Goal: Task Accomplishment & Management: Manage account settings

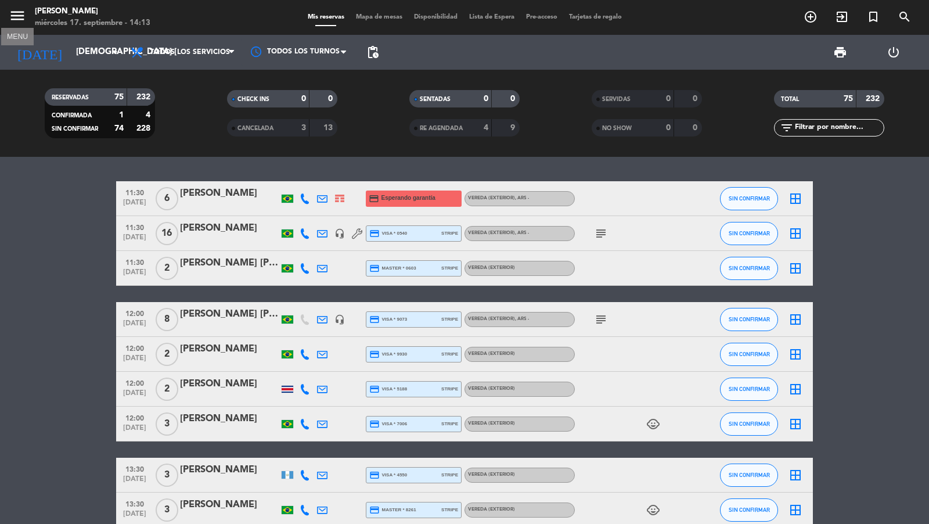
drag, startPoint x: 0, startPoint y: 0, endPoint x: 45, endPoint y: 39, distance: 59.7
click at [23, 23] on icon "menu" at bounding box center [17, 15] width 17 height 17
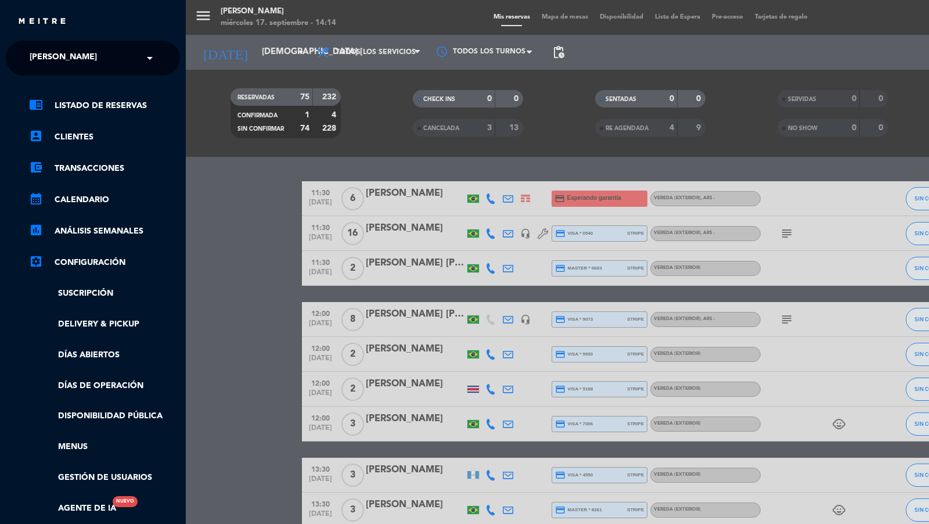
click at [72, 51] on span "[PERSON_NAME]" at bounding box center [63, 58] width 67 height 24
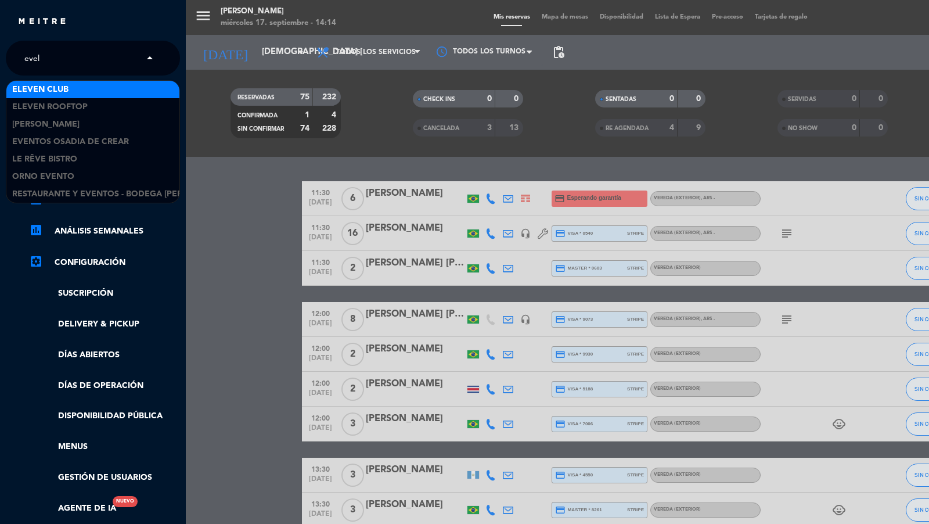
type input "eveli"
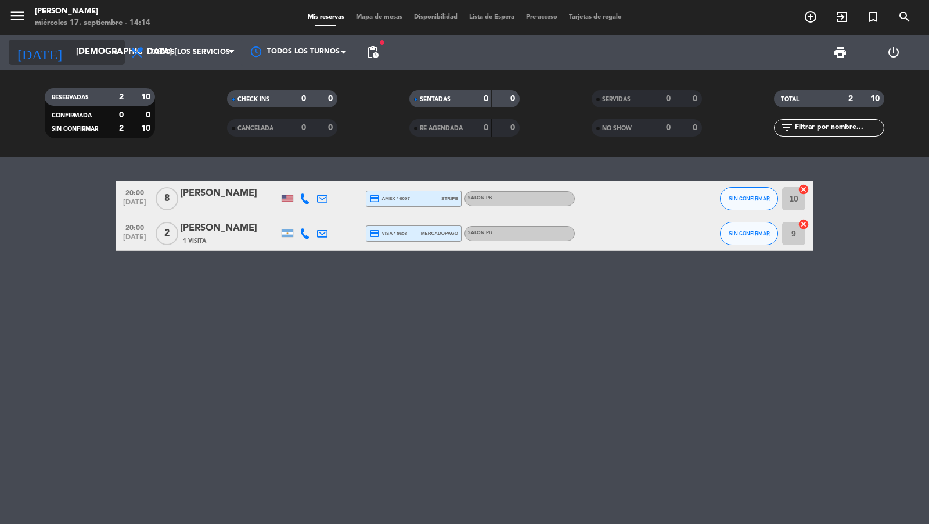
click at [99, 48] on input "[DEMOGRAPHIC_DATA] [DATE]" at bounding box center [126, 52] width 112 height 22
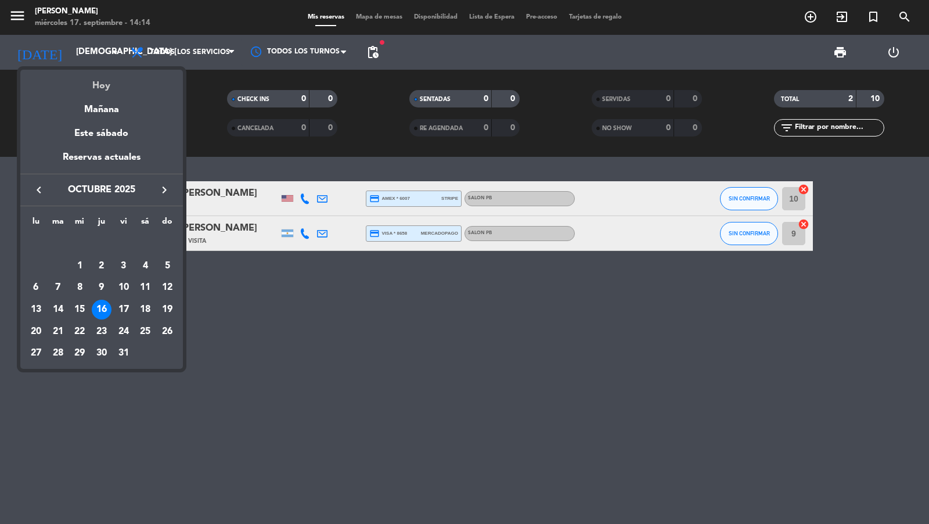
click at [103, 77] on div "Hoy" at bounding box center [101, 82] width 163 height 24
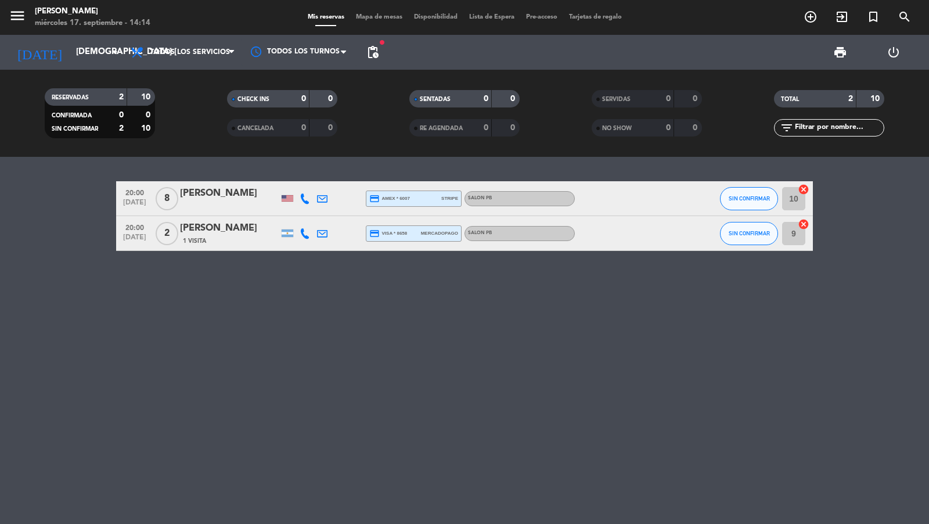
type input "[DATE]"
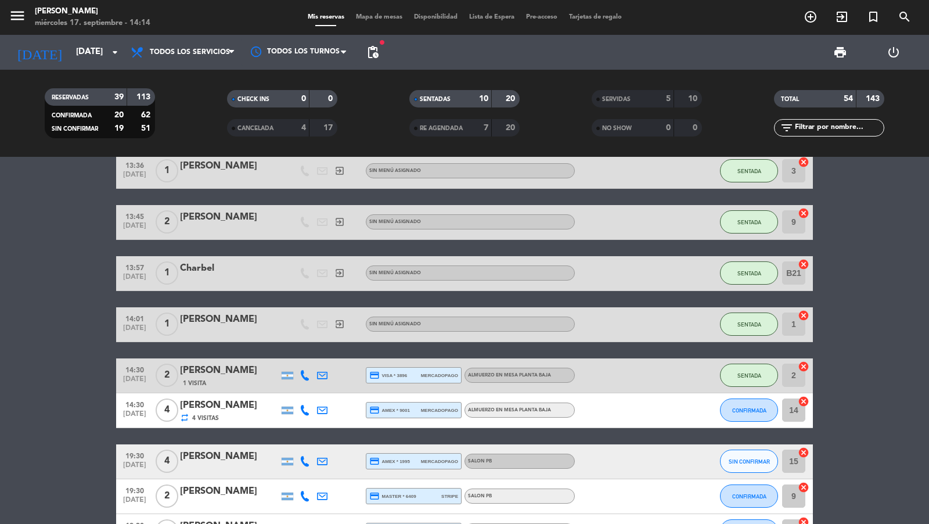
scroll to position [460, 0]
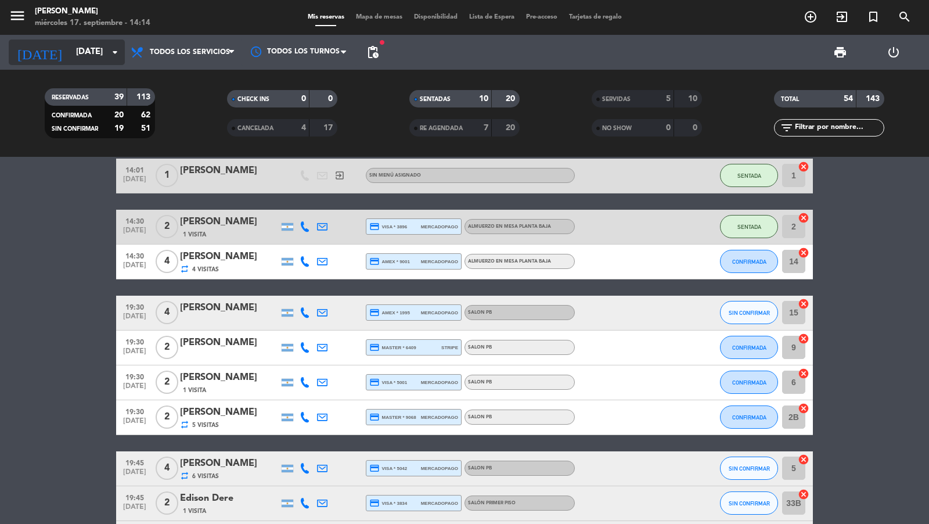
click at [104, 55] on input "[DATE]" at bounding box center [126, 52] width 112 height 22
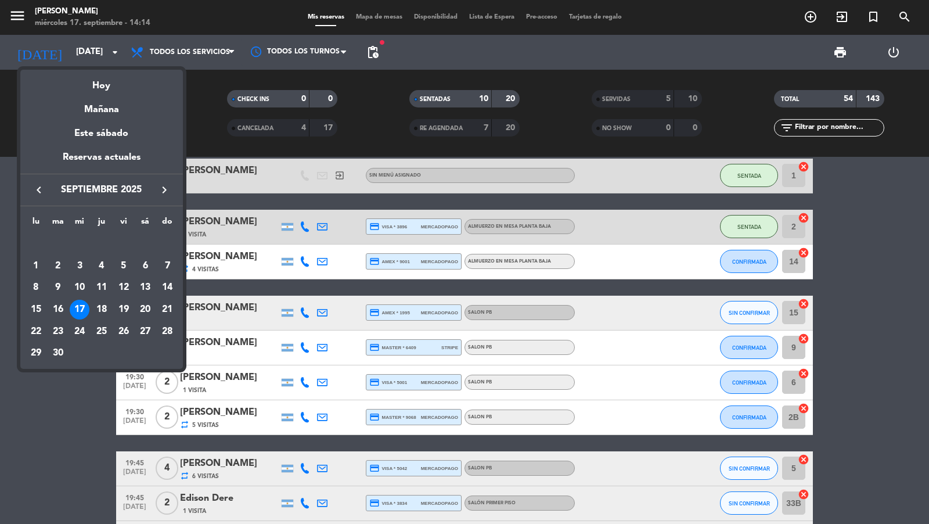
click at [218, 63] on div at bounding box center [464, 262] width 929 height 524
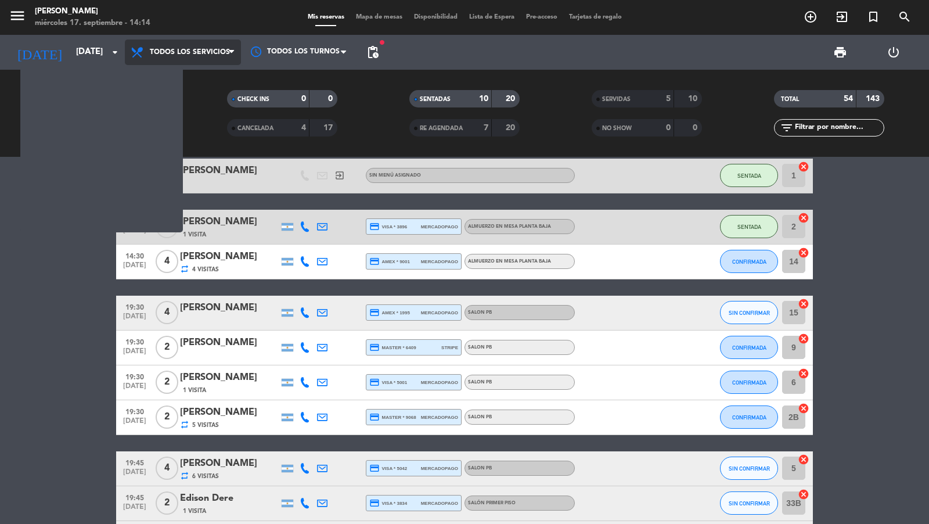
click at [217, 55] on span "Todos los servicios" at bounding box center [190, 52] width 80 height 8
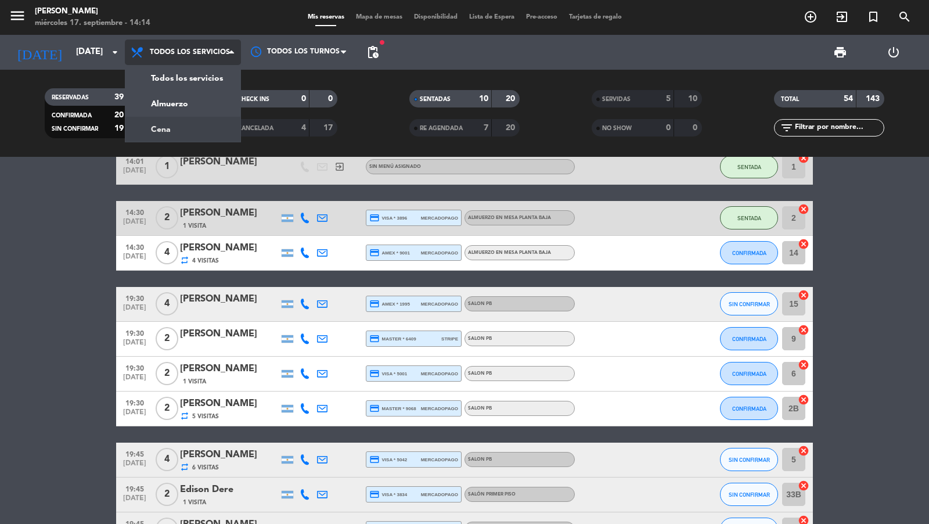
click at [189, 136] on div "menu Evelia miércoles 17. septiembre - 14:14 Mis reservas Mapa de mesas Disponi…" at bounding box center [464, 78] width 929 height 157
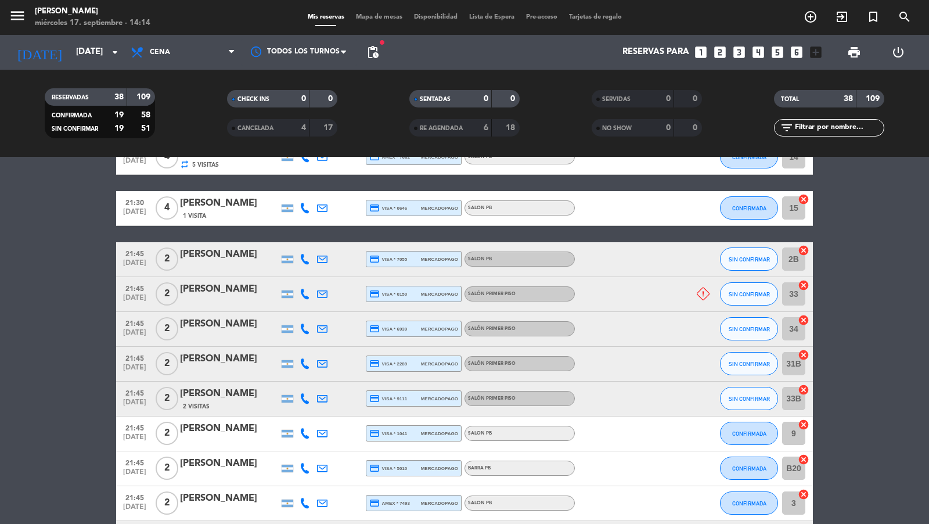
scroll to position [785, 0]
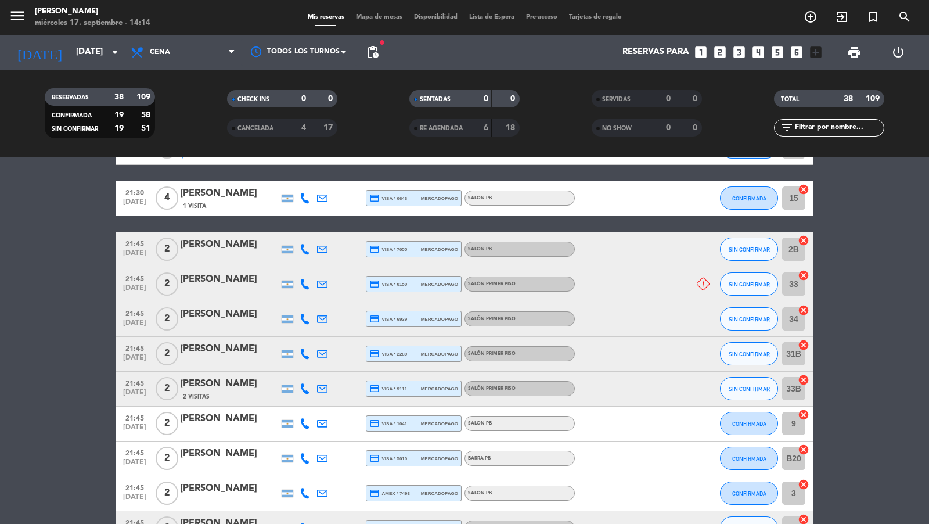
click at [224, 281] on div "[PERSON_NAME]" at bounding box center [229, 279] width 99 height 15
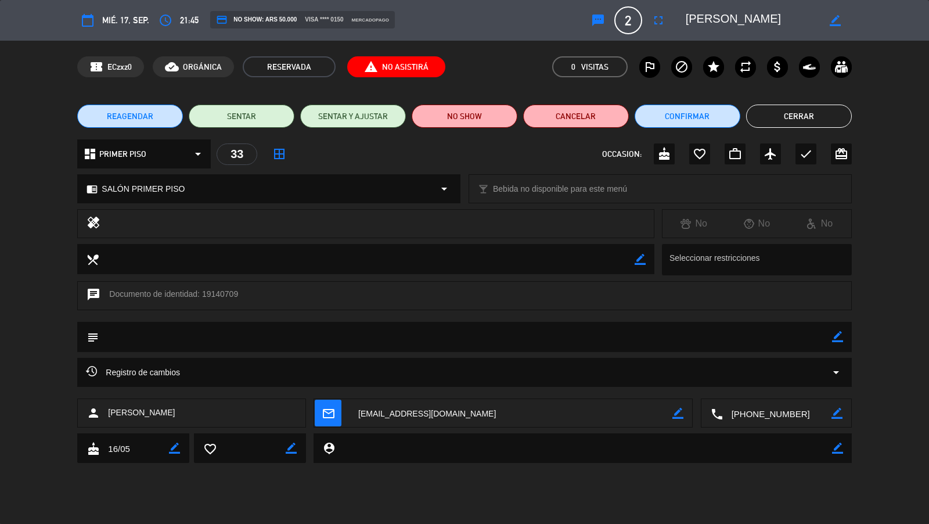
click at [804, 122] on button "Cerrar" at bounding box center [799, 115] width 106 height 23
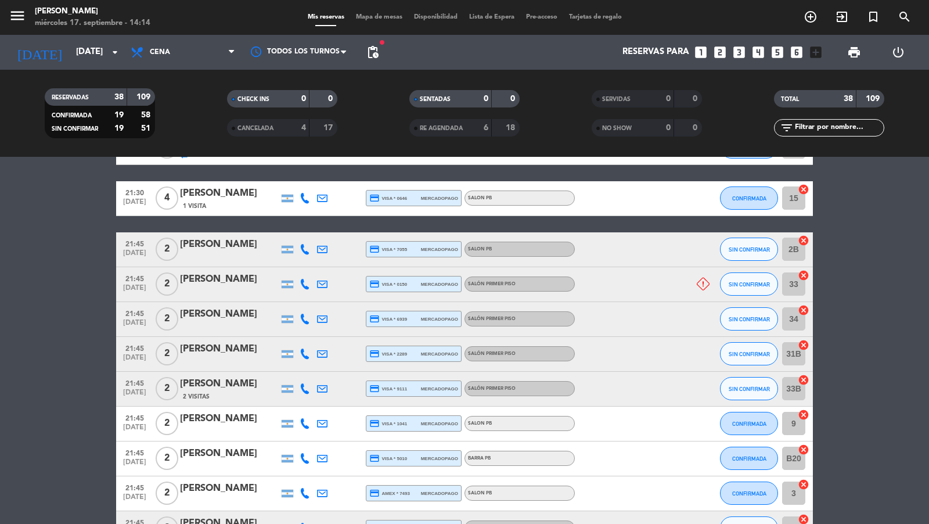
click at [251, 288] on div at bounding box center [229, 291] width 99 height 9
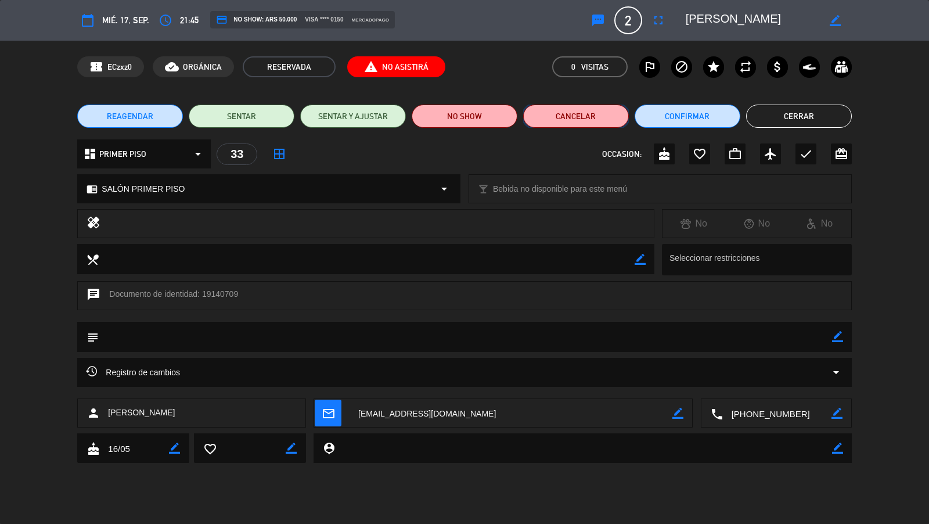
click at [571, 107] on button "Cancelar" at bounding box center [576, 115] width 106 height 23
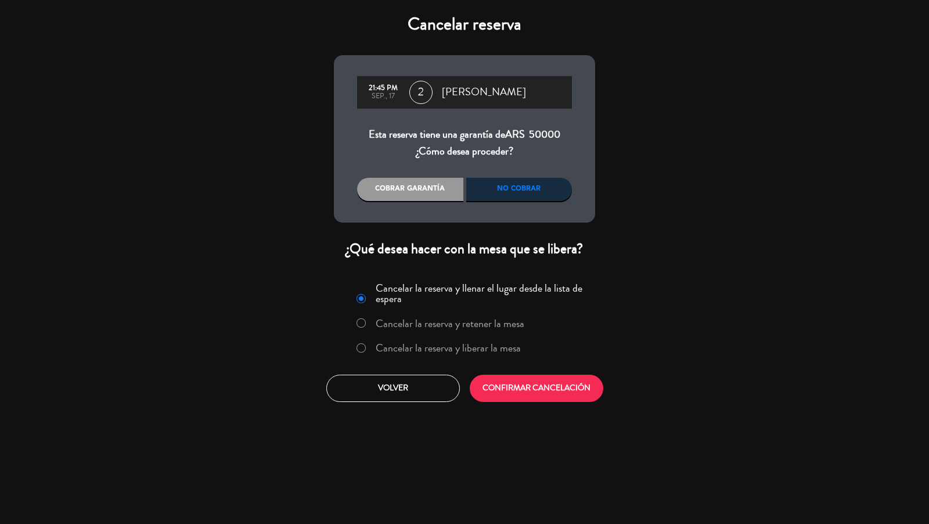
click at [462, 331] on label "Cancelar la reserva y retener la mesa" at bounding box center [440, 323] width 180 height 21
click at [462, 351] on label "Cancelar la reserva y liberar la mesa" at bounding box center [448, 348] width 145 height 10
click at [523, 384] on button "CONFIRMAR CANCELACIÓN" at bounding box center [537, 387] width 134 height 27
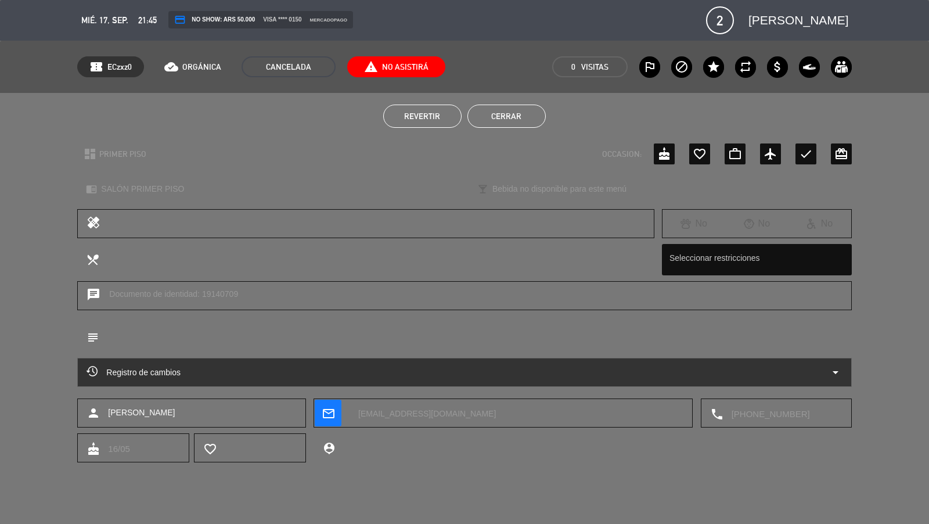
click at [511, 113] on button "Cerrar" at bounding box center [506, 115] width 78 height 23
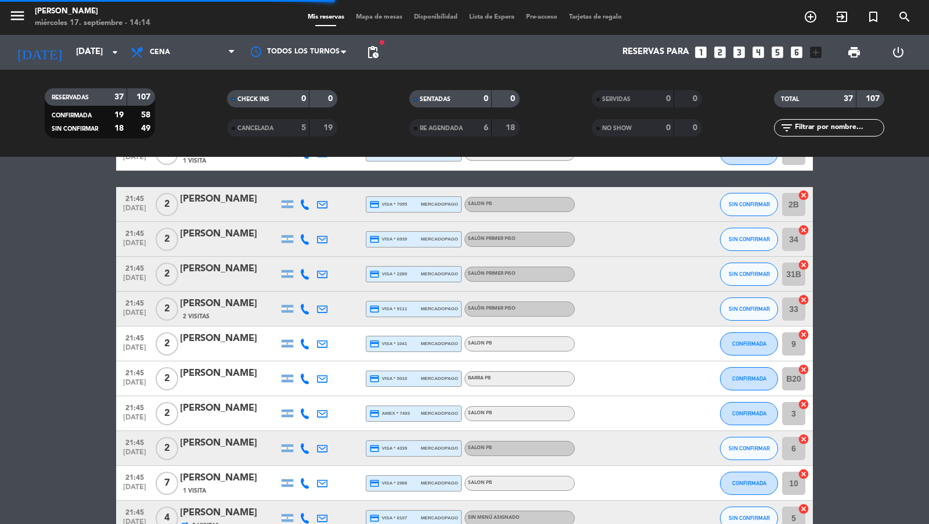
scroll to position [740, 0]
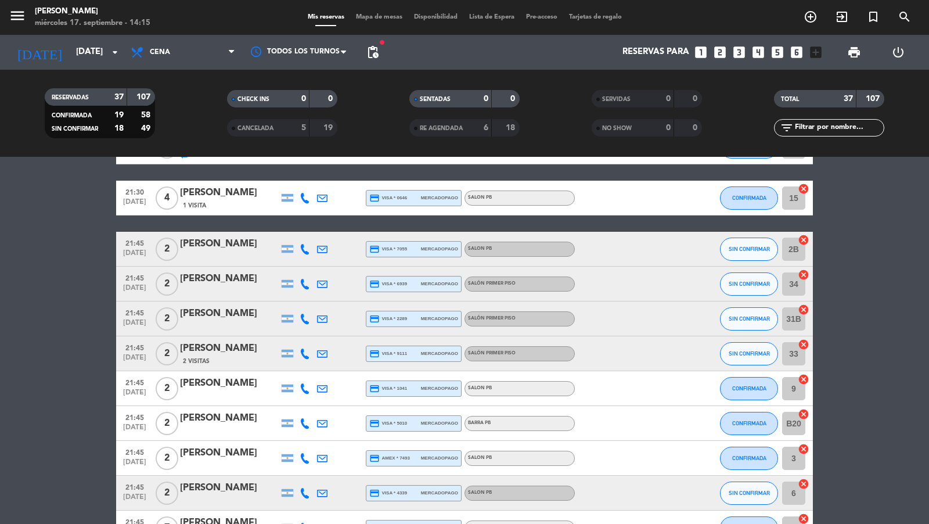
click at [205, 358] on span "2 Visitas" at bounding box center [196, 360] width 27 height 9
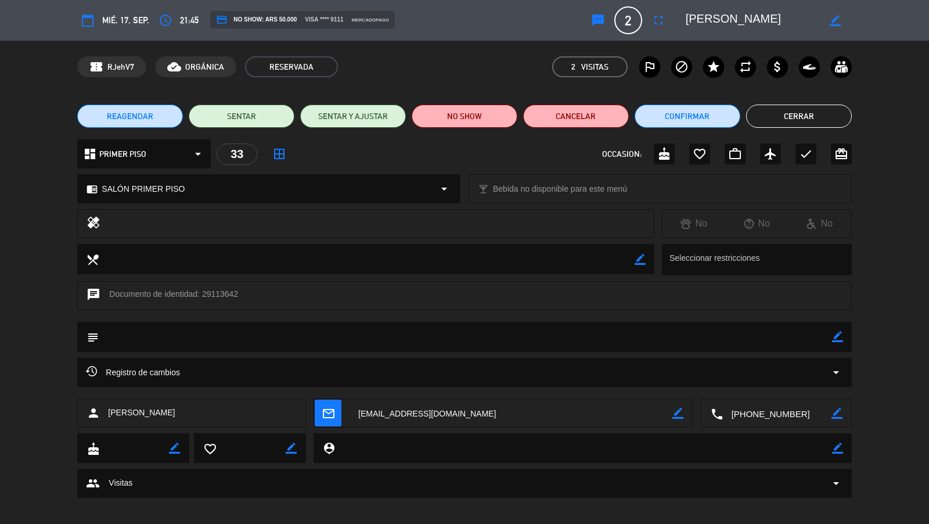
click at [745, 71] on icon "repeat" at bounding box center [745, 67] width 14 height 14
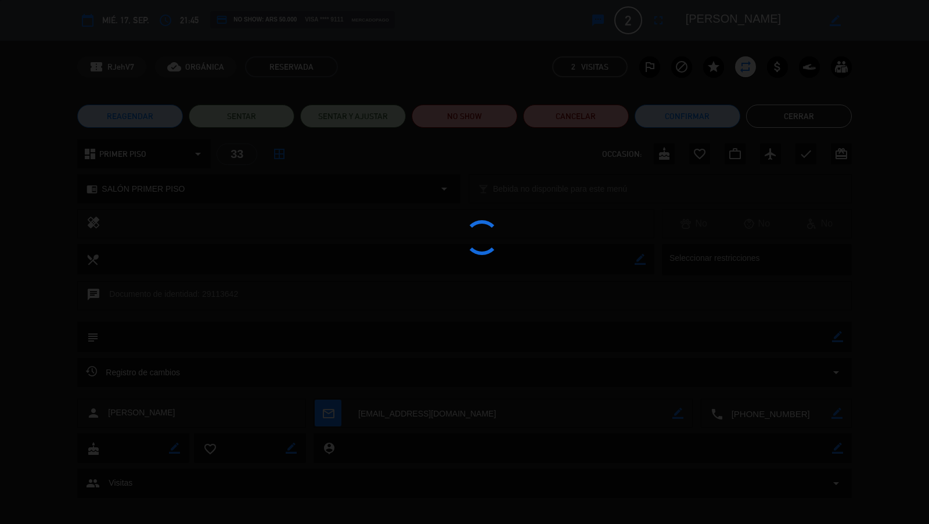
click at [765, 117] on div at bounding box center [464, 262] width 929 height 524
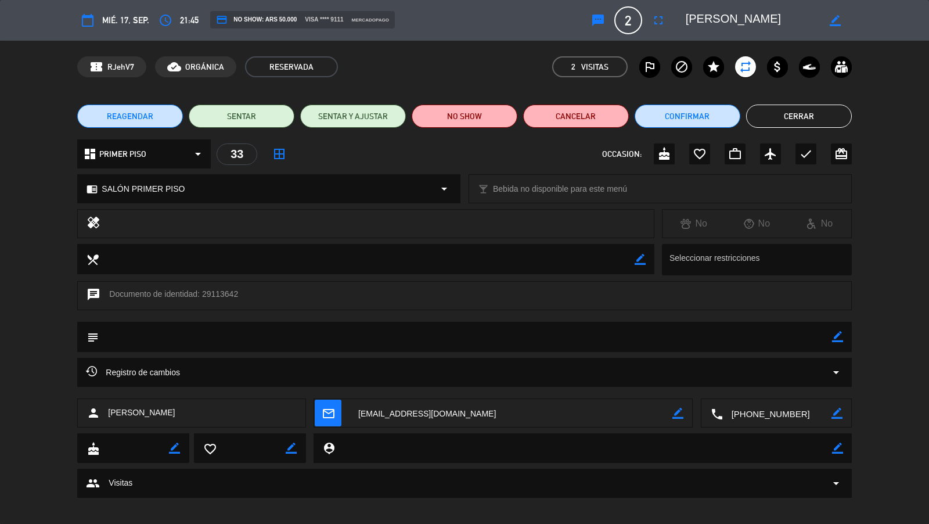
click at [776, 119] on button "Cerrar" at bounding box center [799, 115] width 106 height 23
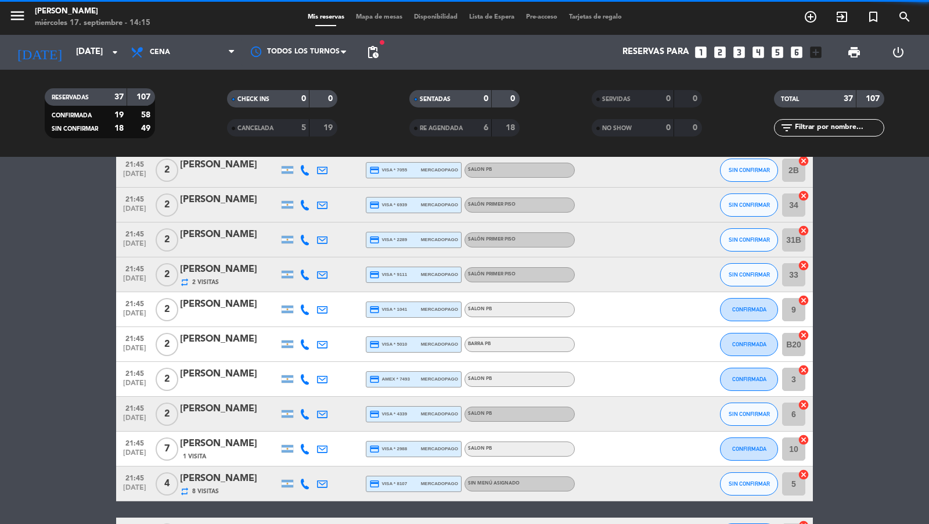
scroll to position [936, 0]
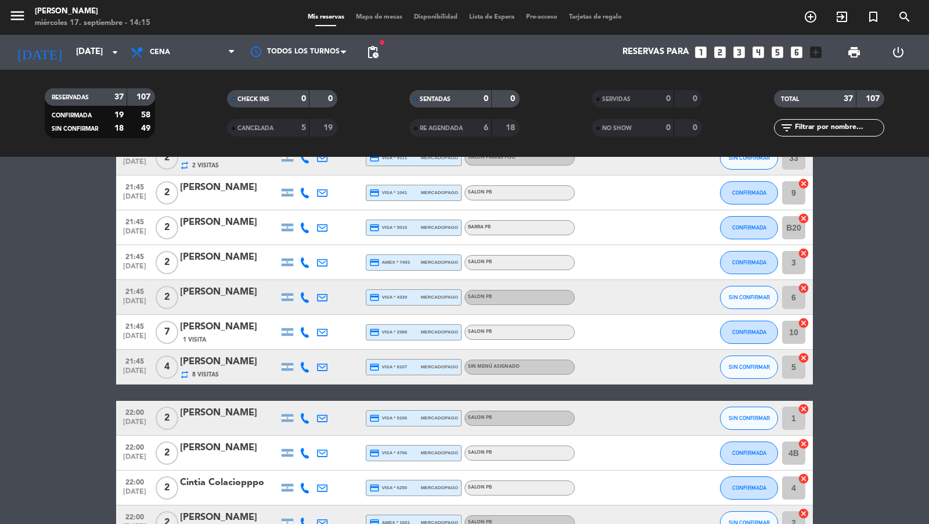
click at [820, 122] on input "text" at bounding box center [839, 127] width 90 height 13
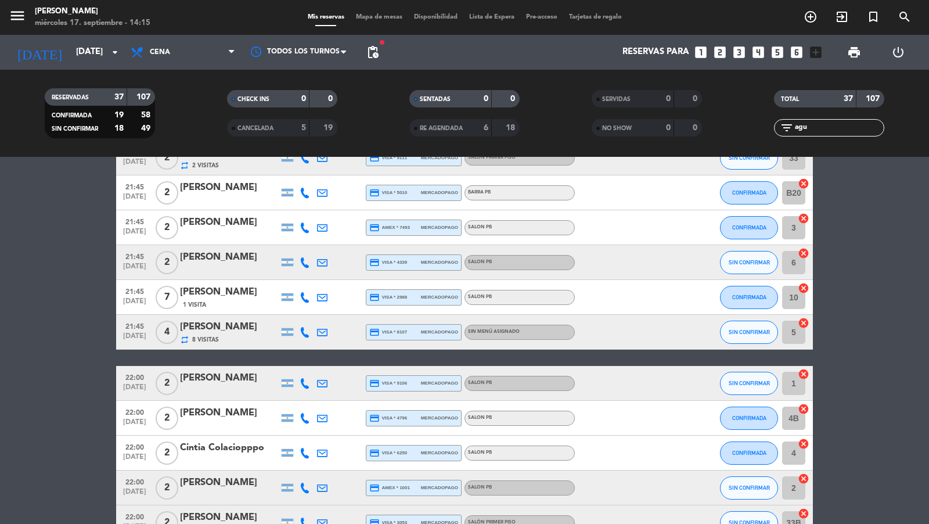
scroll to position [0, 0]
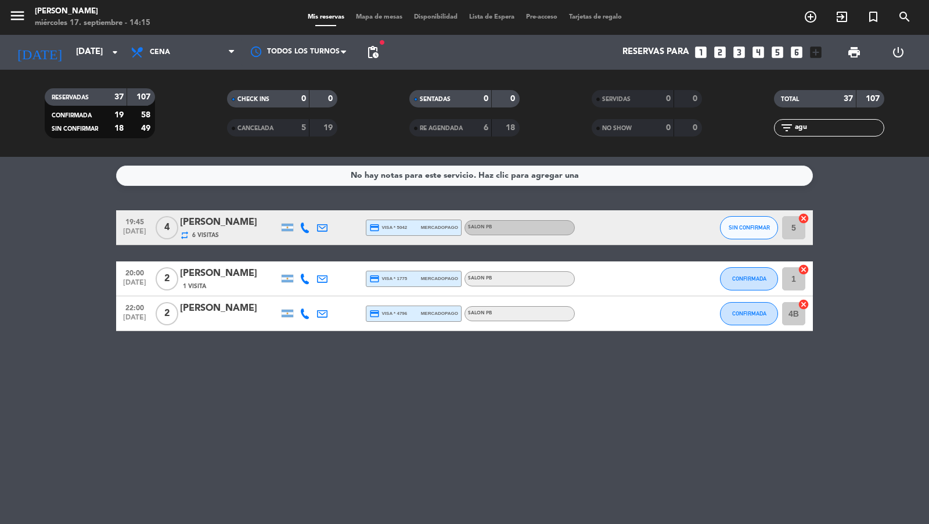
click at [244, 311] on div "[PERSON_NAME]" at bounding box center [229, 308] width 99 height 15
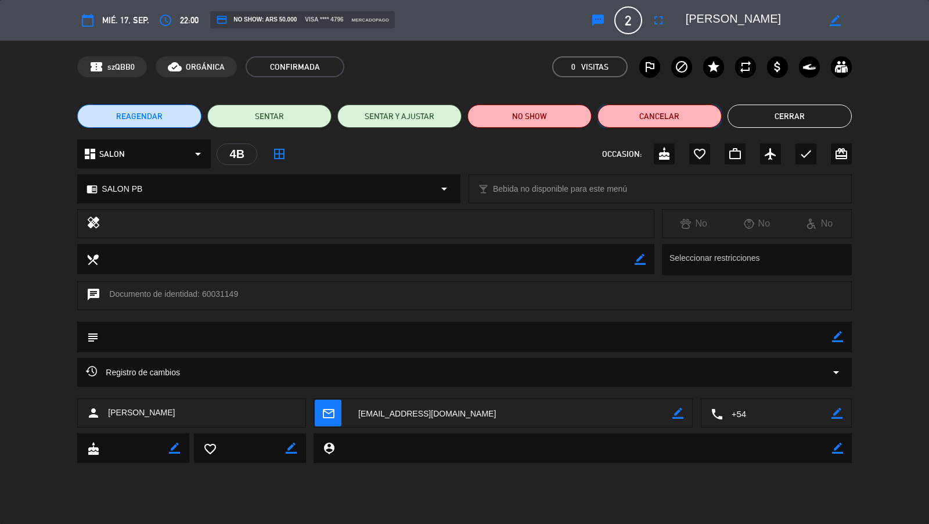
click at [640, 120] on button "Cancelar" at bounding box center [659, 115] width 124 height 23
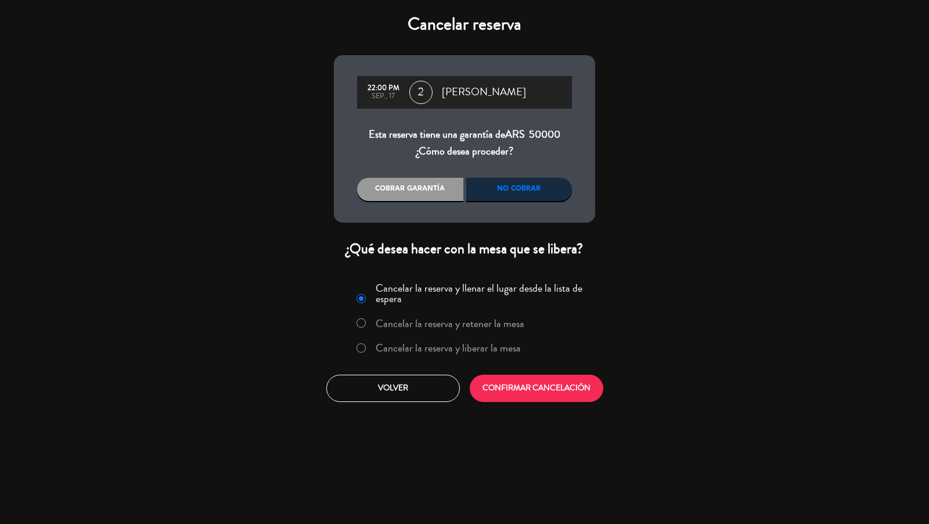
click at [417, 359] on div "Cancelar la reserva y llenar el lugar desde la lista de espera Cancelar la rese…" at bounding box center [464, 320] width 246 height 85
click at [445, 352] on label "Cancelar la reserva y liberar la mesa" at bounding box center [448, 348] width 145 height 10
click at [513, 388] on button "CONFIRMAR CANCELACIÓN" at bounding box center [537, 387] width 134 height 27
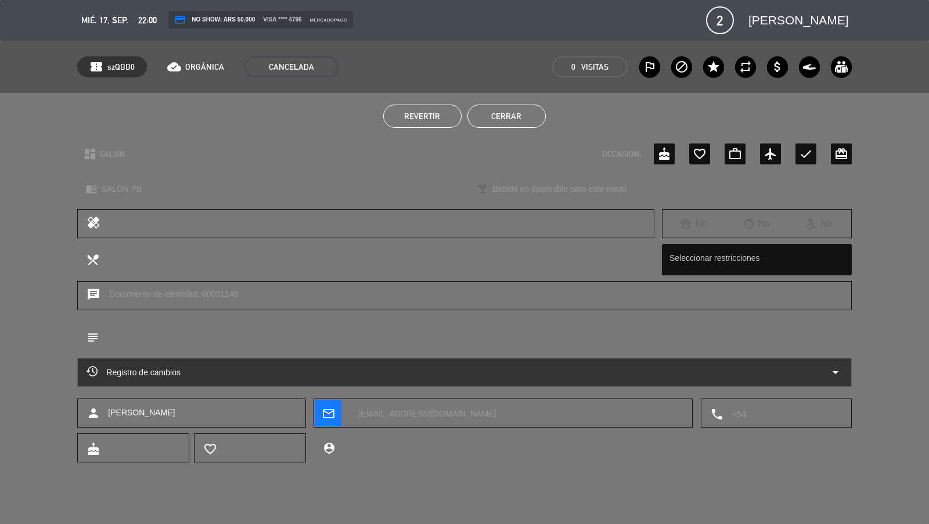
click at [505, 116] on button "Cerrar" at bounding box center [506, 115] width 78 height 23
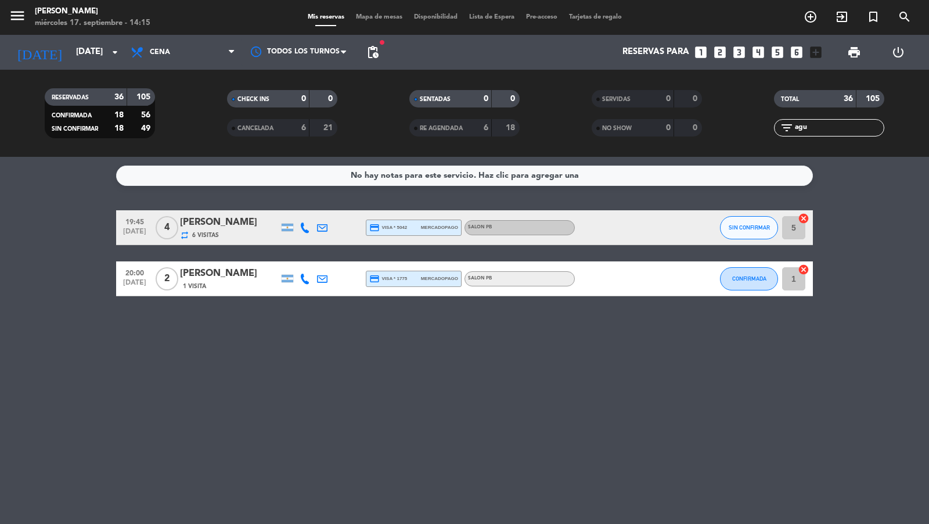
click at [805, 126] on input "agu" at bounding box center [839, 127] width 90 height 13
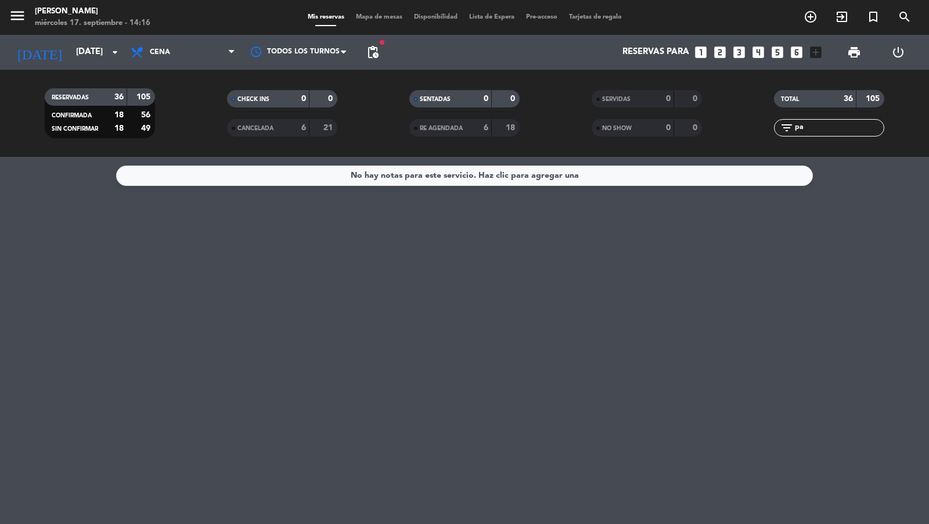
type input "p"
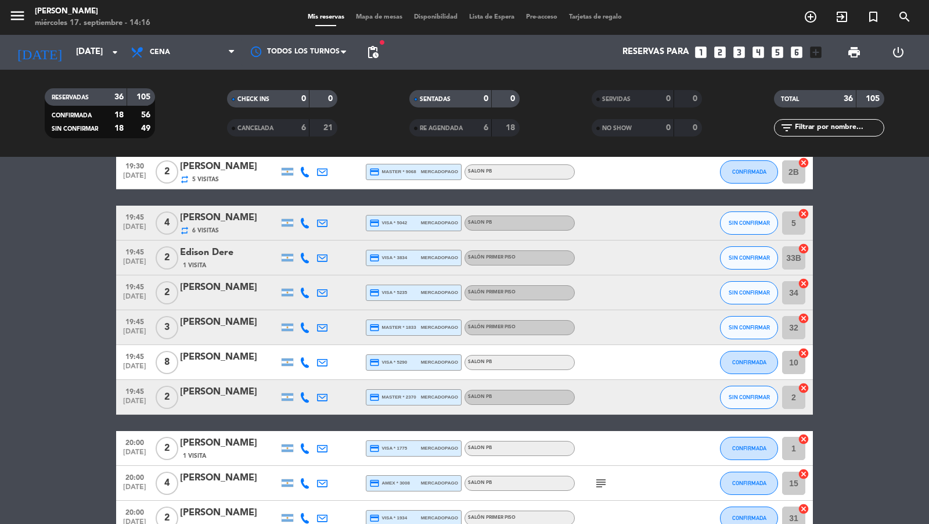
scroll to position [146, 0]
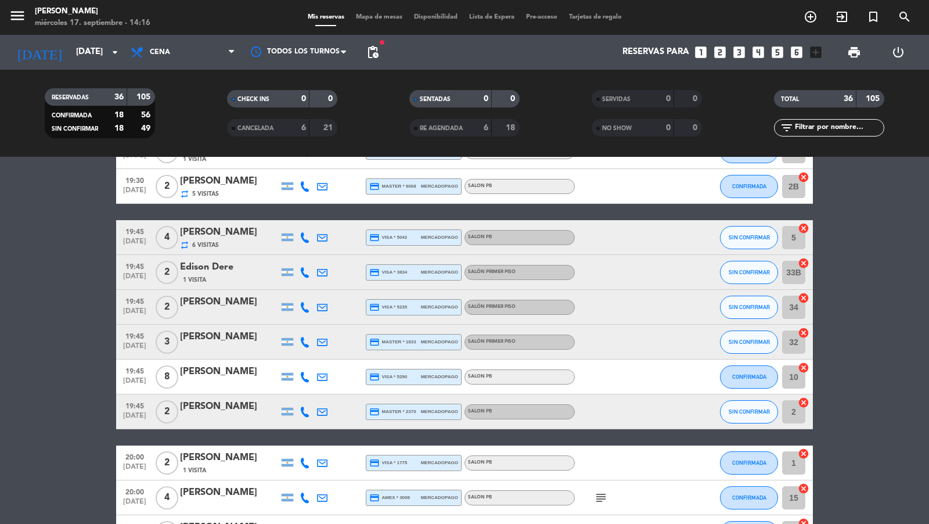
click at [903, 11] on icon "search" at bounding box center [905, 17] width 14 height 14
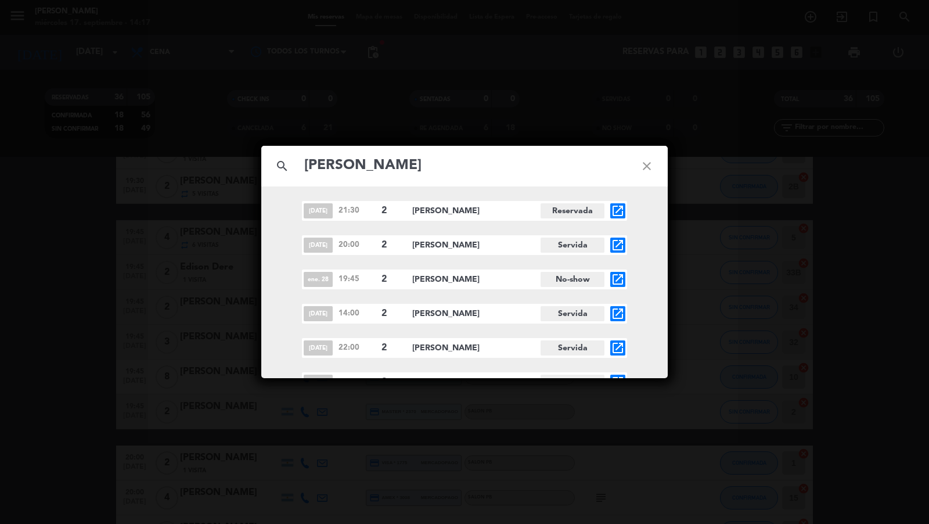
scroll to position [48, 0]
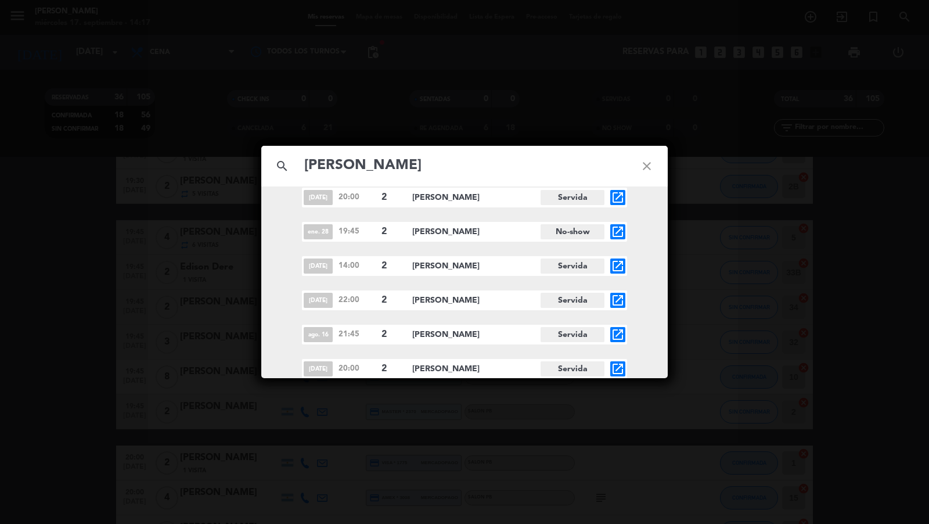
type input "[PERSON_NAME]"
click at [231, 217] on div "search ertola close [DATE] 21:30 2 [PERSON_NAME] Reservada open_in_new [DATE] 2…" at bounding box center [464, 262] width 929 height 524
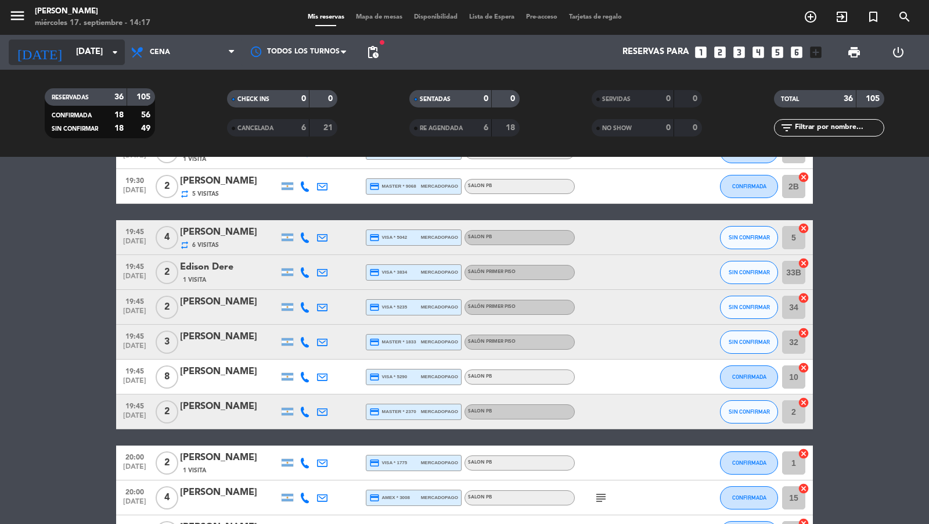
click at [80, 48] on input "[DATE]" at bounding box center [126, 52] width 112 height 22
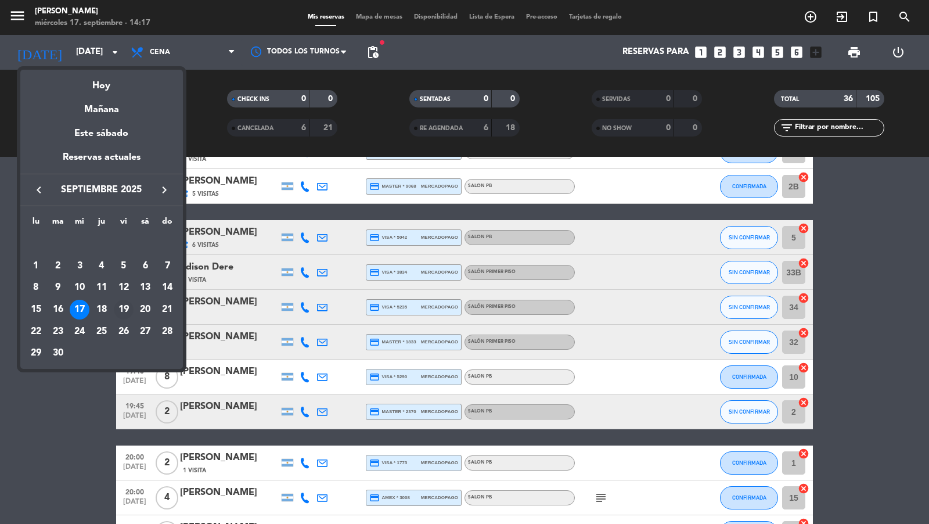
click at [129, 314] on div "19" at bounding box center [124, 310] width 20 height 20
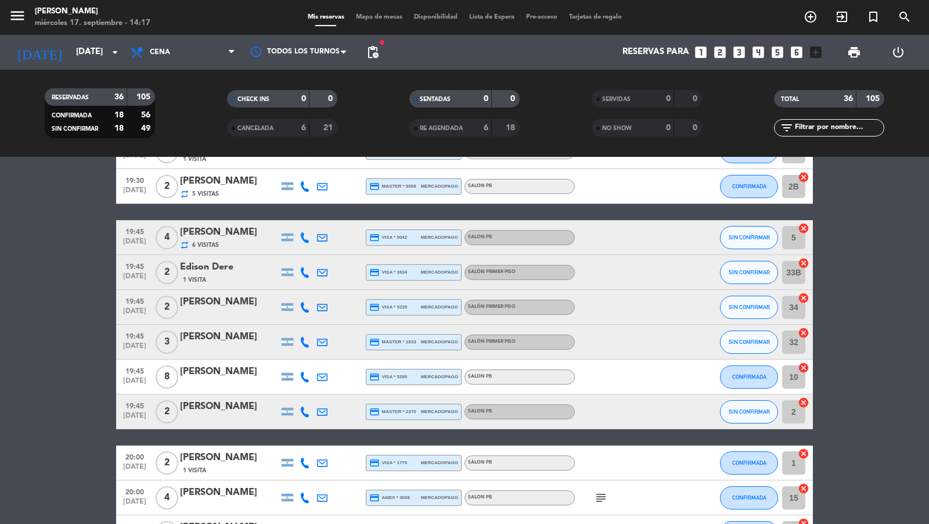
type input "[DATE]"
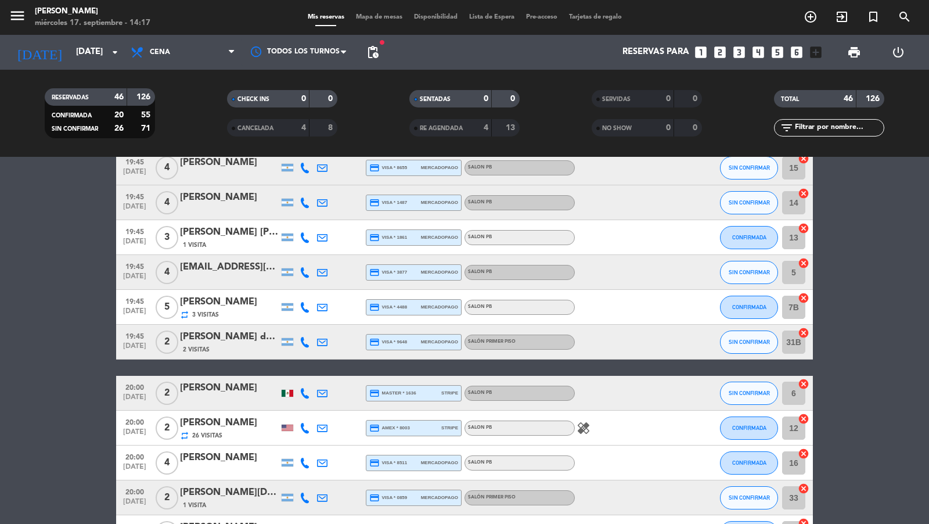
click at [824, 125] on input "text" at bounding box center [839, 127] width 90 height 13
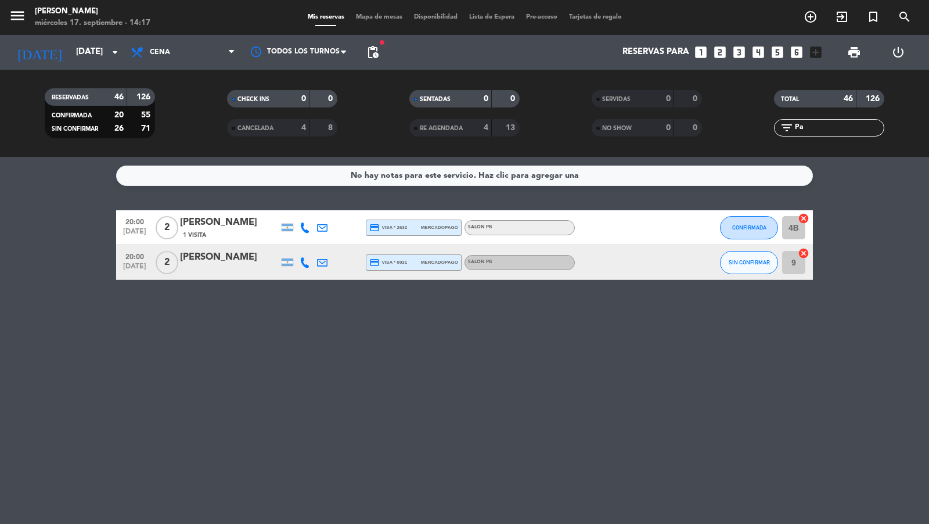
type input "P"
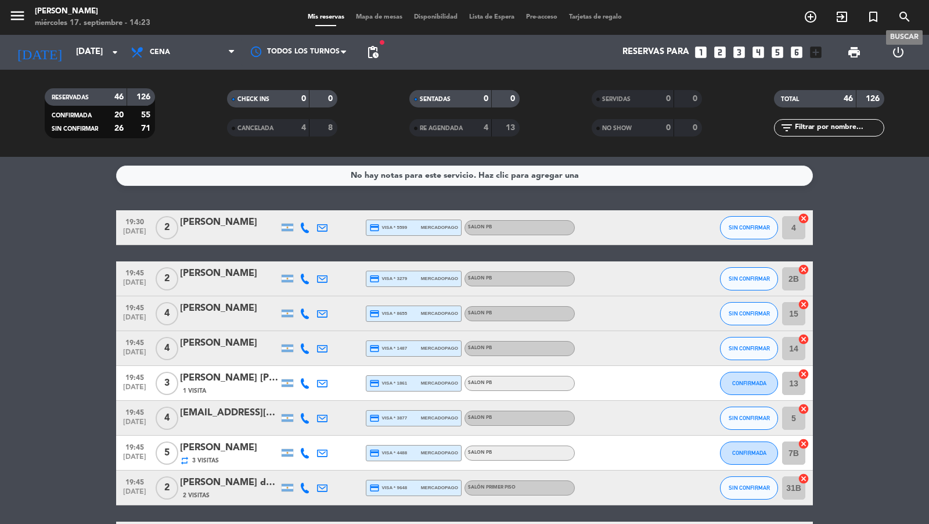
click at [912, 20] on span "search" at bounding box center [904, 17] width 31 height 20
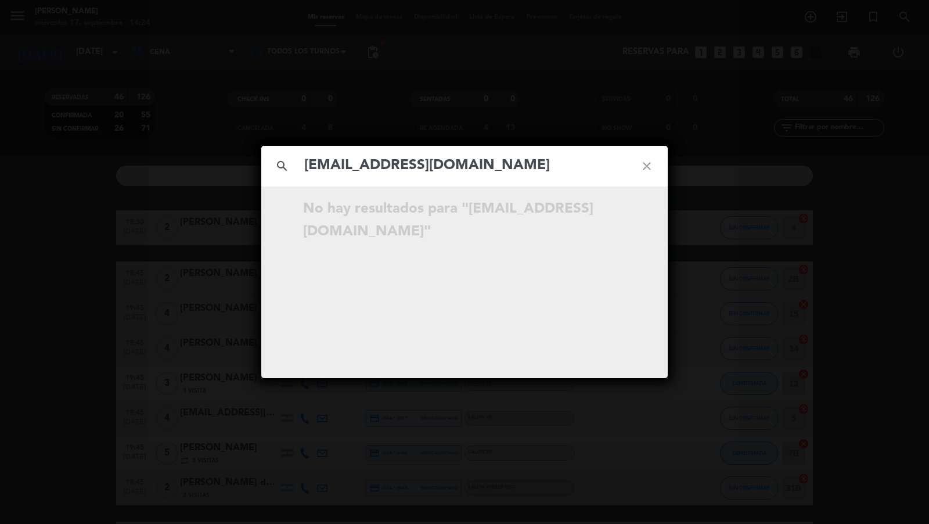
type input "[EMAIL_ADDRESS][DOMAIN_NAME]"
click at [89, 272] on div "search [EMAIL_ADDRESS][DOMAIN_NAME] close No hay resultados para "[EMAIL_ADDRES…" at bounding box center [464, 262] width 929 height 524
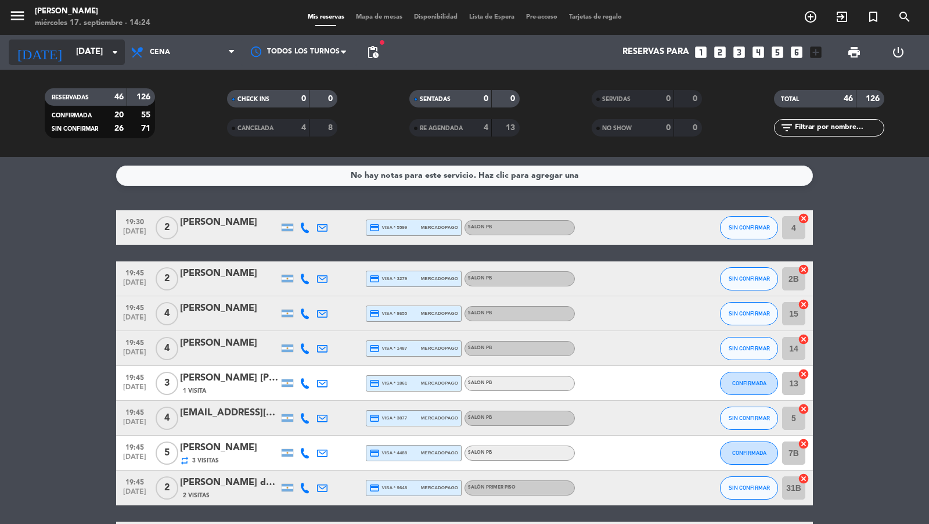
click at [82, 51] on input "[DATE]" at bounding box center [126, 52] width 112 height 22
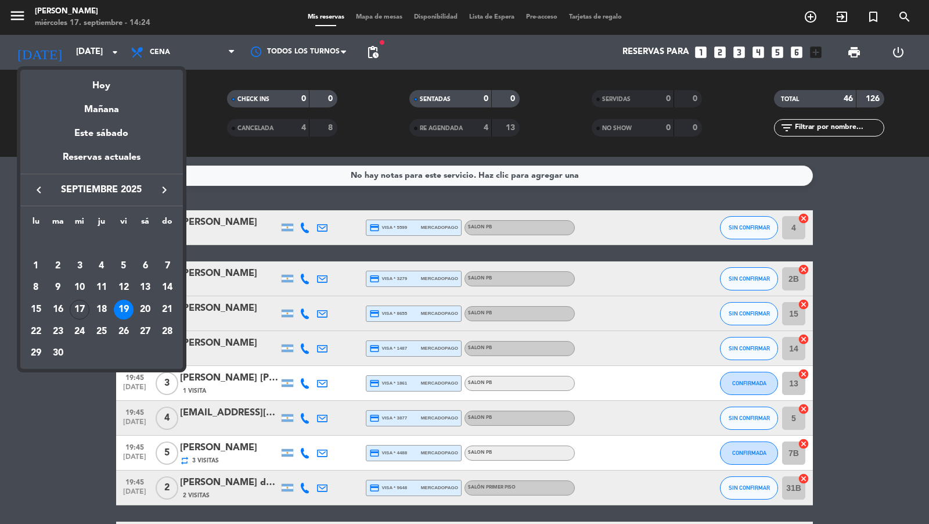
click at [163, 193] on icon "keyboard_arrow_right" at bounding box center [164, 190] width 14 height 14
click at [129, 236] on div "2" at bounding box center [124, 244] width 20 height 20
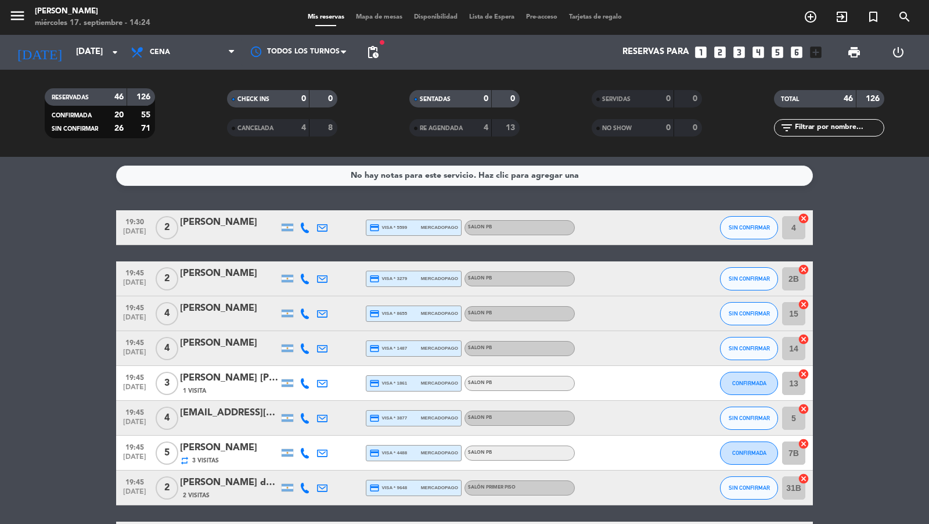
type input "[DATE]"
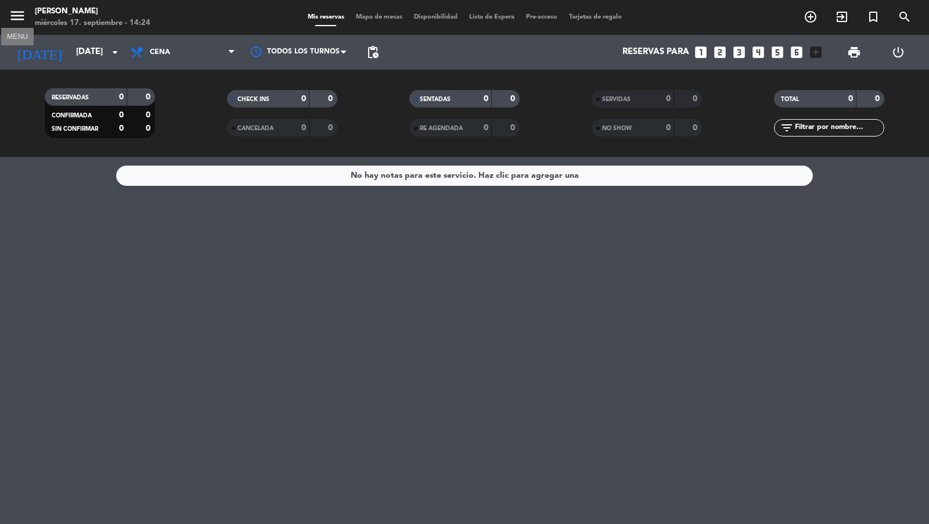
click at [20, 19] on icon "menu" at bounding box center [17, 15] width 17 height 17
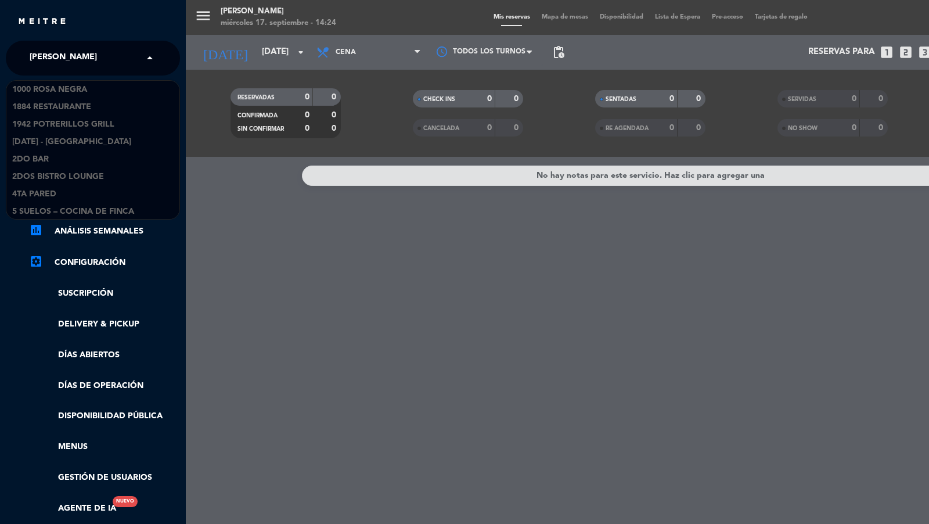
click at [92, 59] on input "text" at bounding box center [94, 59] width 142 height 26
type input "don j"
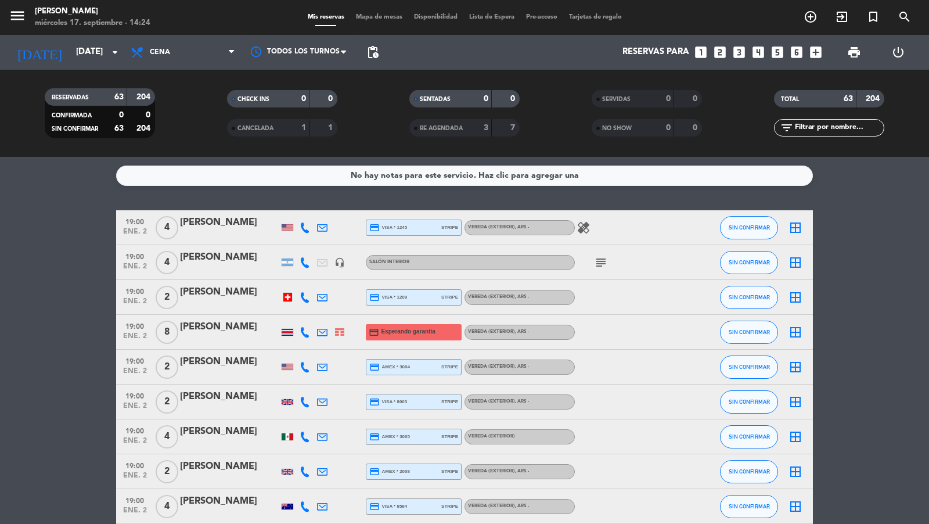
click at [140, 333] on span "ene. 2" at bounding box center [134, 338] width 29 height 13
click at [202, 327] on div "[PERSON_NAME]" at bounding box center [229, 326] width 99 height 15
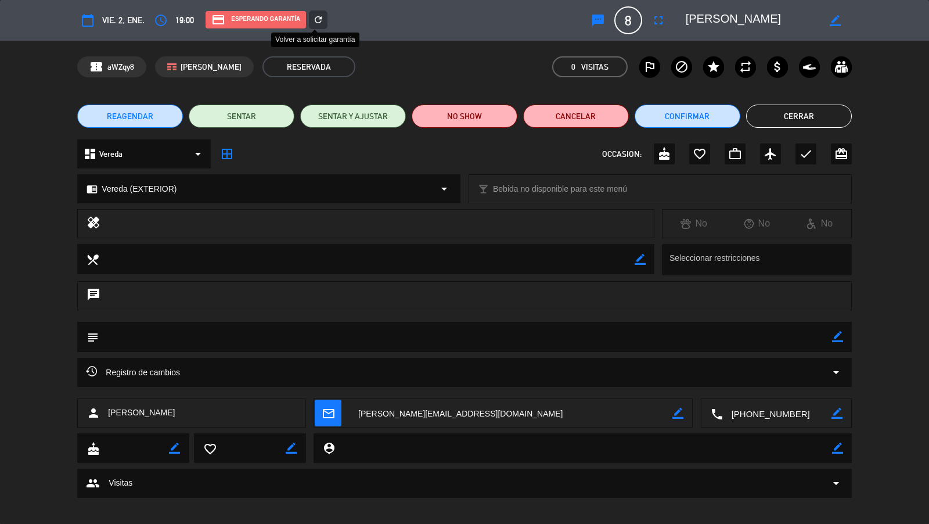
click at [318, 21] on icon "refresh" at bounding box center [318, 20] width 10 height 10
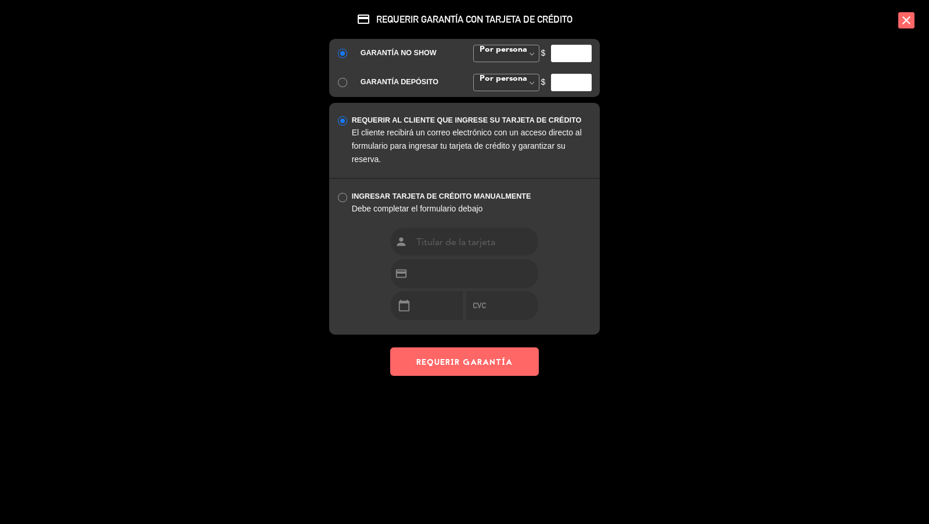
click at [565, 54] on input "number" at bounding box center [571, 53] width 41 height 17
type input "35000"
click at [475, 359] on button "REQUERIR GARANTÍA" at bounding box center [464, 361] width 149 height 28
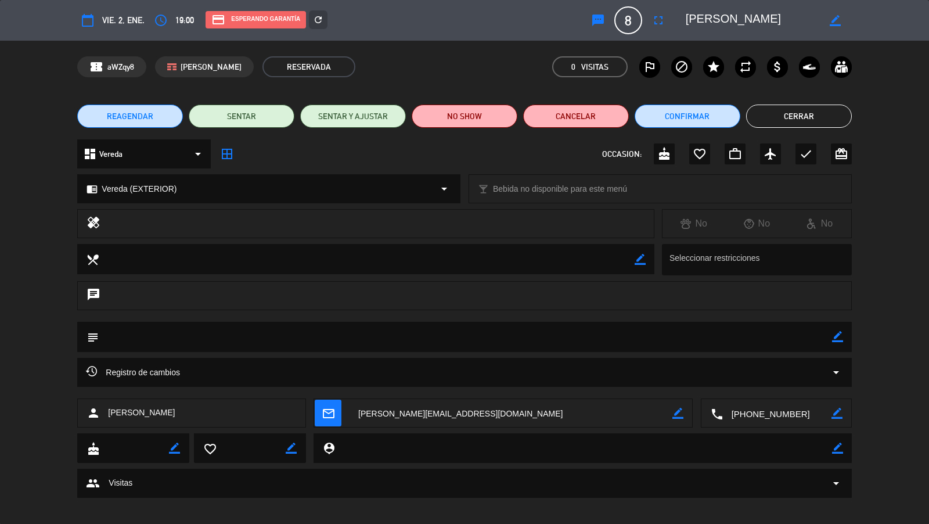
click at [801, 118] on button "Cerrar" at bounding box center [799, 115] width 106 height 23
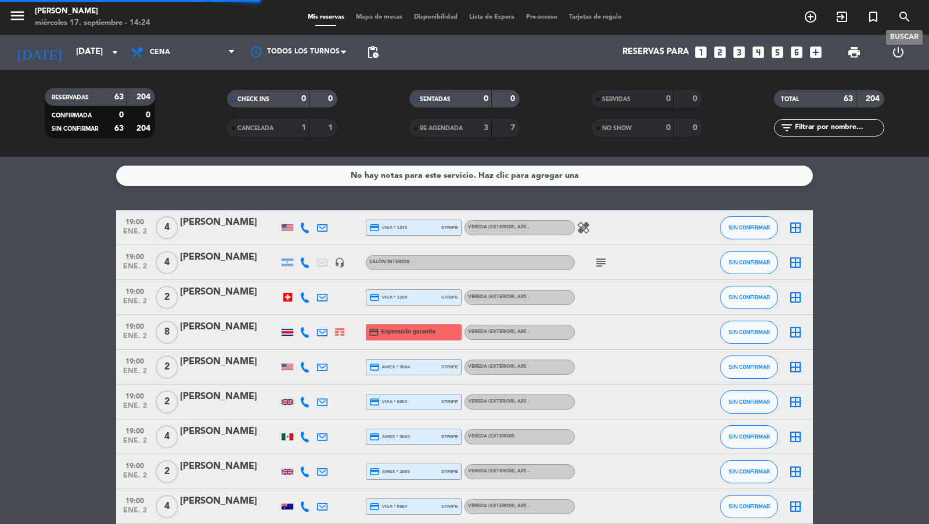
click at [913, 12] on span "search" at bounding box center [904, 17] width 31 height 20
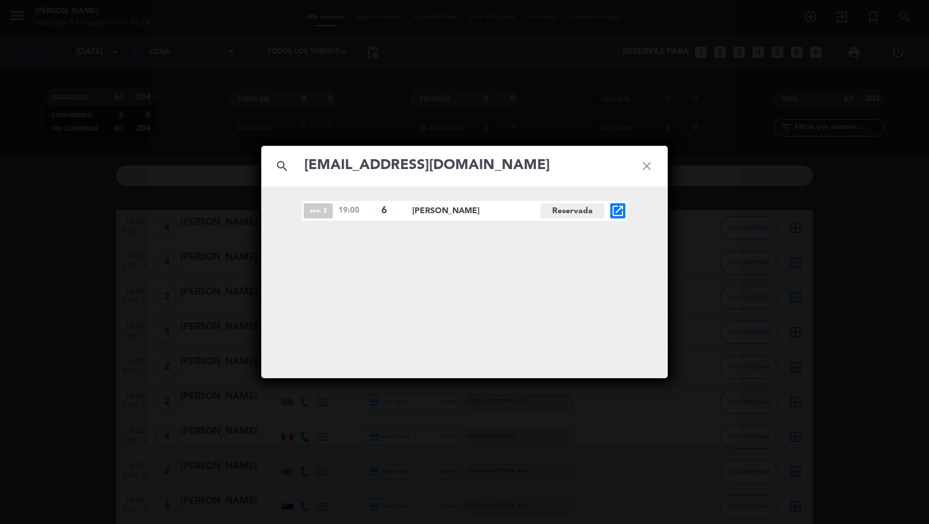
type input "[EMAIL_ADDRESS][DOMAIN_NAME]"
click at [622, 214] on icon "open_in_new" at bounding box center [618, 211] width 14 height 14
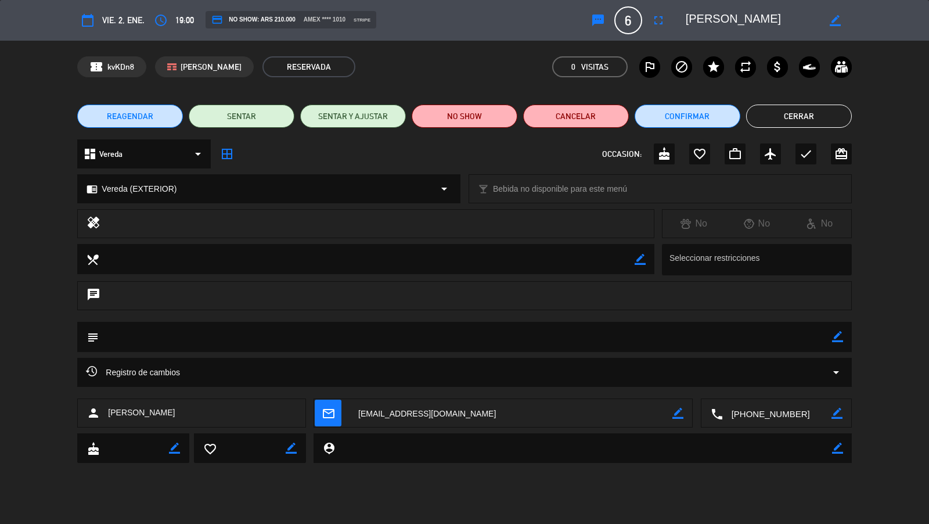
click at [777, 110] on button "Cerrar" at bounding box center [799, 115] width 106 height 23
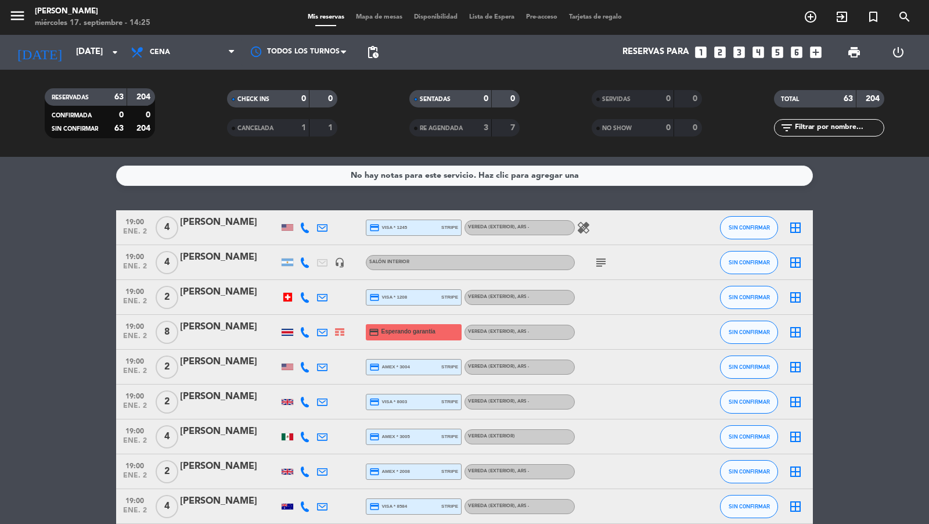
click at [124, 38] on div "[DATE] [DATE] arrow_drop_down" at bounding box center [67, 52] width 116 height 35
click at [107, 42] on input "[DATE]" at bounding box center [126, 52] width 112 height 22
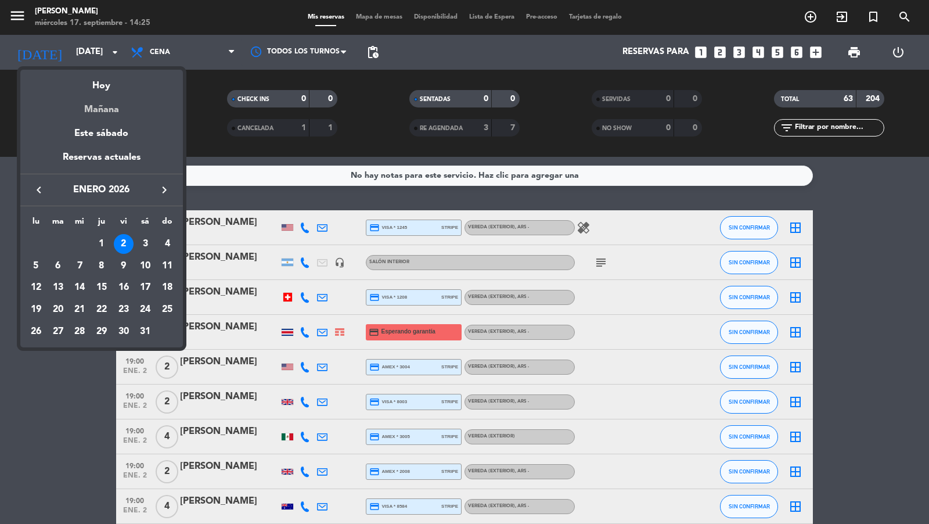
click at [99, 93] on div "Mañana" at bounding box center [101, 105] width 163 height 24
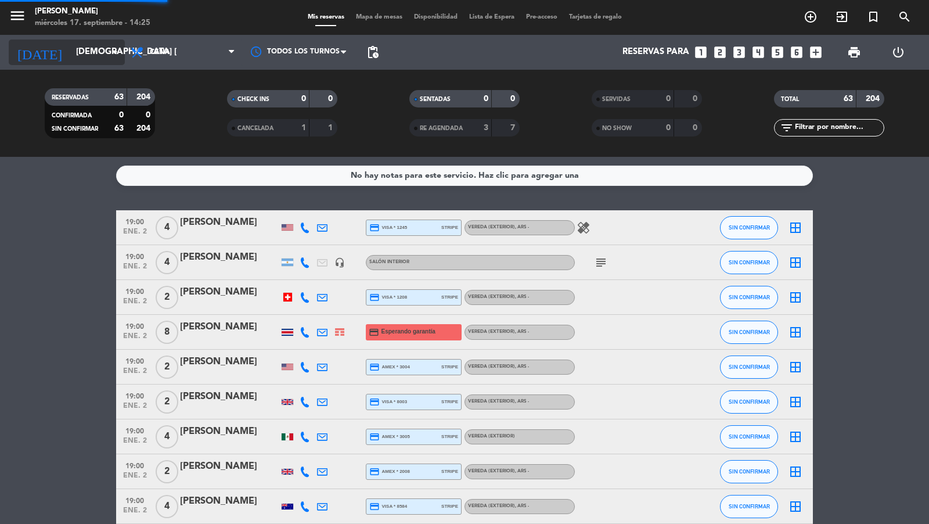
click at [97, 53] on input "[DEMOGRAPHIC_DATA] [DATE]" at bounding box center [126, 52] width 112 height 22
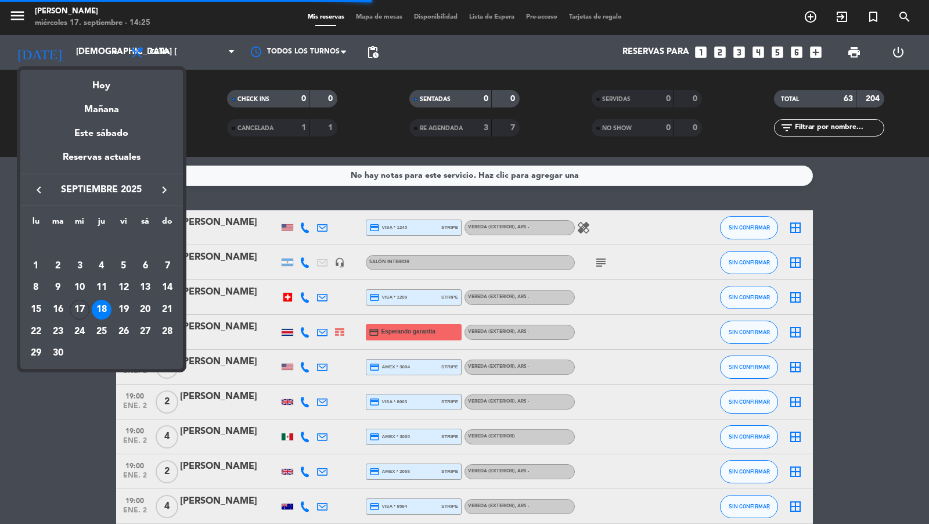
click at [96, 319] on td "18" at bounding box center [102, 309] width 22 height 22
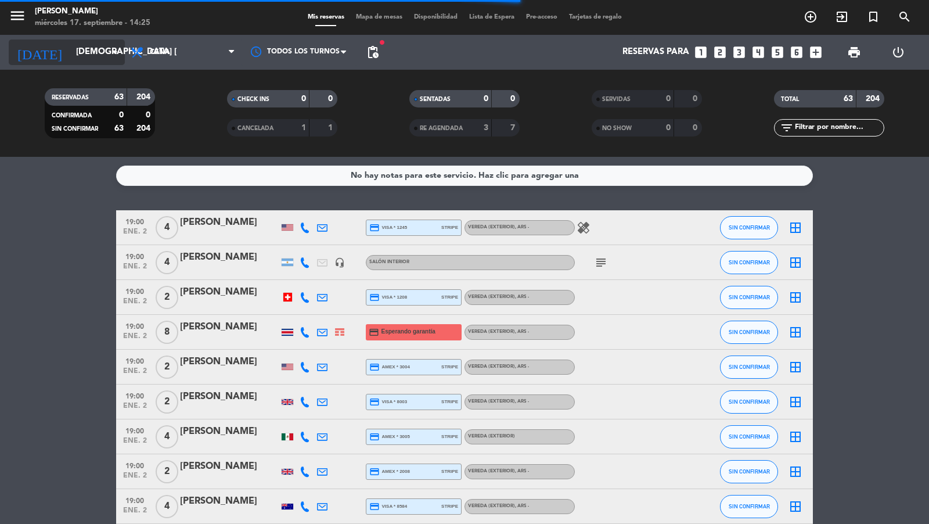
click at [113, 56] on icon "arrow_drop_down" at bounding box center [115, 52] width 14 height 14
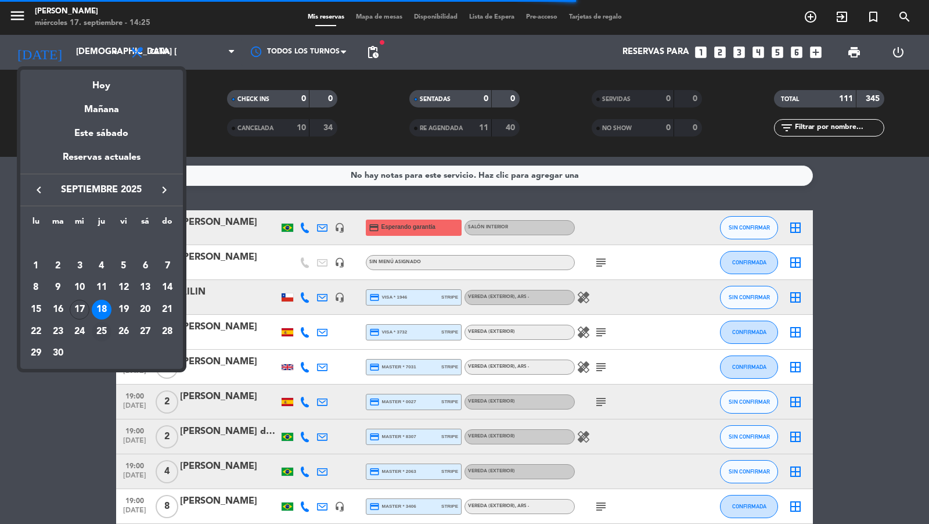
click at [99, 330] on div "25" at bounding box center [102, 332] width 20 height 20
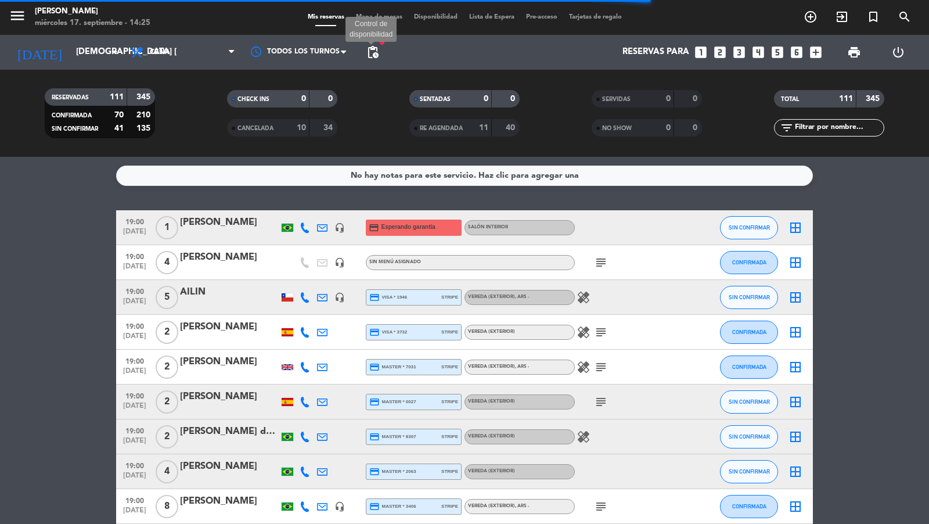
click at [373, 49] on span "pending_actions" at bounding box center [373, 52] width 14 height 14
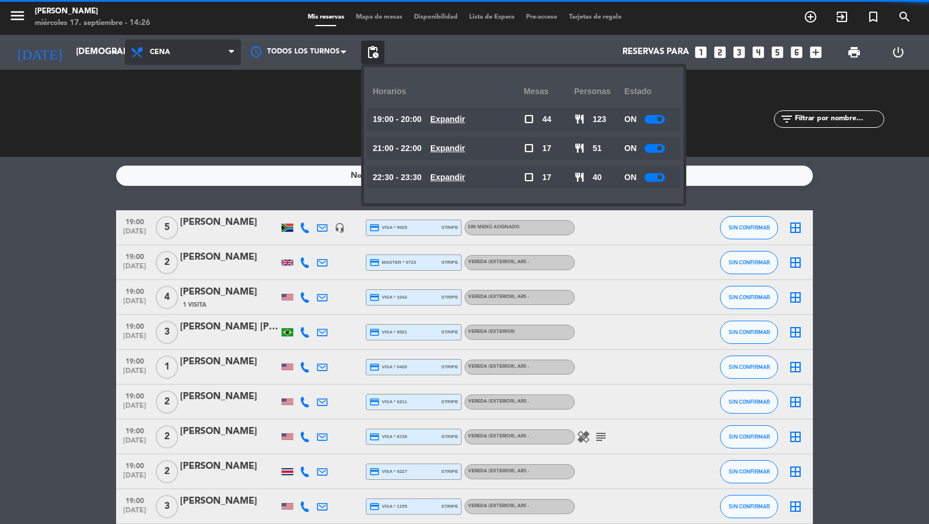
click at [192, 45] on span "Cena" at bounding box center [183, 52] width 116 height 26
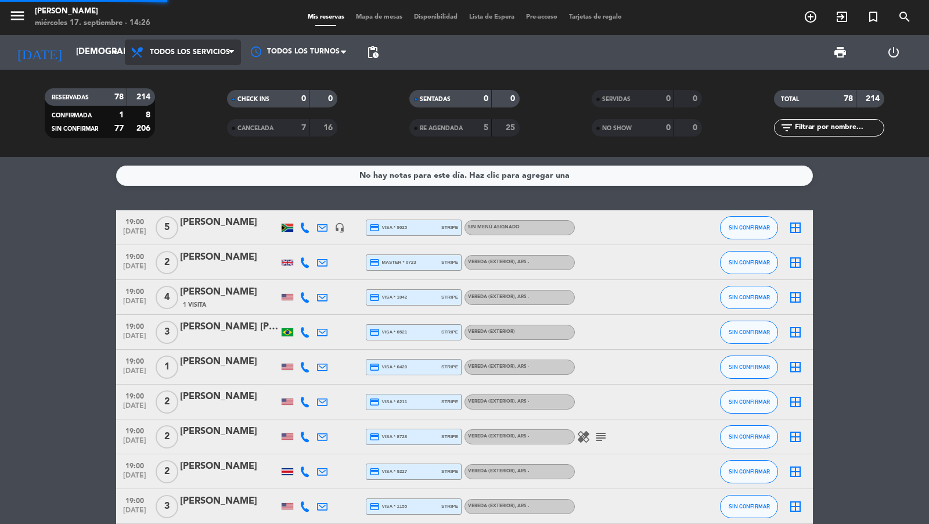
click at [181, 75] on div "menu [PERSON_NAME] miércoles 17. septiembre - 14:26 Mis reservas Mapa de mesas …" at bounding box center [464, 78] width 929 height 157
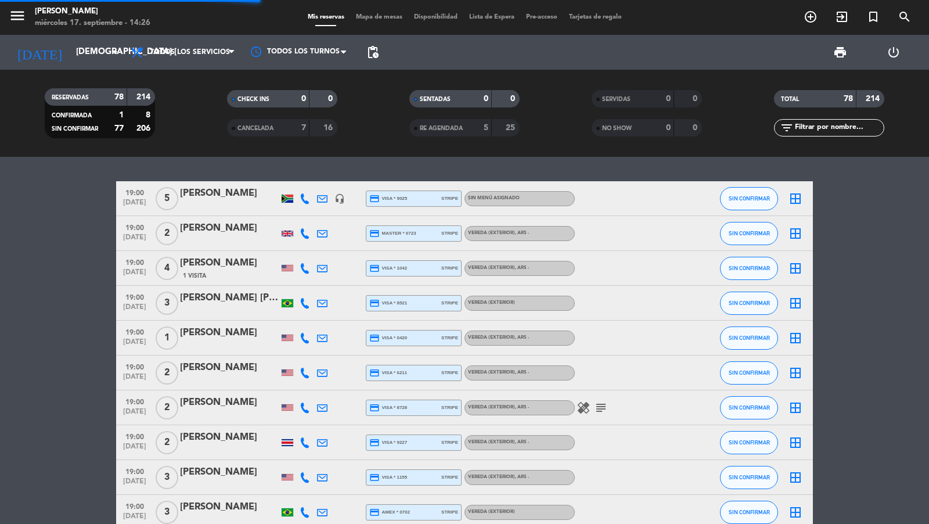
click at [380, 52] on span "pending_actions" at bounding box center [372, 52] width 23 height 23
click at [375, 52] on span "pending_actions" at bounding box center [373, 52] width 14 height 14
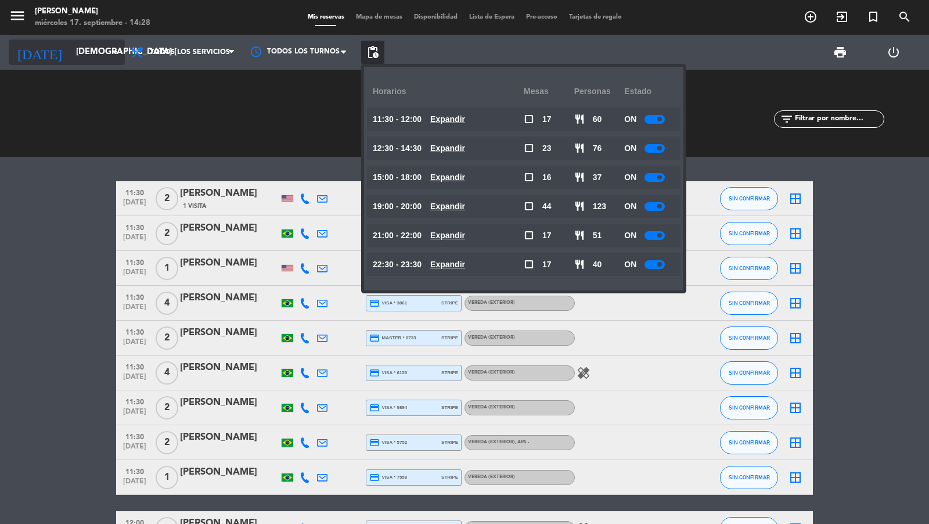
click at [74, 58] on input "[DEMOGRAPHIC_DATA] [DATE]" at bounding box center [126, 52] width 112 height 22
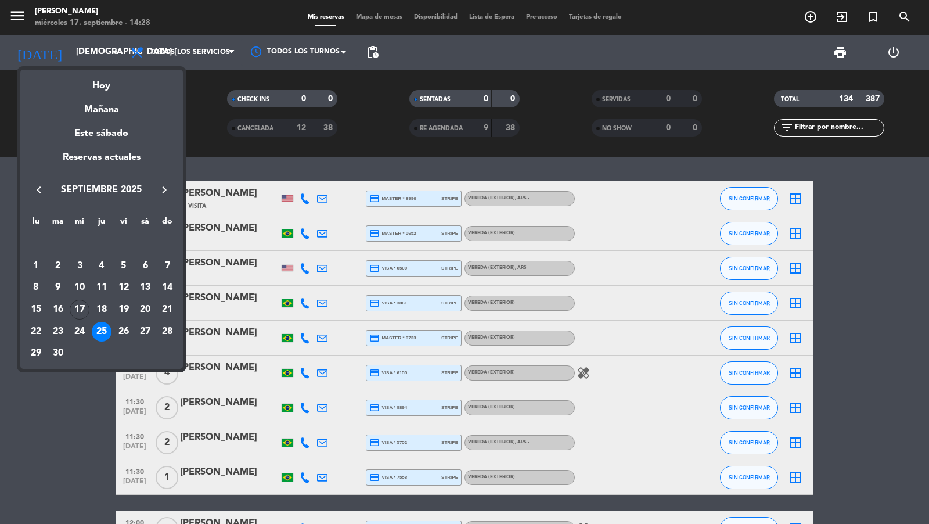
click at [82, 330] on div "24" at bounding box center [80, 332] width 20 height 20
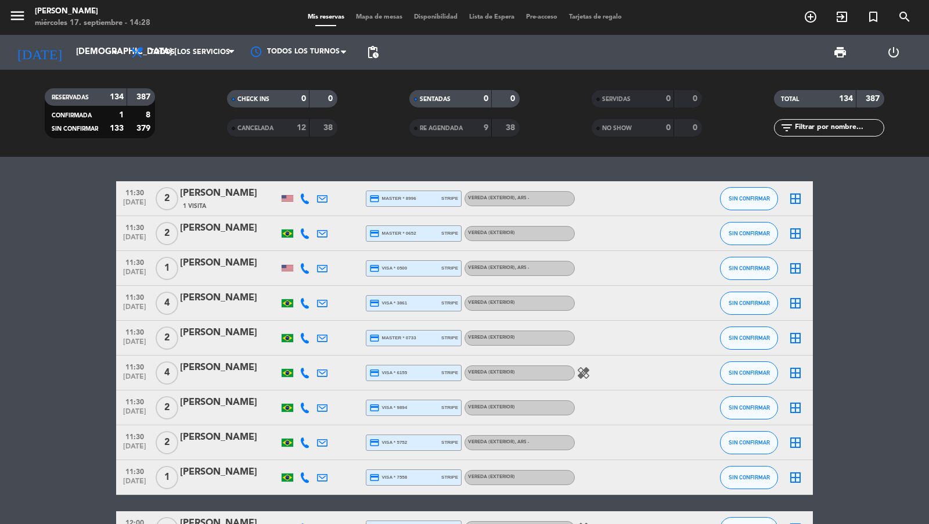
type input "mié. [DATE]"
click at [17, 13] on icon "menu" at bounding box center [17, 15] width 17 height 17
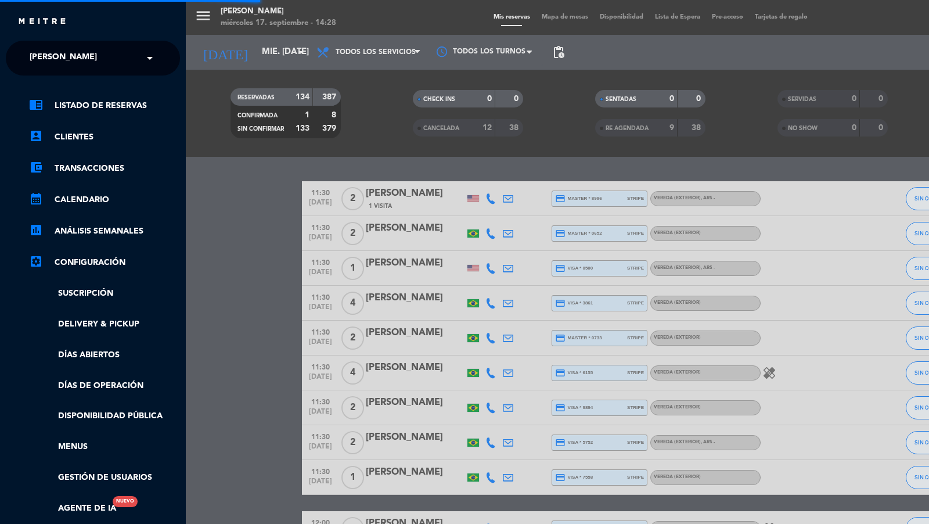
click at [67, 62] on span "[PERSON_NAME]" at bounding box center [63, 58] width 67 height 24
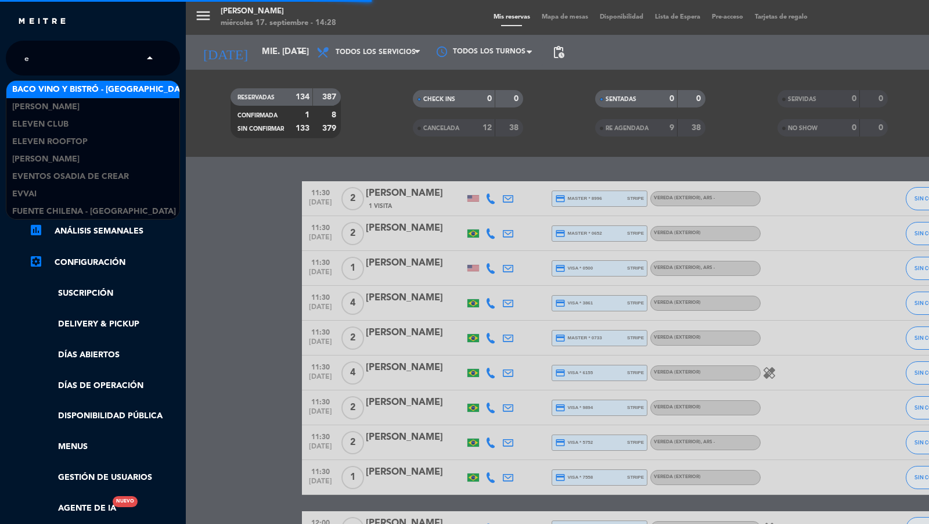
scroll to position [262, 0]
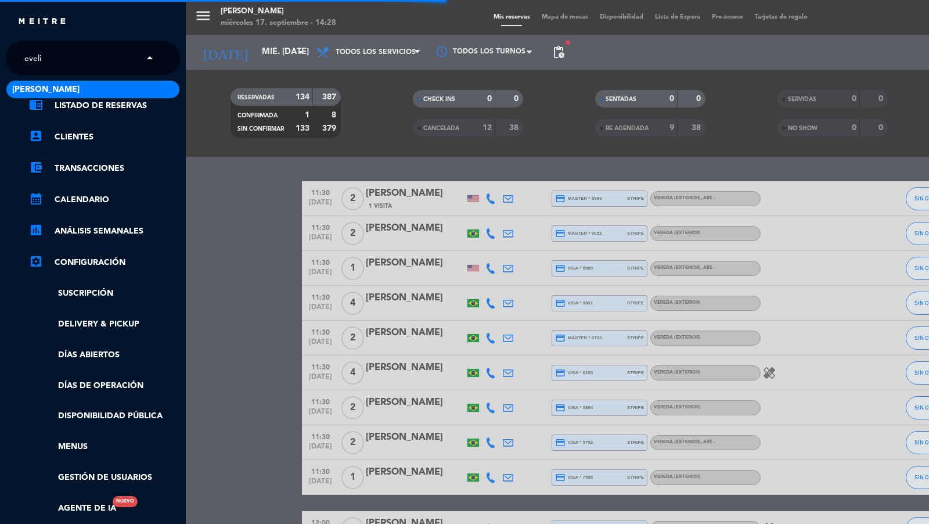
type input "[PERSON_NAME]"
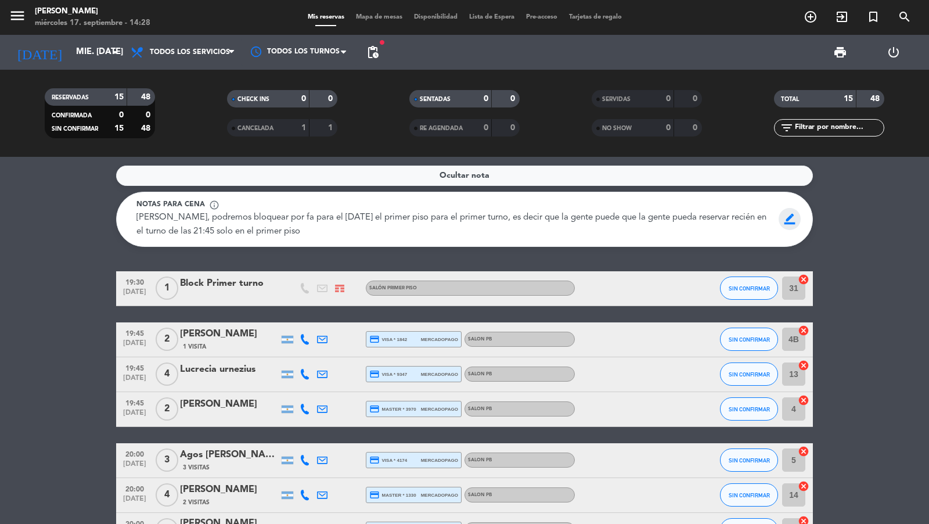
click at [791, 222] on span "border_color" at bounding box center [790, 219] width 23 height 22
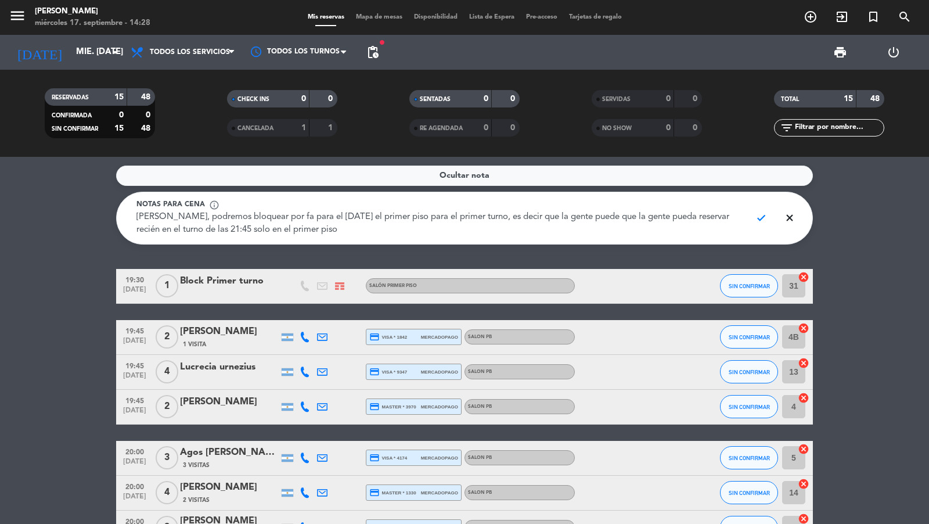
drag, startPoint x: 619, startPoint y: 229, endPoint x: 119, endPoint y: 211, distance: 500.2
click at [119, 211] on div "Notas para cena info_outline [PERSON_NAME], podremos bloquear por fa para el [D…" at bounding box center [464, 218] width 697 height 53
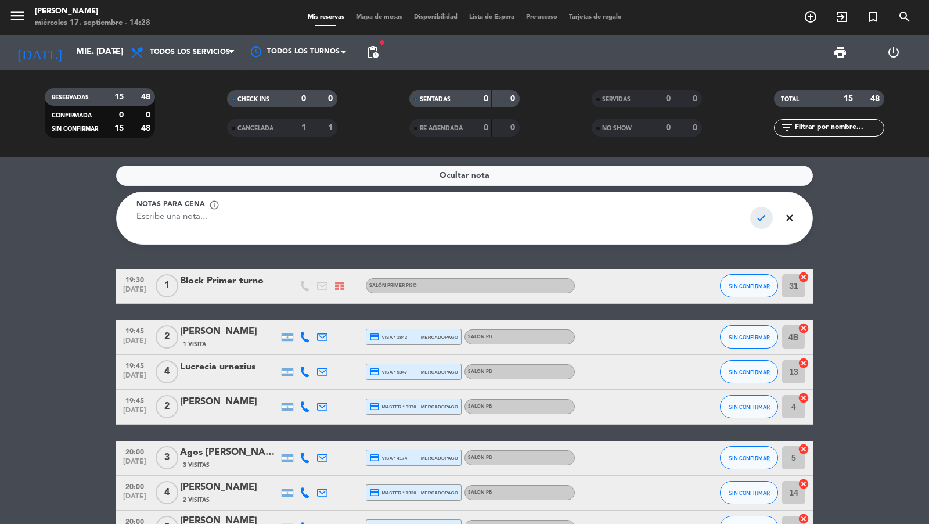
click at [769, 219] on span "check" at bounding box center [761, 218] width 23 height 22
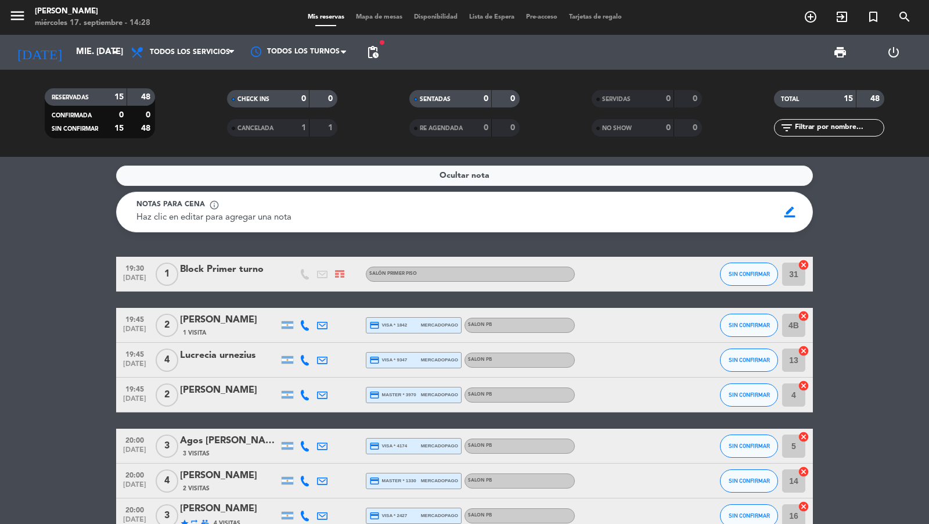
click at [369, 19] on span "Mapa de mesas" at bounding box center [379, 17] width 58 height 6
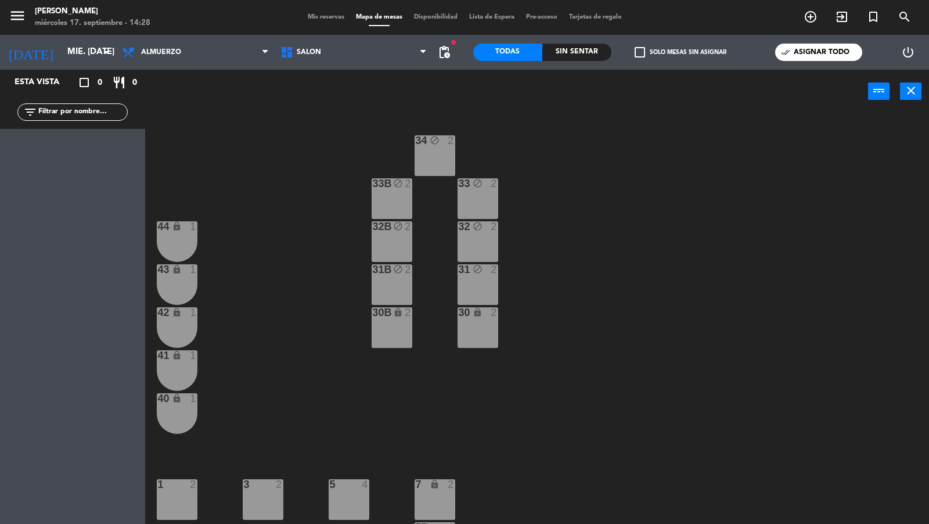
click at [398, 287] on div "31B block 2" at bounding box center [392, 284] width 41 height 41
click at [399, 242] on div "32B block 2" at bounding box center [392, 241] width 41 height 41
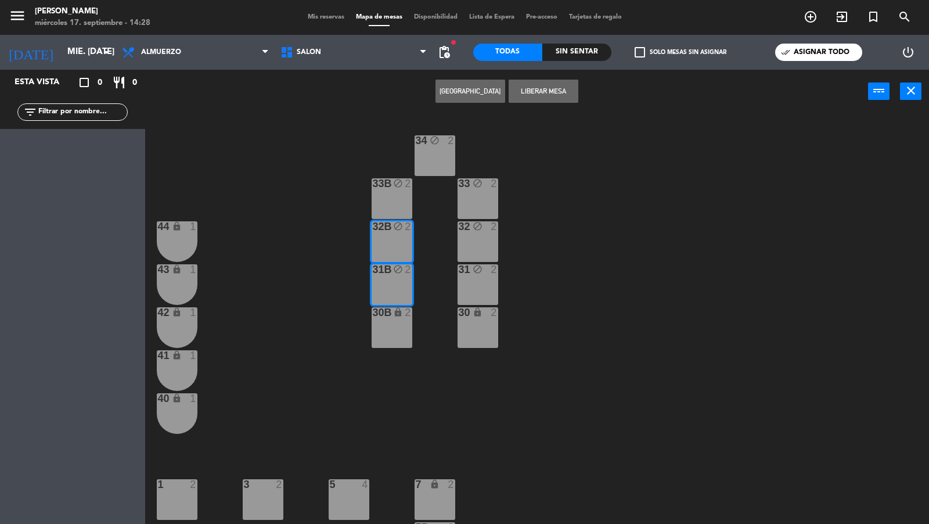
click at [398, 194] on div "33B block 2" at bounding box center [392, 198] width 41 height 41
click at [539, 92] on button "Liberar Mesa" at bounding box center [544, 91] width 70 height 23
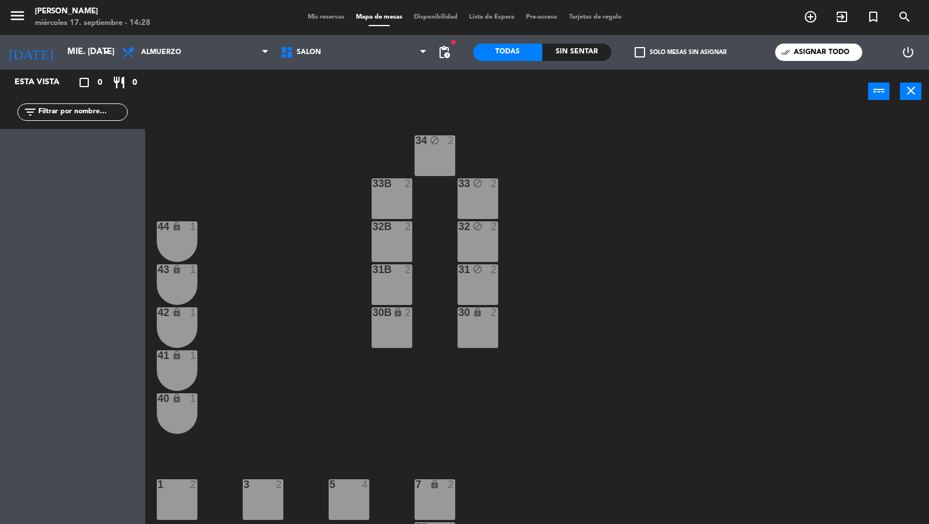
click at [471, 197] on div "33 block 2" at bounding box center [477, 198] width 41 height 41
click at [474, 246] on div "32 block 2" at bounding box center [477, 241] width 41 height 41
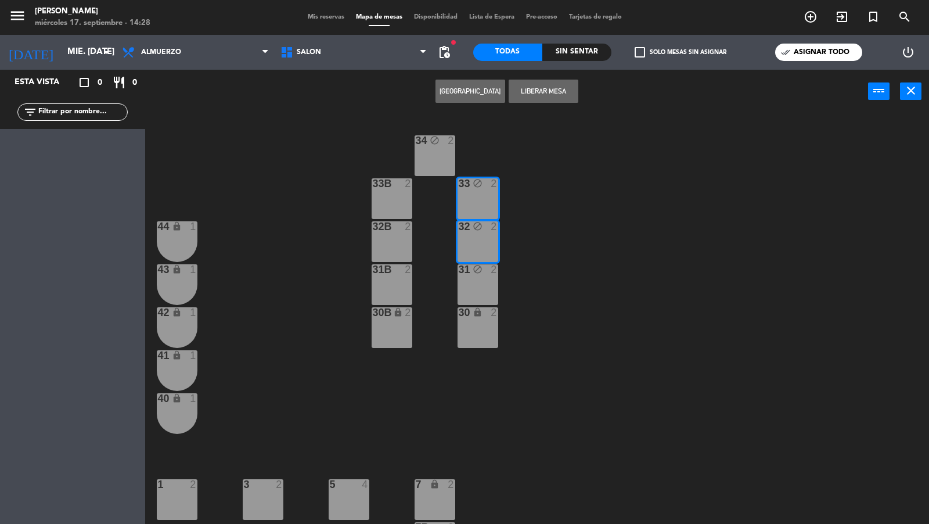
click at [476, 274] on div "block" at bounding box center [477, 269] width 19 height 11
click at [527, 95] on button "Liberar Mesa" at bounding box center [544, 91] width 70 height 23
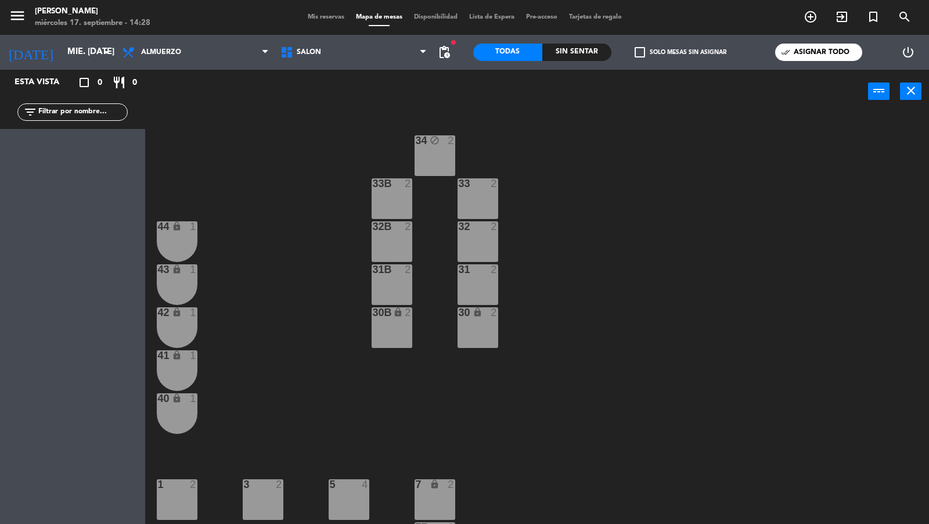
click at [429, 128] on div "34 block 2 33B 2 33 2 44 lock 1 32B 2 32 2 43 lock 1 31B 2 31 2 42 lock 1 30B l…" at bounding box center [541, 319] width 774 height 410
click at [430, 147] on div "34 block 2" at bounding box center [435, 155] width 41 height 41
click at [538, 91] on button "Liberar Mesa" at bounding box center [544, 91] width 70 height 23
click at [387, 295] on div "31B 2" at bounding box center [392, 284] width 41 height 41
drag, startPoint x: 392, startPoint y: 231, endPoint x: 392, endPoint y: 199, distance: 32.5
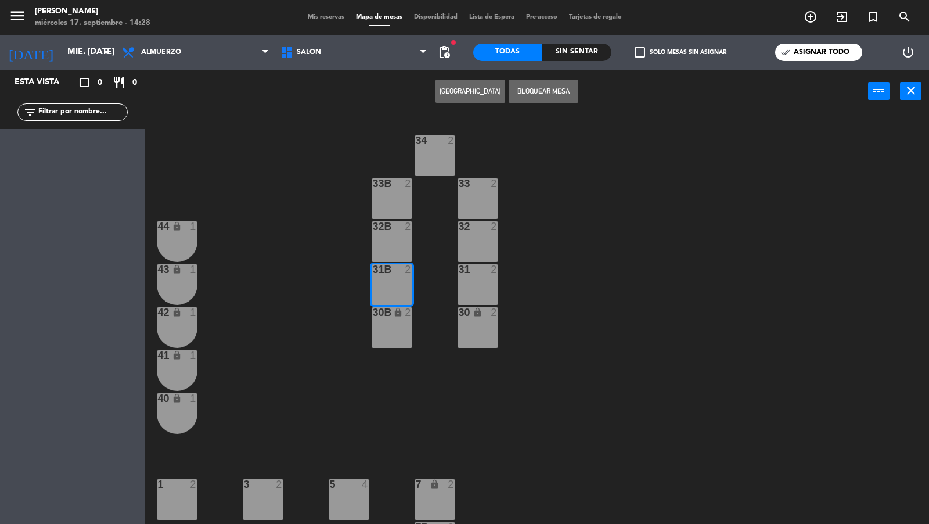
click at [392, 229] on div "32B 2" at bounding box center [392, 227] width 41 height 12
click at [392, 190] on div "33B 2" at bounding box center [392, 198] width 41 height 41
click at [545, 87] on button "Bloquear Mesa" at bounding box center [544, 91] width 70 height 23
click at [472, 199] on div "33 2" at bounding box center [477, 198] width 41 height 41
click at [472, 228] on div at bounding box center [477, 226] width 19 height 10
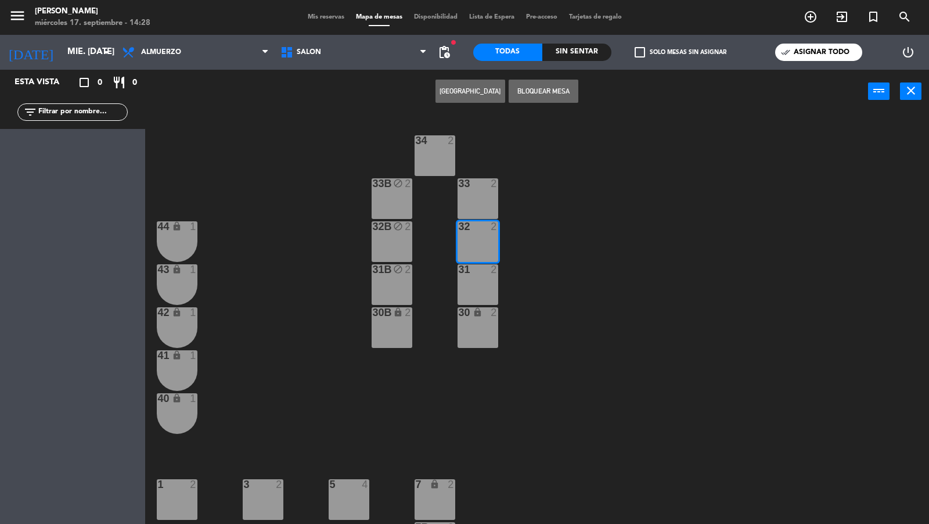
click at [473, 273] on div at bounding box center [477, 269] width 19 height 10
drag, startPoint x: 478, startPoint y: 202, endPoint x: 479, endPoint y: 196, distance: 5.8
click at [478, 201] on div "33 2" at bounding box center [477, 198] width 41 height 41
click at [536, 98] on button "Bloquear Mesa" at bounding box center [544, 91] width 70 height 23
click at [438, 154] on div "34 2" at bounding box center [435, 155] width 41 height 41
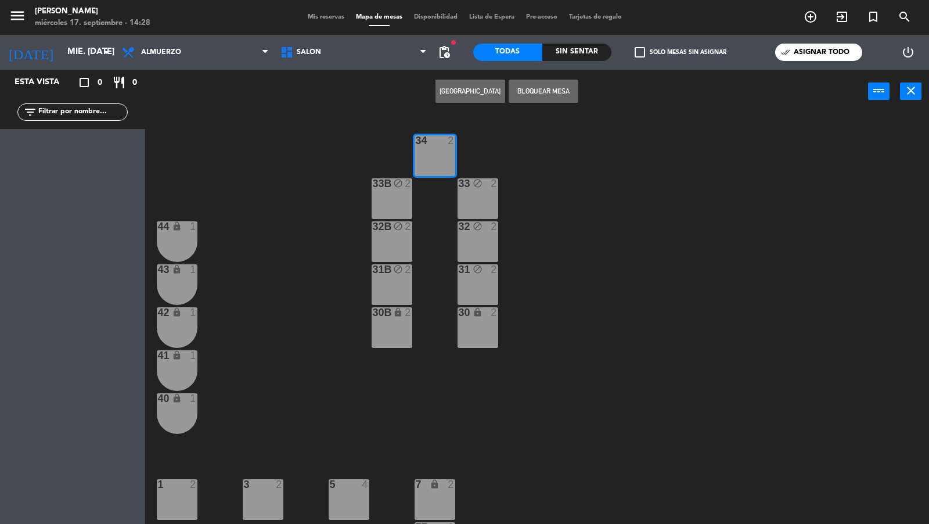
click at [552, 87] on button "Bloquear Mesa" at bounding box center [544, 91] width 70 height 23
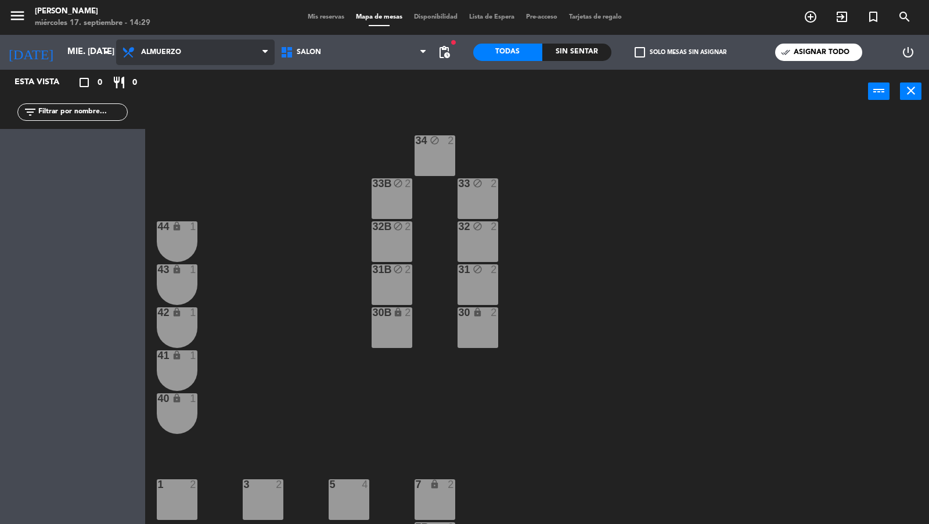
click at [218, 59] on span "Almuerzo" at bounding box center [195, 52] width 158 height 26
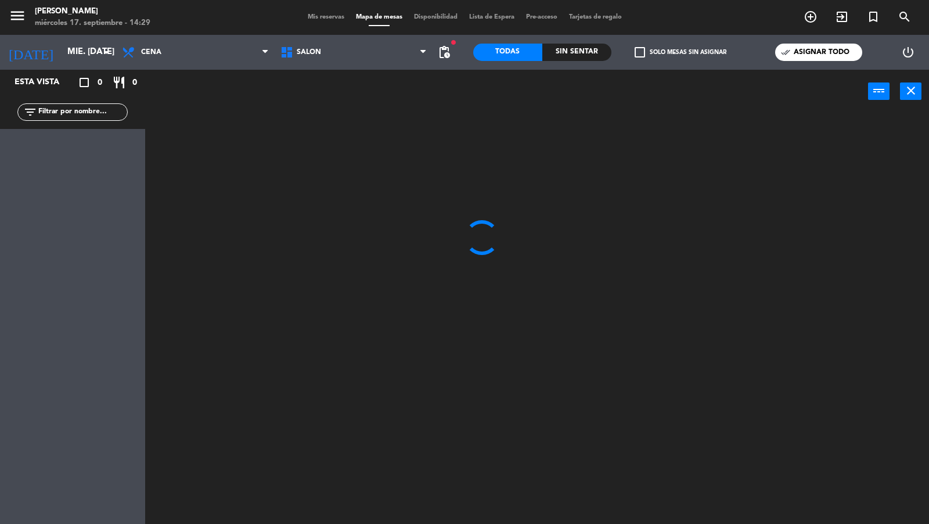
click at [194, 106] on ng-component "menu [PERSON_NAME] miércoles 17. septiembre - 14:29 Mis reservas Mapa de mesas …" at bounding box center [464, 262] width 929 height 525
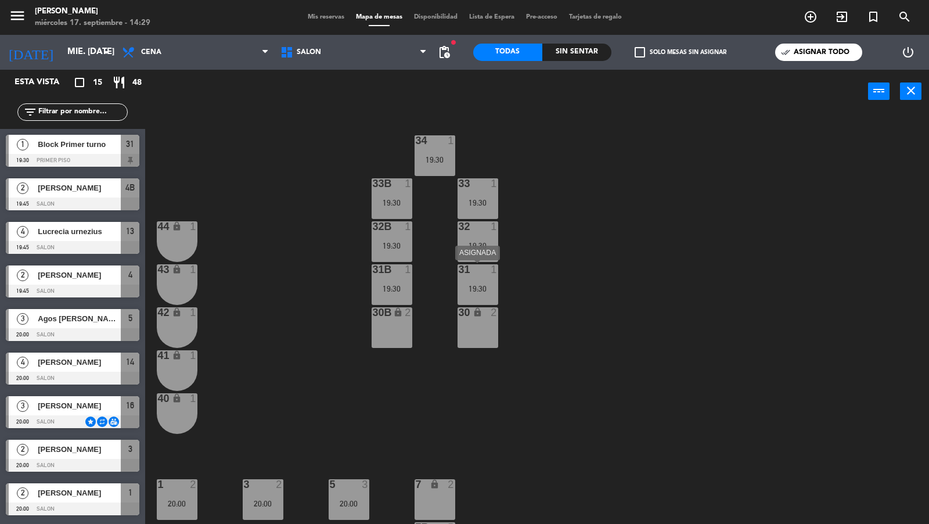
click at [484, 295] on div "31 1 19:30" at bounding box center [477, 284] width 41 height 41
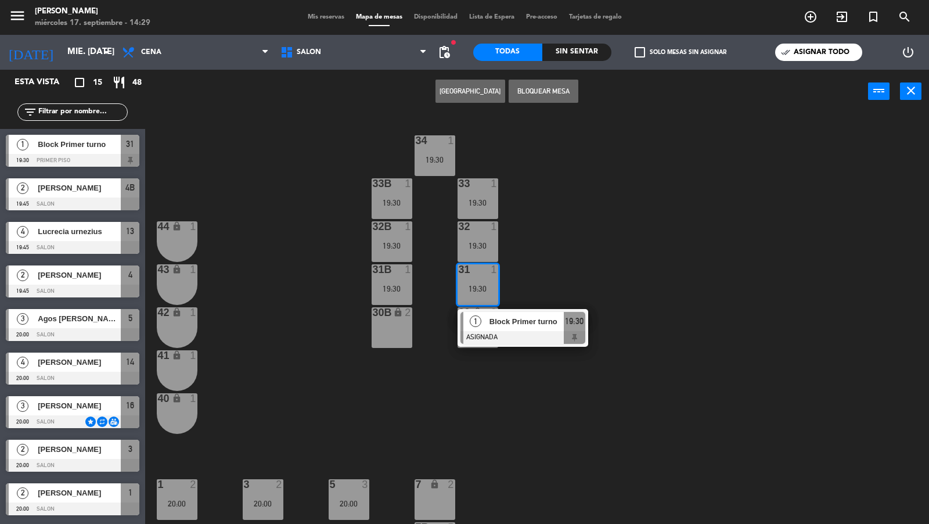
click at [492, 326] on span "Block Primer turno" at bounding box center [526, 321] width 74 height 12
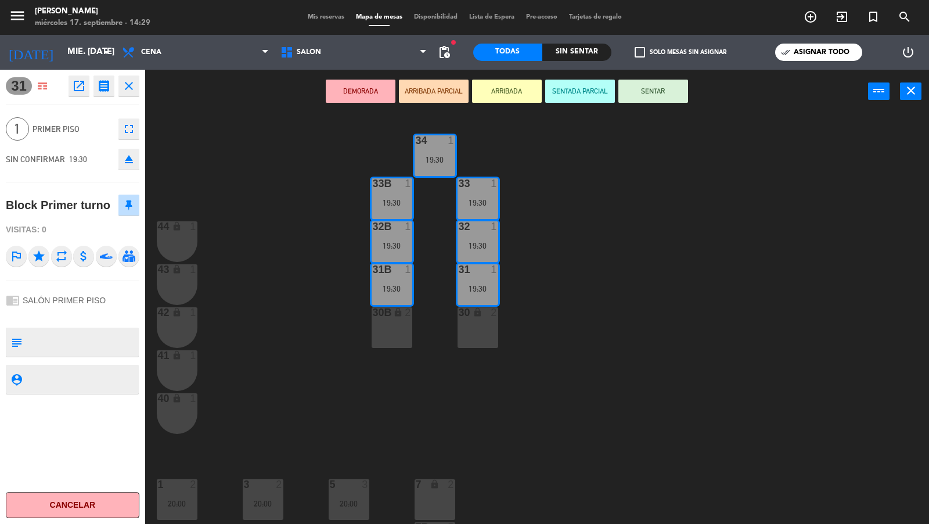
click at [66, 497] on button "Cancelar" at bounding box center [73, 505] width 134 height 26
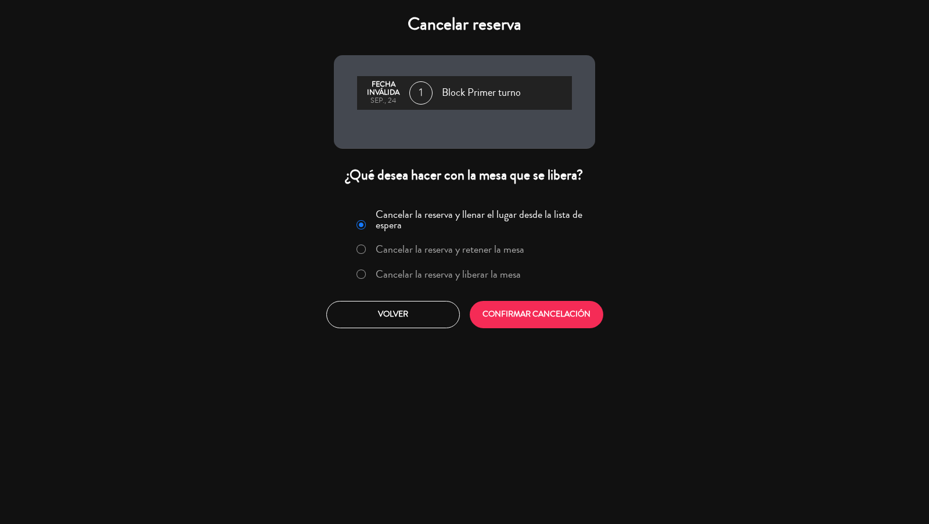
click at [431, 275] on label "Cancelar la reserva y liberar la mesa" at bounding box center [448, 274] width 145 height 10
click at [532, 313] on button "CONFIRMAR CANCELACIÓN" at bounding box center [537, 314] width 134 height 27
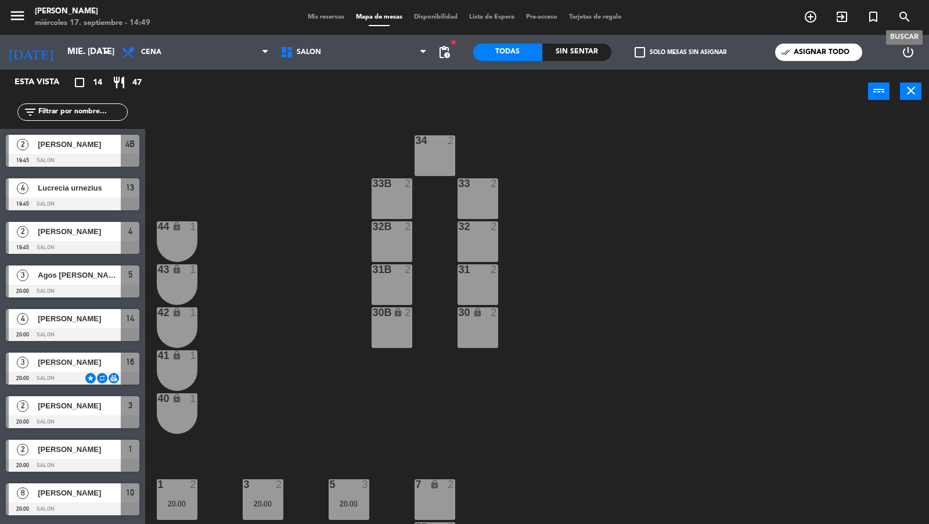
click at [898, 16] on icon "search" at bounding box center [905, 17] width 14 height 14
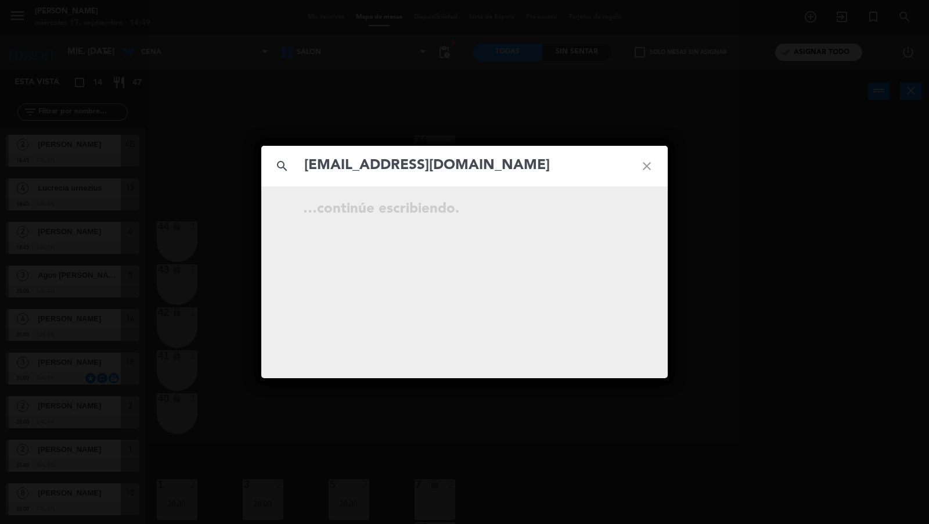
type input "[EMAIL_ADDRESS][DOMAIN_NAME]"
click at [219, 132] on div "search [EMAIL_ADDRESS][DOMAIN_NAME] close …continúe escribiendo." at bounding box center [464, 262] width 929 height 524
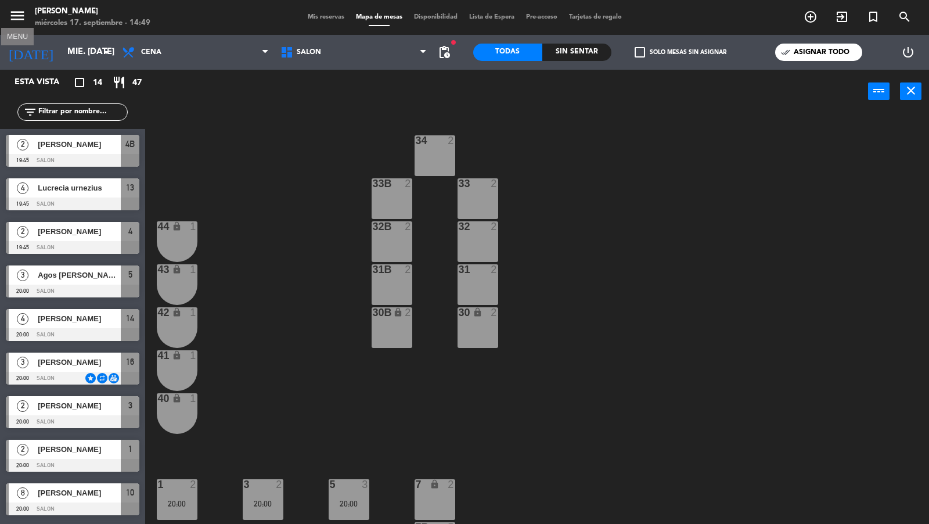
click at [20, 13] on icon "menu" at bounding box center [17, 15] width 17 height 17
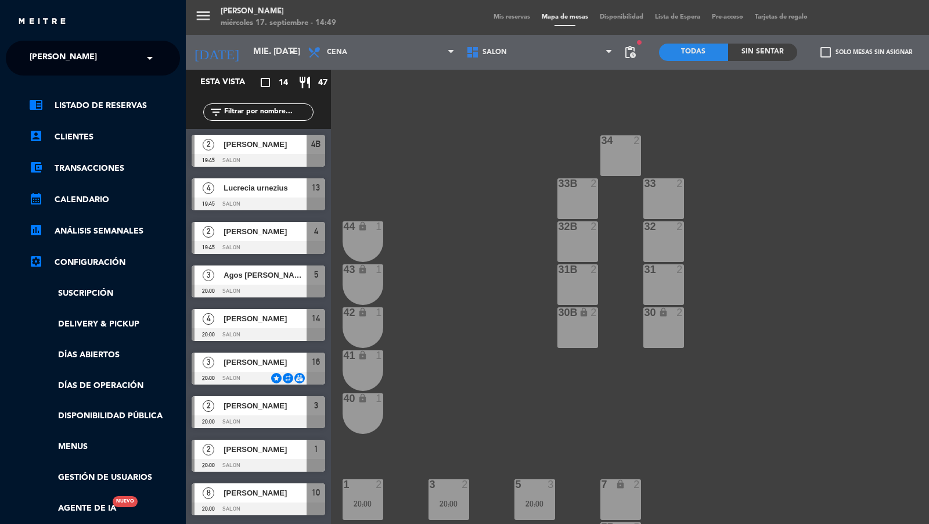
click at [71, 57] on div "× [PERSON_NAME]" at bounding box center [69, 58] width 89 height 24
type input "don juli"
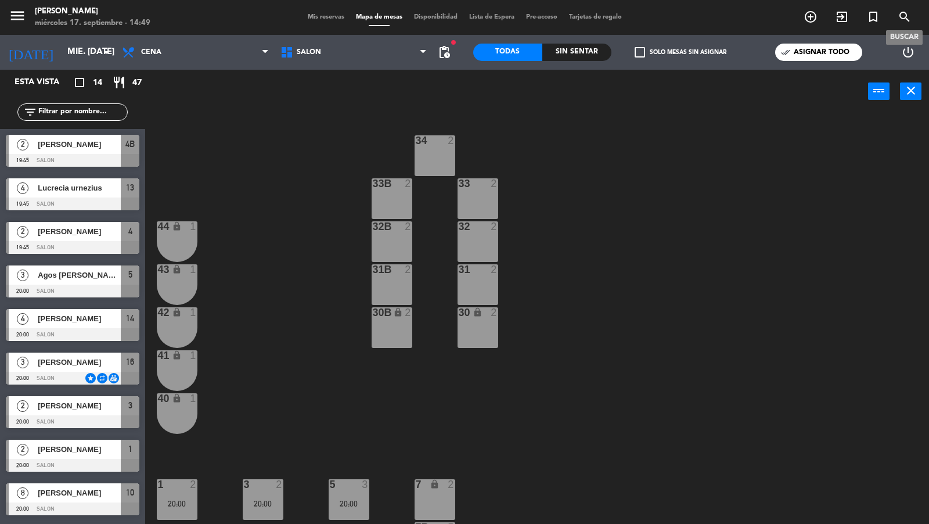
click at [914, 17] on span "search" at bounding box center [904, 17] width 31 height 20
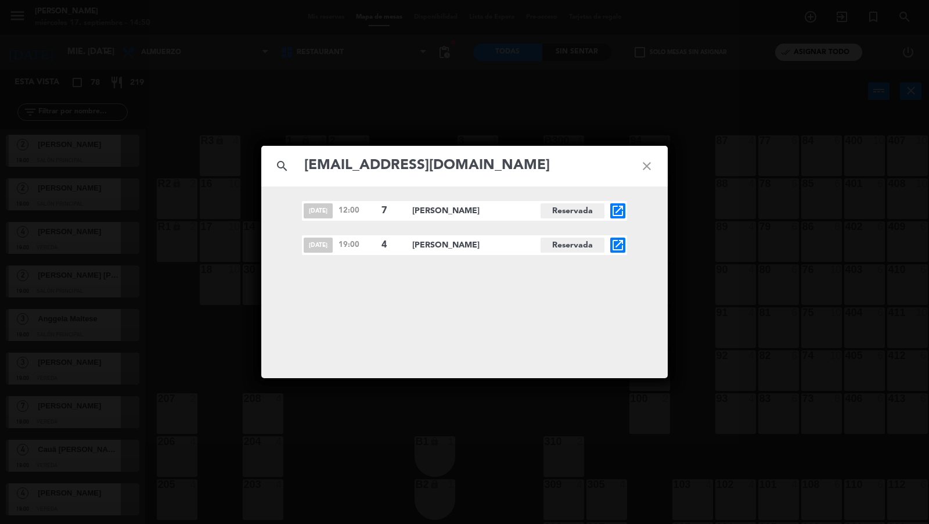
click at [576, 166] on input "[EMAIL_ADDRESS][DOMAIN_NAME]" at bounding box center [464, 166] width 323 height 24
paste input "[EMAIL_ADDRESS][DOMAIN_NAME]"
type input "[EMAIL_ADDRESS][DOMAIN_NAME]"
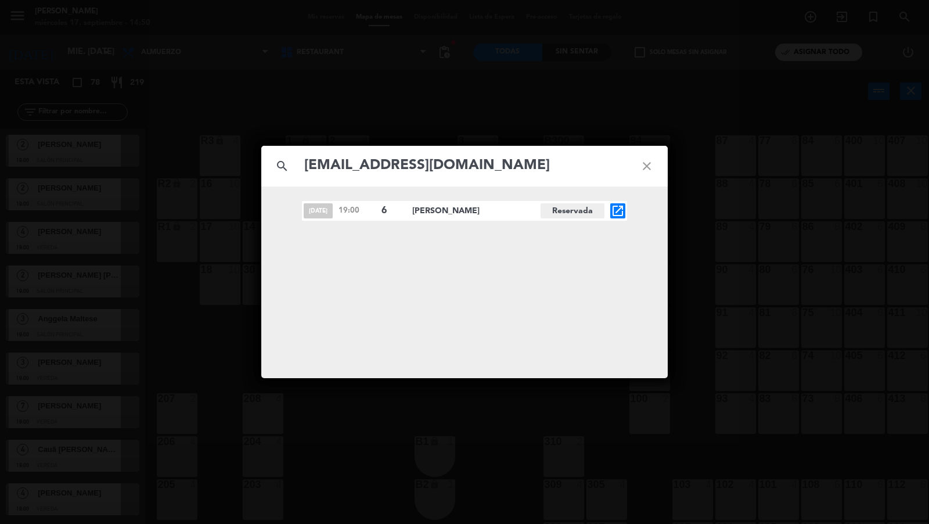
click at [189, 183] on div "search [EMAIL_ADDRESS][DOMAIN_NAME] close [DATE] 19:00 6 [PERSON_NAME] Reservad…" at bounding box center [464, 262] width 929 height 524
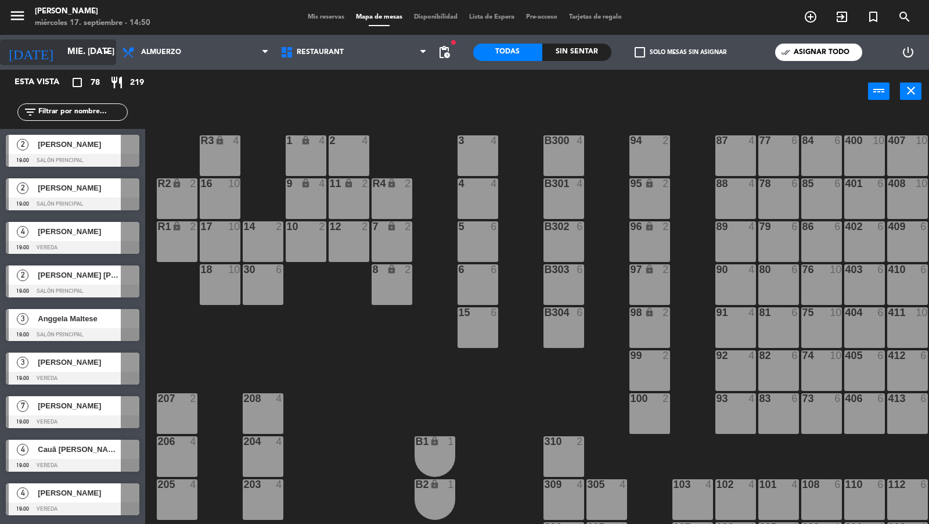
click at [82, 55] on input "mié. [DATE]" at bounding box center [118, 52] width 112 height 22
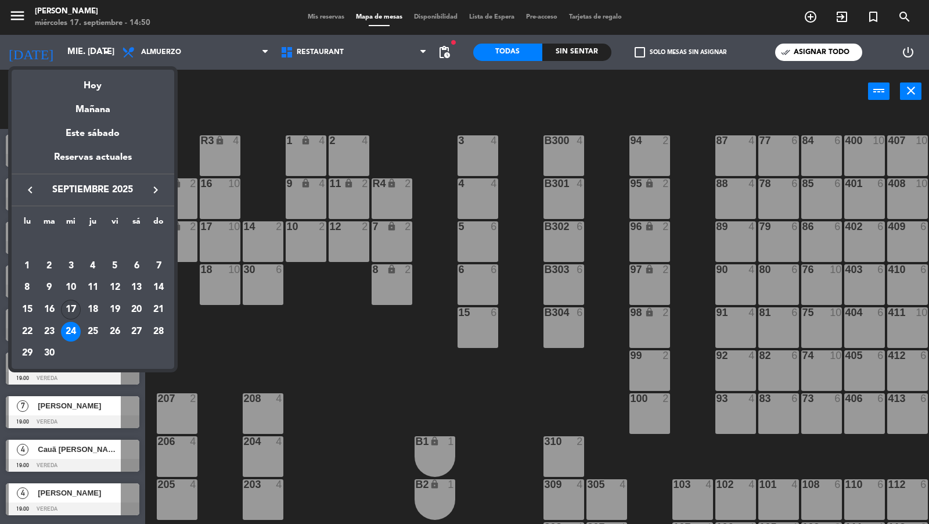
click at [69, 305] on div "17" at bounding box center [71, 310] width 20 height 20
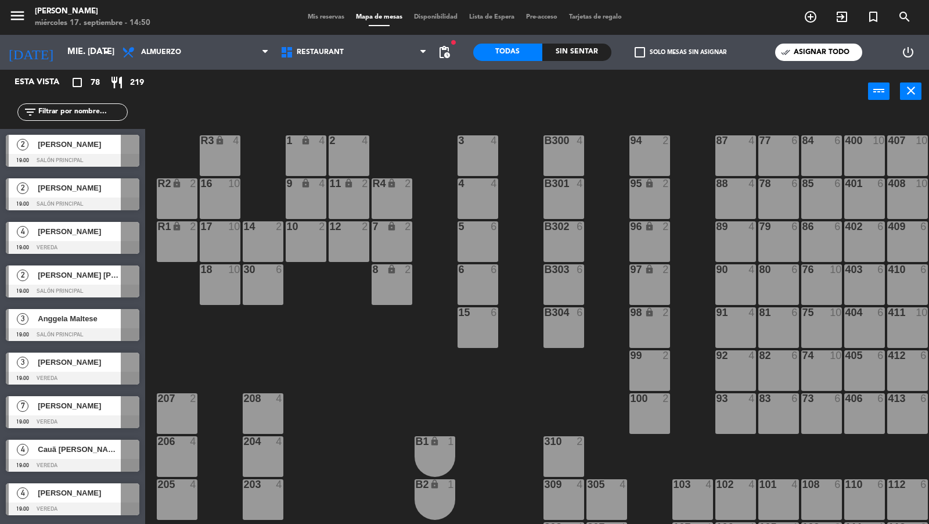
type input "[DATE]"
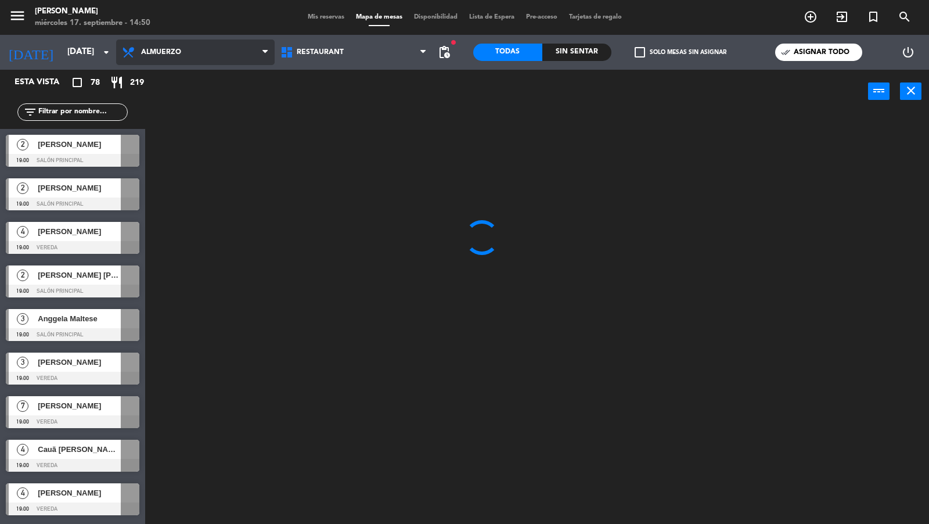
click at [247, 51] on span "Almuerzo" at bounding box center [195, 52] width 158 height 26
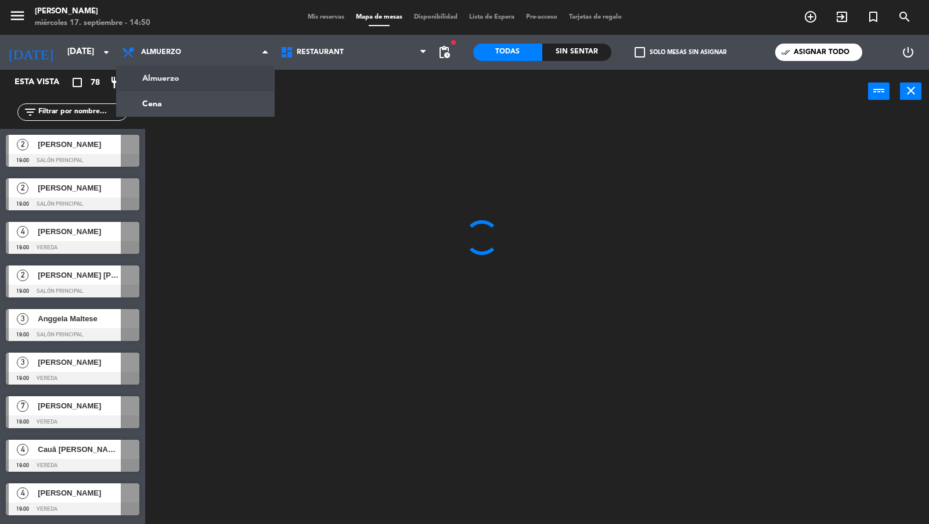
click at [237, 79] on ng-component "menu [PERSON_NAME] miércoles 17. septiembre - 14:50 Mis reservas Mapa de mesas …" at bounding box center [464, 262] width 929 height 525
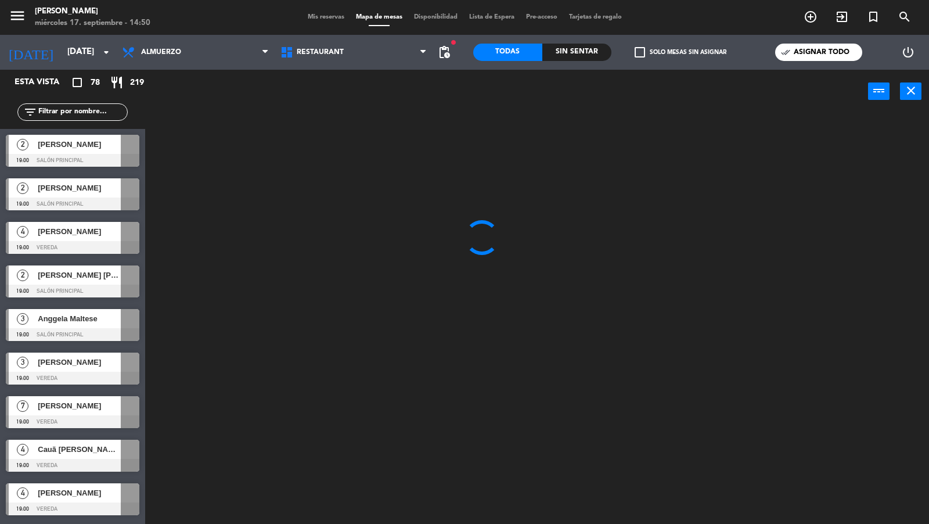
click at [319, 16] on span "Mis reservas" at bounding box center [326, 17] width 48 height 6
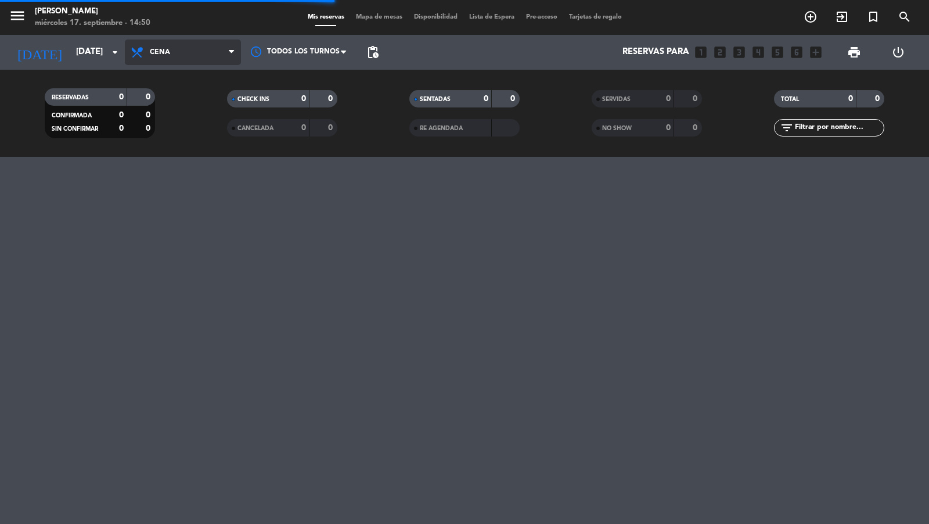
click at [209, 56] on span "Cena" at bounding box center [183, 52] width 116 height 26
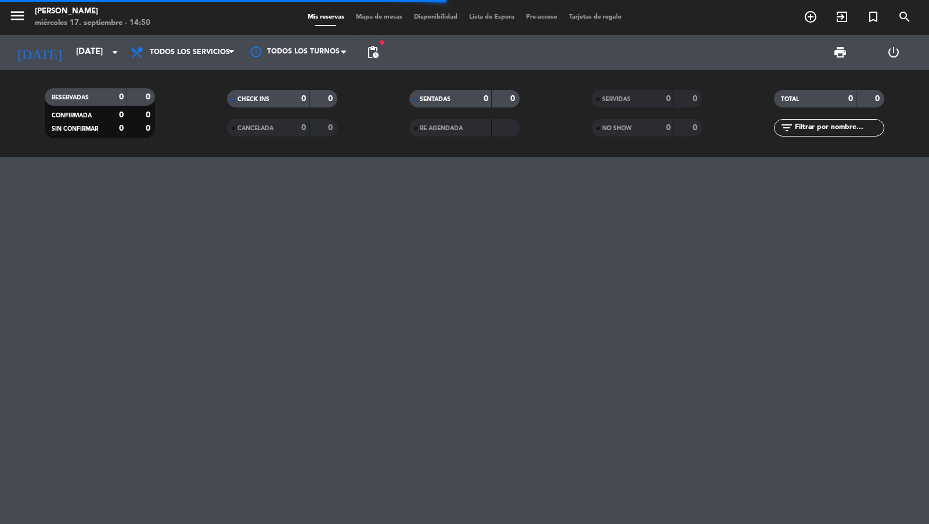
click at [193, 78] on div "menu [PERSON_NAME] miércoles 17. septiembre - 14:50 Mis reservas Mapa de mesas …" at bounding box center [464, 78] width 929 height 157
click at [369, 54] on span "pending_actions" at bounding box center [373, 52] width 14 height 14
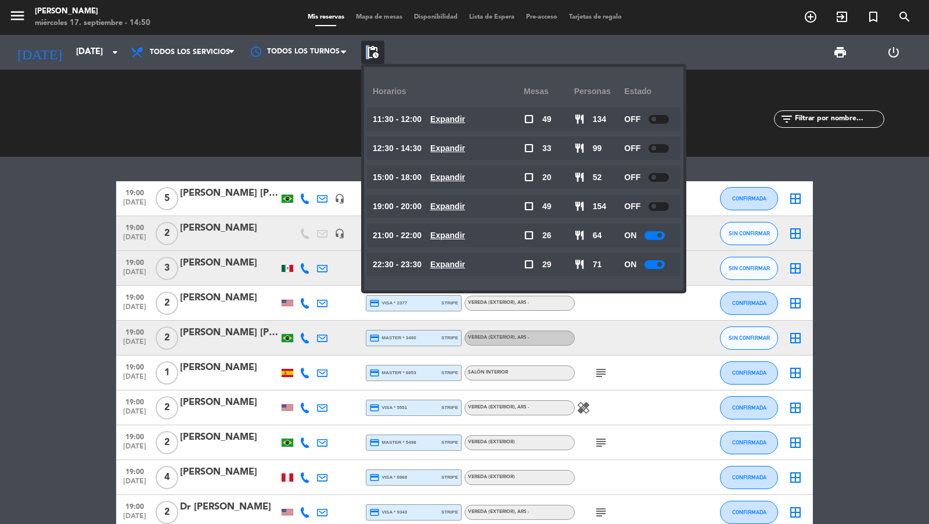
click at [256, 149] on div "RESERVADAS 104 289 CONFIRMADA 63 166 SIN CONFIRMAR 41 123 CHECK INS 0 0 CANCELA…" at bounding box center [464, 113] width 929 height 87
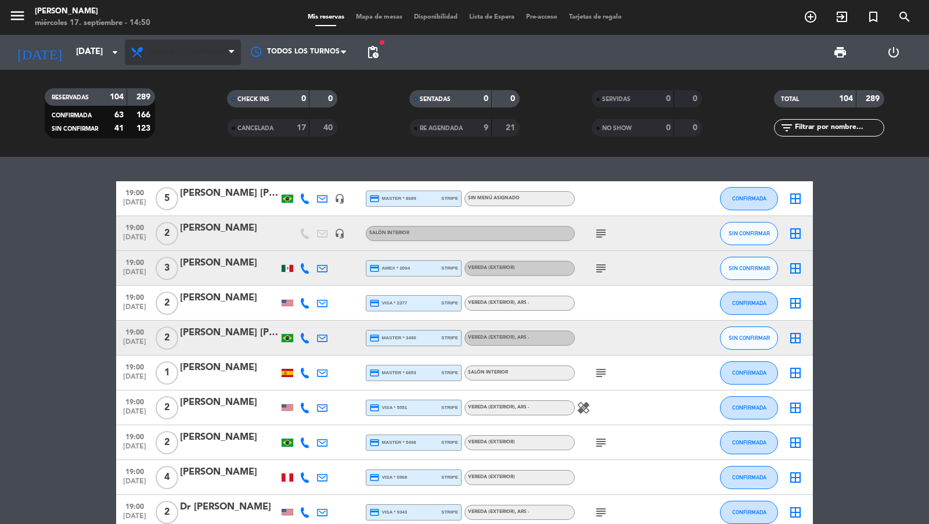
drag, startPoint x: 244, startPoint y: 42, endPoint x: 236, endPoint y: 43, distance: 7.6
click at [243, 42] on div at bounding box center [299, 52] width 116 height 26
click at [217, 55] on span "Todos los servicios" at bounding box center [190, 52] width 80 height 8
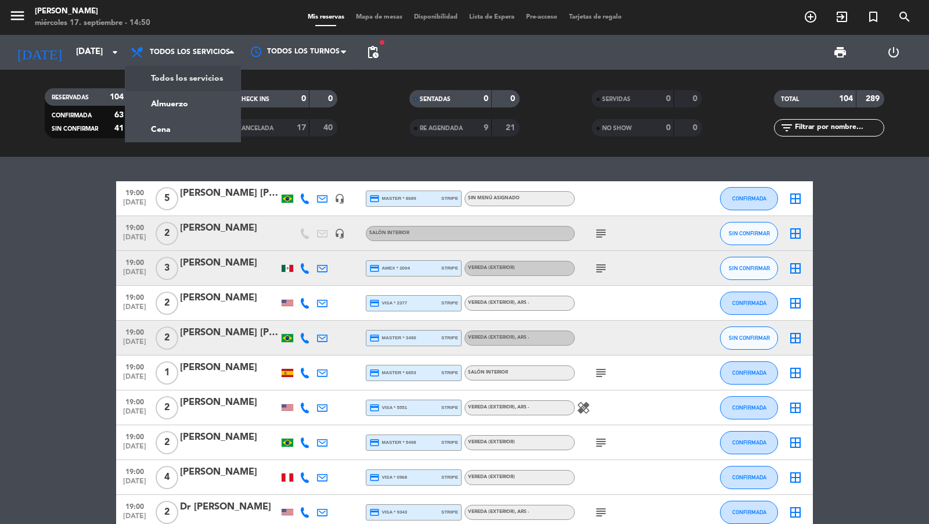
click at [176, 121] on div "menu [PERSON_NAME] miércoles 17. septiembre - 14:50 Mis reservas Mapa de mesas …" at bounding box center [464, 78] width 929 height 157
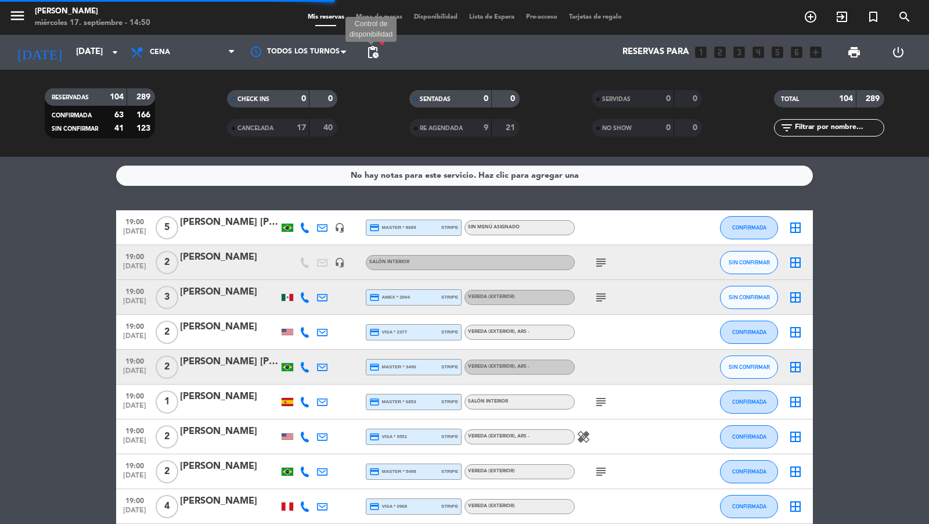
click at [377, 51] on span "pending_actions" at bounding box center [373, 52] width 14 height 14
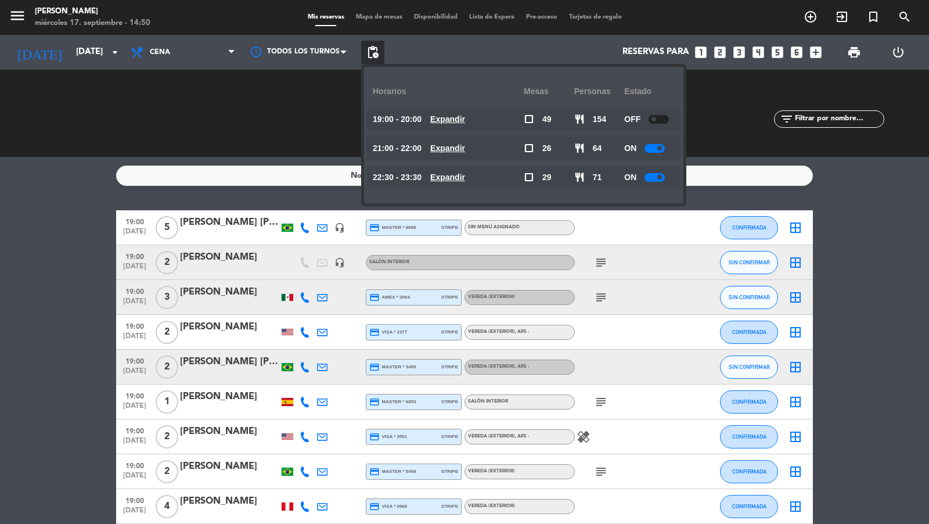
click at [52, 192] on div "No hay notas para este servicio. Haz clic para agregar una 19:00 [DATE] 5 [PERS…" at bounding box center [464, 340] width 929 height 367
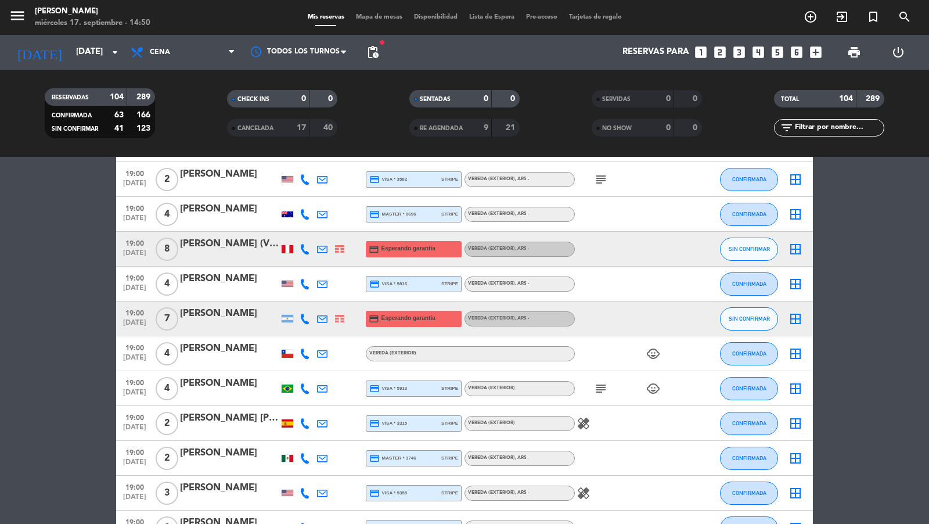
scroll to position [644, 0]
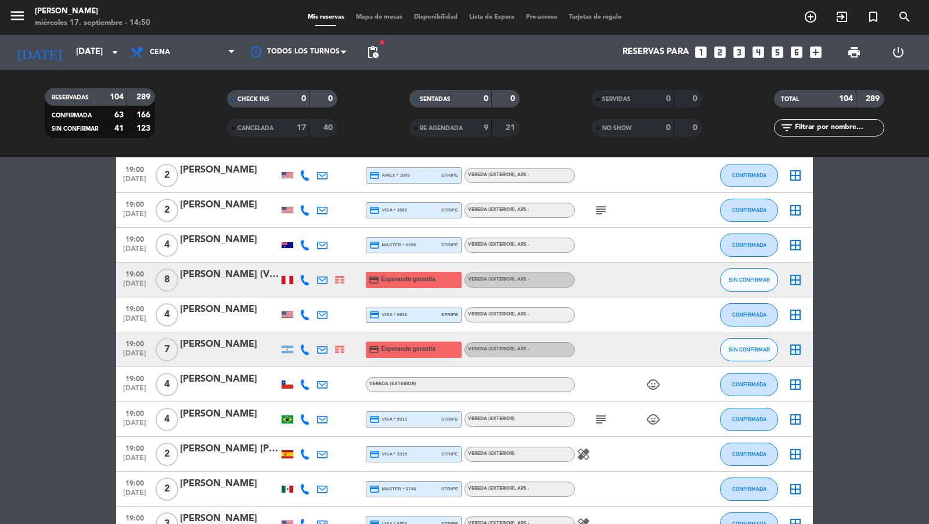
click at [135, 281] on span "[DATE]" at bounding box center [134, 286] width 29 height 13
click at [206, 280] on div "[PERSON_NAME] (Vierge Group)" at bounding box center [229, 274] width 99 height 15
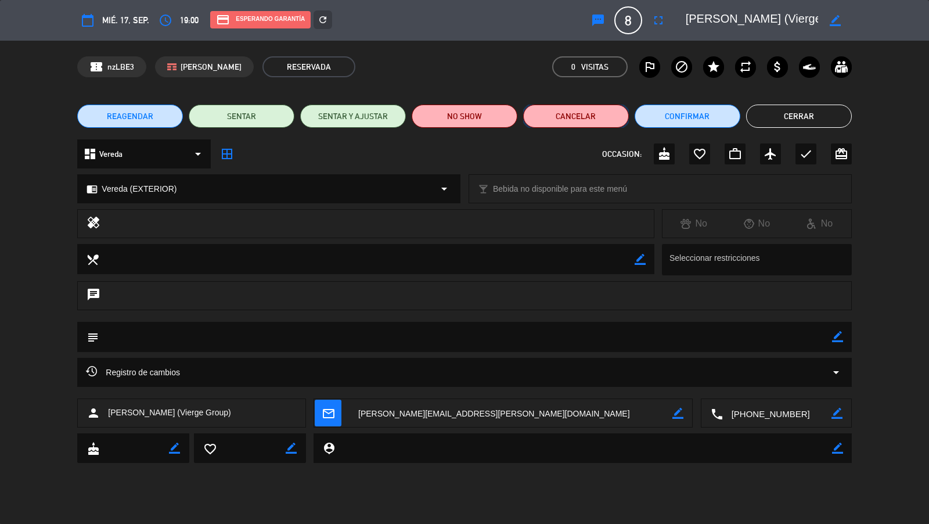
click at [588, 123] on button "Cancelar" at bounding box center [576, 115] width 106 height 23
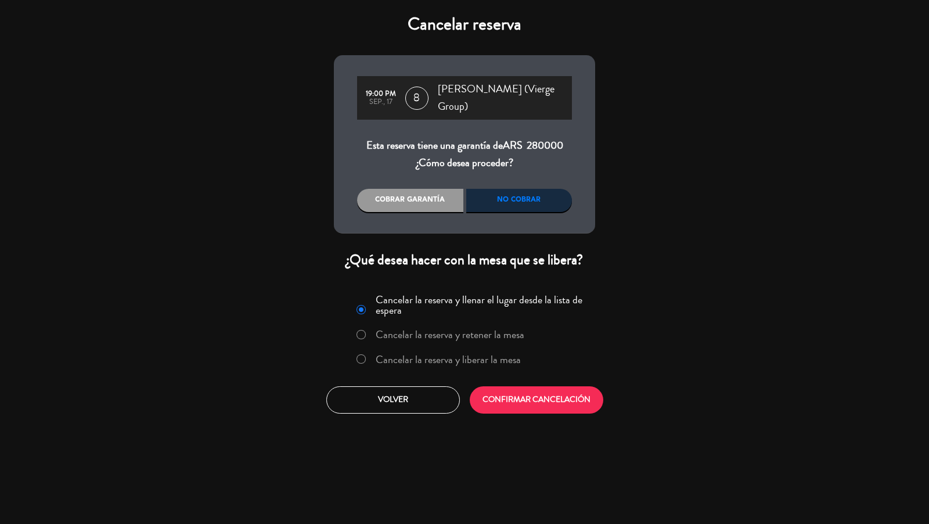
click at [447, 354] on label "Cancelar la reserva y liberar la mesa" at bounding box center [448, 359] width 145 height 10
click at [517, 386] on button "CONFIRMAR CANCELACIÓN" at bounding box center [537, 399] width 134 height 27
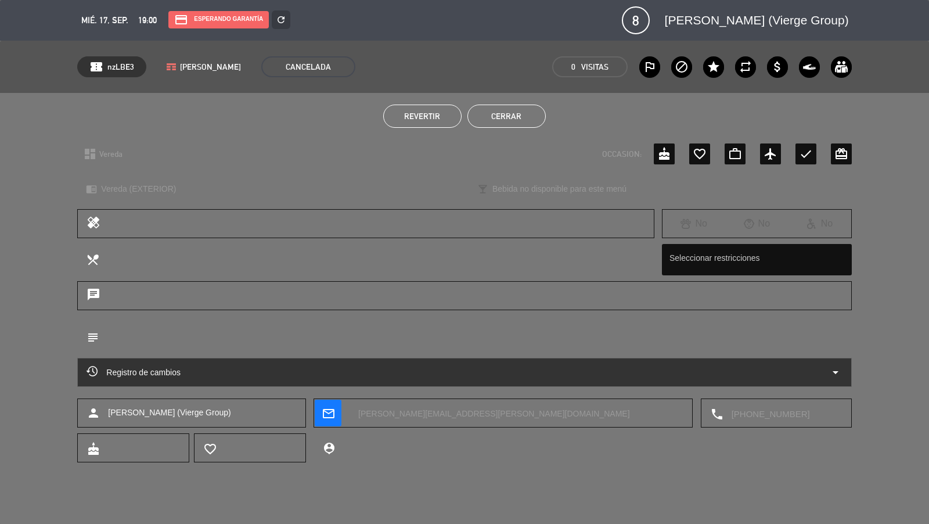
drag, startPoint x: 514, startPoint y: 117, endPoint x: 744, endPoint y: 104, distance: 230.8
click at [514, 117] on button "Cerrar" at bounding box center [506, 115] width 78 height 23
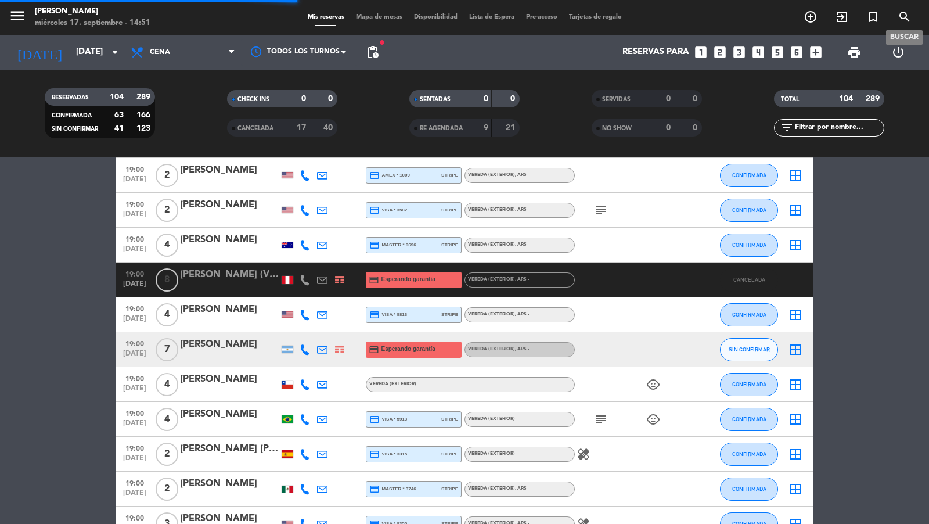
click at [900, 19] on icon "search" at bounding box center [905, 17] width 14 height 14
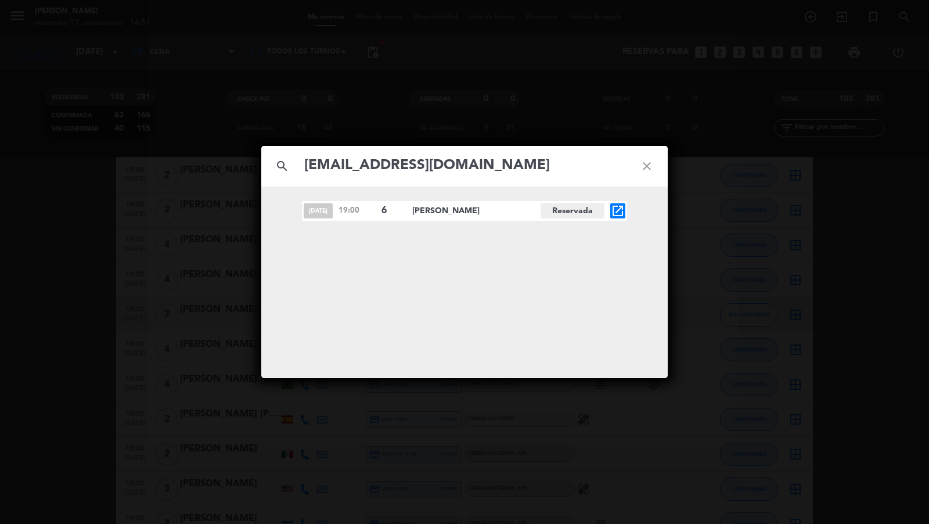
type input "[EMAIL_ADDRESS][DOMAIN_NAME]"
click at [617, 208] on icon "open_in_new" at bounding box center [618, 211] width 14 height 14
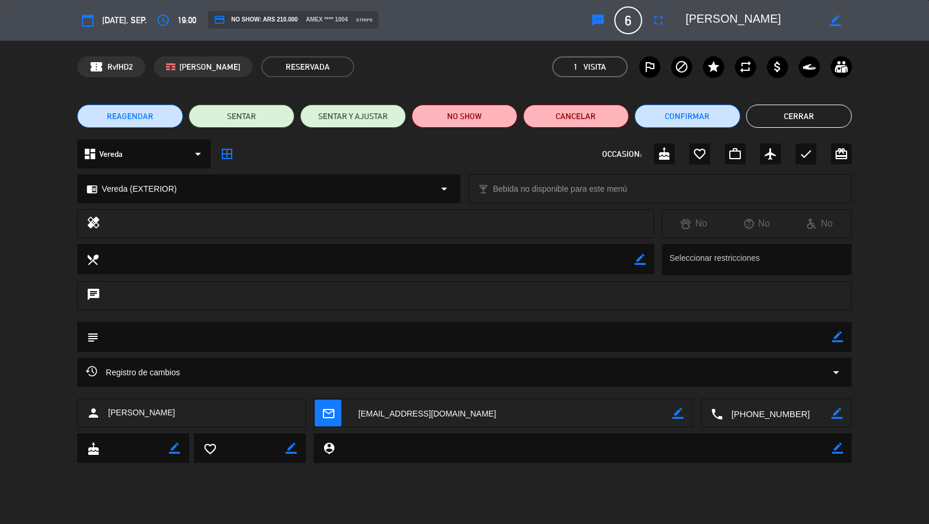
click at [149, 113] on span "REAGENDAR" at bounding box center [130, 116] width 46 height 12
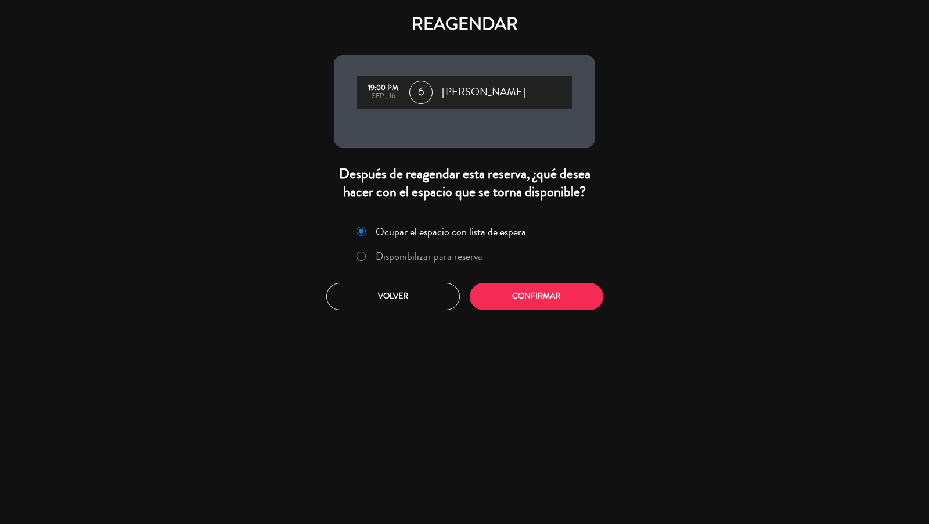
click at [436, 251] on label "Disponibilizar para reserva" at bounding box center [429, 256] width 107 height 10
click at [532, 302] on button "Confirmar" at bounding box center [537, 296] width 134 height 27
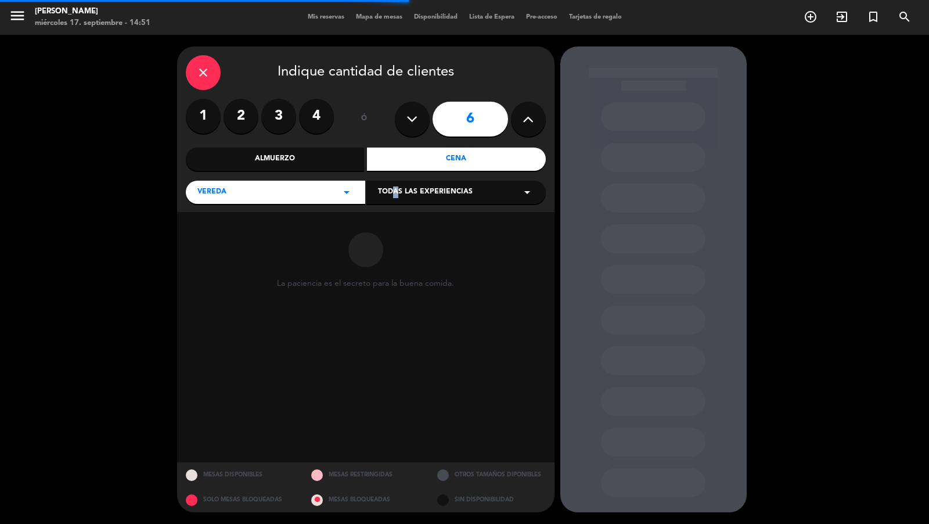
click at [390, 192] on span "Todas las experiencias" at bounding box center [425, 192] width 95 height 12
click at [392, 226] on div "Sidewalk (OUTDOORS)" at bounding box center [456, 221] width 156 height 12
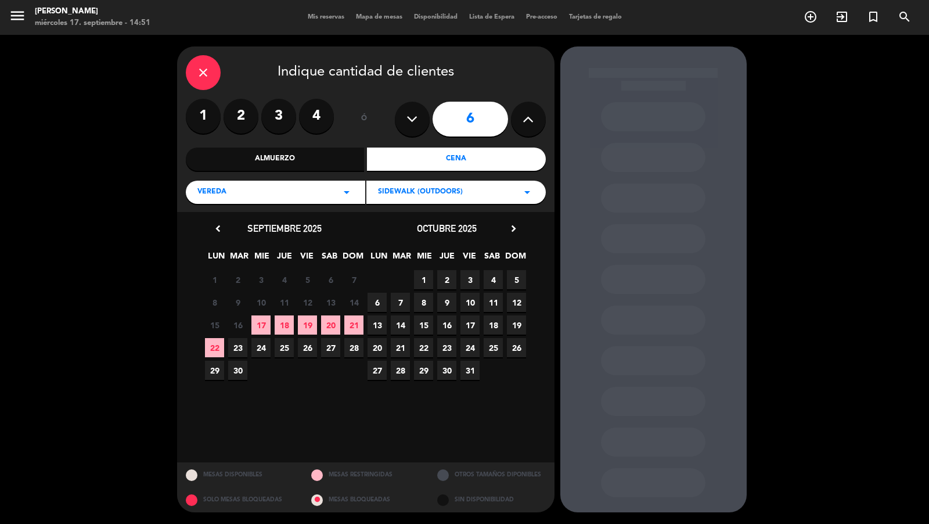
click at [269, 319] on span "17" at bounding box center [260, 324] width 19 height 19
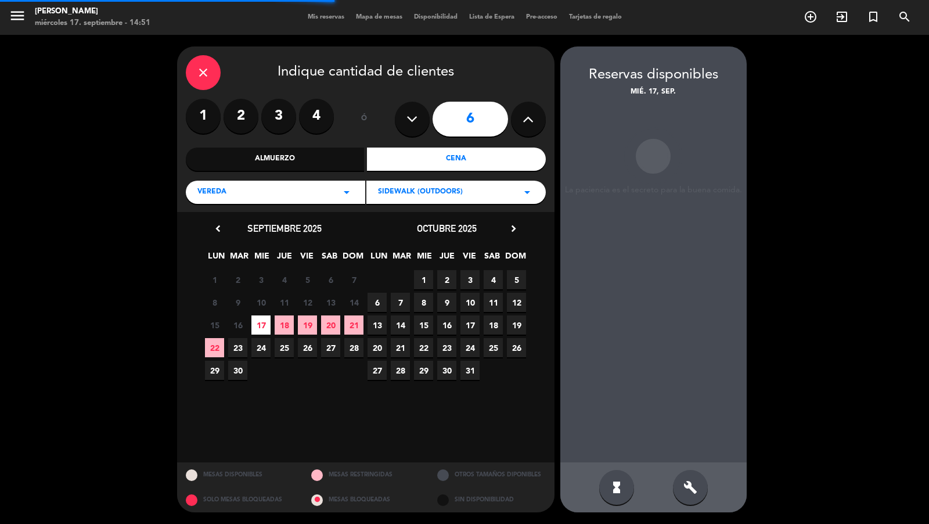
click at [700, 500] on div "build" at bounding box center [690, 487] width 35 height 35
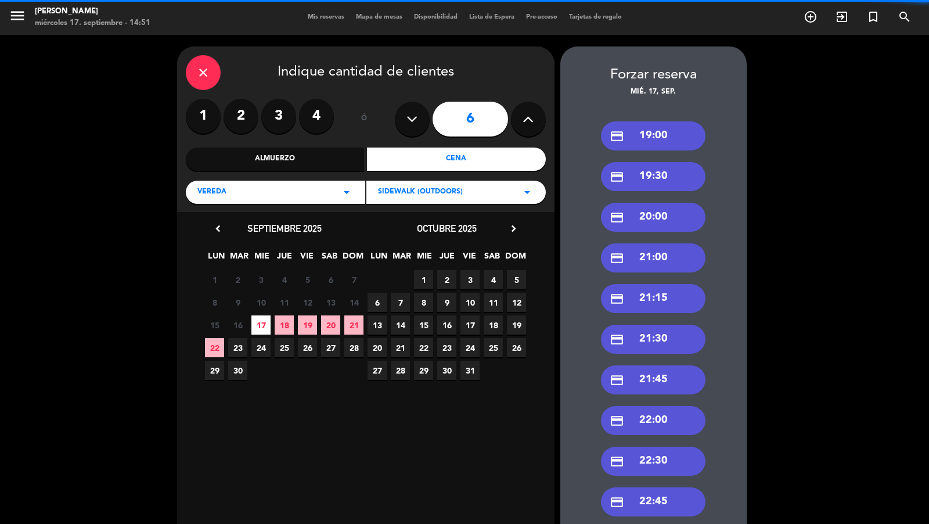
click at [680, 139] on div "credit_card 19:00" at bounding box center [653, 135] width 104 height 29
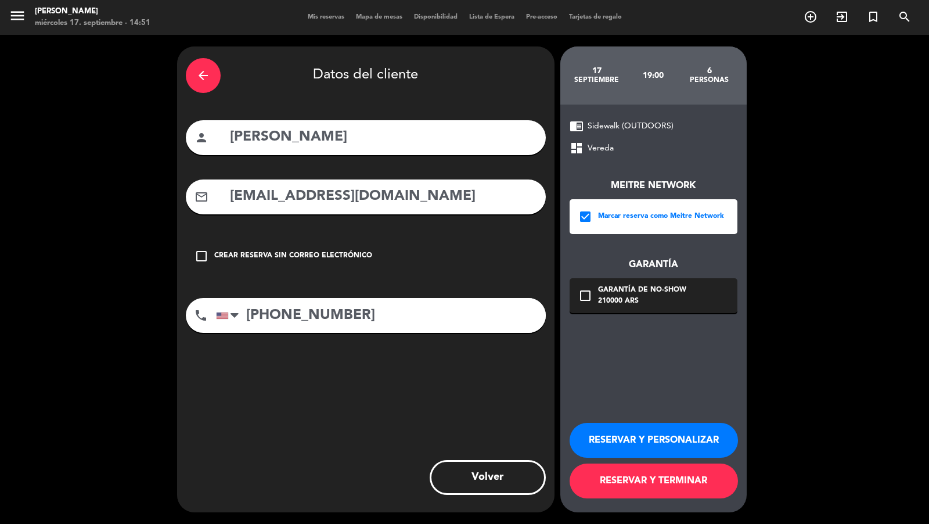
click at [656, 482] on button "RESERVAR Y TERMINAR" at bounding box center [654, 480] width 168 height 35
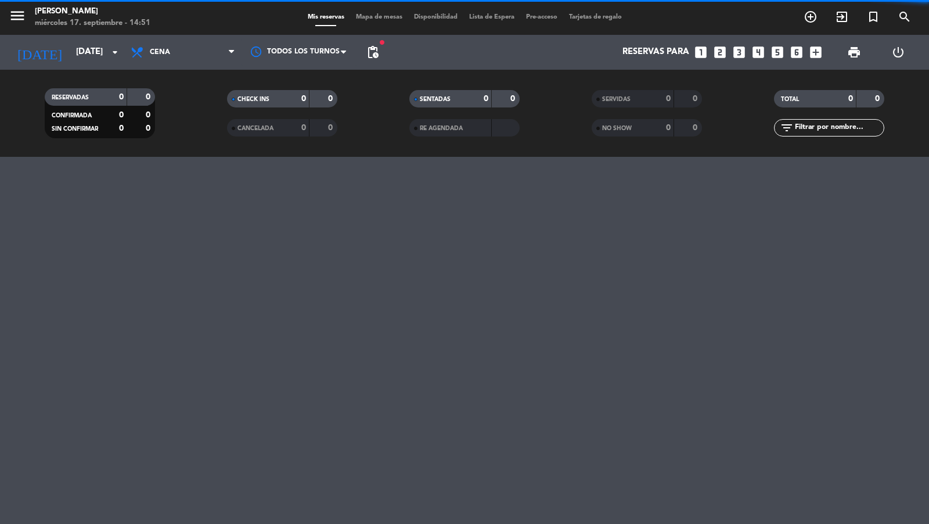
click at [904, 23] on icon "search" at bounding box center [905, 17] width 14 height 14
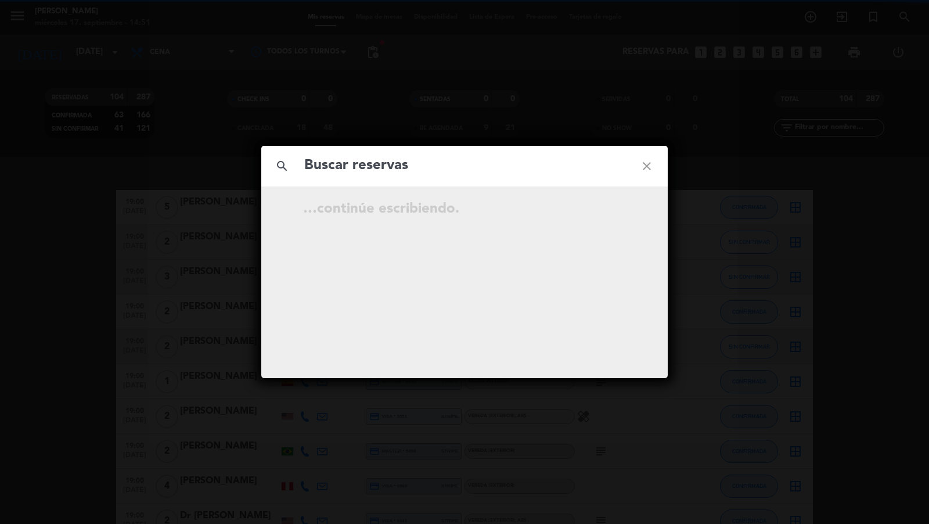
type input "v"
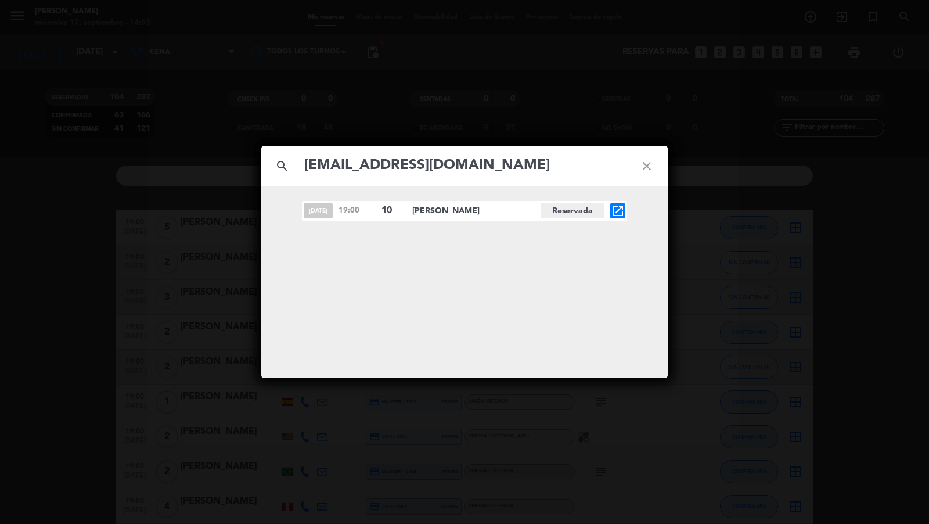
type input "[EMAIL_ADDRESS][DOMAIN_NAME]"
click at [621, 211] on icon "open_in_new" at bounding box center [618, 211] width 14 height 14
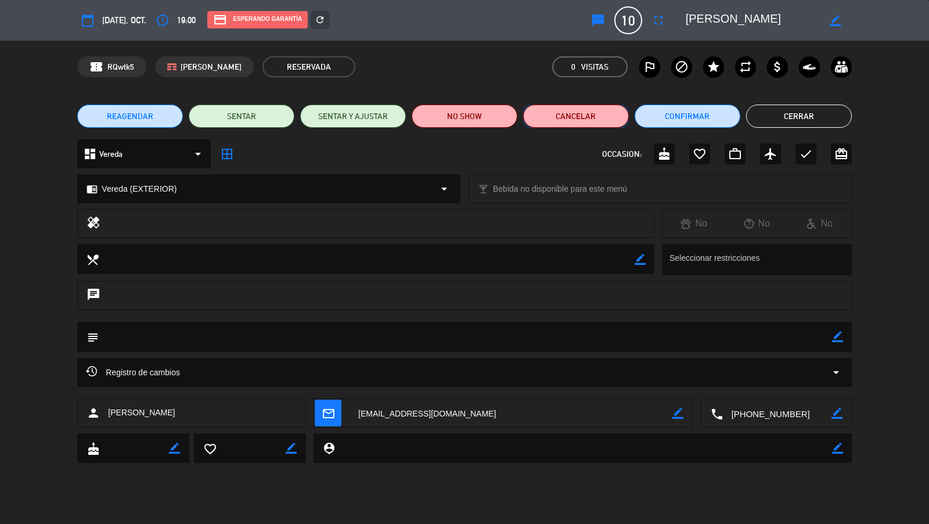
click at [579, 120] on button "Cancelar" at bounding box center [576, 115] width 106 height 23
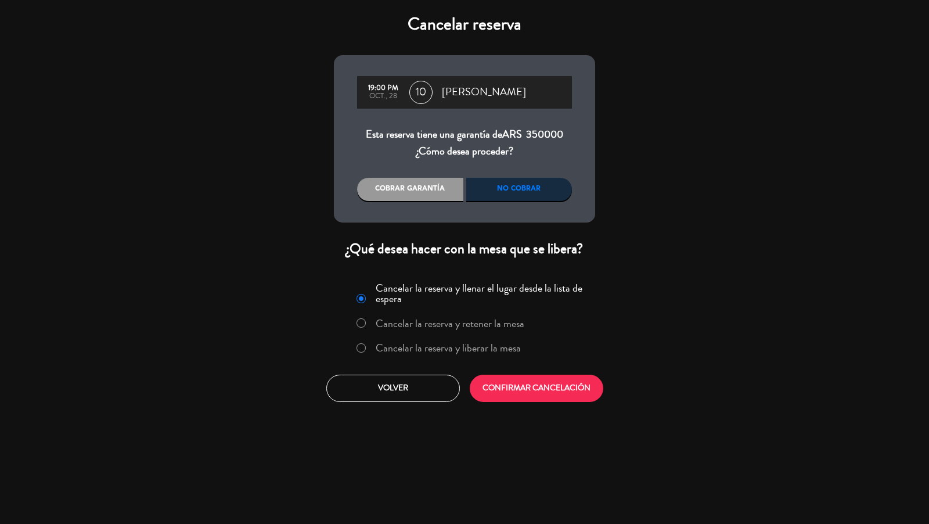
click at [464, 346] on label "Cancelar la reserva y liberar la mesa" at bounding box center [448, 348] width 145 height 10
click at [530, 398] on button "CONFIRMAR CANCELACIÓN" at bounding box center [537, 387] width 134 height 27
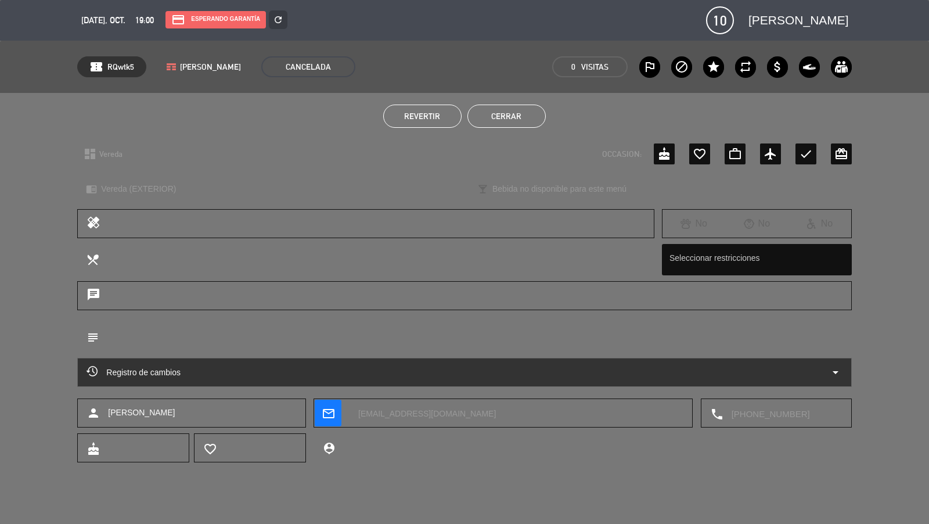
click at [535, 117] on button "Cerrar" at bounding box center [506, 115] width 78 height 23
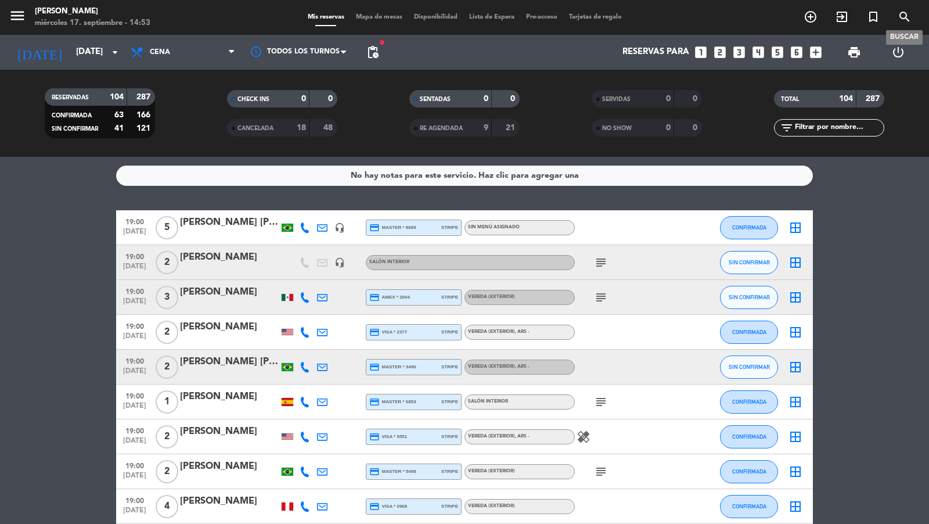
click at [902, 21] on icon "search" at bounding box center [905, 17] width 14 height 14
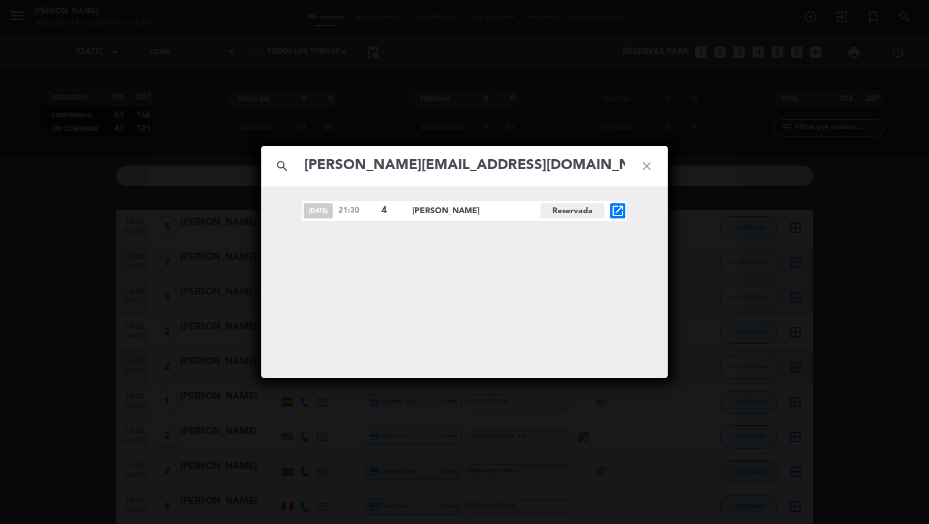
type input "[PERSON_NAME][EMAIL_ADDRESS][DOMAIN_NAME]"
click at [626, 204] on div "[DATE] 21:30 4 [PERSON_NAME] Reservada open_in_new" at bounding box center [464, 211] width 325 height 20
click at [621, 210] on icon "open_in_new" at bounding box center [618, 211] width 14 height 14
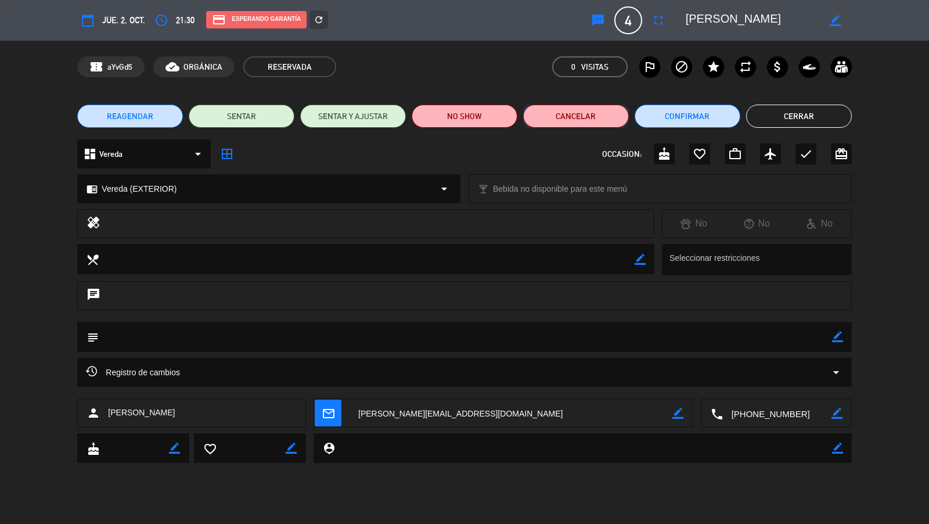
click at [567, 122] on button "Cancelar" at bounding box center [576, 115] width 106 height 23
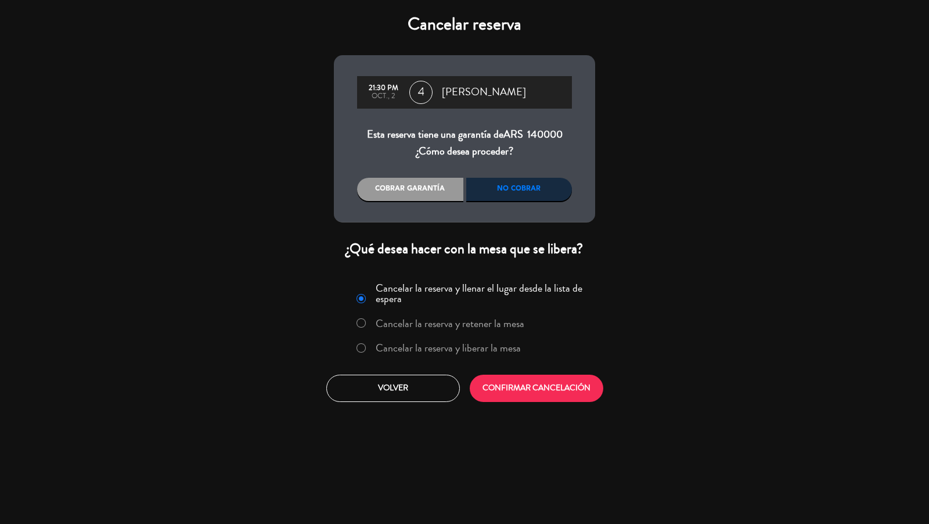
click at [439, 347] on label "Cancelar la reserva y liberar la mesa" at bounding box center [448, 348] width 145 height 10
drag, startPoint x: 511, startPoint y: 381, endPoint x: 522, endPoint y: 382, distance: 11.0
click at [522, 382] on button "CONFIRMAR CANCELACIÓN" at bounding box center [537, 387] width 134 height 27
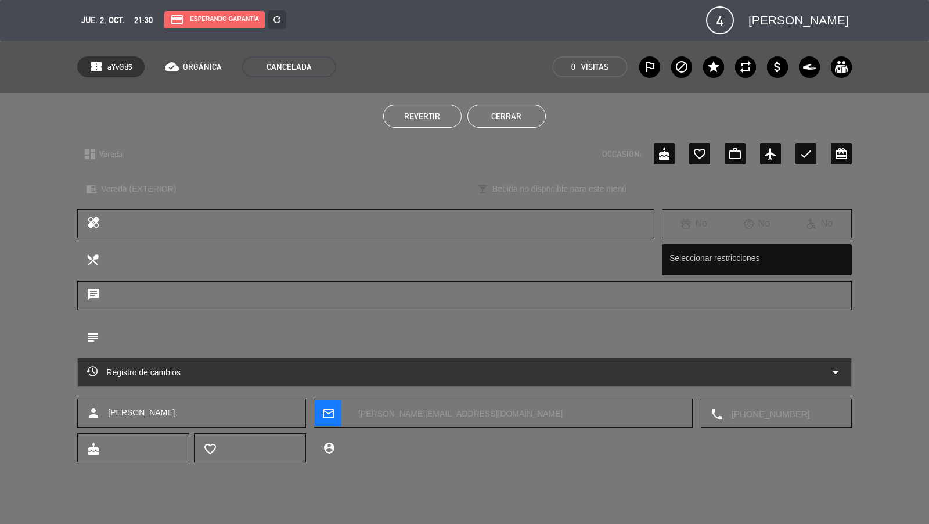
click at [503, 118] on button "Cerrar" at bounding box center [506, 115] width 78 height 23
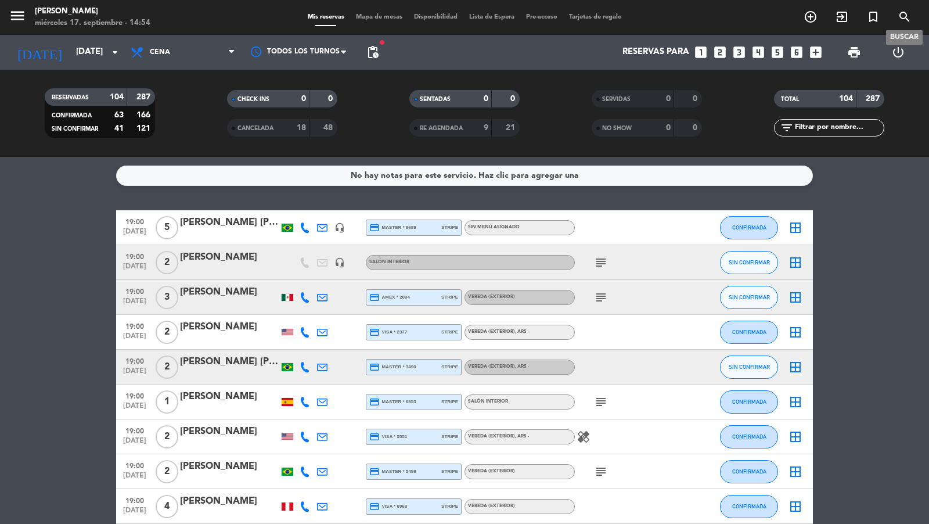
click at [901, 23] on icon "search" at bounding box center [905, 17] width 14 height 14
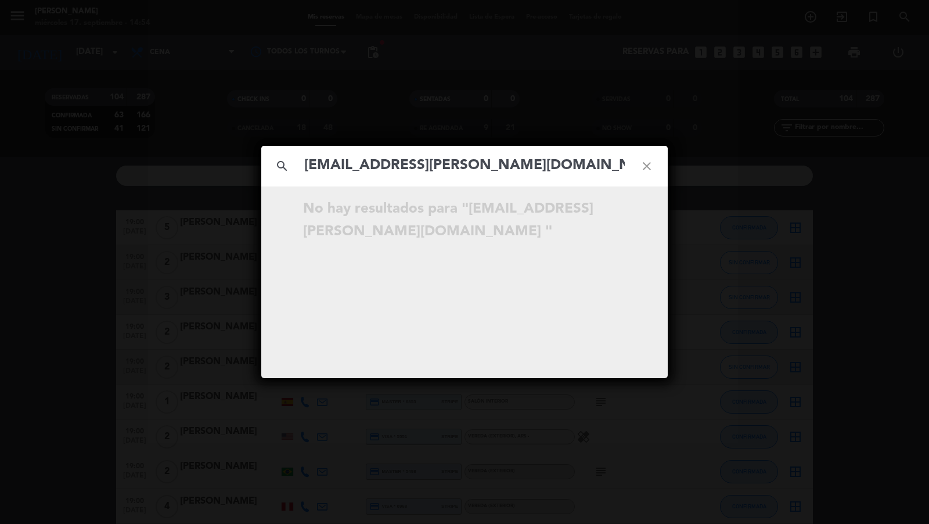
type input "[EMAIL_ADDRESS][PERSON_NAME][DOMAIN_NAME]"
click at [676, 98] on div "search [EMAIL_ADDRESS][DOMAIN_NAME] close No hay resultados para "[EMAIL_ADDRES…" at bounding box center [464, 262] width 929 height 524
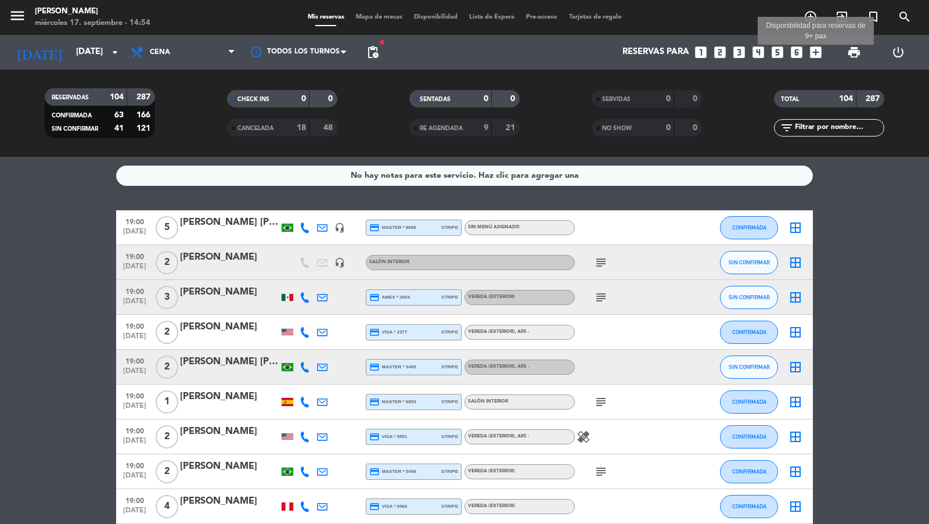
click at [815, 46] on icon "add_box" at bounding box center [815, 52] width 15 height 15
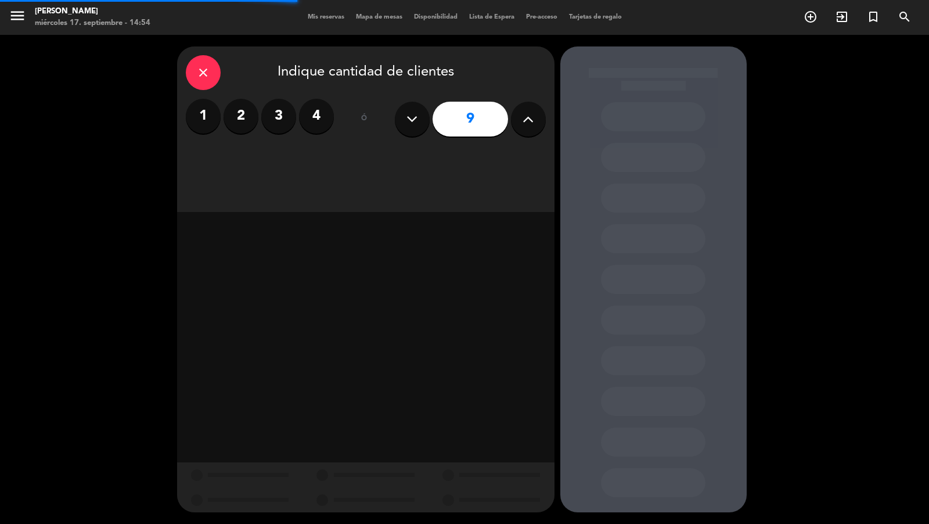
click at [421, 111] on button at bounding box center [412, 119] width 35 height 35
type input "8"
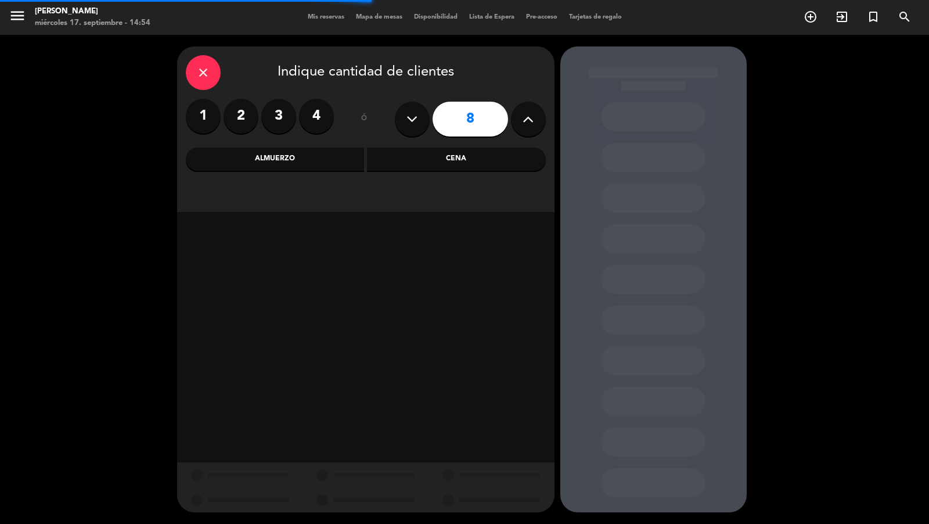
click at [409, 174] on div "close Indique cantidad de clientes 1 2 3 4 ó 8 Almuerzo Cena" at bounding box center [365, 128] width 377 height 165
click at [377, 157] on div "Cena" at bounding box center [456, 158] width 179 height 23
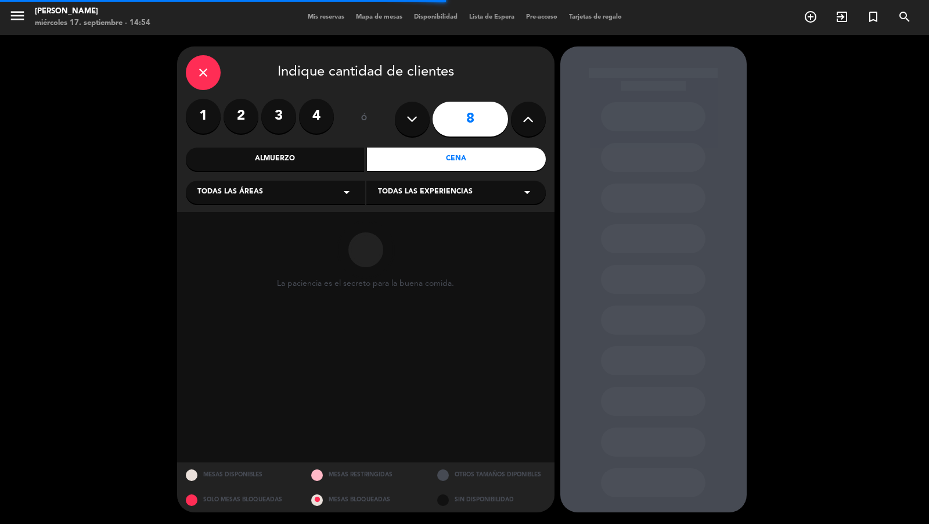
click at [300, 199] on div "Todas las áreas arrow_drop_down" at bounding box center [275, 192] width 179 height 23
click at [232, 311] on div "Vereda" at bounding box center [275, 307] width 156 height 12
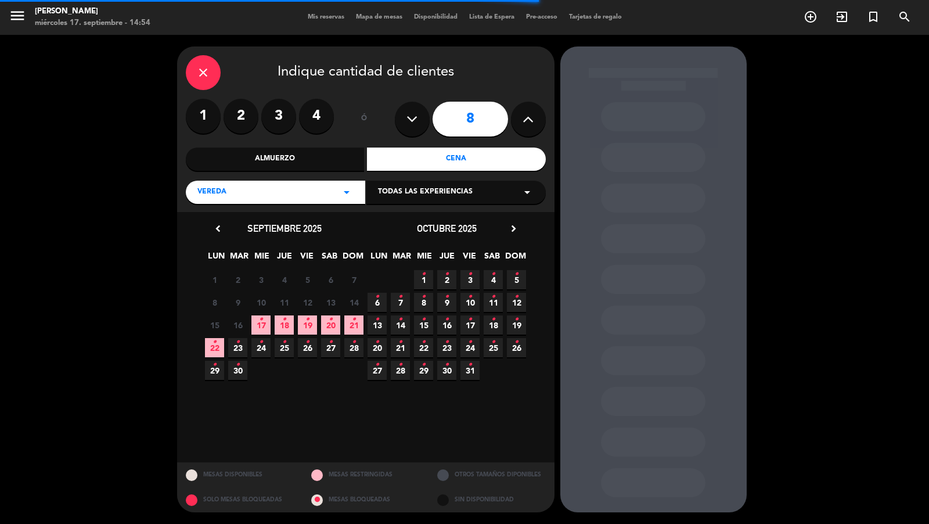
click at [398, 192] on span "Todas las experiencias" at bounding box center [425, 192] width 95 height 12
click at [393, 227] on div "Sidewalk (OUTDOORS)" at bounding box center [455, 213] width 179 height 49
click at [394, 222] on div "Sidewalk (OUTDOORS)" at bounding box center [456, 221] width 156 height 12
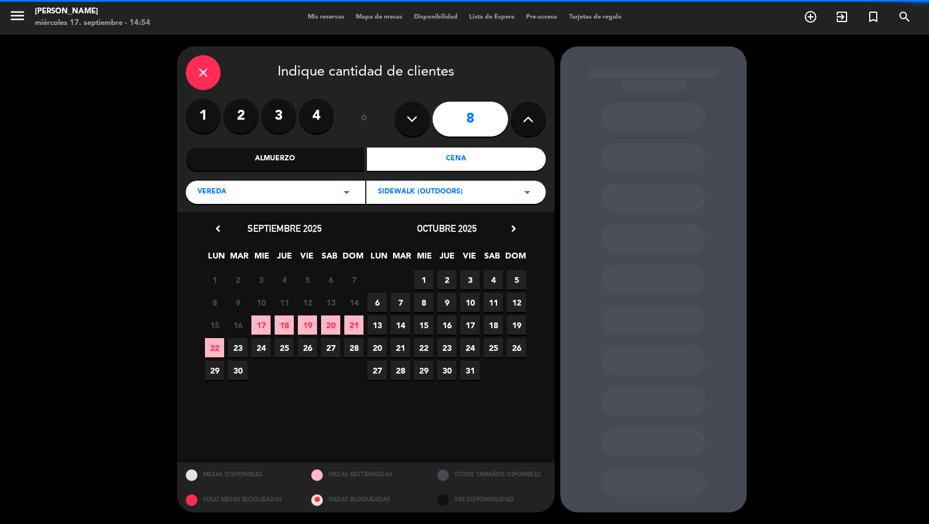
click at [513, 228] on icon "chevron_right" at bounding box center [513, 228] width 12 height 12
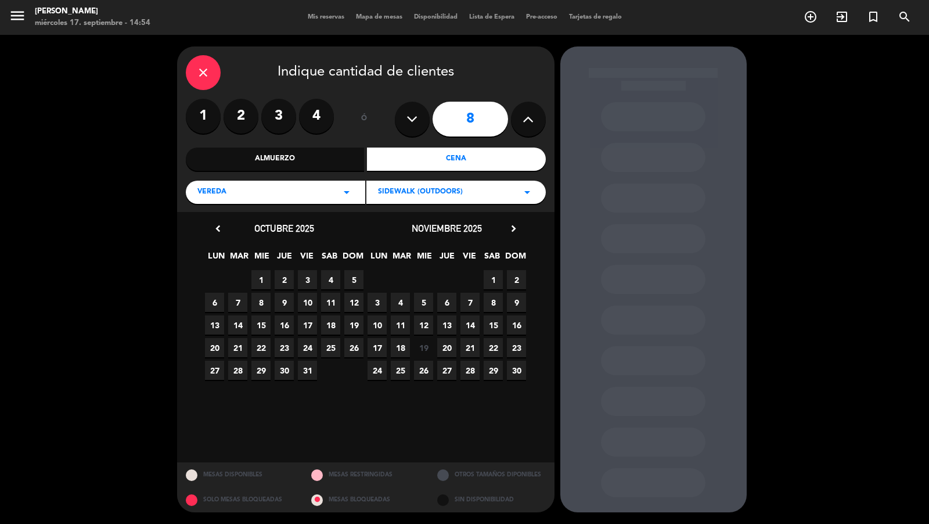
click at [516, 277] on span "2" at bounding box center [516, 279] width 19 height 19
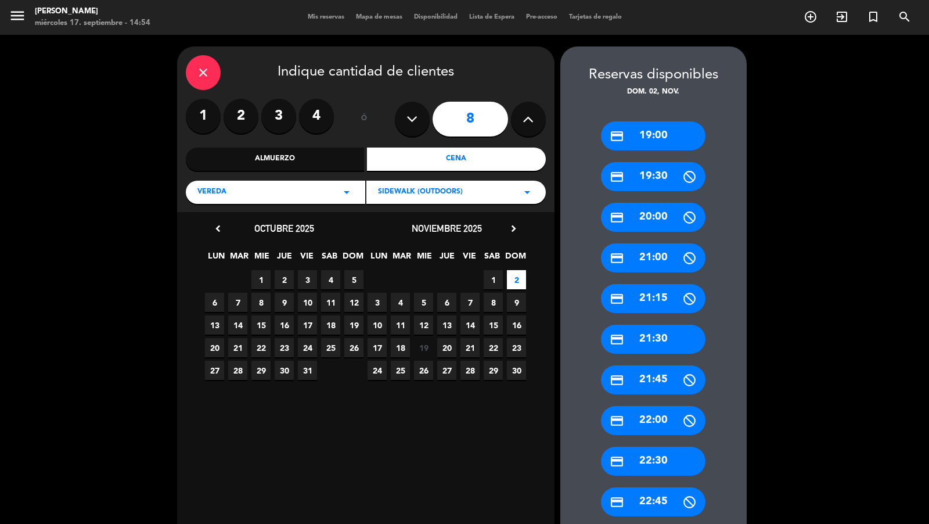
click at [662, 136] on div "credit_card 19:00" at bounding box center [653, 135] width 104 height 29
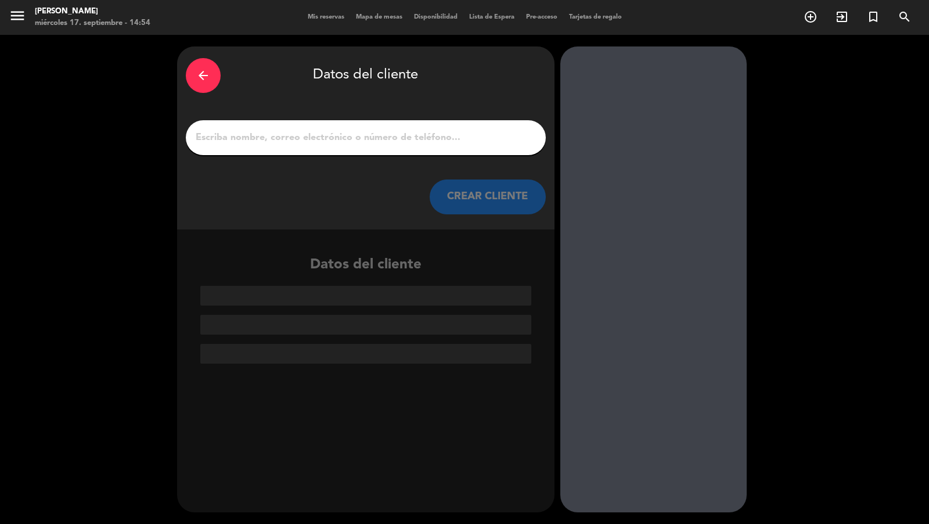
click at [491, 126] on div at bounding box center [366, 137] width 360 height 35
click at [449, 142] on input "1" at bounding box center [365, 137] width 343 height 16
paste input "[PERSON_NAME]"
type input "[PERSON_NAME]"
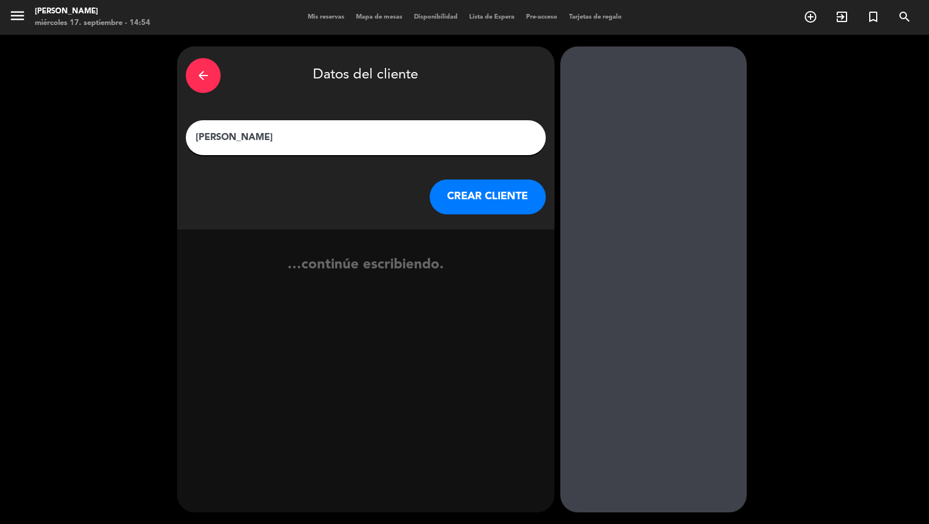
click at [488, 203] on button "CREAR CLIENTE" at bounding box center [488, 196] width 116 height 35
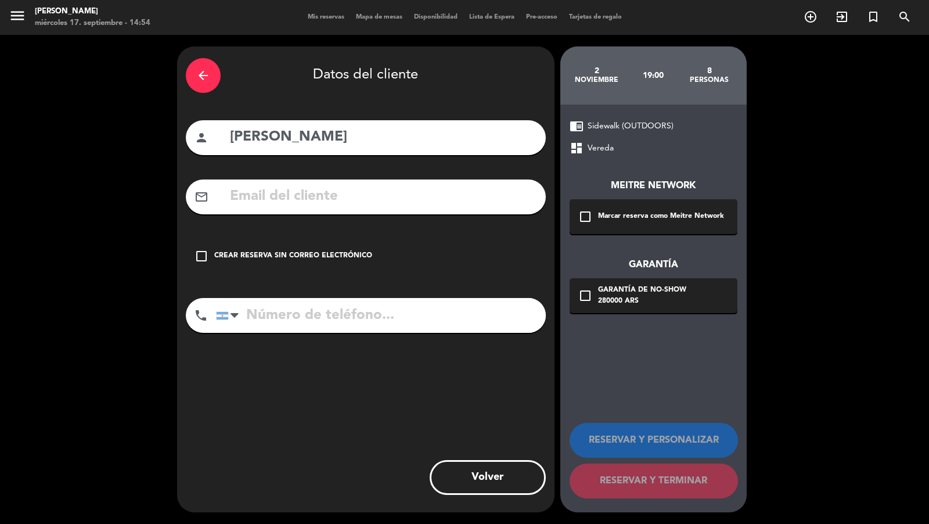
click at [644, 212] on div "Marcar reserva como Meitre Network" at bounding box center [661, 217] width 126 height 12
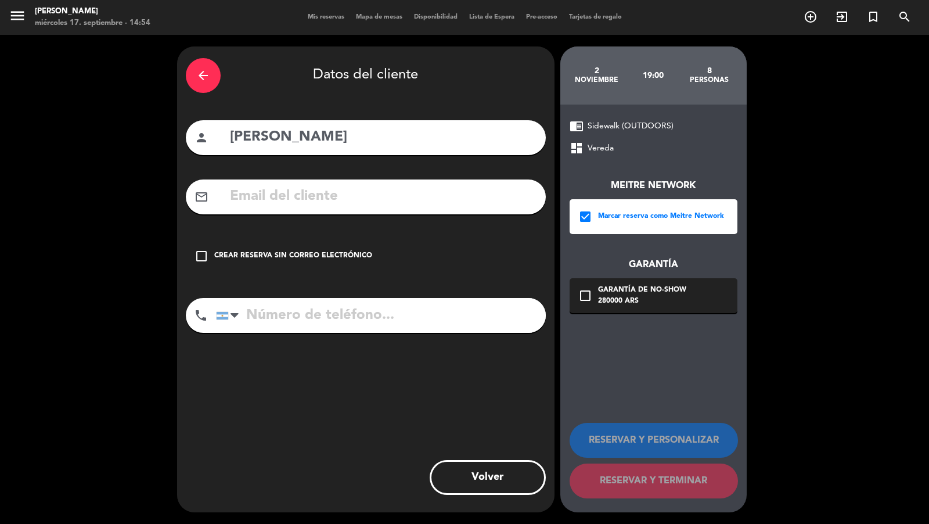
click at [646, 291] on div "Garantía de no-show" at bounding box center [642, 290] width 88 height 12
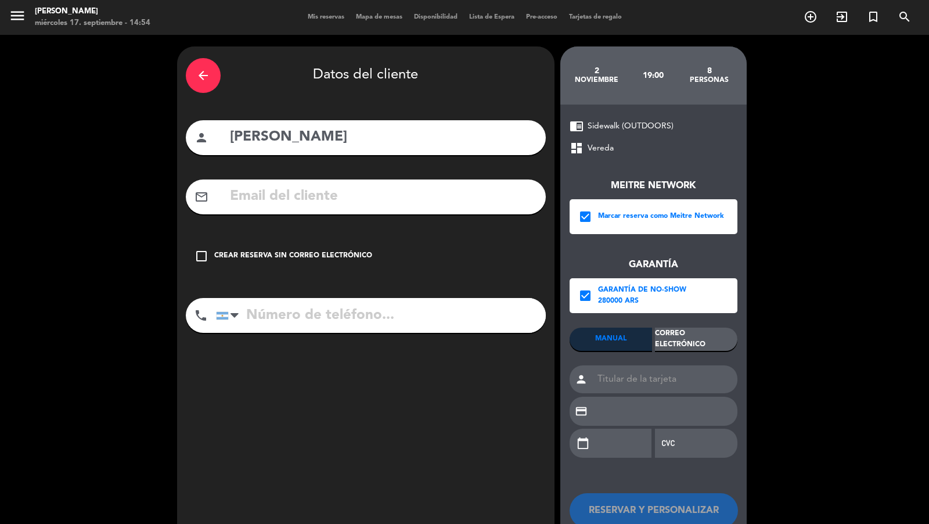
click at [695, 340] on div "Correo Electrónico" at bounding box center [696, 338] width 82 height 23
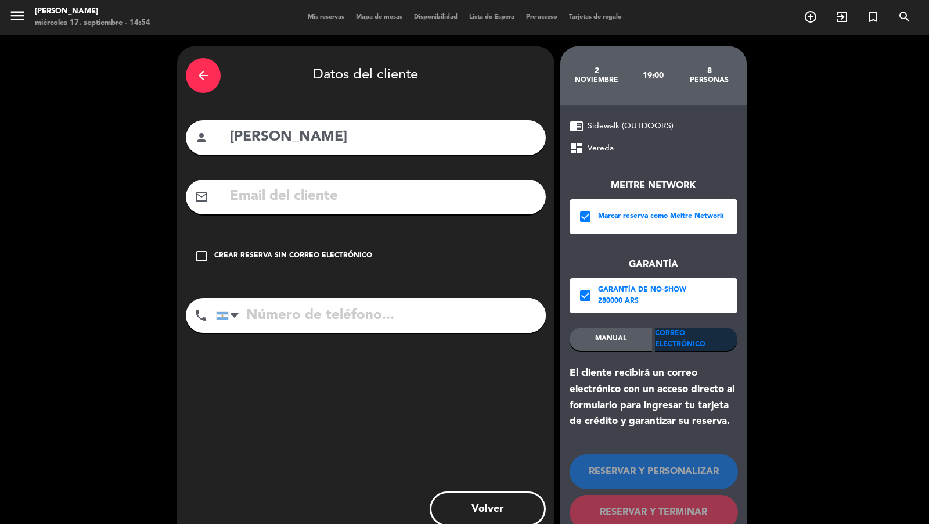
click at [463, 200] on input "text" at bounding box center [383, 197] width 308 height 24
paste input "[EMAIL_ADDRESS][PERSON_NAME][DOMAIN_NAME]"
click at [316, 186] on input "[EMAIL_ADDRESS][PERSON_NAME][DOMAIN_NAME]" at bounding box center [383, 197] width 308 height 24
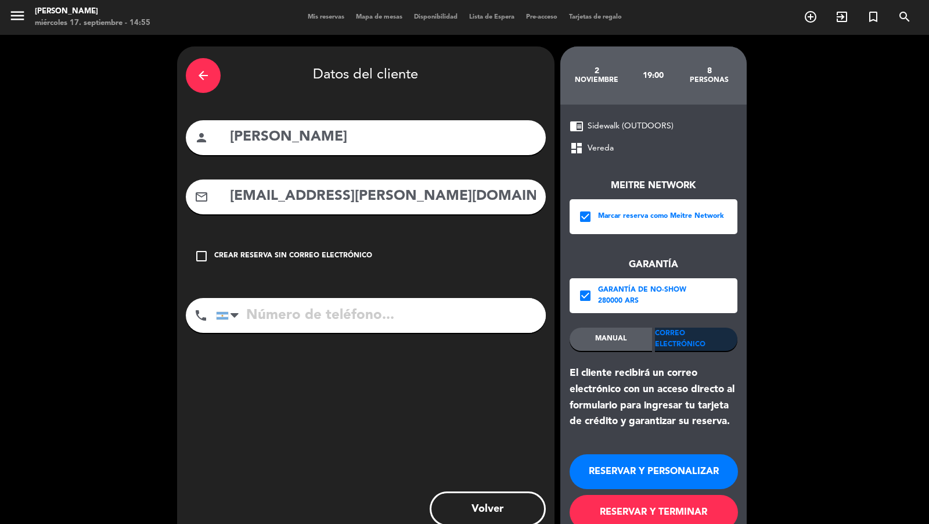
type input "[EMAIL_ADDRESS][PERSON_NAME][DOMAIN_NAME]"
click at [323, 330] on input "tel" at bounding box center [381, 315] width 330 height 35
click at [381, 329] on input "tel" at bounding box center [381, 315] width 330 height 35
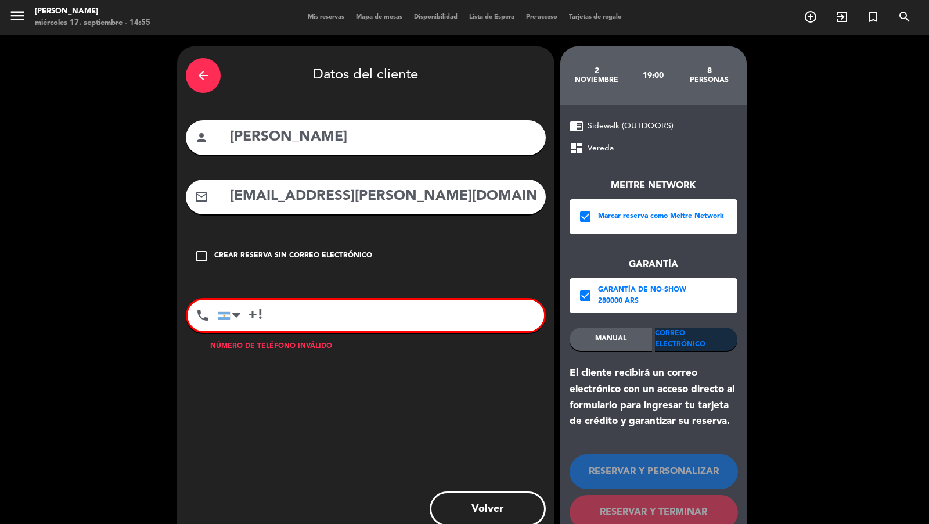
paste input "[PHONE_NUMBER]"
click at [262, 314] on input "+![PHONE_NUMBER]" at bounding box center [381, 315] width 326 height 31
type input "+1) 605-3636"
drag, startPoint x: 340, startPoint y: 315, endPoint x: 210, endPoint y: 309, distance: 130.2
click at [210, 309] on div "phone [GEOGRAPHIC_DATA] +1 [GEOGRAPHIC_DATA] +44 [GEOGRAPHIC_DATA] ([GEOGRAPHIC…" at bounding box center [366, 315] width 360 height 35
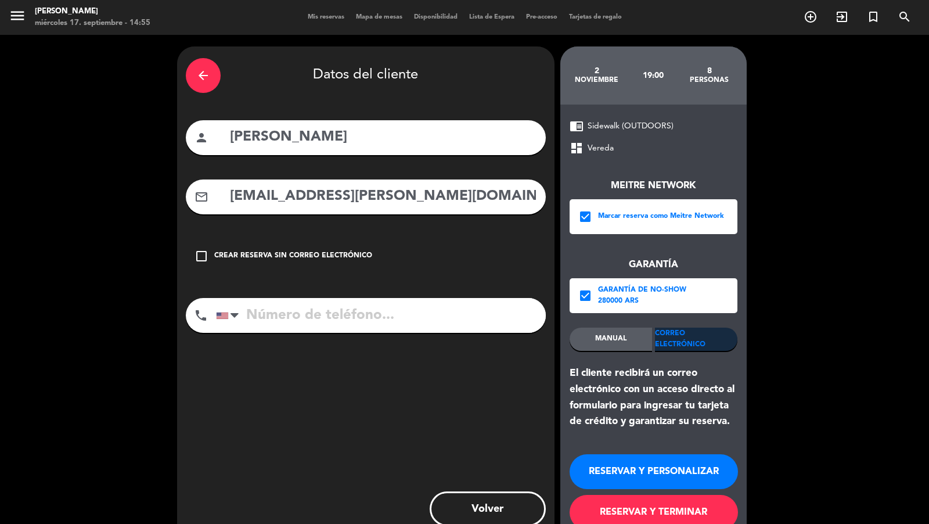
paste input "[PHONE_NUMBER]"
click at [248, 313] on input "[PHONE_NUMBER]" at bounding box center [381, 315] width 330 height 35
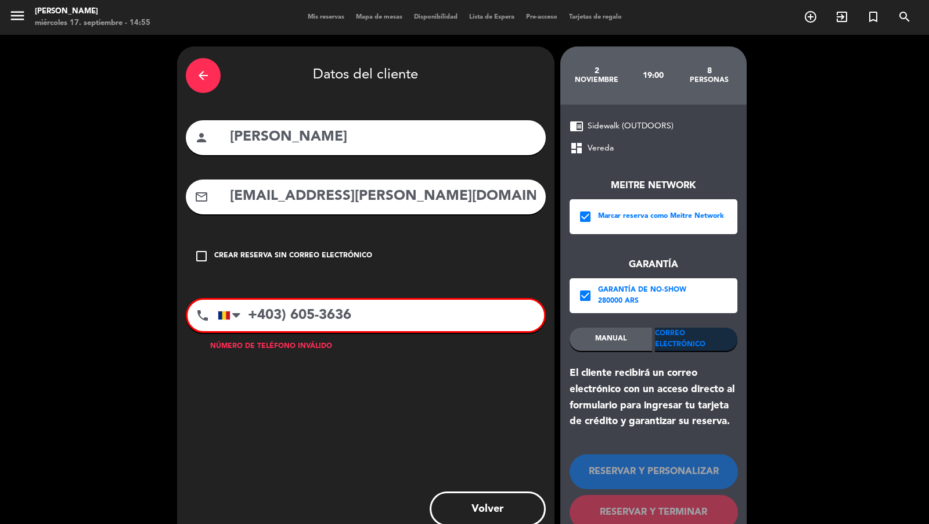
click at [289, 312] on input "+403) 605-3636" at bounding box center [381, 315] width 326 height 31
click at [257, 311] on input "+1) 605-3636" at bounding box center [381, 315] width 326 height 31
drag, startPoint x: 264, startPoint y: 312, endPoint x: 277, endPoint y: 312, distance: 13.4
click at [277, 312] on input "+1) 605-3636" at bounding box center [381, 315] width 326 height 31
type input "+05-3636"
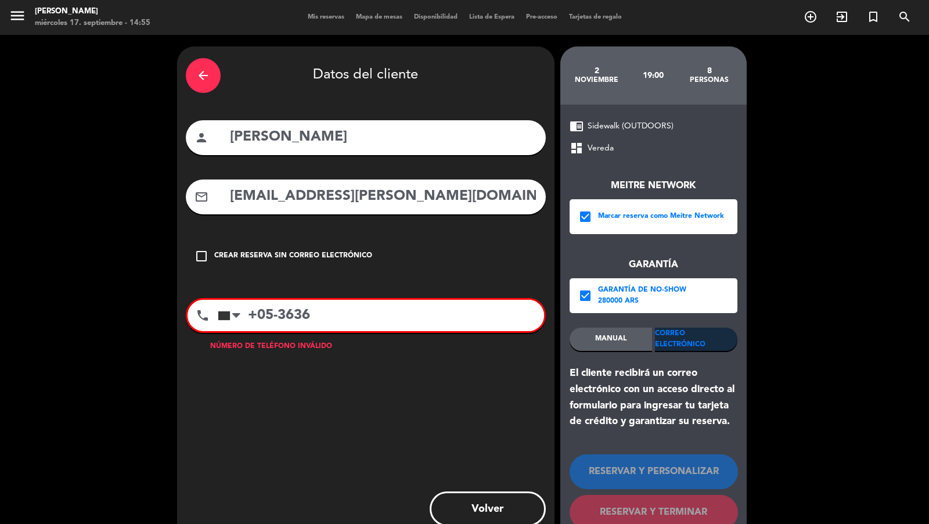
drag, startPoint x: 235, startPoint y: 316, endPoint x: 304, endPoint y: 315, distance: 69.1
click at [301, 315] on div "[GEOGRAPHIC_DATA] +1 [GEOGRAPHIC_DATA] +44 [GEOGRAPHIC_DATA] ([GEOGRAPHIC_DATA]…" at bounding box center [381, 315] width 326 height 31
drag, startPoint x: 314, startPoint y: 315, endPoint x: 248, endPoint y: 314, distance: 65.6
click at [249, 315] on input "+05-3636" at bounding box center [381, 315] width 326 height 31
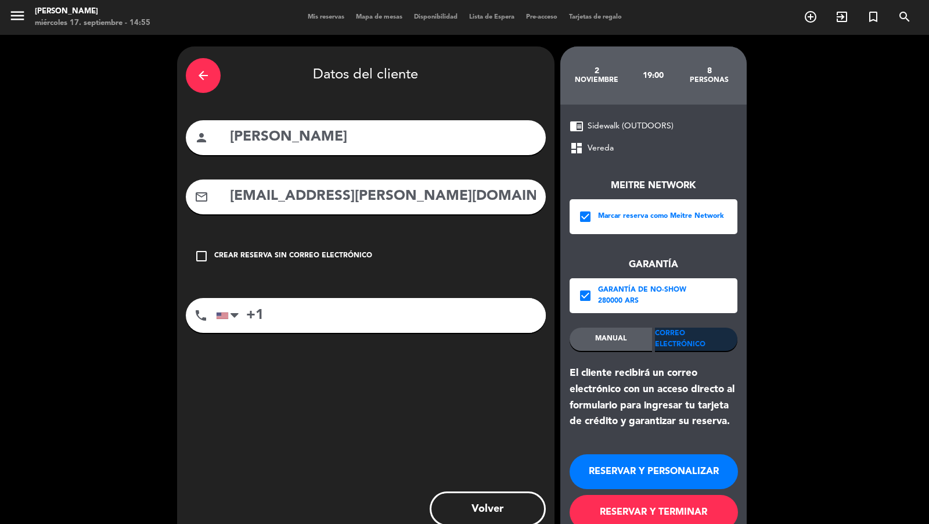
paste input ") 605-3636"
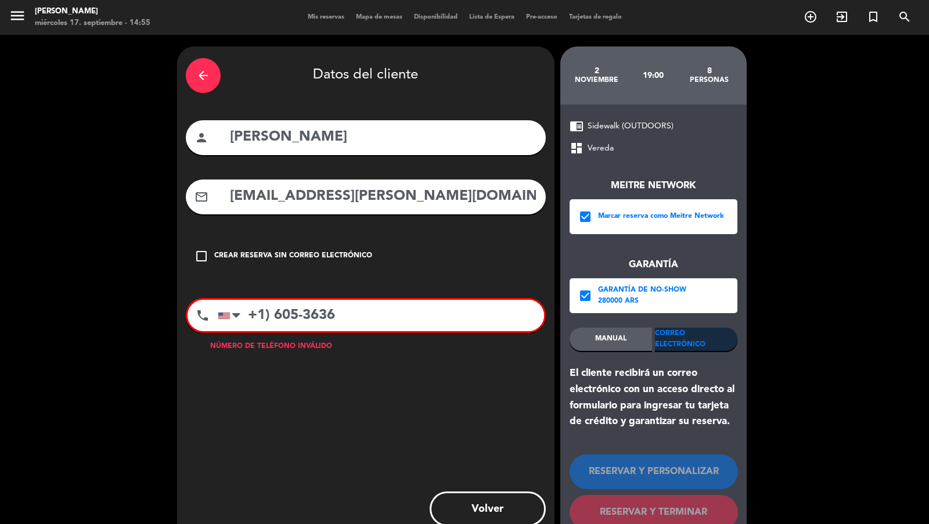
drag, startPoint x: 275, startPoint y: 315, endPoint x: 264, endPoint y: 315, distance: 11.6
click at [264, 315] on input "+1) 605-3636" at bounding box center [381, 315] width 326 height 31
click at [237, 315] on div at bounding box center [236, 315] width 8 height 14
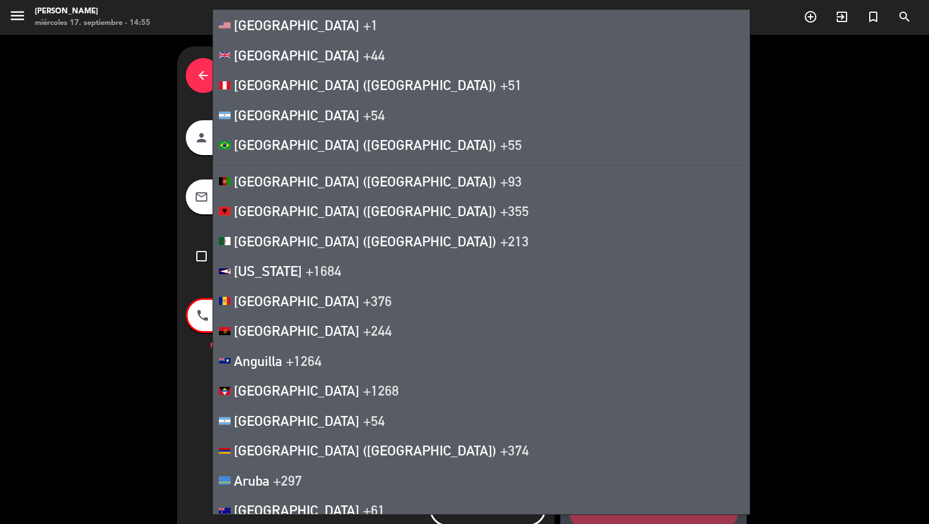
scroll to position [930, 0]
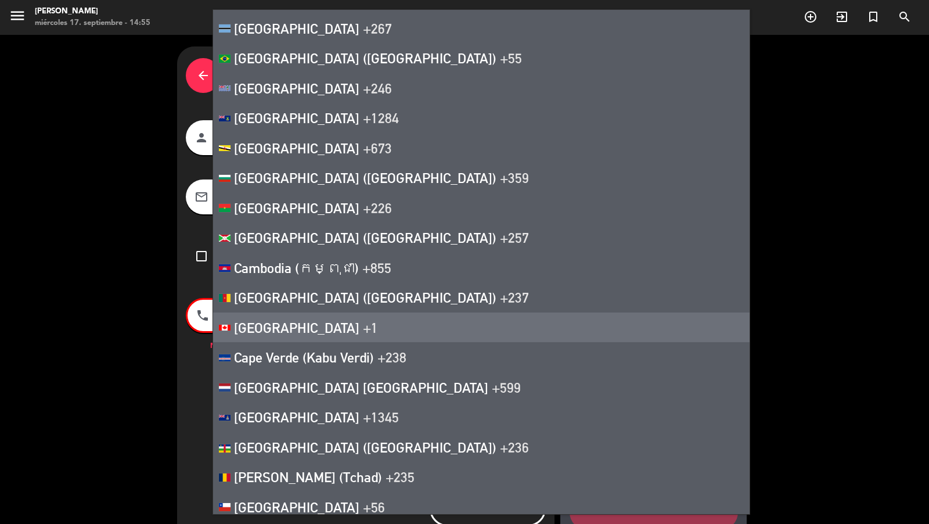
click at [244, 321] on span "[GEOGRAPHIC_DATA]" at bounding box center [296, 327] width 125 height 16
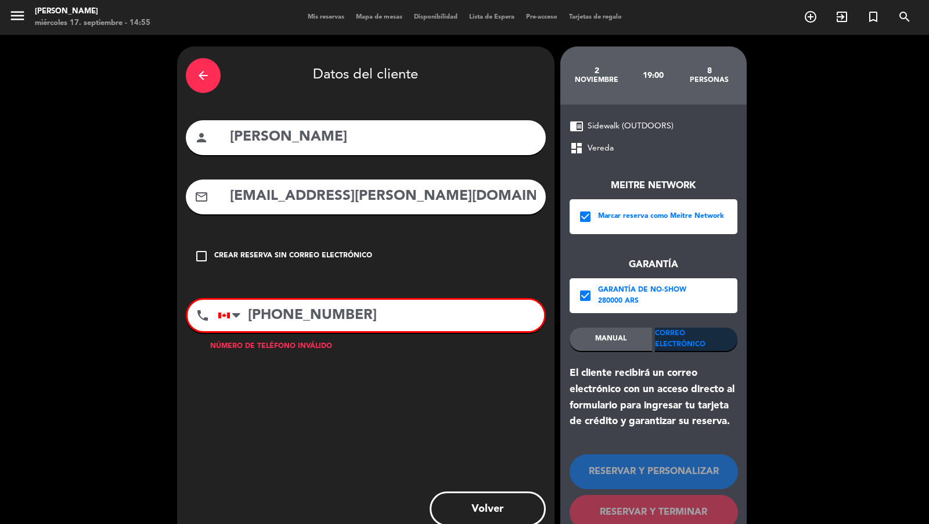
click at [267, 312] on input "[PHONE_NUMBER]" at bounding box center [381, 315] width 326 height 31
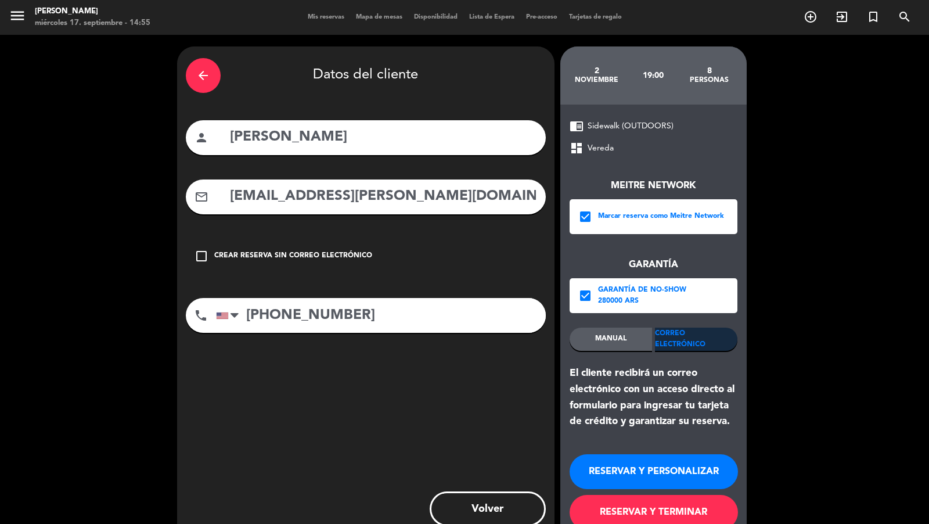
type input "[PHONE_NUMBER]"
click at [337, 186] on input "[EMAIL_ADDRESS][PERSON_NAME][DOMAIN_NAME]" at bounding box center [383, 197] width 308 height 24
click at [612, 508] on button "RESERVAR Y TERMINAR" at bounding box center [654, 512] width 168 height 35
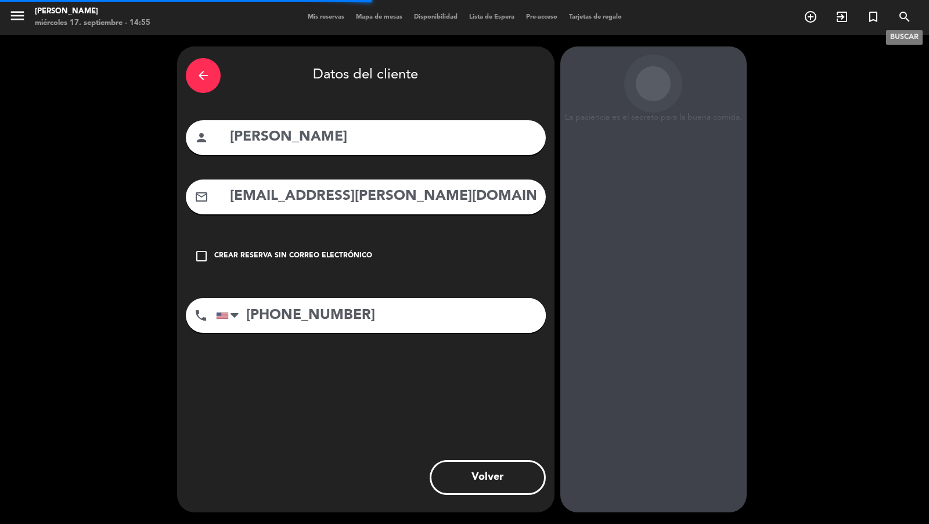
click at [904, 24] on span "search" at bounding box center [904, 17] width 31 height 20
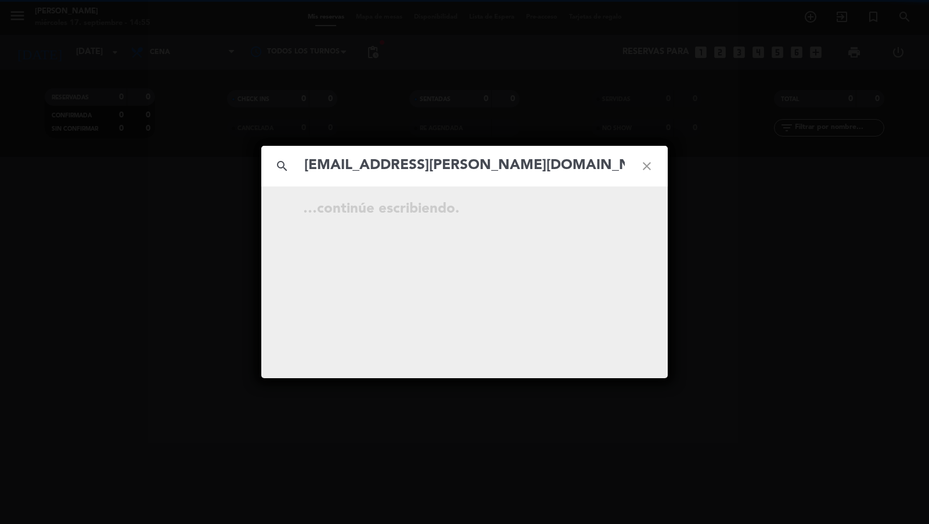
type input "[EMAIL_ADDRESS][PERSON_NAME][DOMAIN_NAME]"
click at [618, 209] on icon "open_in_new" at bounding box center [618, 211] width 14 height 14
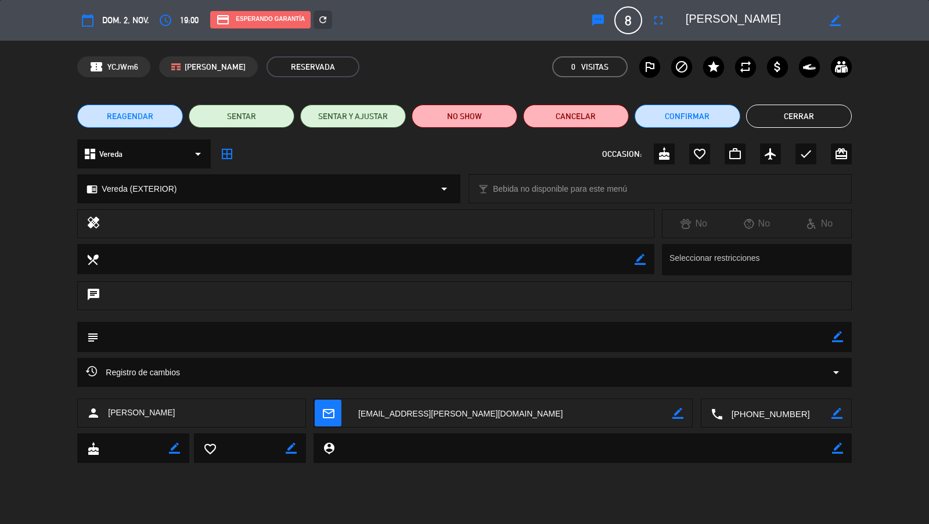
click at [836, 417] on icon "border_color" at bounding box center [836, 413] width 11 height 11
drag, startPoint x: 777, startPoint y: 415, endPoint x: 742, endPoint y: 415, distance: 35.4
click at [742, 415] on textarea at bounding box center [777, 413] width 109 height 29
paste textarea "(403) 605-"
click at [762, 417] on textarea at bounding box center [777, 413] width 109 height 29
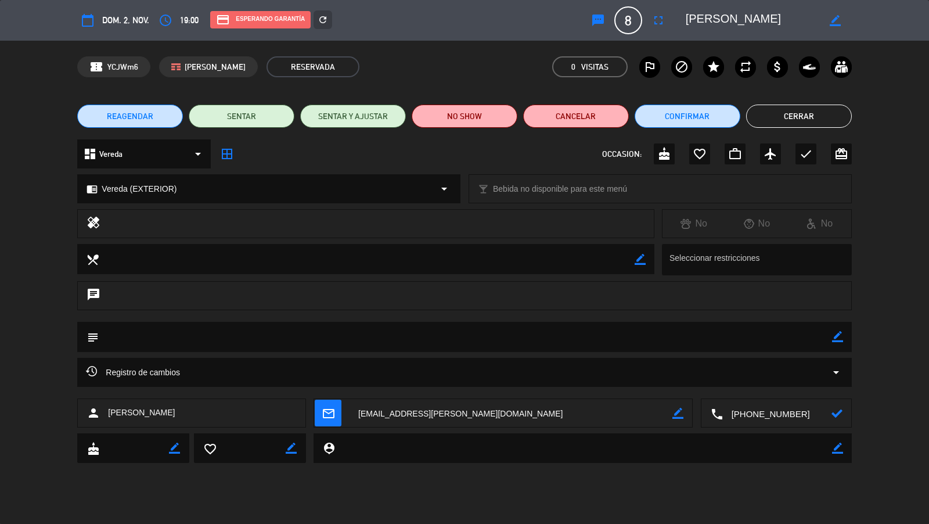
type textarea "[PHONE_NUMBER]"
click at [838, 412] on icon at bounding box center [836, 413] width 11 height 11
click at [800, 118] on button "Cerrar" at bounding box center [799, 115] width 106 height 23
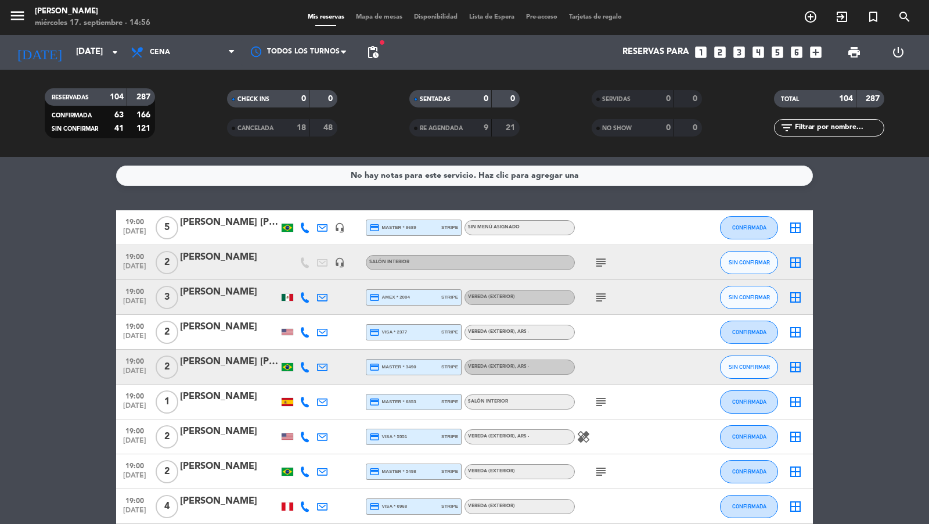
click at [782, 51] on icon "looks_5" at bounding box center [777, 52] width 15 height 15
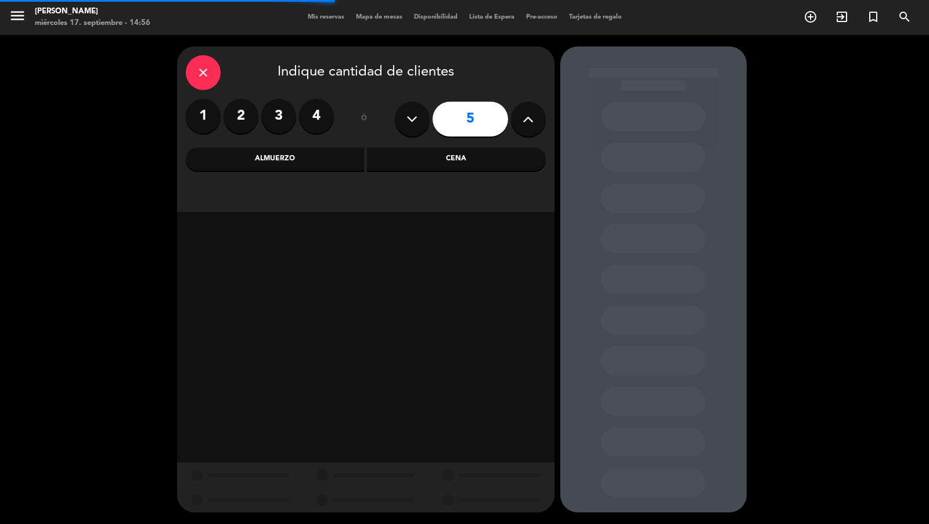
click at [391, 163] on div "Cena" at bounding box center [456, 158] width 179 height 23
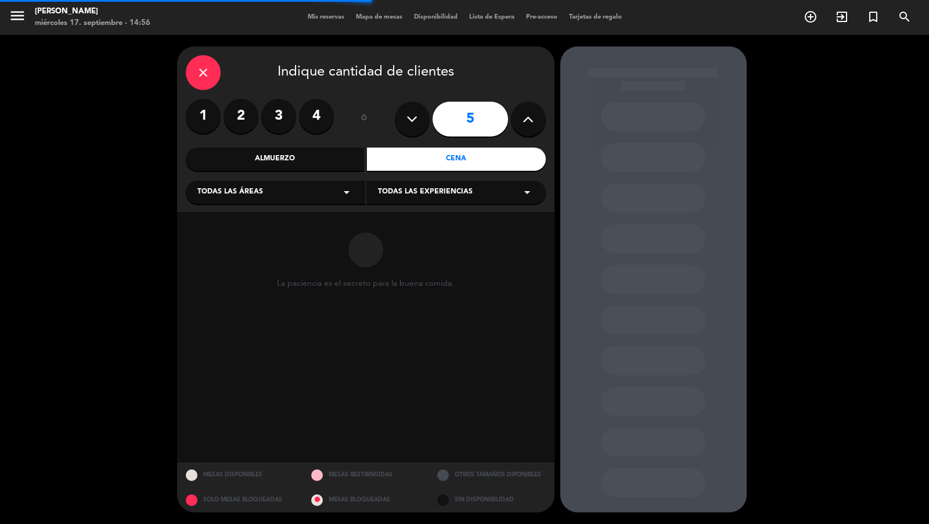
click at [319, 183] on div "Todas las áreas arrow_drop_down" at bounding box center [275, 192] width 179 height 23
click at [232, 306] on div "Vereda" at bounding box center [275, 307] width 156 height 12
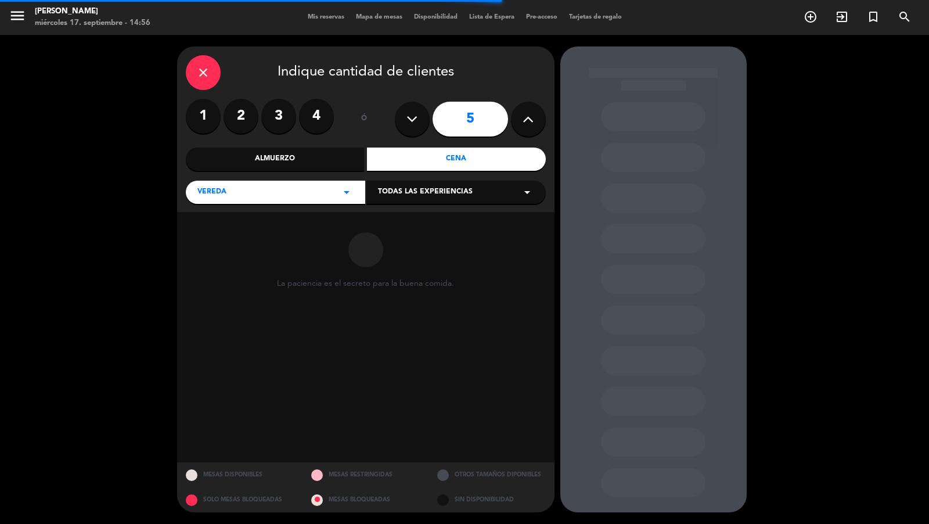
click at [401, 200] on div "Todas las experiencias arrow_drop_down" at bounding box center [455, 192] width 179 height 23
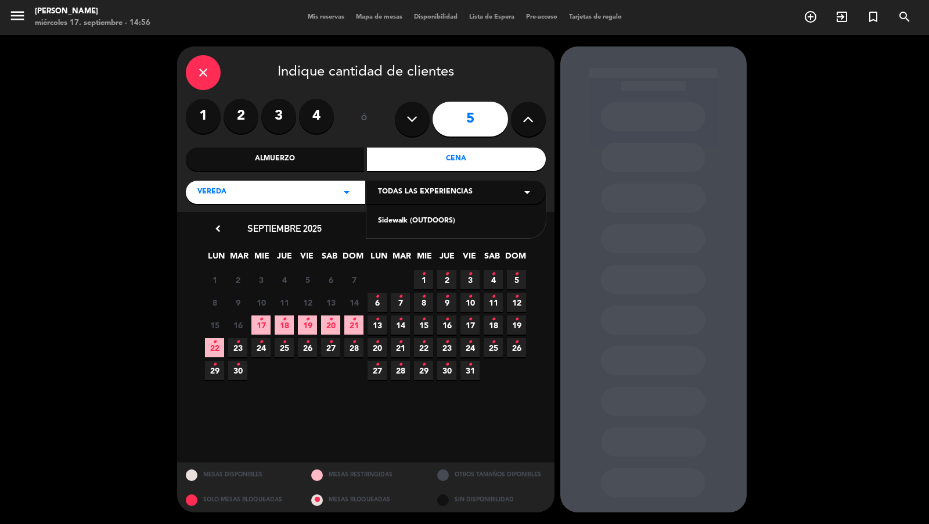
click at [403, 222] on div "Sidewalk (OUTDOORS)" at bounding box center [456, 221] width 156 height 12
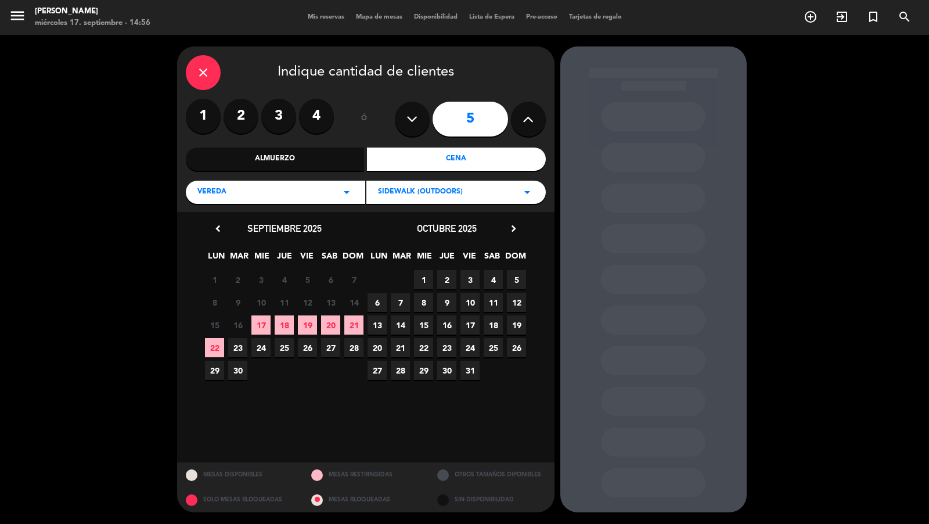
click at [287, 347] on span "25" at bounding box center [284, 347] width 19 height 19
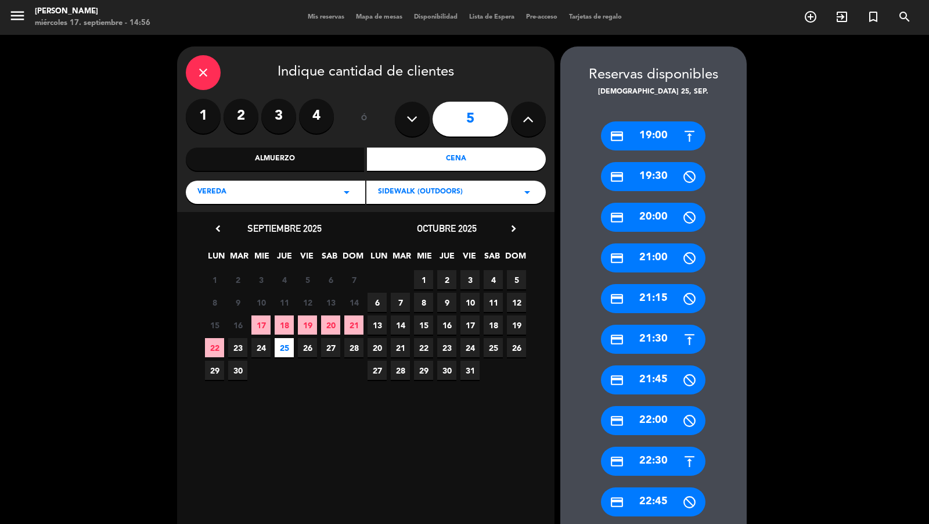
click at [676, 135] on div "credit_card 19:00" at bounding box center [653, 135] width 104 height 29
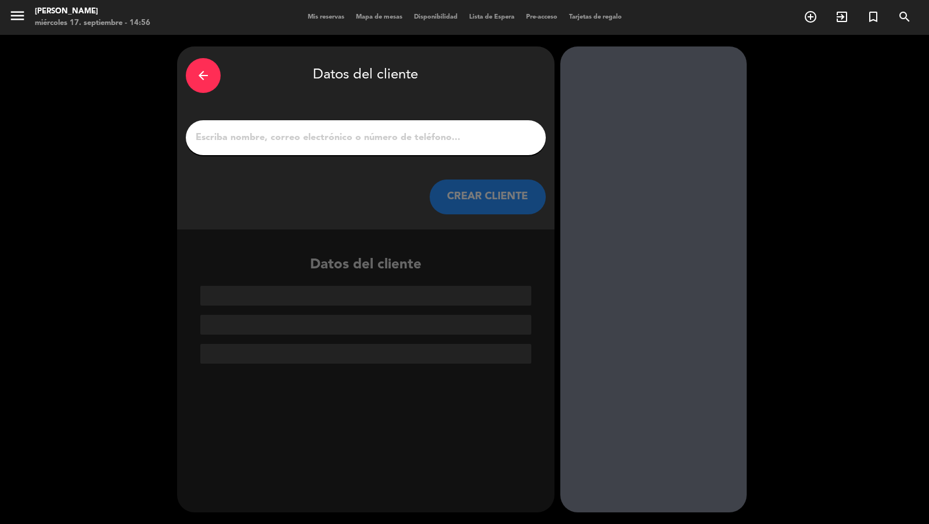
click at [489, 143] on input "1" at bounding box center [365, 137] width 343 height 16
paste input "[PERSON_NAME] [PERSON_NAME]"
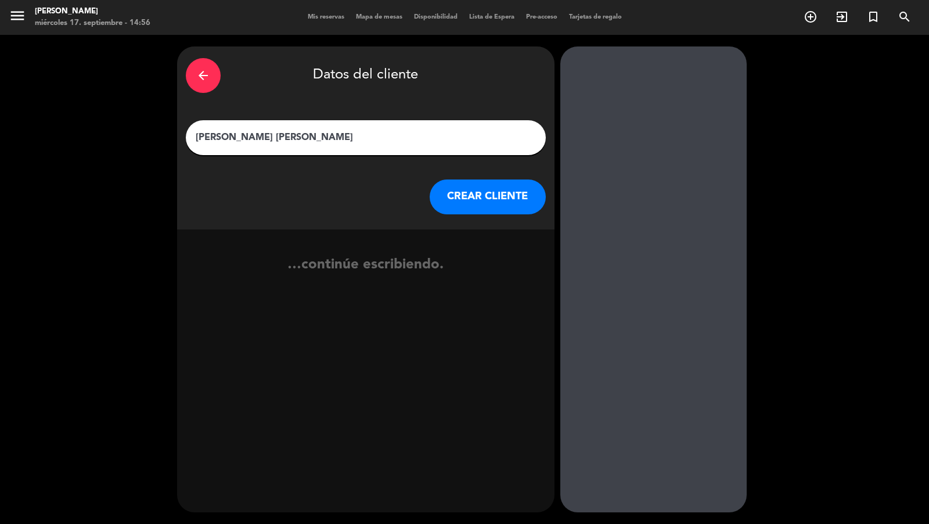
type input "[PERSON_NAME] [PERSON_NAME]"
click at [489, 179] on button "CREAR CLIENTE" at bounding box center [488, 196] width 116 height 35
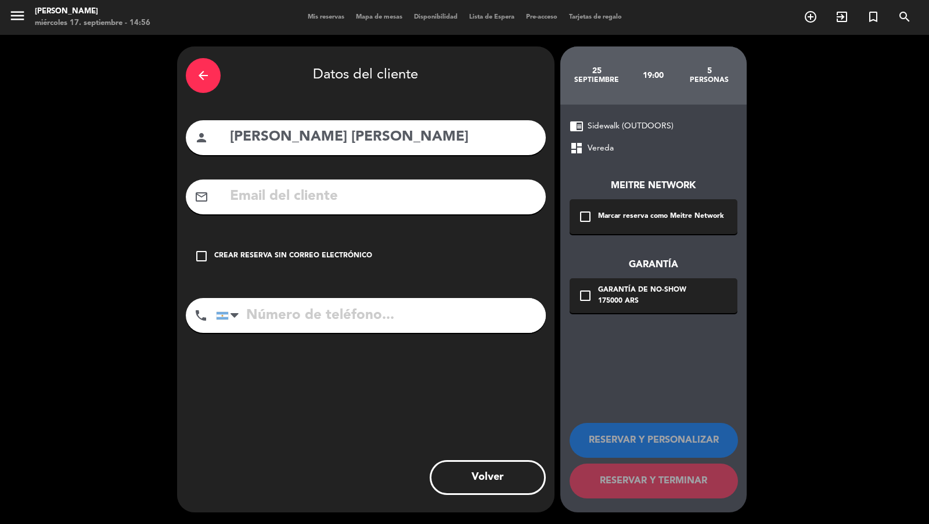
click at [617, 211] on div "Marcar reserva como Meitre Network" at bounding box center [661, 217] width 126 height 12
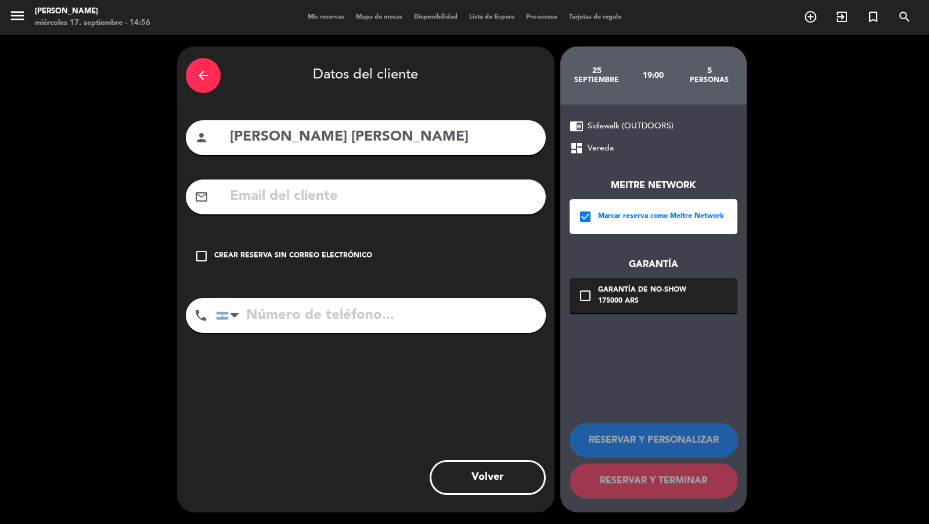
click at [626, 290] on div "Garantía de no-show" at bounding box center [642, 290] width 88 height 12
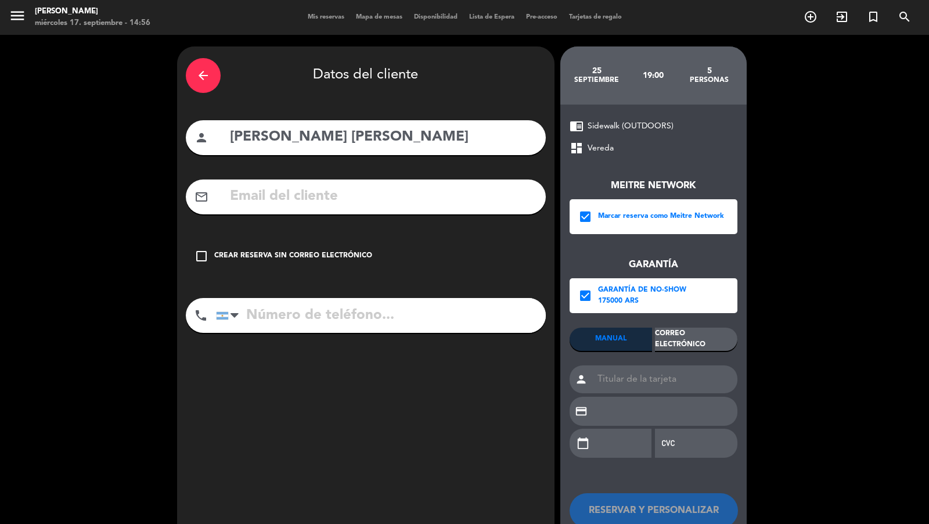
click at [680, 331] on div "Correo Electrónico" at bounding box center [696, 338] width 82 height 23
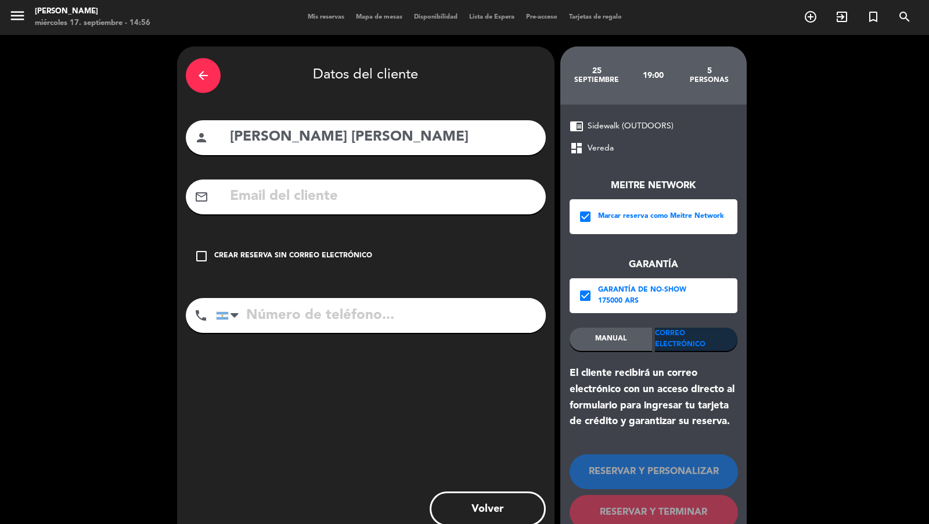
click at [506, 198] on input "text" at bounding box center [383, 197] width 308 height 24
click at [354, 192] on input "text" at bounding box center [383, 197] width 308 height 24
paste input "[EMAIL_ADDRESS][DOMAIN_NAME]"
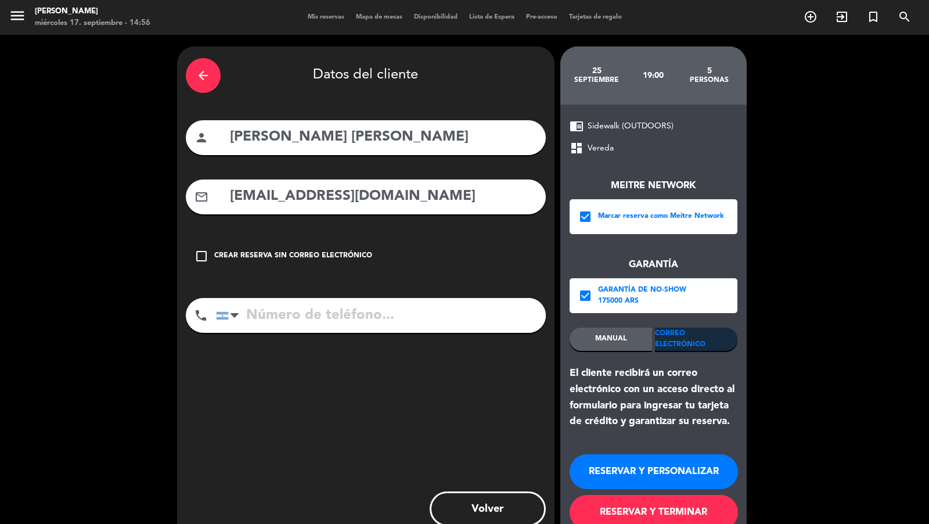
type input "[EMAIL_ADDRESS][DOMAIN_NAME]"
click at [351, 298] on input "tel" at bounding box center [381, 315] width 330 height 35
click at [306, 314] on input "tel" at bounding box center [381, 315] width 330 height 35
paste input "[PHONE_NUMBER]"
type input "[PHONE_NUMBER]"
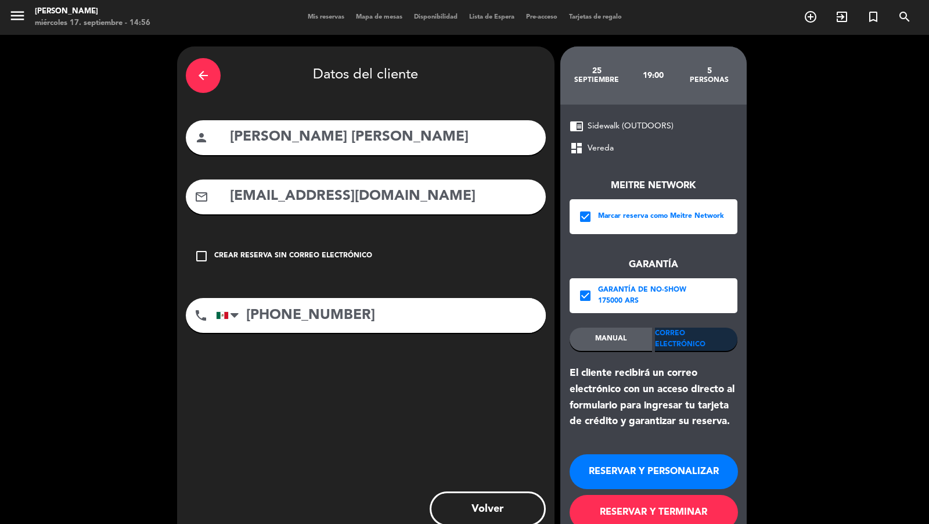
drag, startPoint x: 601, startPoint y: 502, endPoint x: 605, endPoint y: 486, distance: 15.6
click at [601, 503] on button "RESERVAR Y TERMINAR" at bounding box center [654, 512] width 168 height 35
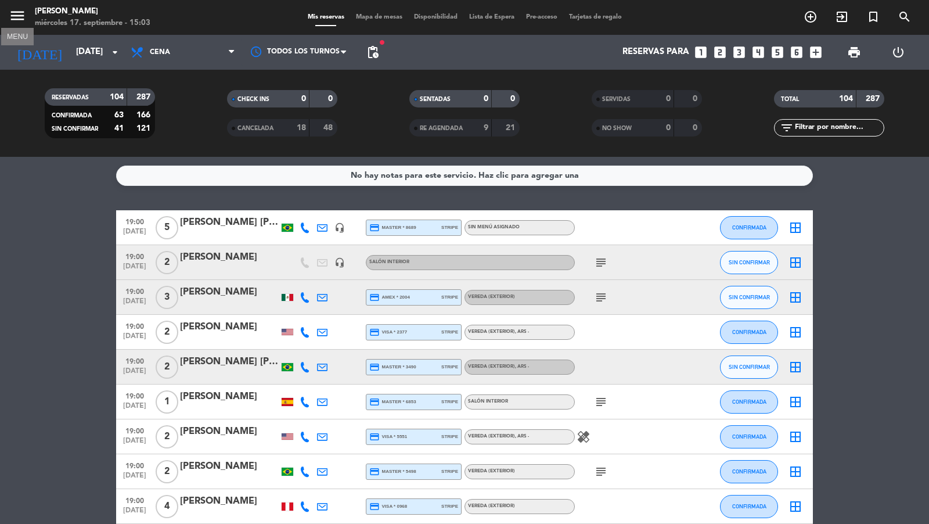
click at [20, 19] on icon "menu" at bounding box center [17, 15] width 17 height 17
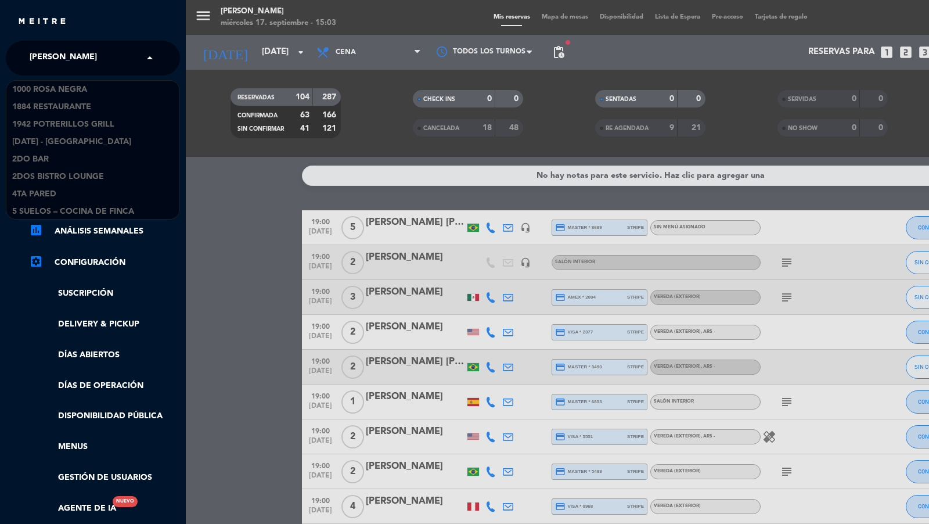
click at [87, 62] on div "× [PERSON_NAME]" at bounding box center [69, 58] width 89 height 24
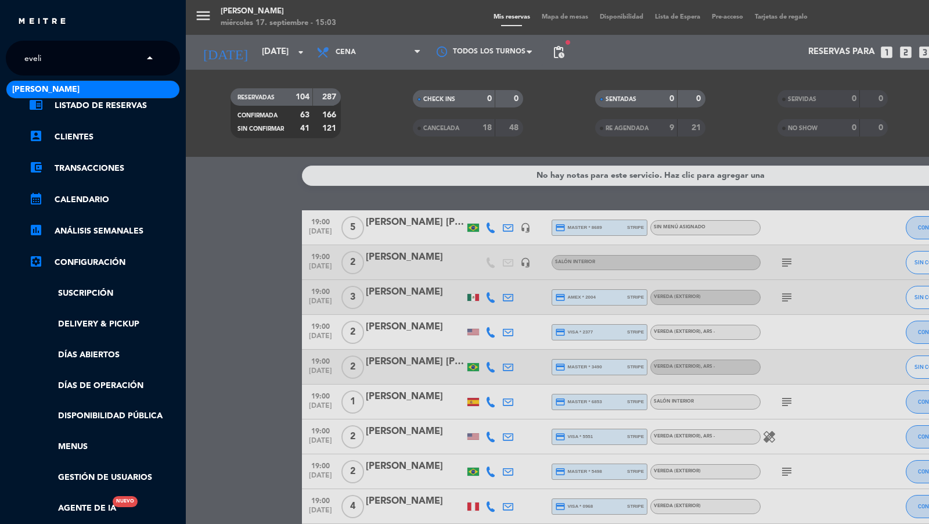
type input "[PERSON_NAME]"
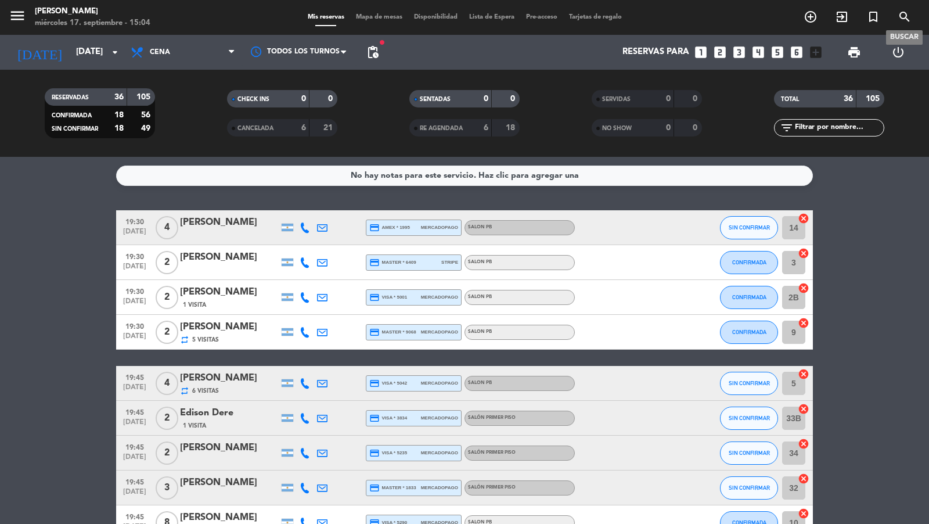
click at [907, 15] on icon "search" at bounding box center [905, 17] width 14 height 14
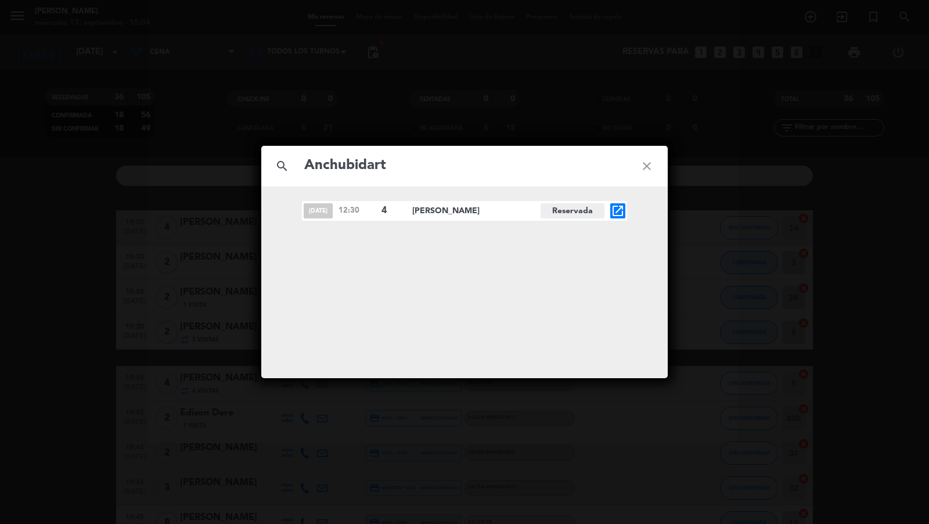
type input "Anchubidart"
click at [619, 210] on icon "open_in_new" at bounding box center [618, 211] width 14 height 14
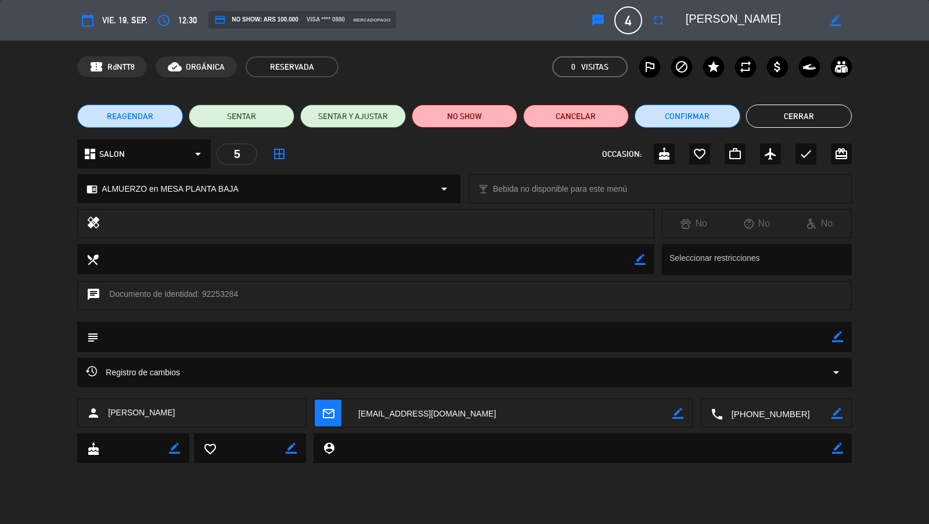
click at [661, 27] on icon "fullscreen" at bounding box center [658, 20] width 14 height 14
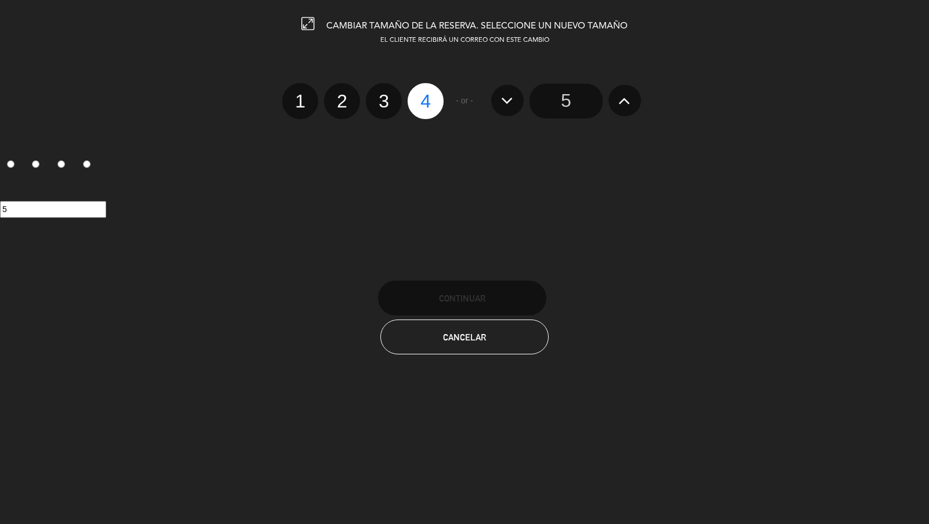
click at [566, 107] on input "5" at bounding box center [565, 101] width 73 height 35
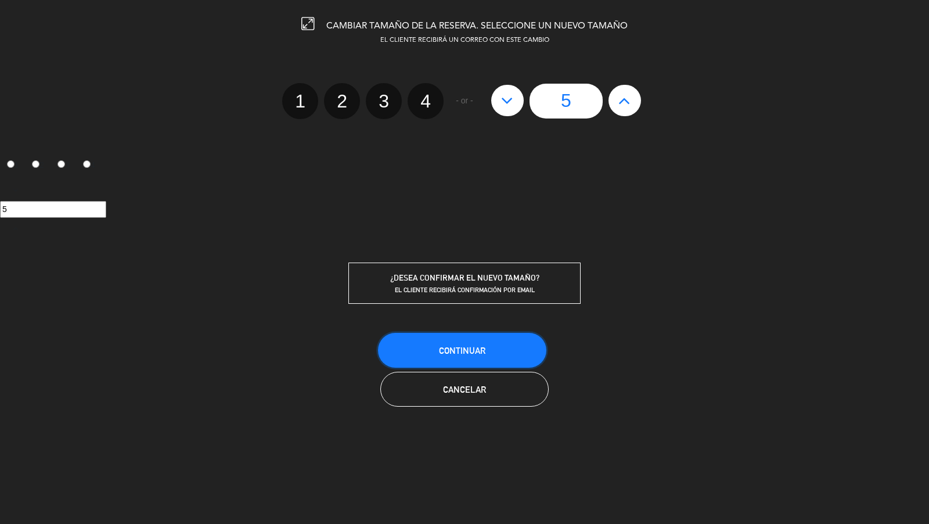
click at [486, 340] on button "Continuar" at bounding box center [462, 350] width 168 height 35
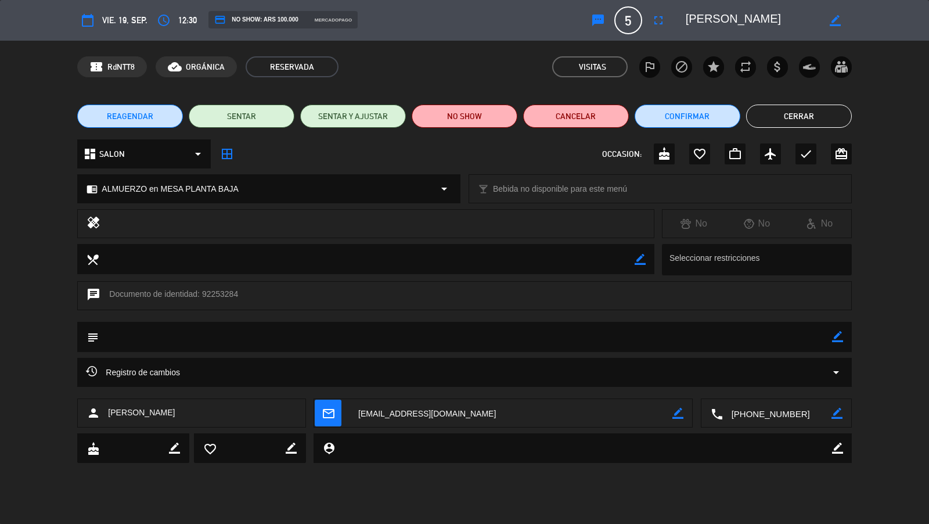
click at [773, 113] on button "Cerrar" at bounding box center [799, 115] width 106 height 23
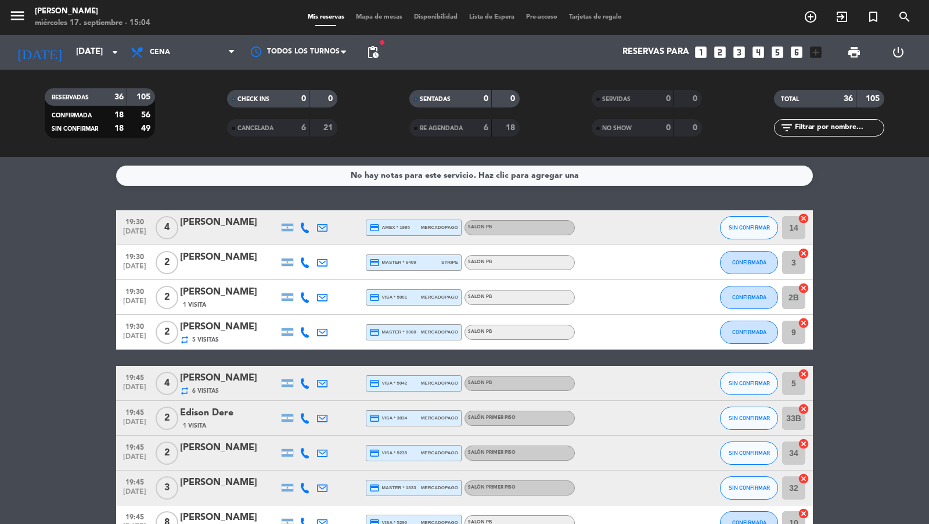
click at [384, 16] on span "Mapa de mesas" at bounding box center [379, 17] width 58 height 6
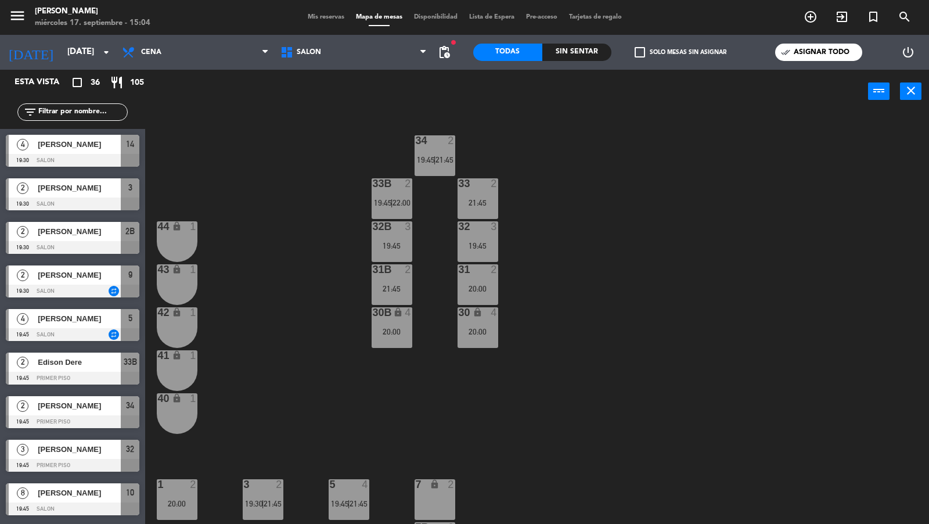
click at [654, 52] on label "check_box_outline_blank Solo mesas sin asignar" at bounding box center [681, 52] width 92 height 10
click at [680, 52] on input "check_box_outline_blank Solo mesas sin asignar" at bounding box center [680, 52] width 0 height 0
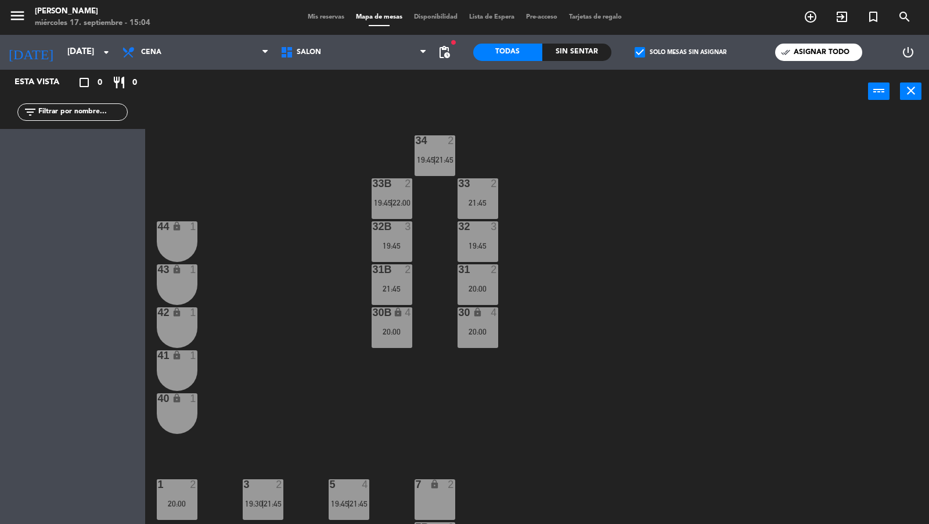
click at [654, 52] on label "check_box Solo mesas sin asignar" at bounding box center [681, 52] width 92 height 10
click at [680, 52] on input "check_box Solo mesas sin asignar" at bounding box center [680, 52] width 0 height 0
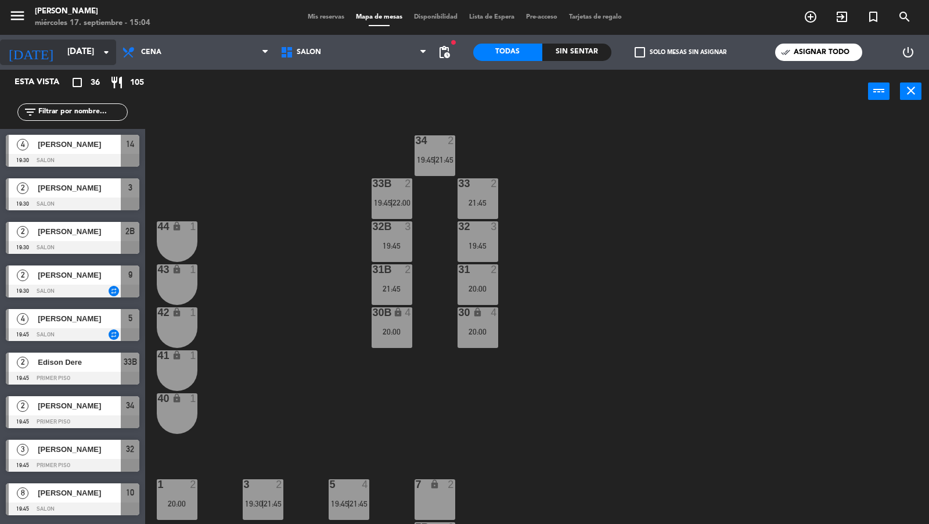
click at [88, 53] on input "[DATE]" at bounding box center [118, 52] width 112 height 22
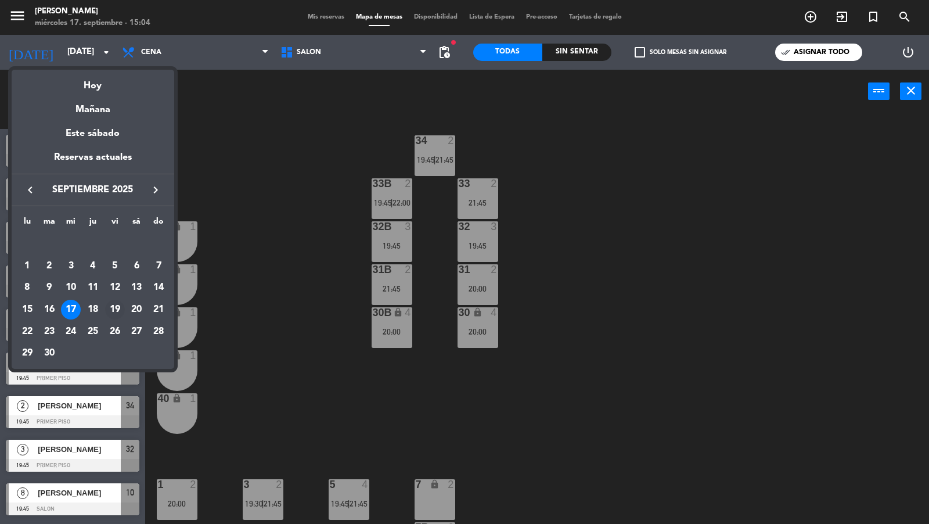
click at [117, 308] on div "19" at bounding box center [115, 310] width 20 height 20
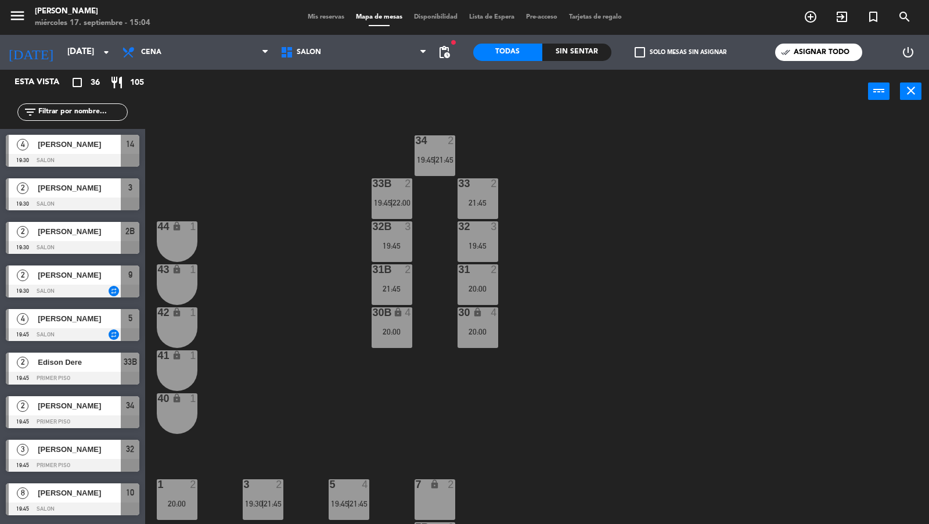
type input "[DATE]"
click at [326, 17] on span "Mis reservas" at bounding box center [326, 17] width 48 height 6
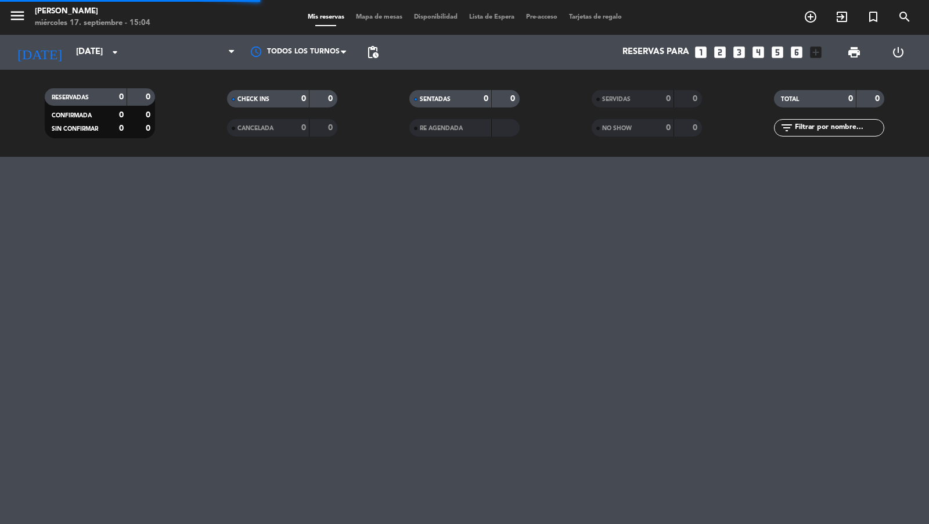
click at [370, 17] on span "Mapa de mesas" at bounding box center [379, 17] width 58 height 6
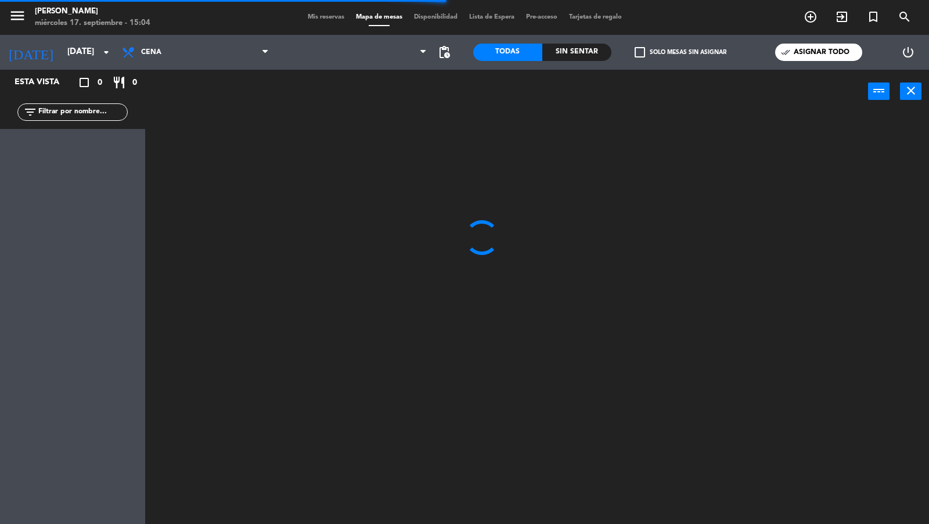
click at [662, 66] on div "check_box_outline_blank Solo mesas sin asignar" at bounding box center [680, 52] width 138 height 35
click at [662, 56] on label "check_box_outline_blank Solo mesas sin asignar" at bounding box center [681, 52] width 92 height 10
click at [680, 52] on input "check_box_outline_blank Solo mesas sin asignar" at bounding box center [680, 52] width 0 height 0
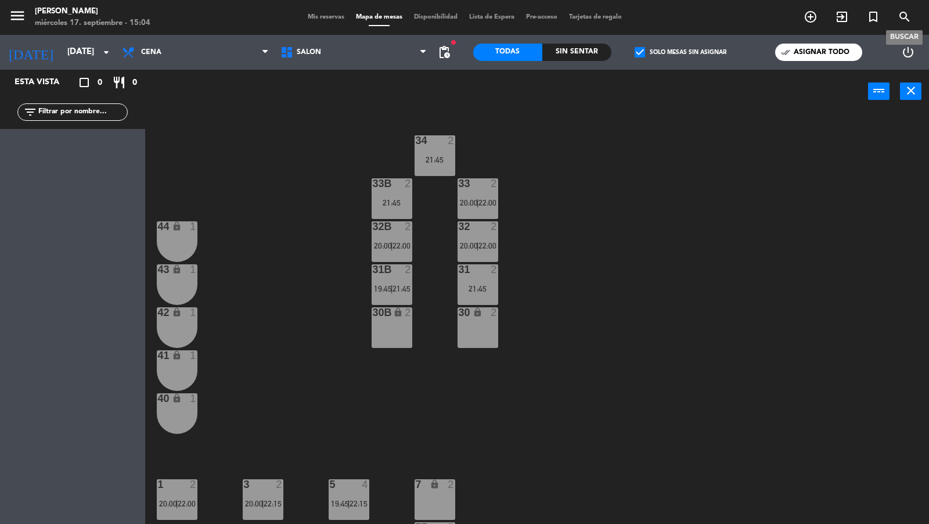
click at [907, 16] on icon "search" at bounding box center [905, 17] width 14 height 14
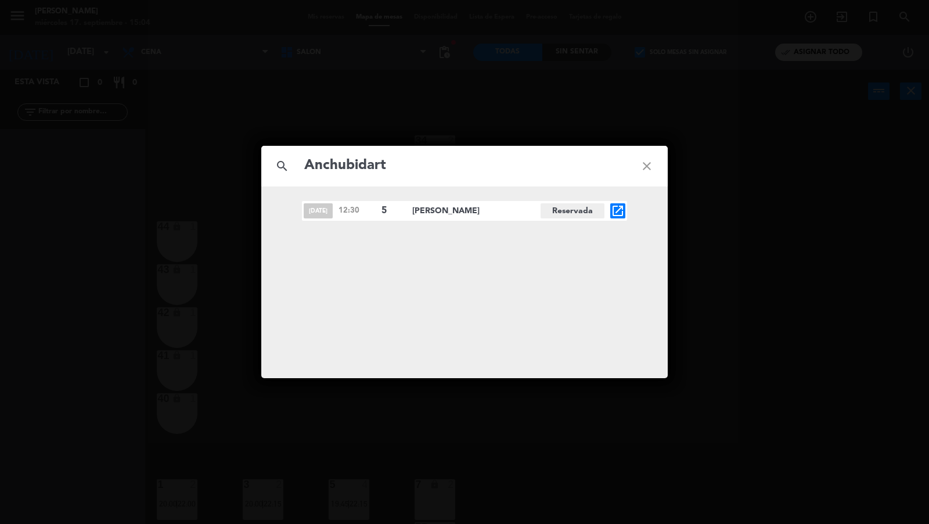
type input "Anchubidart"
click at [209, 209] on div "search Anchubidart close [DATE] 12:30 5 [PERSON_NAME] Anchubidart Reservada ope…" at bounding box center [464, 262] width 929 height 524
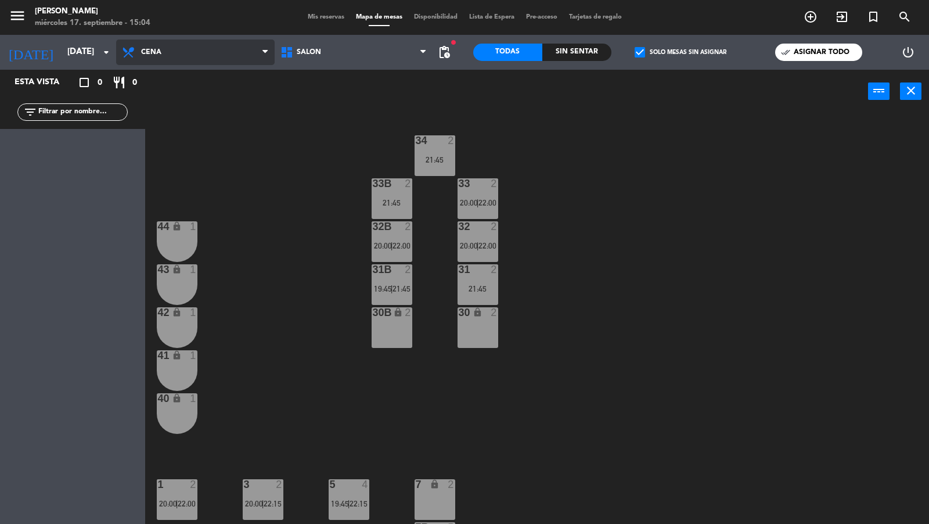
click at [185, 44] on span "Cena" at bounding box center [195, 52] width 158 height 26
drag, startPoint x: 171, startPoint y: 93, endPoint x: 174, endPoint y: 74, distance: 18.7
click at [171, 92] on ng-component "menu Evelia miércoles 17. septiembre - 15:04 Mis reservas Mapa de mesas Disponi…" at bounding box center [464, 262] width 929 height 525
click at [175, 68] on div "Almuerzo Cena Cena Almuerzo Cena" at bounding box center [195, 52] width 158 height 35
click at [179, 58] on span "Cena" at bounding box center [195, 52] width 158 height 26
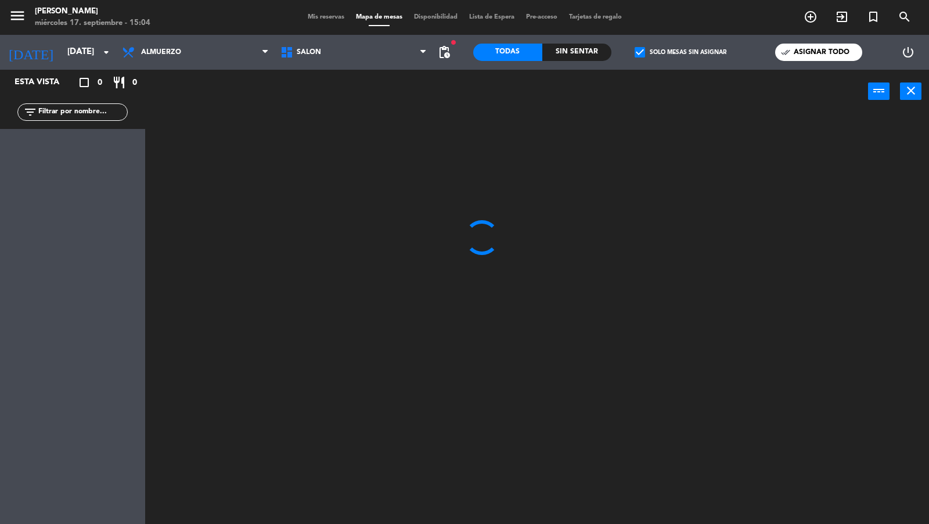
click at [177, 70] on ng-component "menu [PERSON_NAME] miércoles 17. septiembre - 15:04 Mis reservas Mapa de mesas …" at bounding box center [464, 262] width 929 height 525
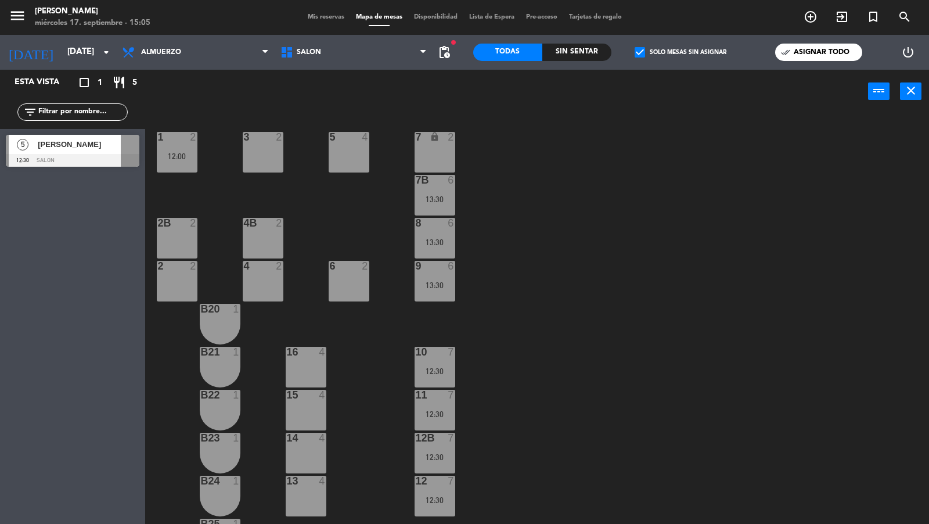
scroll to position [358, 0]
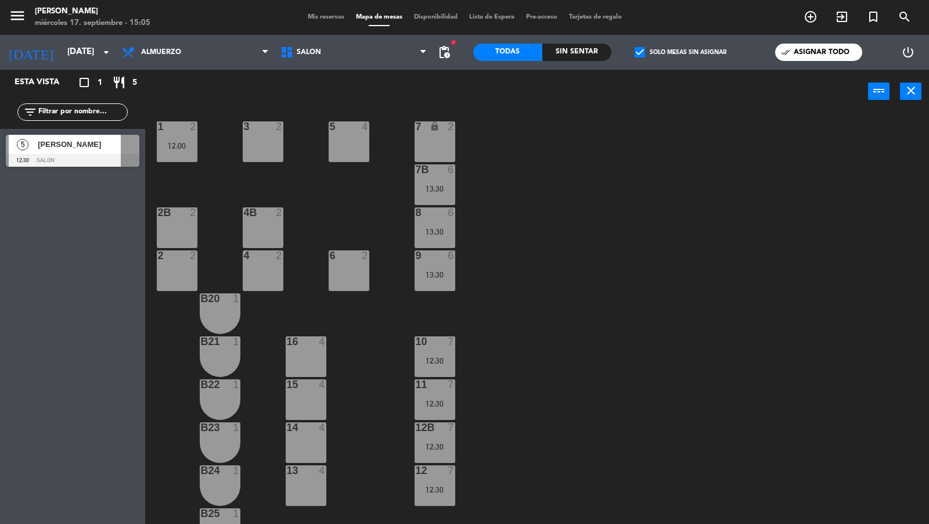
click at [77, 149] on span "[PERSON_NAME]" at bounding box center [79, 144] width 83 height 12
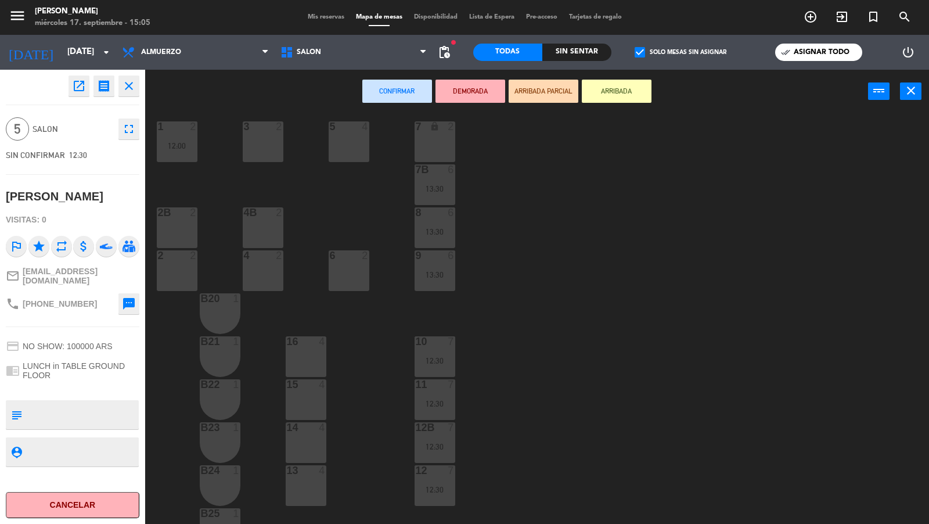
click at [354, 150] on div "5 4" at bounding box center [349, 141] width 41 height 41
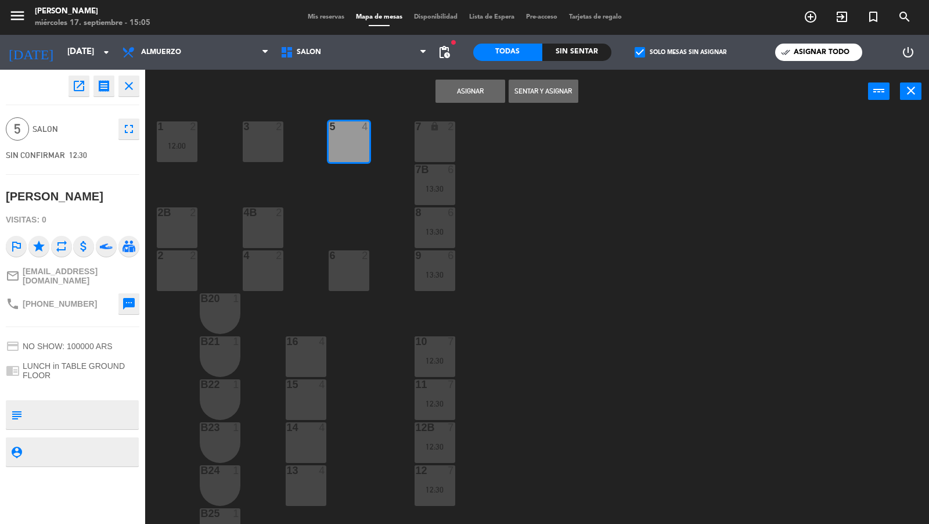
click at [489, 94] on button "Asignar" at bounding box center [470, 91] width 70 height 23
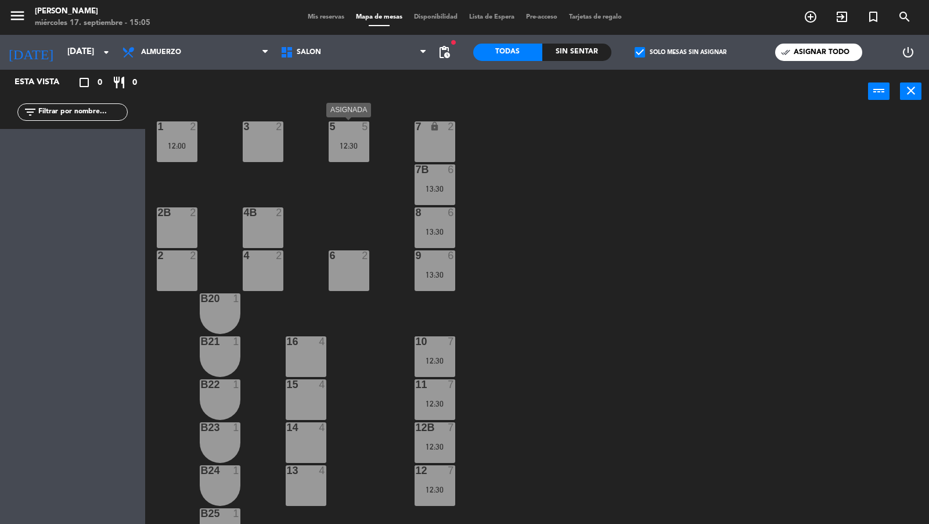
click at [353, 150] on div "5 5 12:30" at bounding box center [349, 141] width 41 height 41
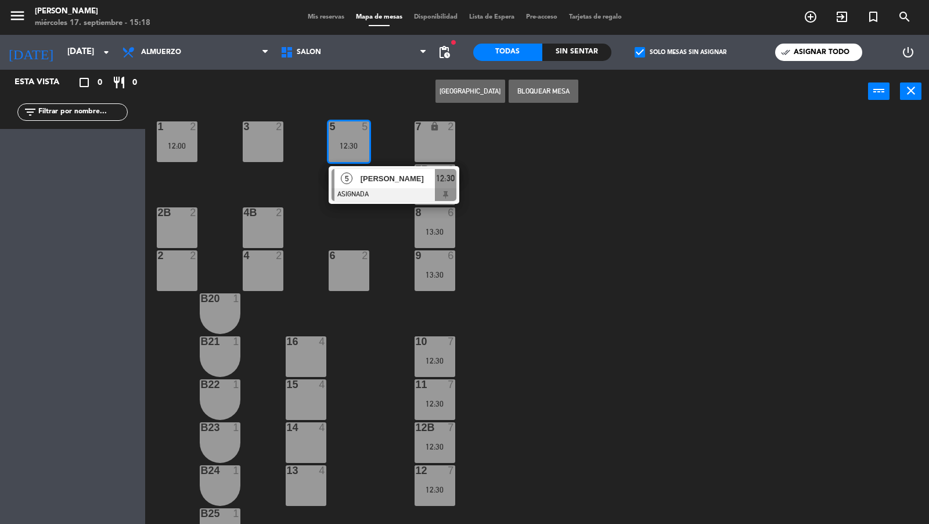
click at [19, 23] on icon "menu" at bounding box center [17, 15] width 17 height 17
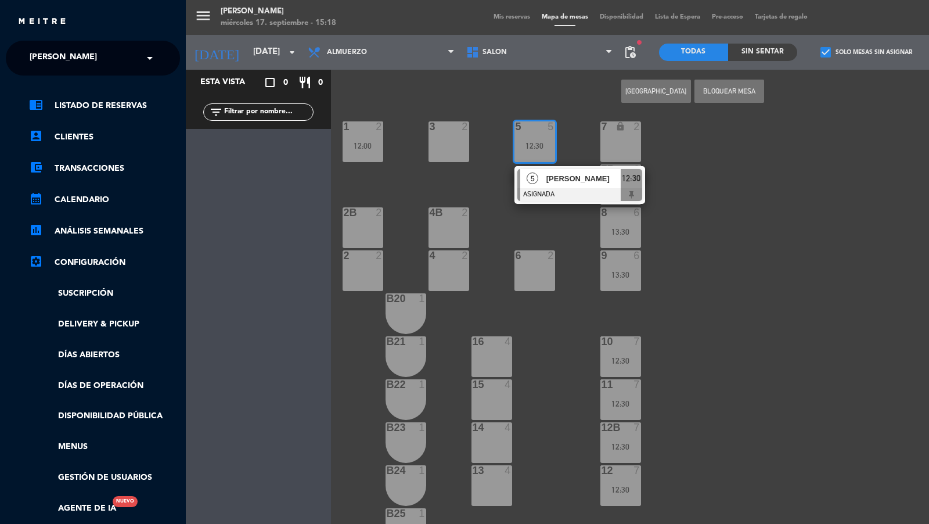
click at [71, 53] on div "× [PERSON_NAME]" at bounding box center [69, 58] width 89 height 24
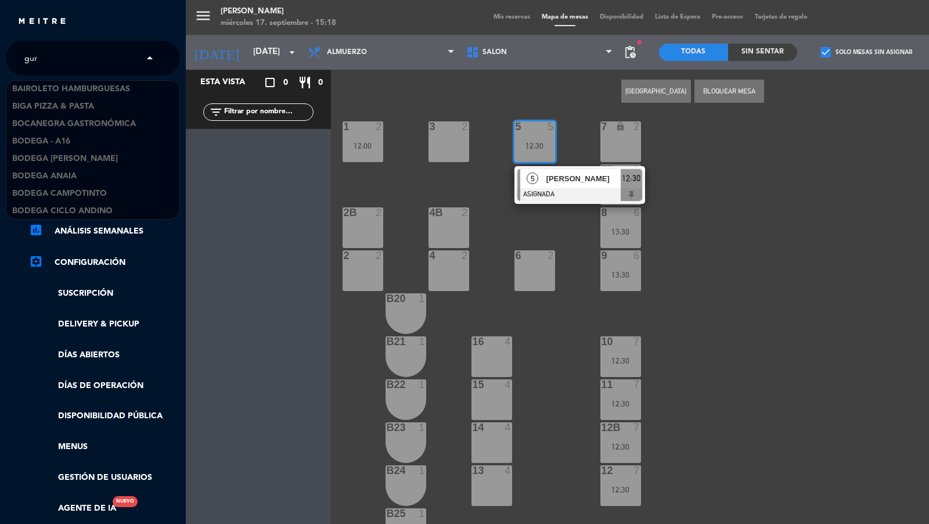
scroll to position [0, 0]
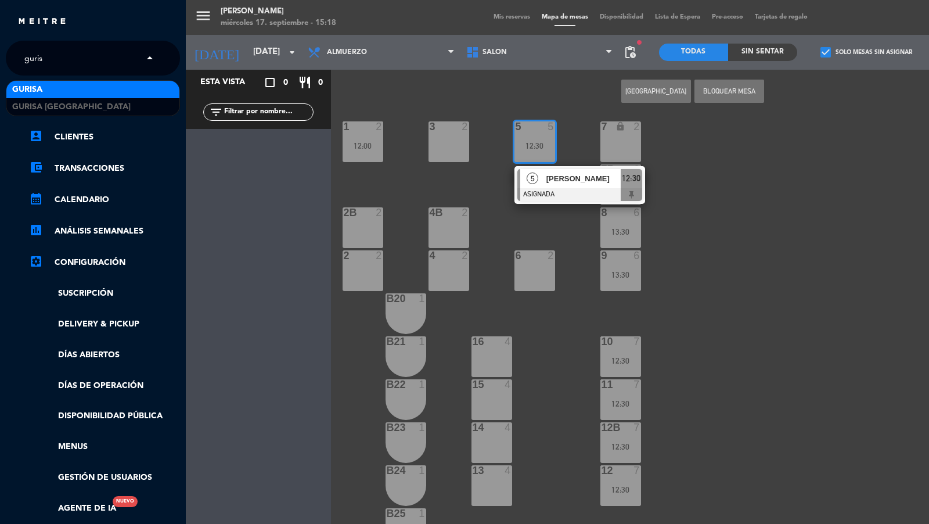
type input "gurisa"
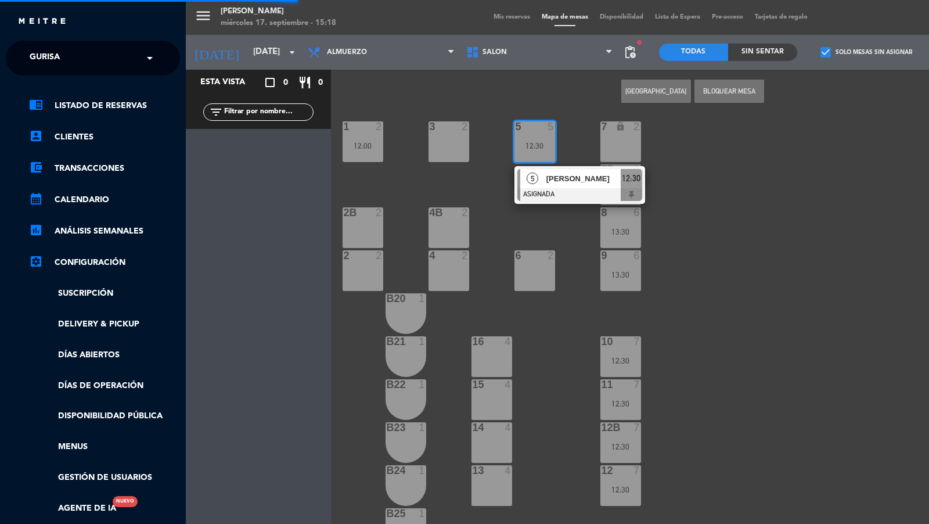
click at [86, 48] on input "text" at bounding box center [94, 59] width 142 height 26
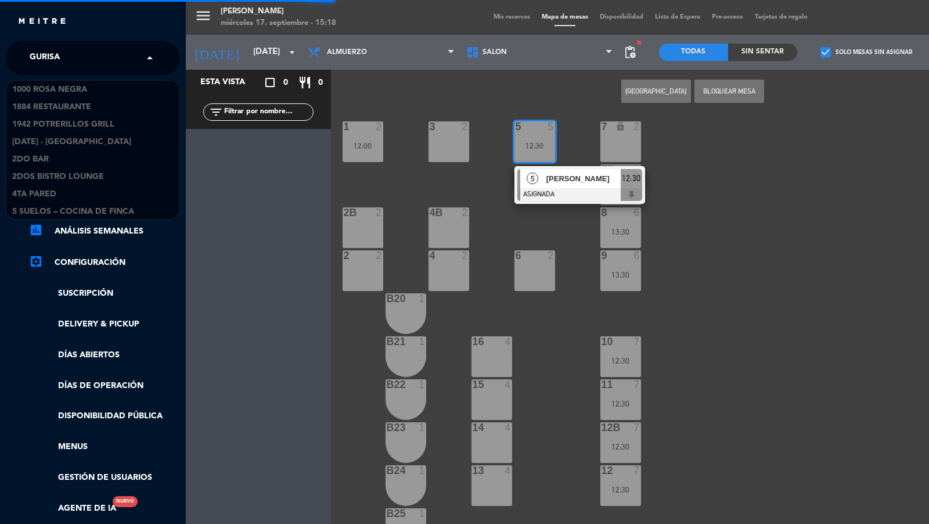
scroll to position [7472, 0]
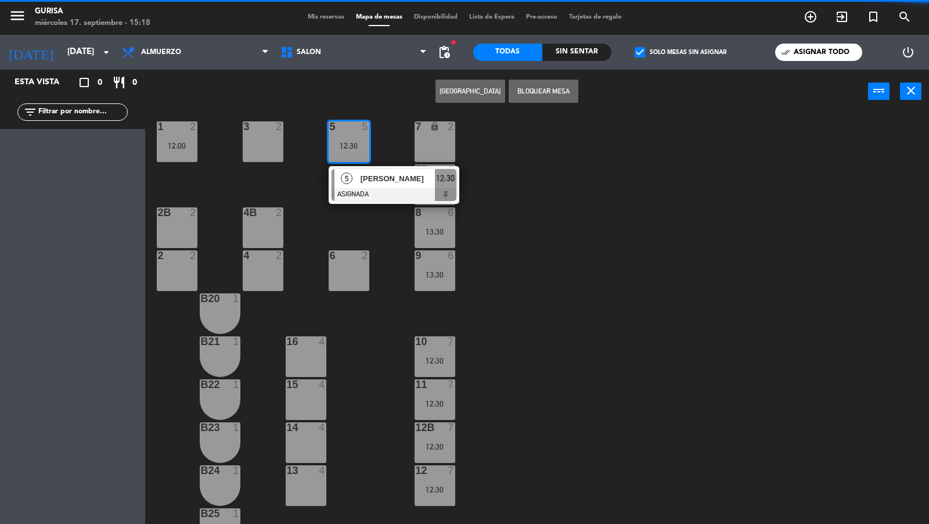
click at [80, 99] on div "close × Gurisa × chrome_reader_mode Listado de Reservas account_box Clientes ac…" at bounding box center [464, 262] width 929 height 524
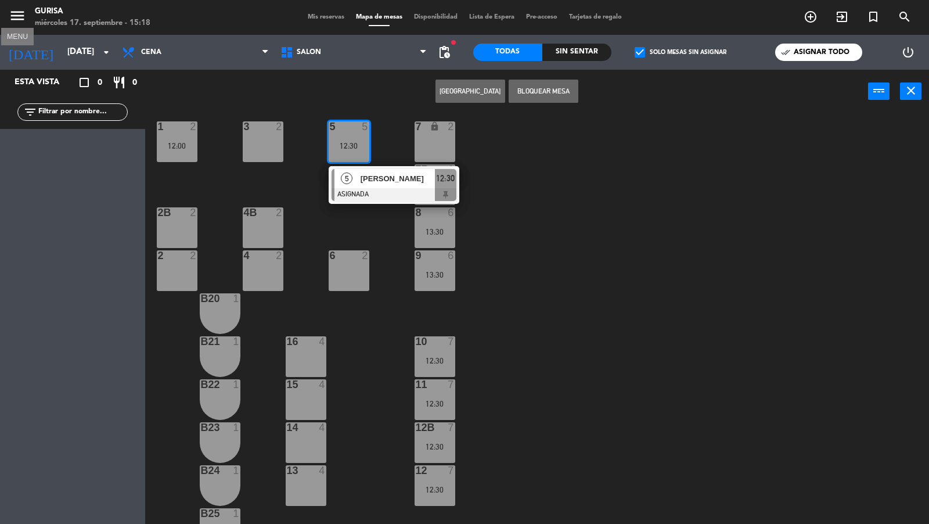
drag, startPoint x: 19, startPoint y: 15, endPoint x: 29, endPoint y: 16, distance: 9.9
click at [21, 15] on icon "menu" at bounding box center [17, 15] width 17 height 17
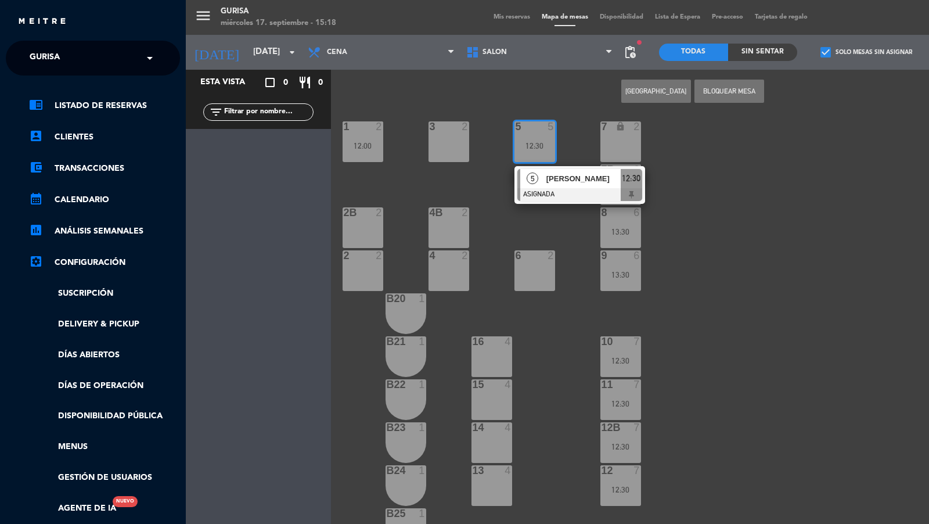
click at [85, 58] on input "text" at bounding box center [94, 59] width 142 height 26
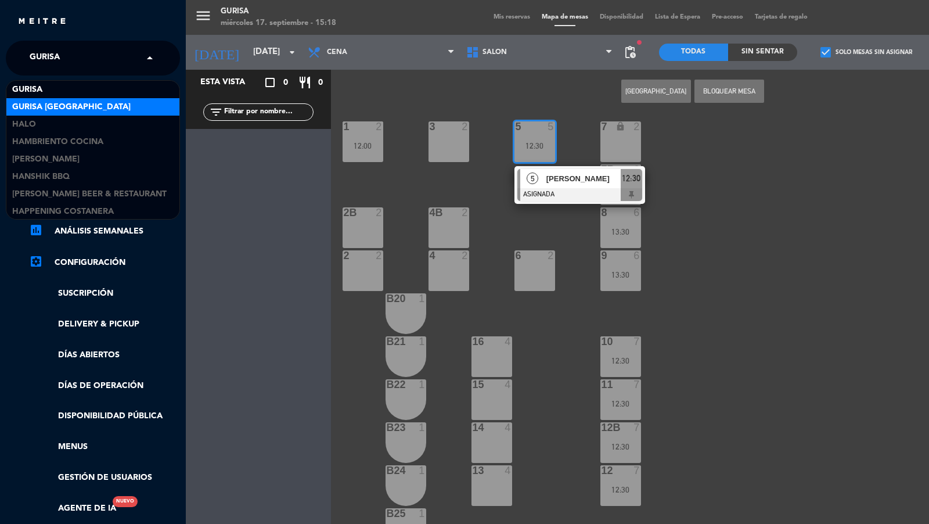
click at [81, 101] on div "Gurisa [GEOGRAPHIC_DATA]" at bounding box center [92, 106] width 173 height 17
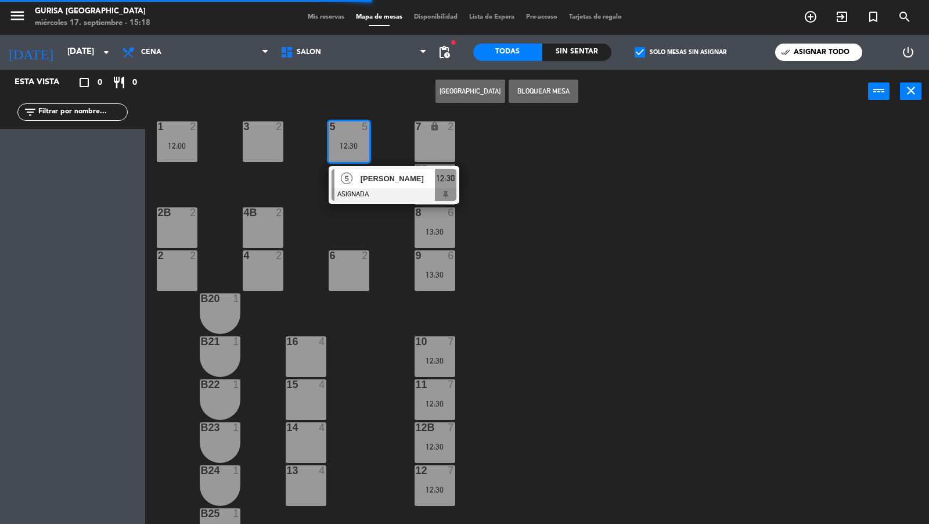
scroll to position [0, 0]
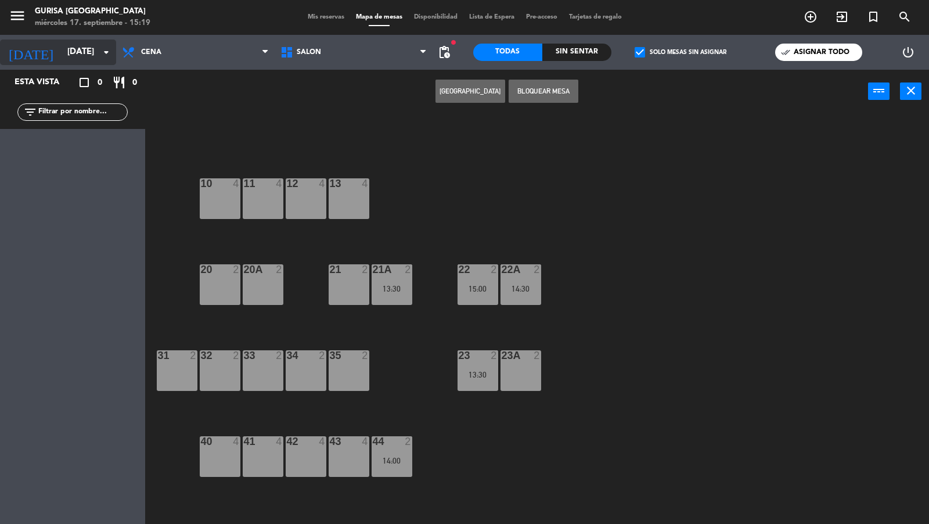
click at [78, 48] on input "[DATE]" at bounding box center [118, 52] width 112 height 22
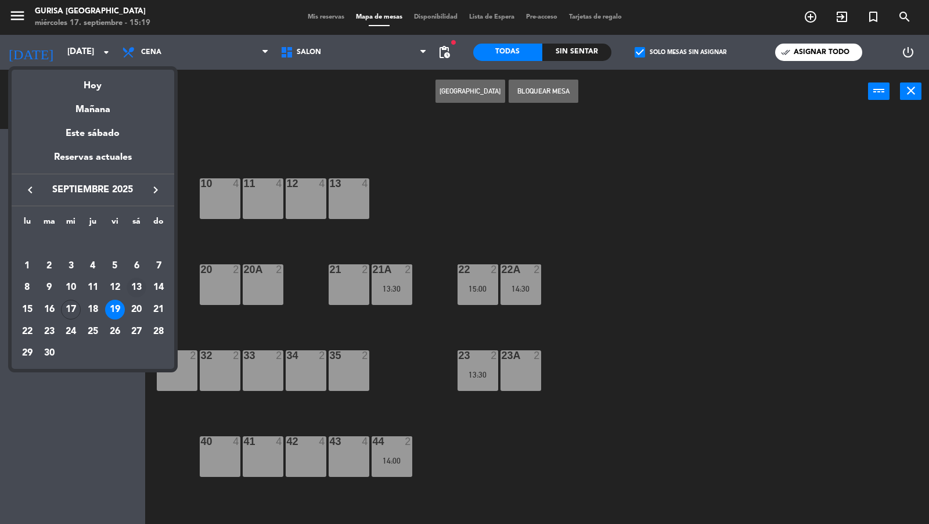
click at [140, 283] on div "13" at bounding box center [137, 287] width 20 height 20
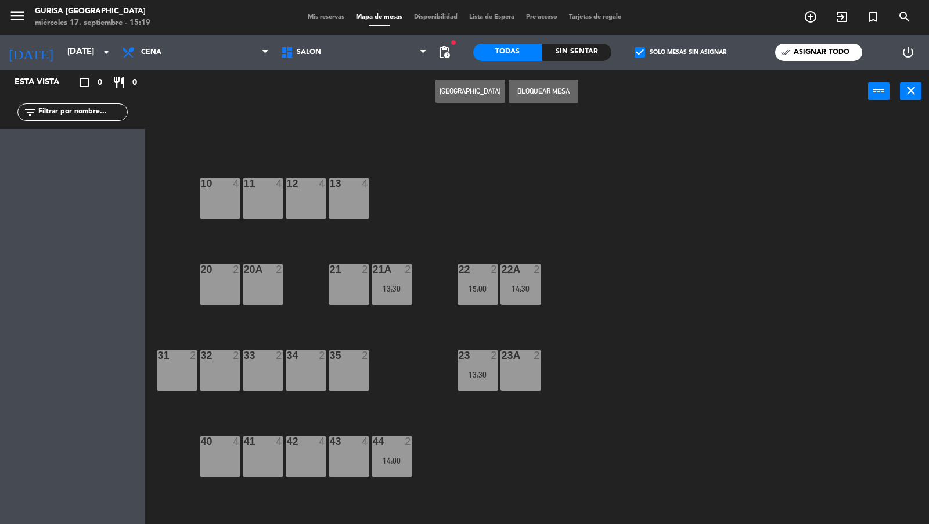
type input "[DATE]"
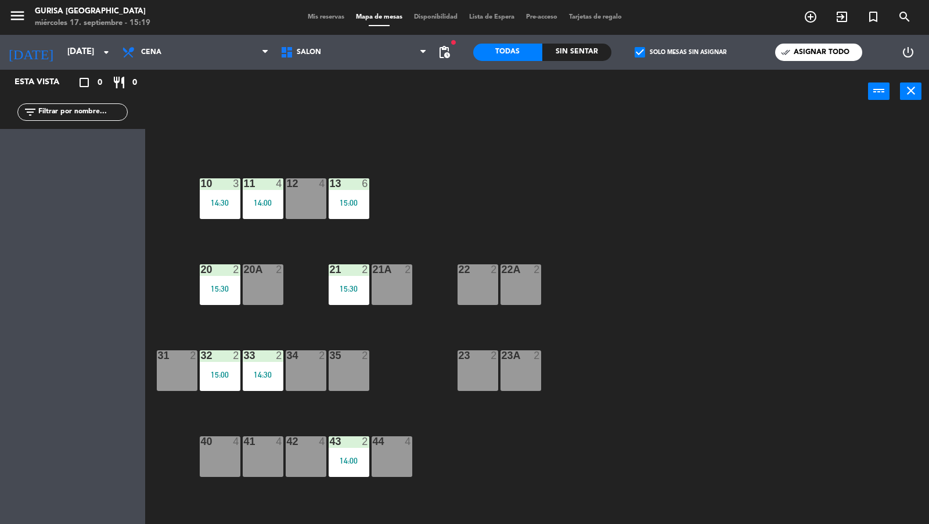
click at [318, 16] on span "Mis reservas" at bounding box center [326, 17] width 48 height 6
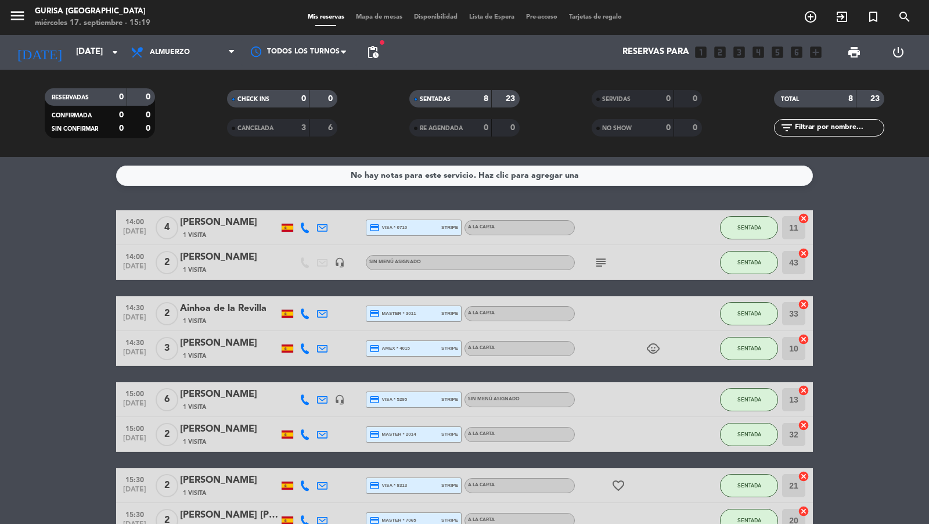
click at [282, 127] on div "CANCELADA" at bounding box center [256, 127] width 53 height 13
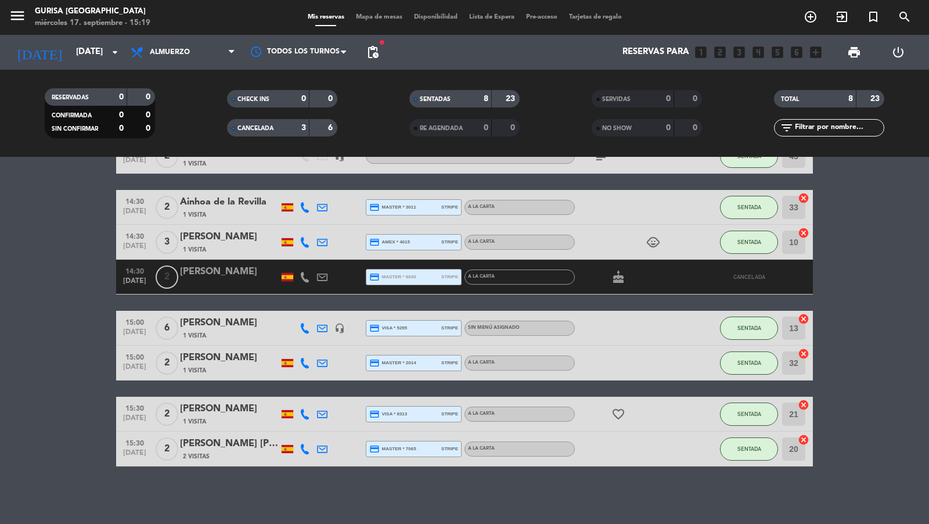
scroll to position [100, 0]
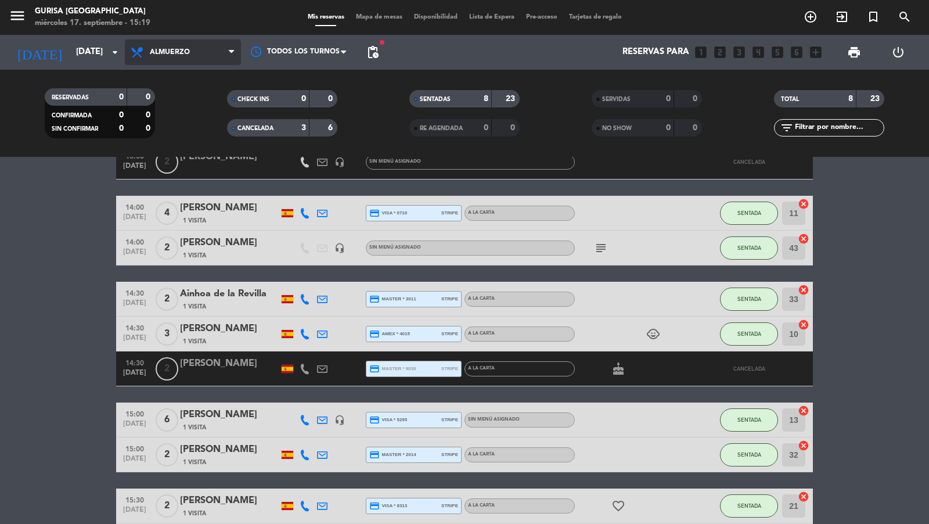
click at [190, 51] on span "Almuerzo" at bounding box center [183, 52] width 116 height 26
click at [190, 70] on div "menu Gurisa [GEOGRAPHIC_DATA] miércoles 17. septiembre - 15:19 Mis reservas Map…" at bounding box center [464, 78] width 929 height 157
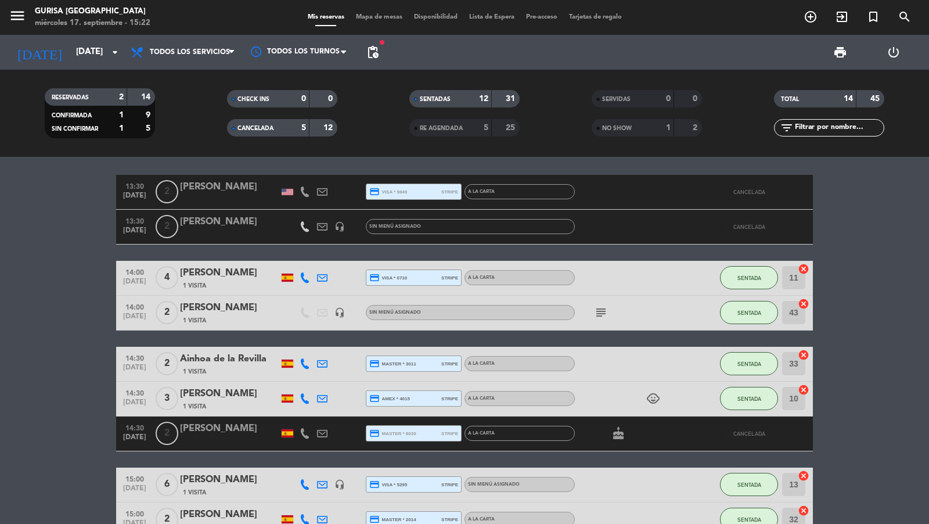
scroll to position [248, 0]
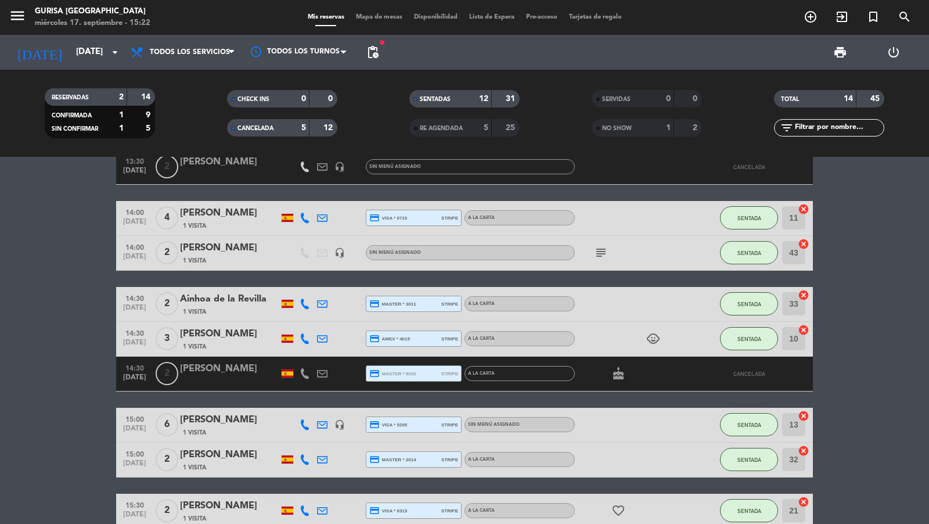
click at [821, 128] on input "text" at bounding box center [839, 127] width 90 height 13
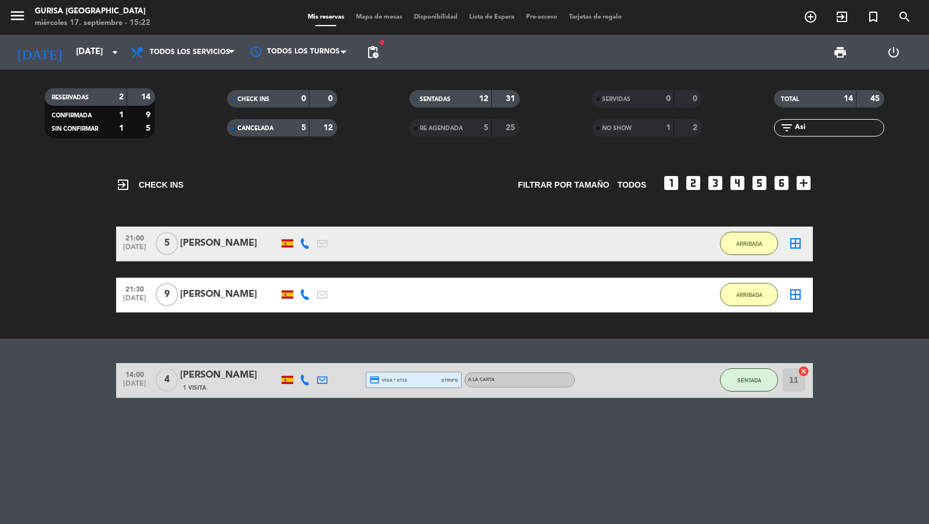
scroll to position [0, 0]
type input "Asi"
click at [322, 379] on icon at bounding box center [322, 379] width 10 height 10
click at [324, 380] on icon at bounding box center [322, 379] width 10 height 10
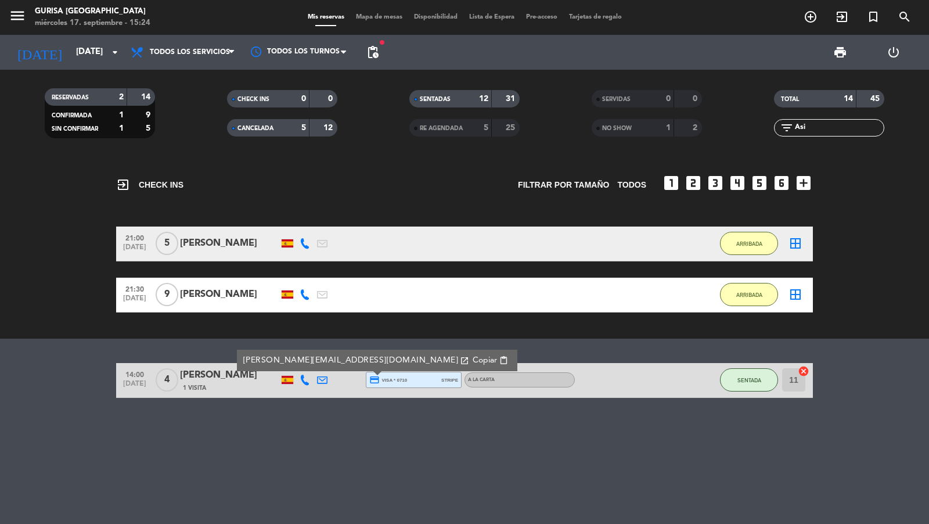
click at [473, 359] on span "Copiar" at bounding box center [485, 360] width 24 height 12
click at [412, 380] on div "credit_card visa * 0710 stripe" at bounding box center [413, 379] width 89 height 15
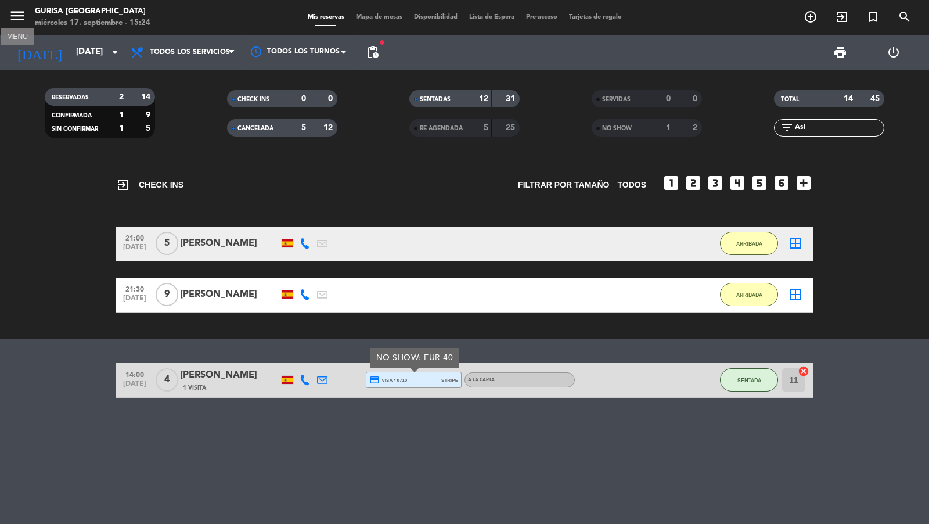
click at [19, 18] on icon "menu" at bounding box center [17, 15] width 17 height 17
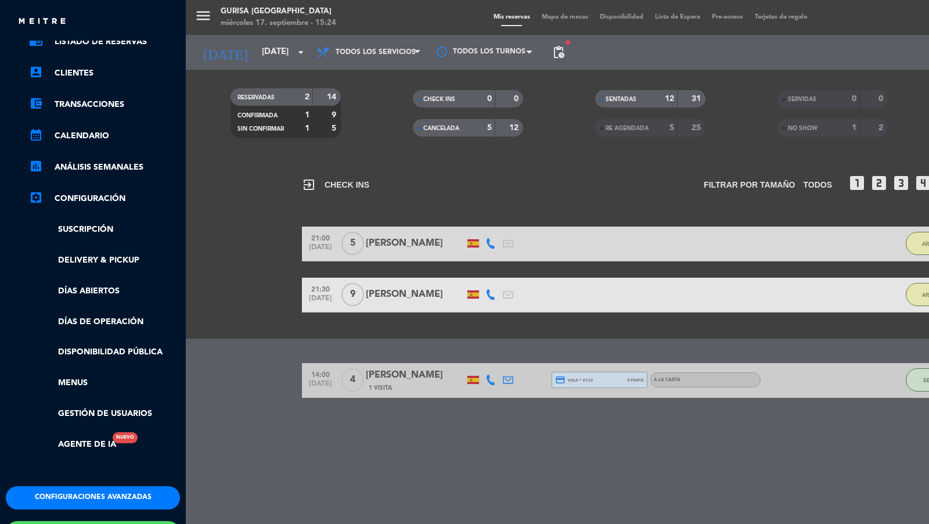
scroll to position [140, 0]
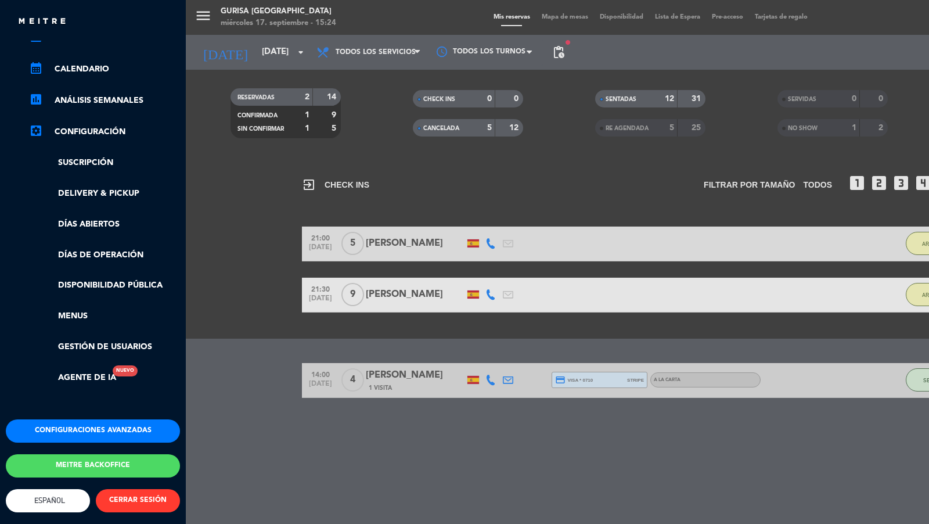
drag, startPoint x: 82, startPoint y: 433, endPoint x: 82, endPoint y: 423, distance: 9.3
click at [82, 425] on div "Configuraciones avanzadas Meitre backoffice English Español Português Español E…" at bounding box center [93, 491] width 192 height 145
click at [82, 420] on button "Configuraciones avanzadas" at bounding box center [93, 430] width 174 height 23
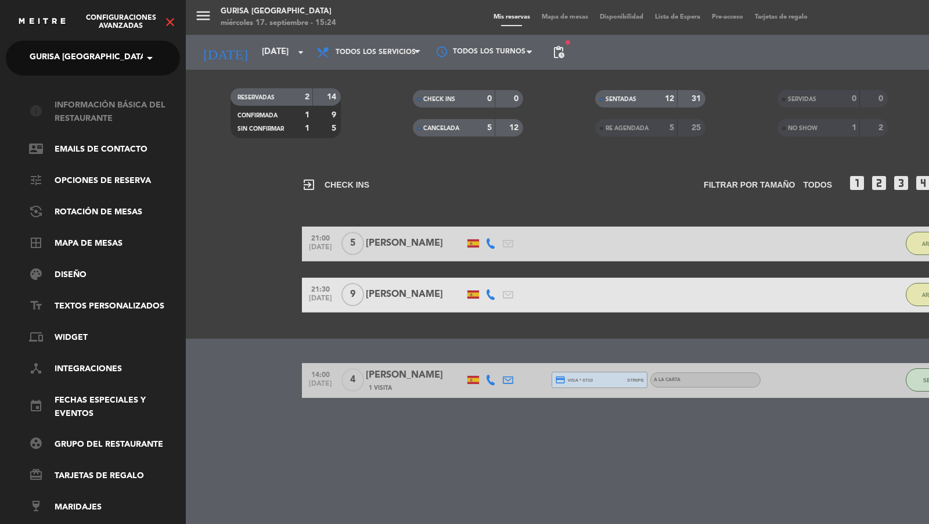
click at [99, 100] on link "info Información básica del restaurante" at bounding box center [104, 112] width 151 height 27
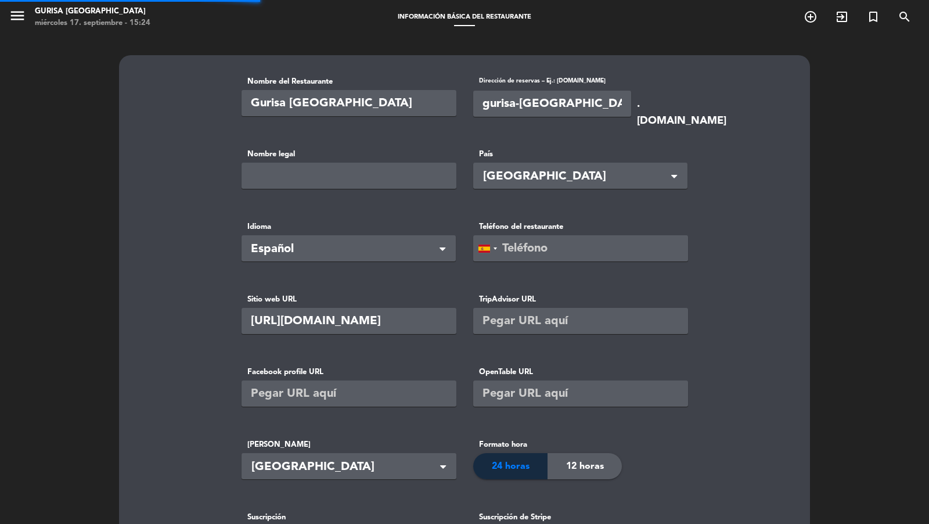
type input "GURISA MADRID SL"
type input "70"
click at [19, 19] on icon "menu" at bounding box center [17, 15] width 17 height 17
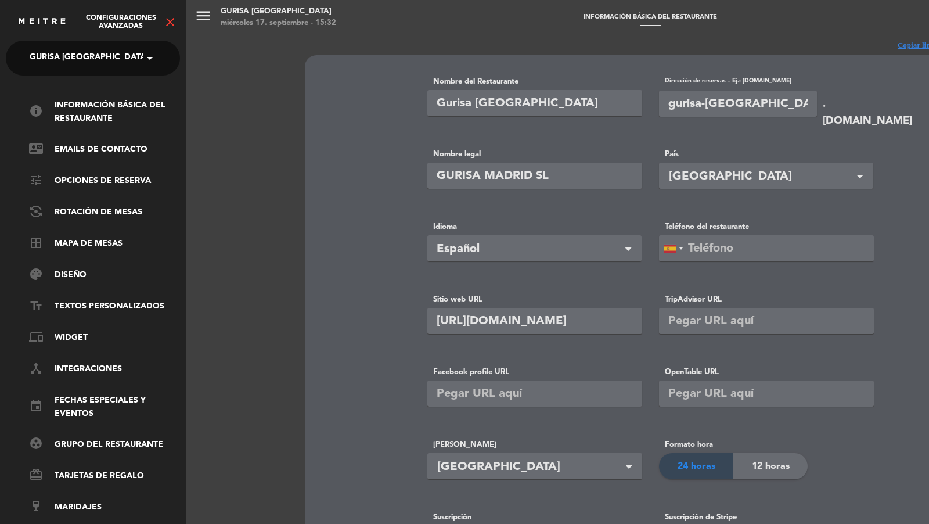
click at [170, 20] on icon "close" at bounding box center [170, 22] width 14 height 14
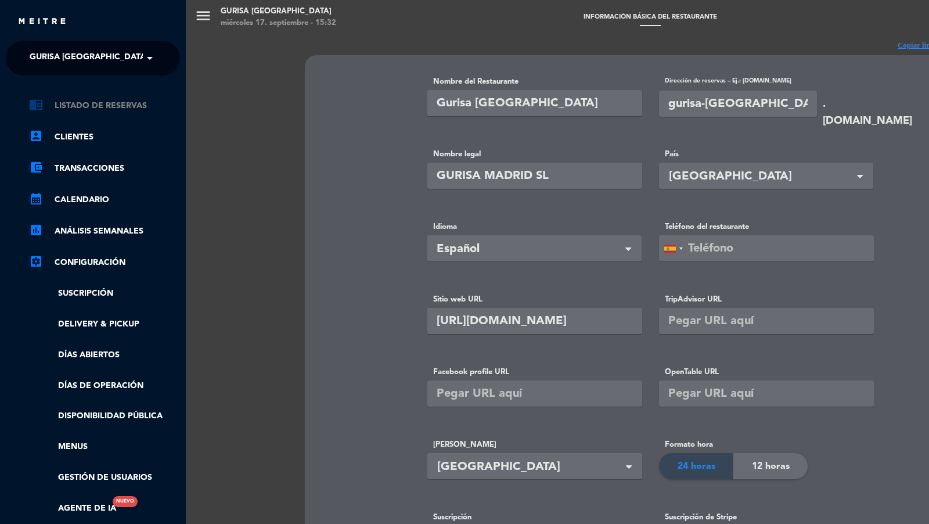
click at [129, 106] on link "chrome_reader_mode Listado de Reservas" at bounding box center [104, 106] width 151 height 14
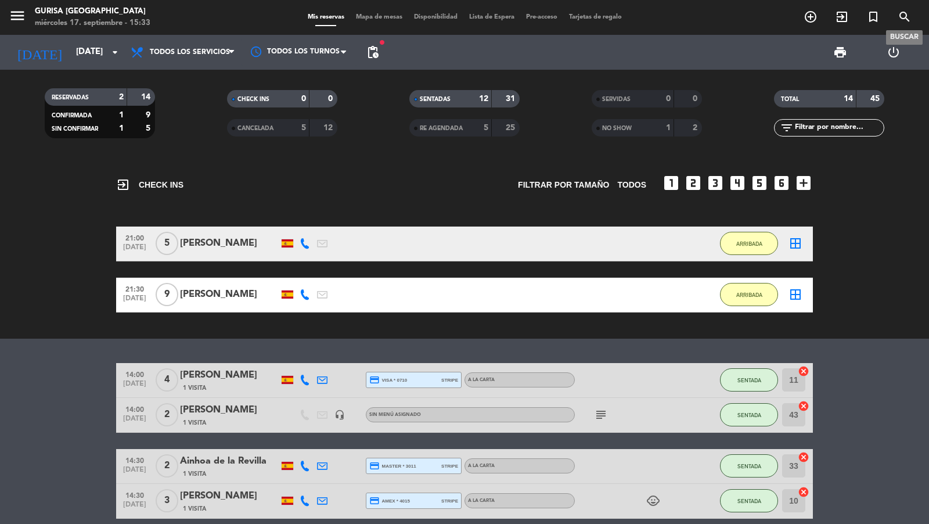
click at [903, 21] on icon "search" at bounding box center [905, 17] width 14 height 14
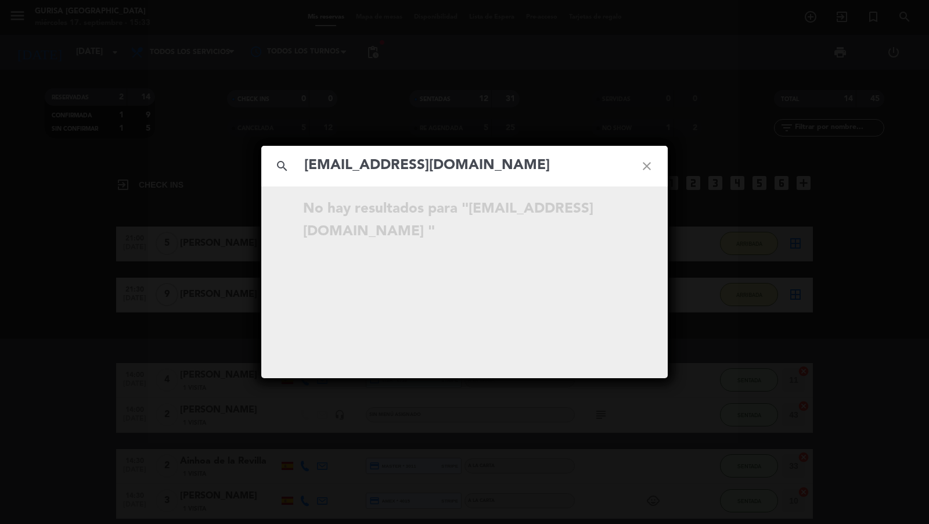
type input "[EMAIL_ADDRESS][DOMAIN_NAME]"
click at [178, 93] on div "search [EMAIL_ADDRESS][DOMAIN_NAME] close No hay resultados para "[EMAIL_ADDRES…" at bounding box center [464, 262] width 929 height 524
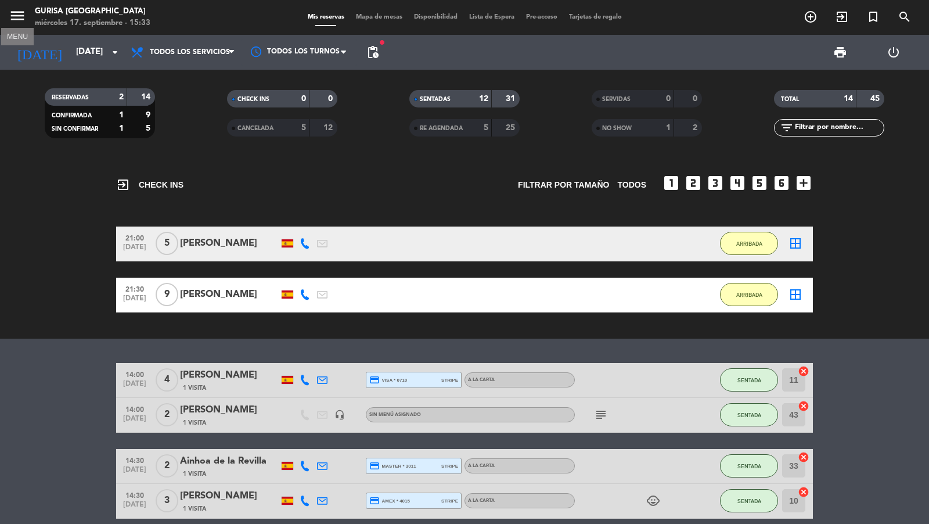
click at [17, 16] on icon "menu" at bounding box center [17, 15] width 17 height 17
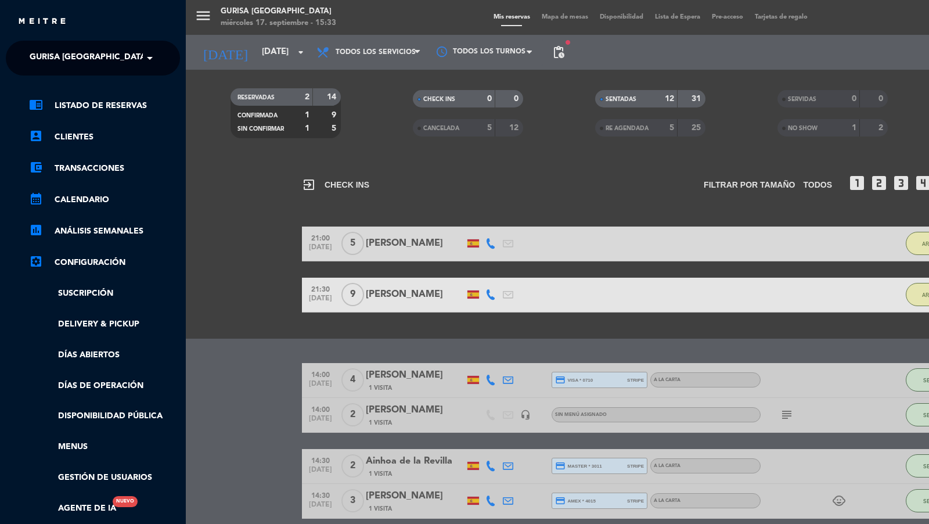
click at [74, 49] on span "Gurisa [GEOGRAPHIC_DATA]" at bounding box center [89, 58] width 118 height 24
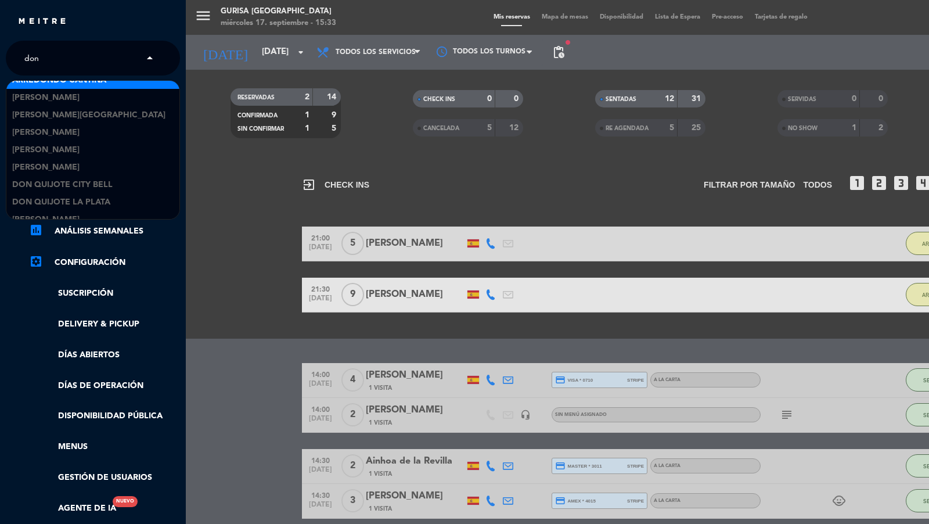
type input "don j"
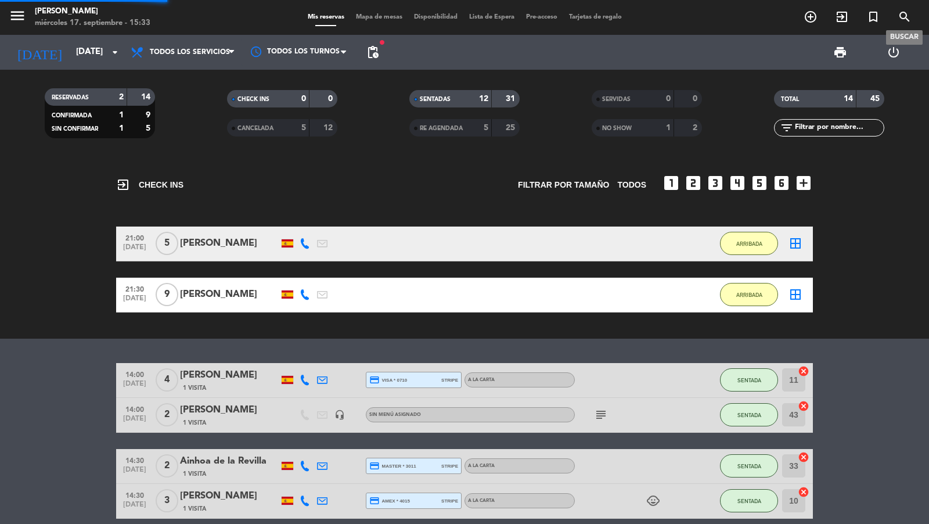
click at [907, 21] on icon "search" at bounding box center [905, 17] width 14 height 14
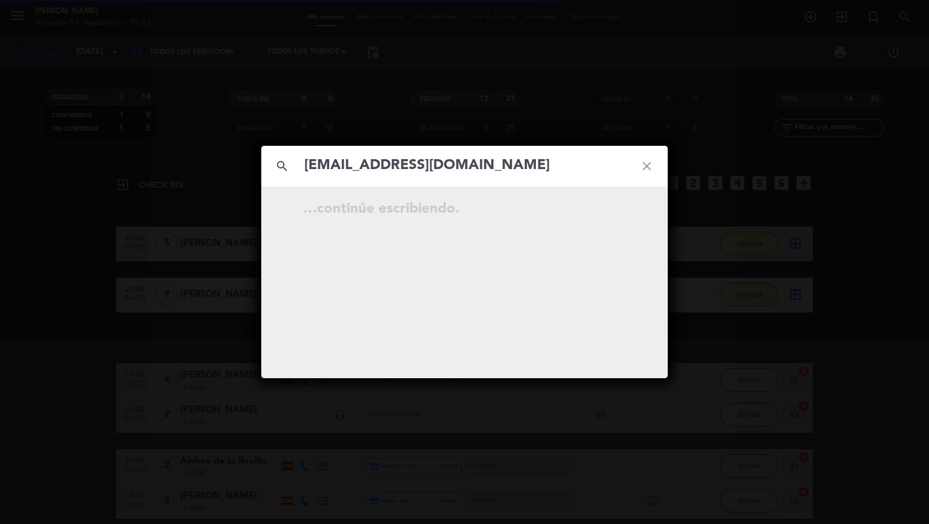
type input "[EMAIL_ADDRESS][DOMAIN_NAME]"
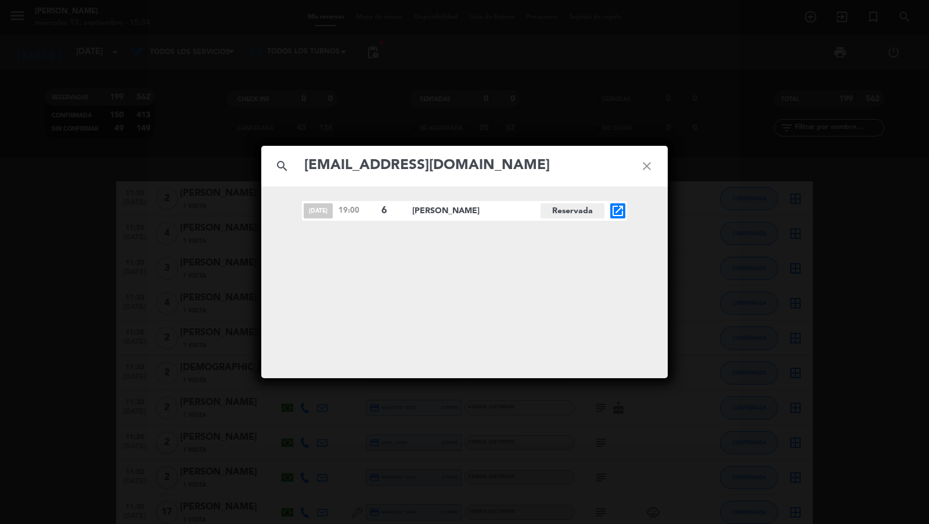
click at [618, 210] on icon "open_in_new" at bounding box center [618, 211] width 14 height 14
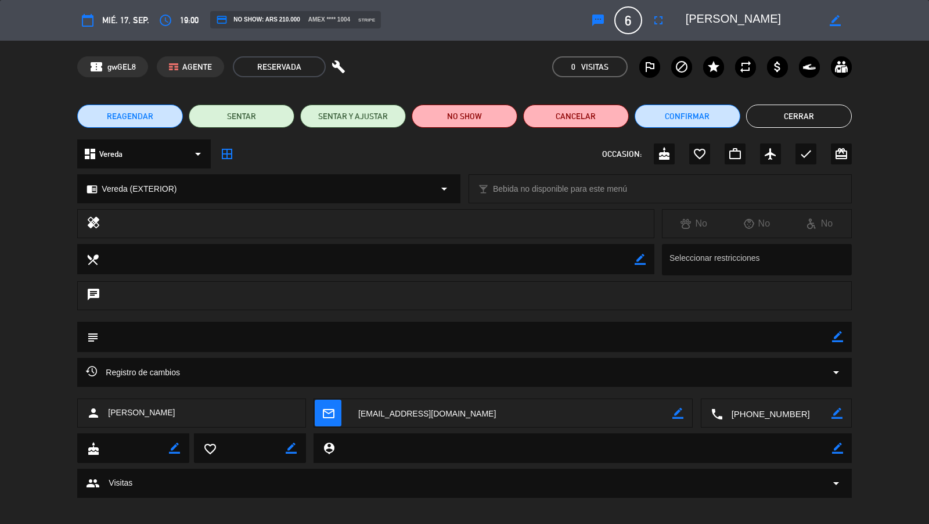
click at [594, 121] on button "Cancelar" at bounding box center [576, 115] width 106 height 23
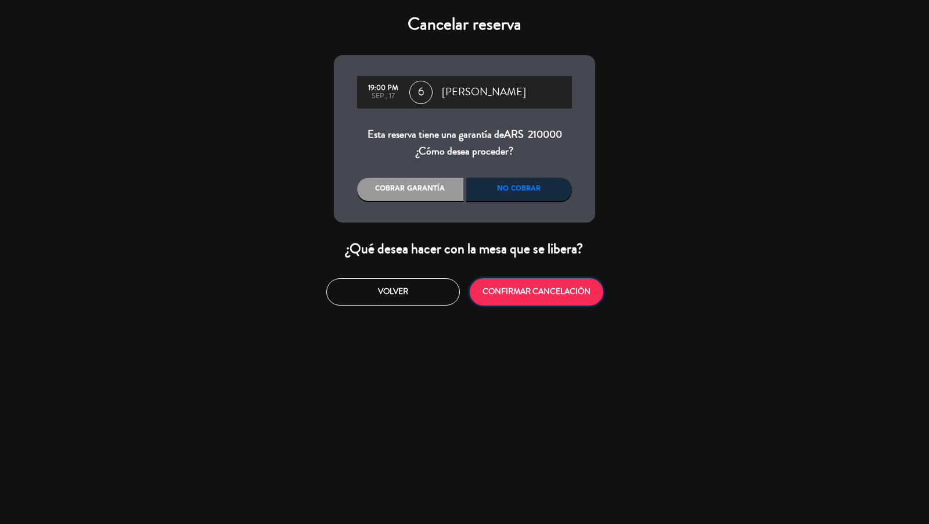
click at [499, 298] on button "CONFIRMAR CANCELACIÓN" at bounding box center [537, 291] width 134 height 27
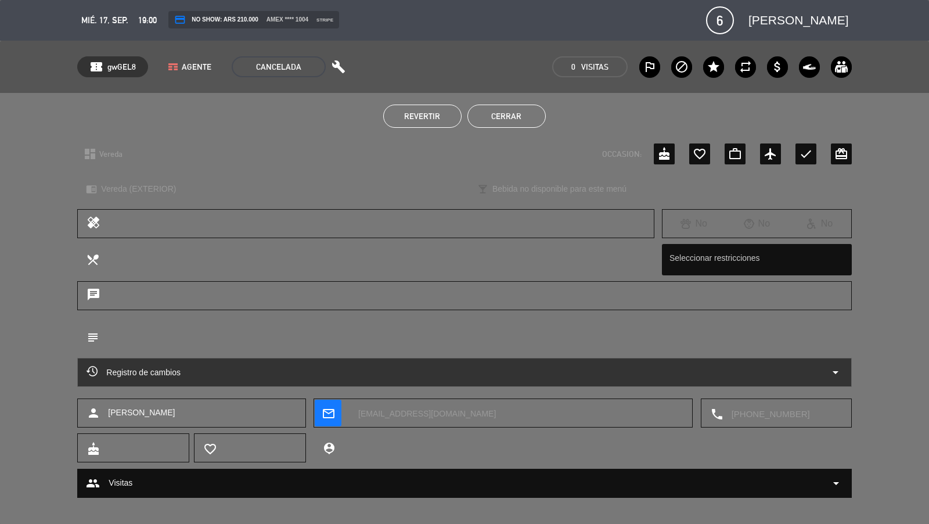
click at [528, 115] on button "Cerrar" at bounding box center [506, 115] width 78 height 23
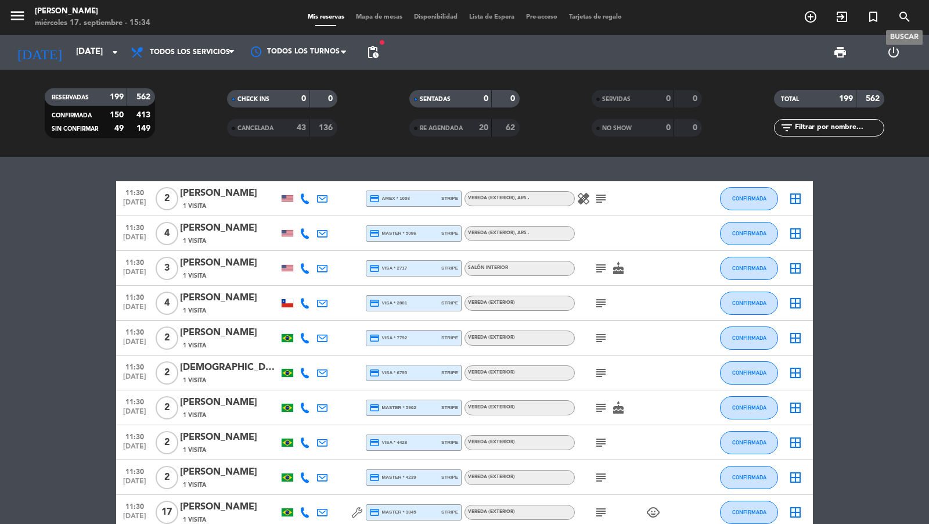
click at [891, 23] on span "search" at bounding box center [904, 17] width 31 height 20
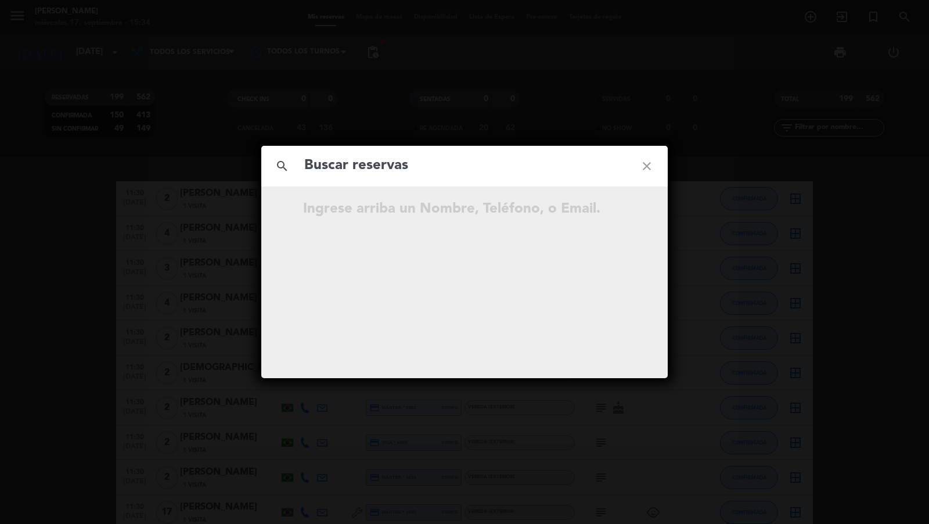
click at [907, 13] on div "search close Ingrese arriba un Nombre, Teléfono, o Email." at bounding box center [464, 262] width 929 height 524
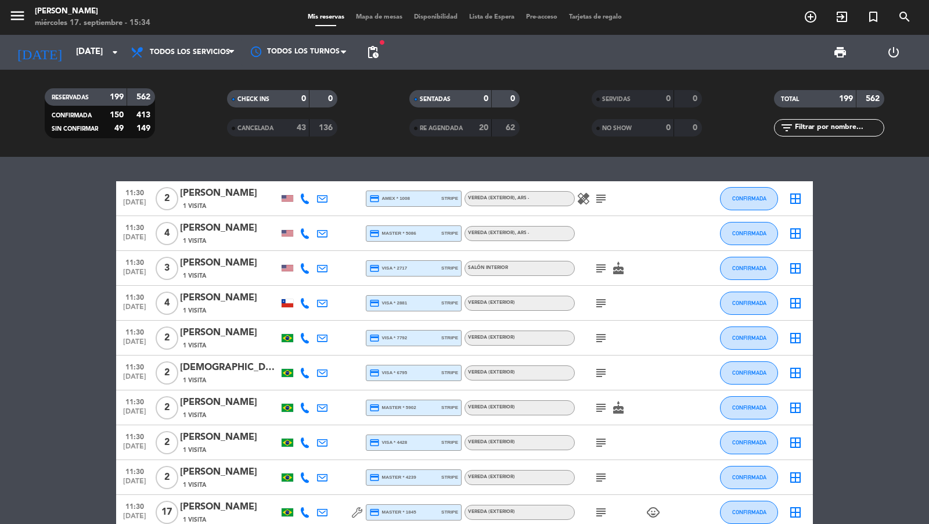
click at [910, 15] on icon "search" at bounding box center [905, 17] width 14 height 14
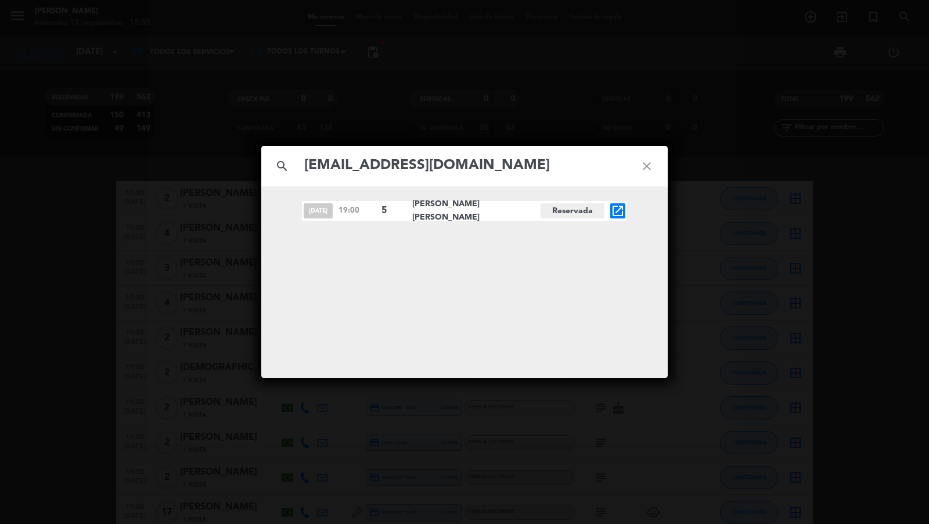
type input "[EMAIL_ADDRESS][DOMAIN_NAME]"
click at [615, 207] on icon "open_in_new" at bounding box center [618, 211] width 14 height 14
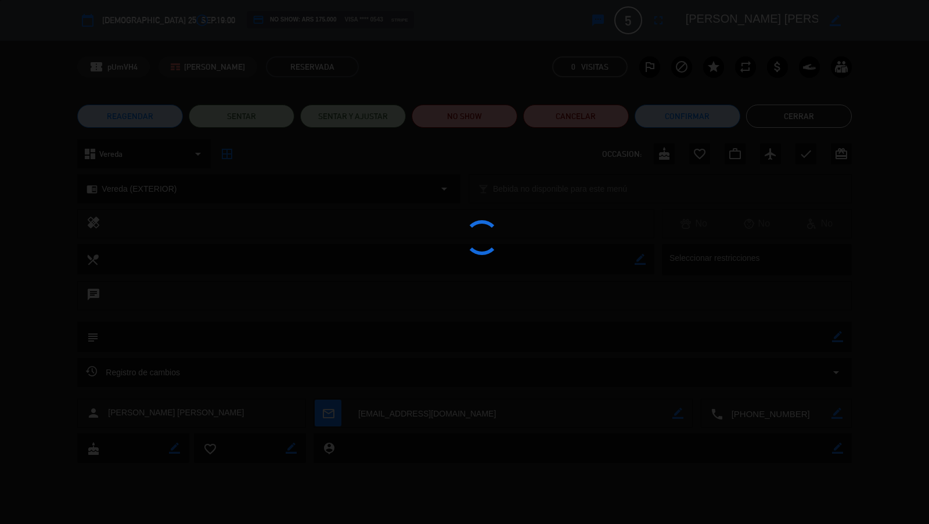
click at [656, 31] on div at bounding box center [464, 262] width 929 height 524
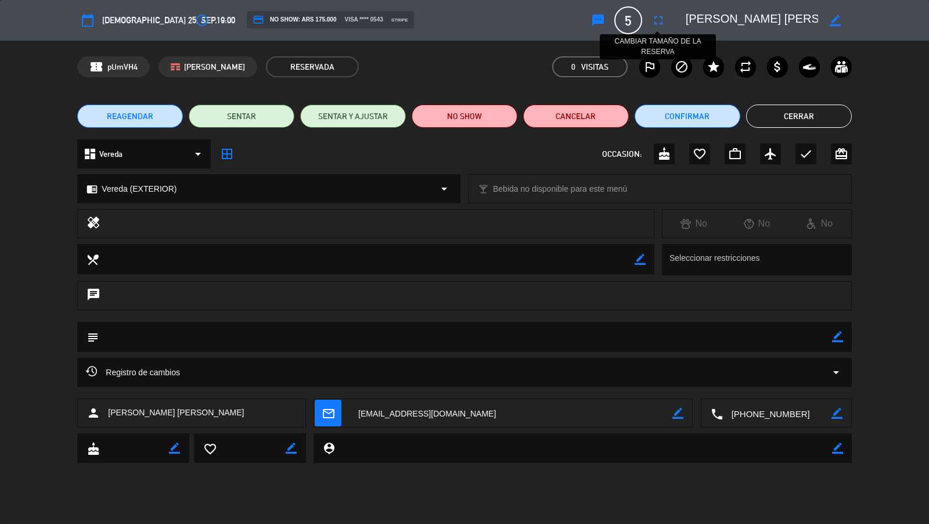
click at [656, 24] on icon "fullscreen" at bounding box center [658, 20] width 14 height 14
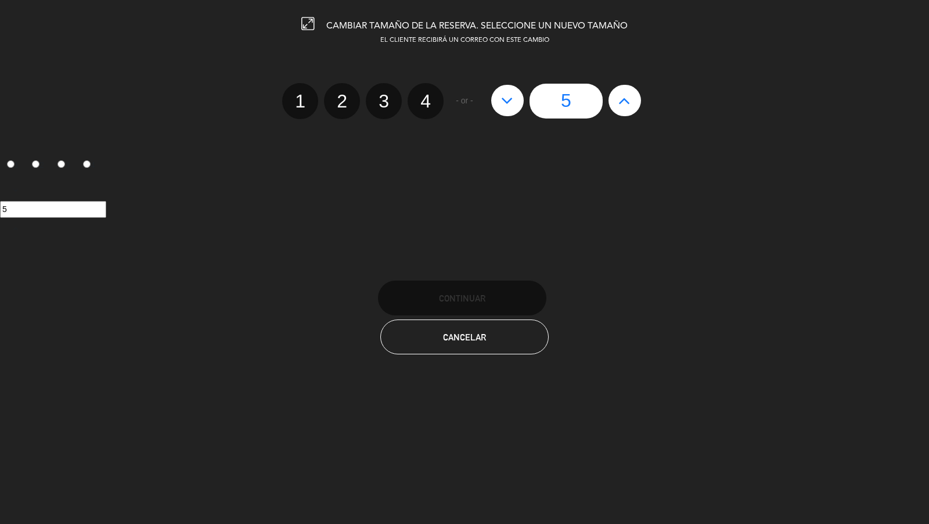
click at [635, 98] on button at bounding box center [624, 100] width 33 height 31
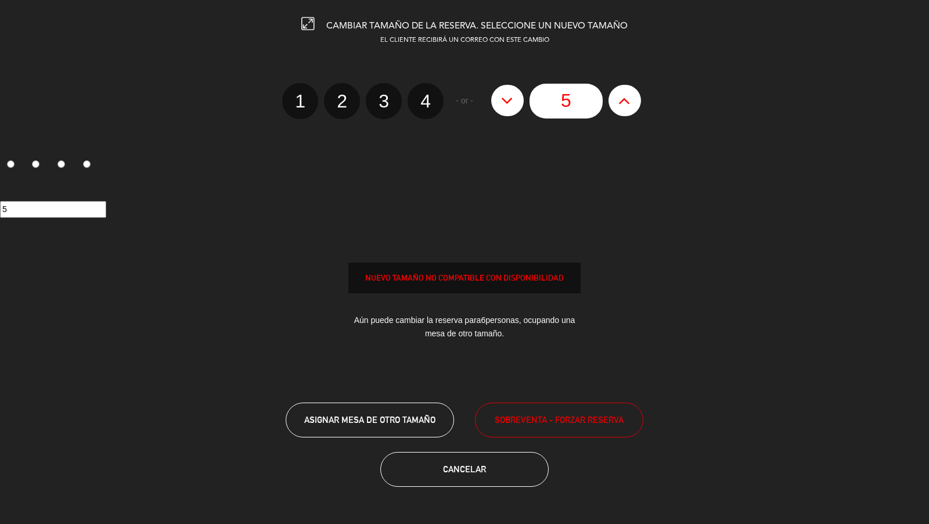
click at [635, 98] on button at bounding box center [624, 100] width 33 height 31
type input "7"
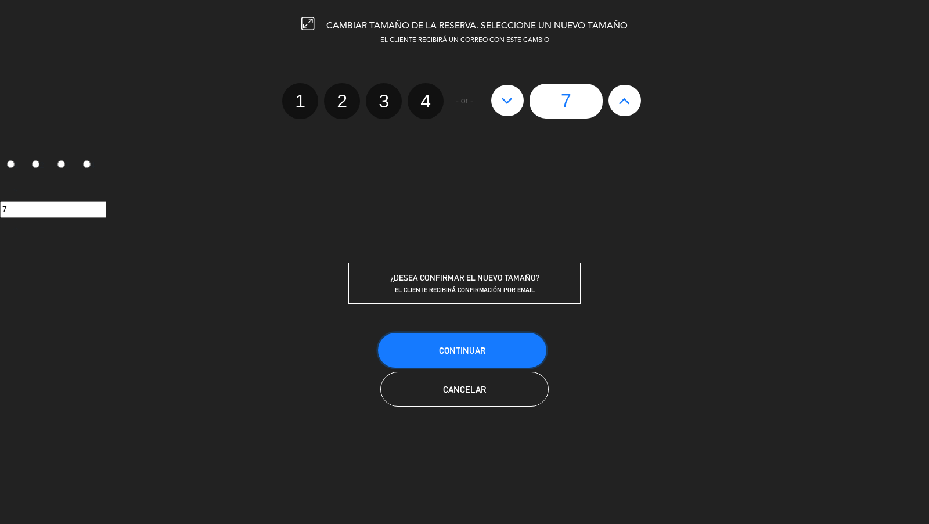
click at [512, 356] on button "Continuar" at bounding box center [462, 350] width 168 height 35
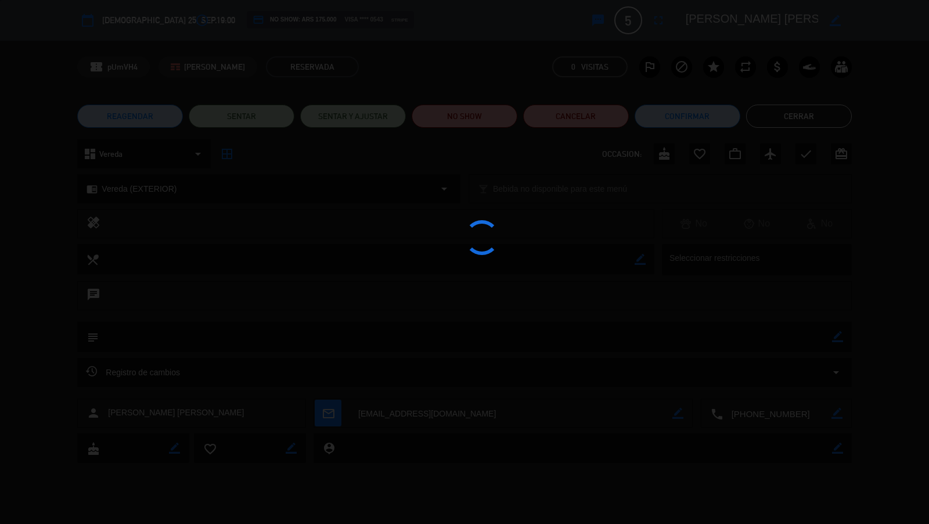
click at [781, 122] on div at bounding box center [464, 262] width 929 height 524
click at [786, 125] on div at bounding box center [464, 262] width 929 height 524
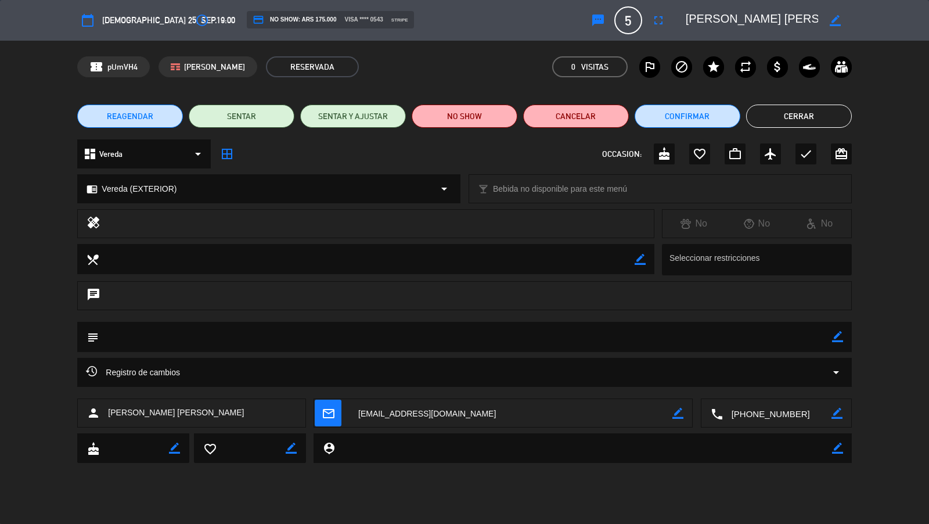
click at [786, 125] on button "Cerrar" at bounding box center [799, 115] width 106 height 23
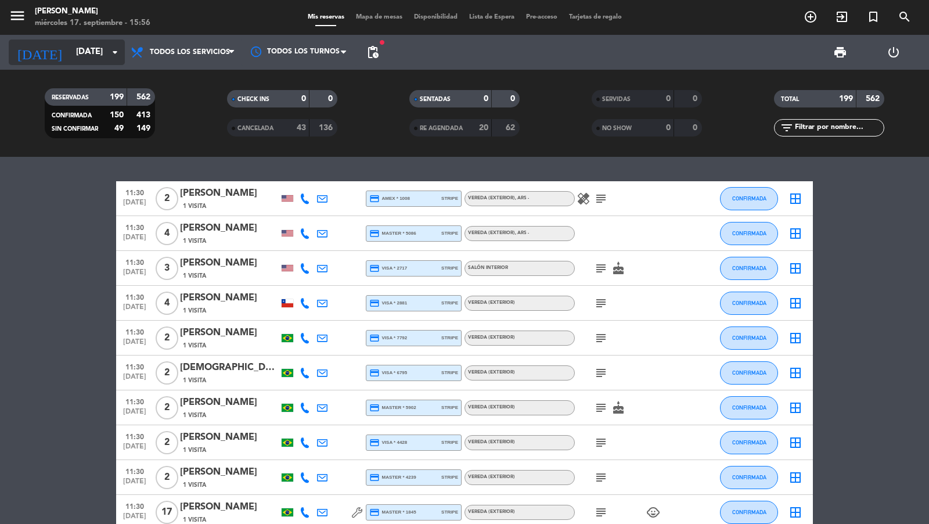
click at [75, 55] on input "[DATE]" at bounding box center [126, 52] width 112 height 22
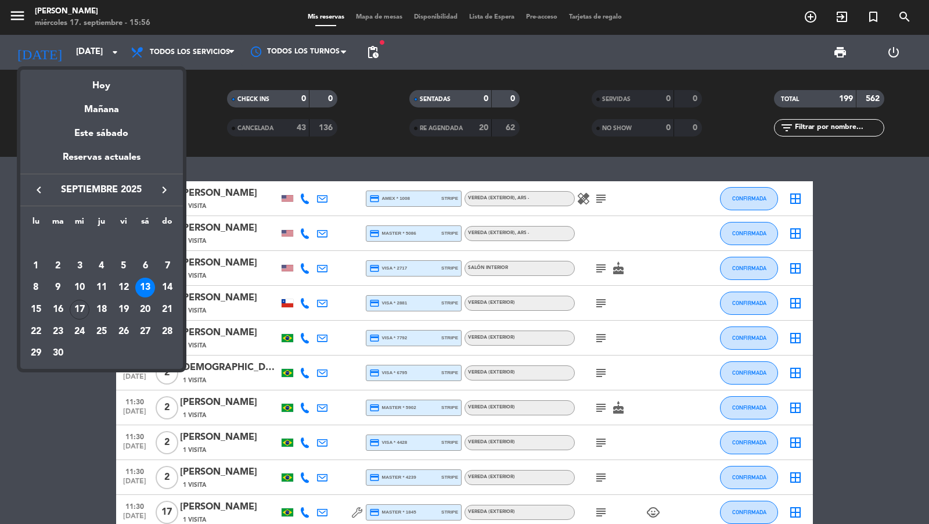
click at [166, 191] on icon "keyboard_arrow_right" at bounding box center [164, 190] width 14 height 14
click at [162, 266] on div "5" at bounding box center [167, 266] width 20 height 20
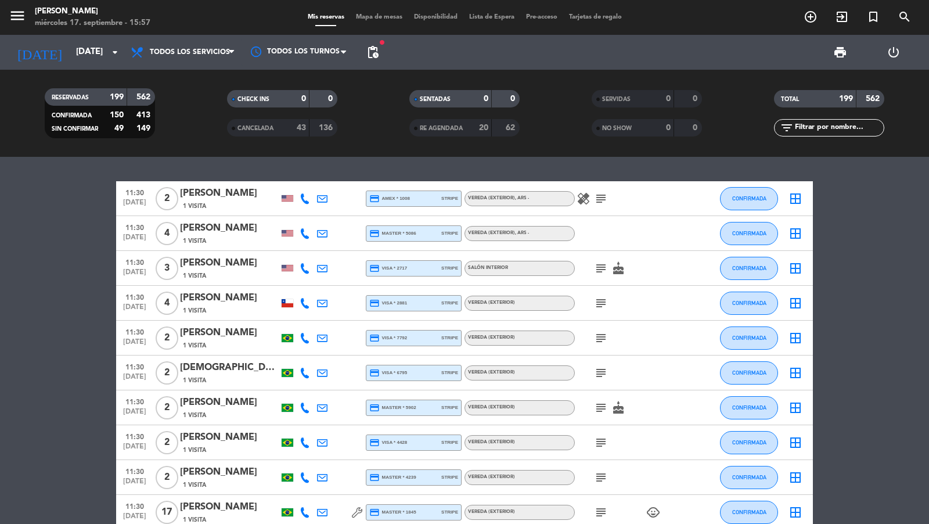
type input "[DATE]"
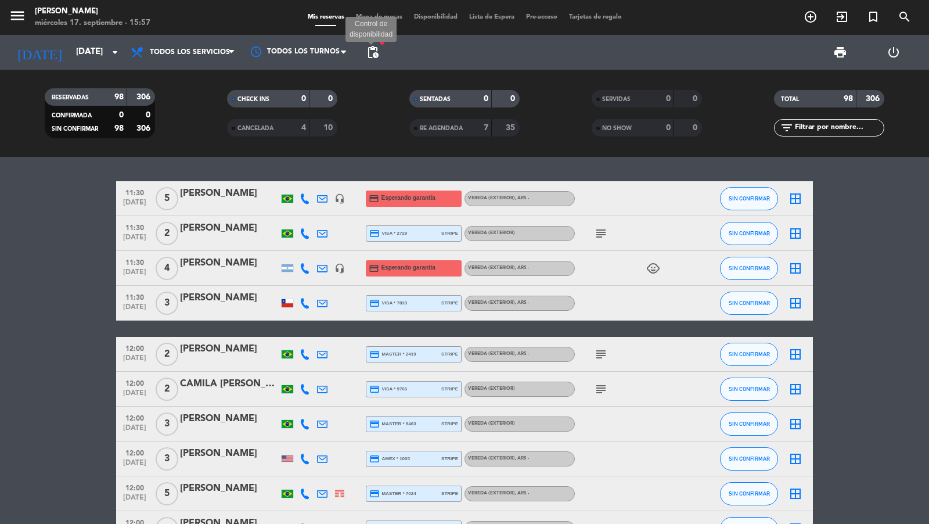
click at [374, 50] on span "pending_actions" at bounding box center [373, 52] width 14 height 14
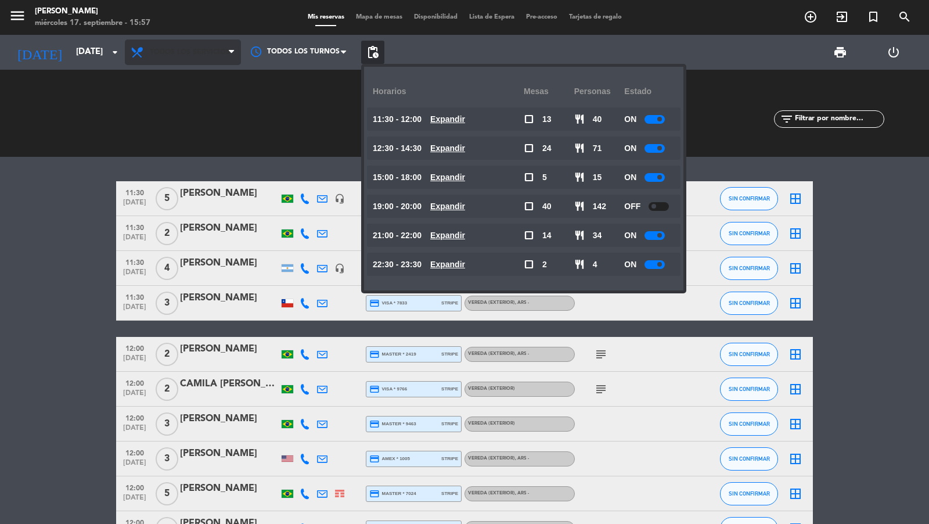
click at [221, 60] on span "Todos los servicios" at bounding box center [183, 52] width 116 height 26
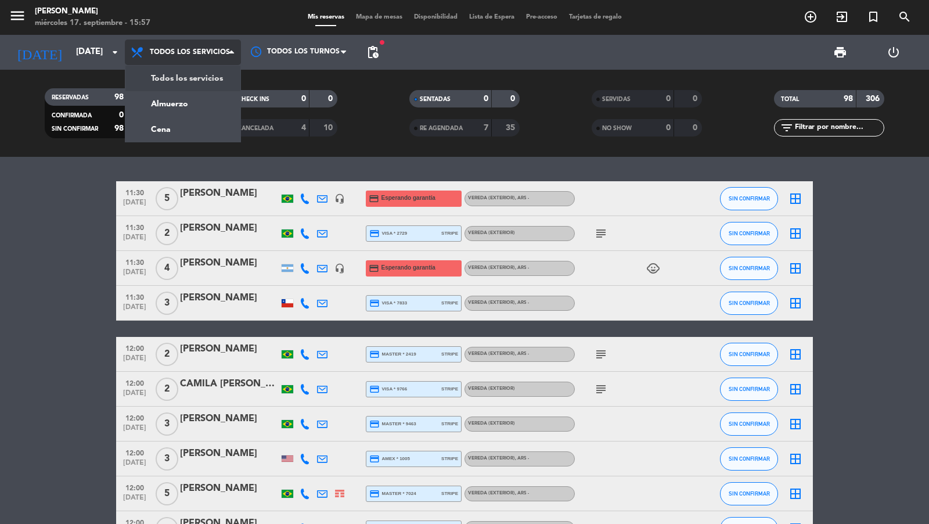
click at [221, 53] on span "Todos los servicios" at bounding box center [190, 52] width 80 height 8
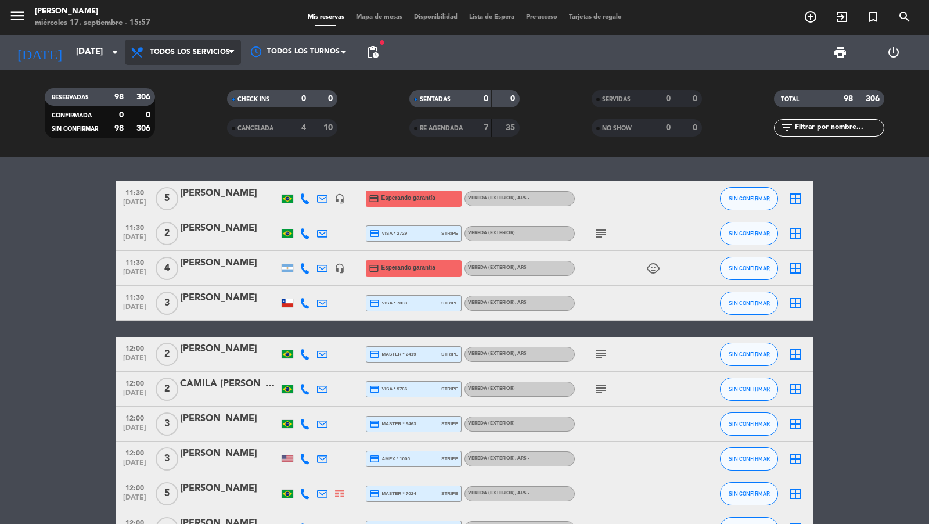
click at [210, 58] on span "Todos los servicios" at bounding box center [183, 52] width 116 height 26
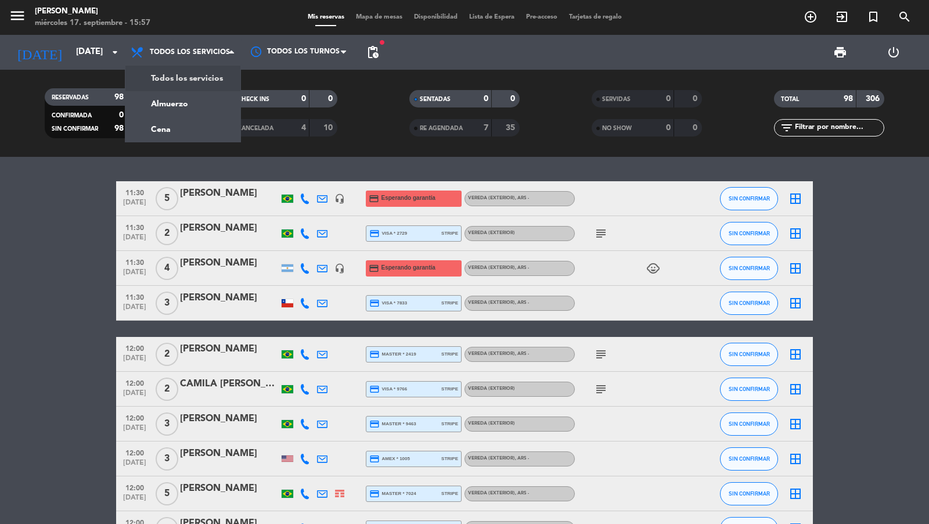
click at [188, 130] on div "menu [PERSON_NAME] miércoles 17. septiembre - 15:57 Mis reservas Mapa de mesas …" at bounding box center [464, 78] width 929 height 157
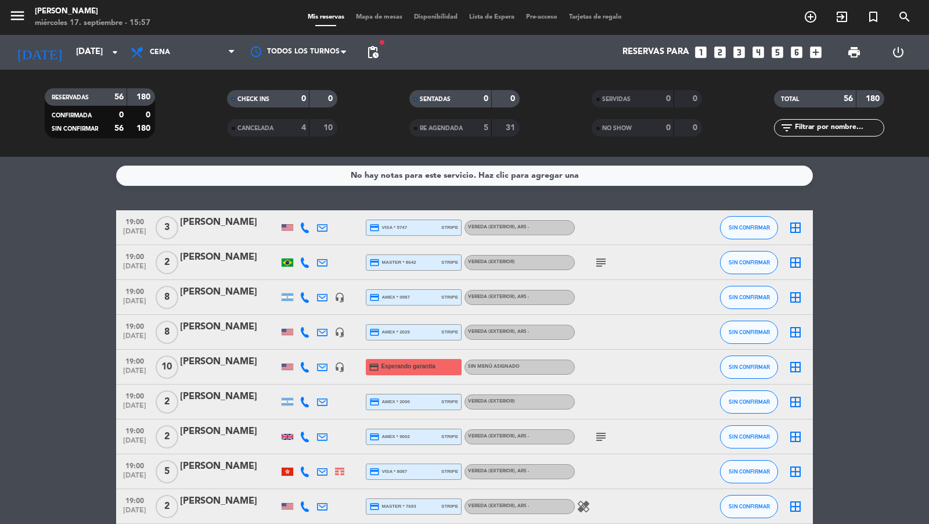
click at [132, 365] on span "19:00" at bounding box center [134, 360] width 29 height 13
click at [208, 369] on div "[PERSON_NAME]" at bounding box center [229, 361] width 99 height 15
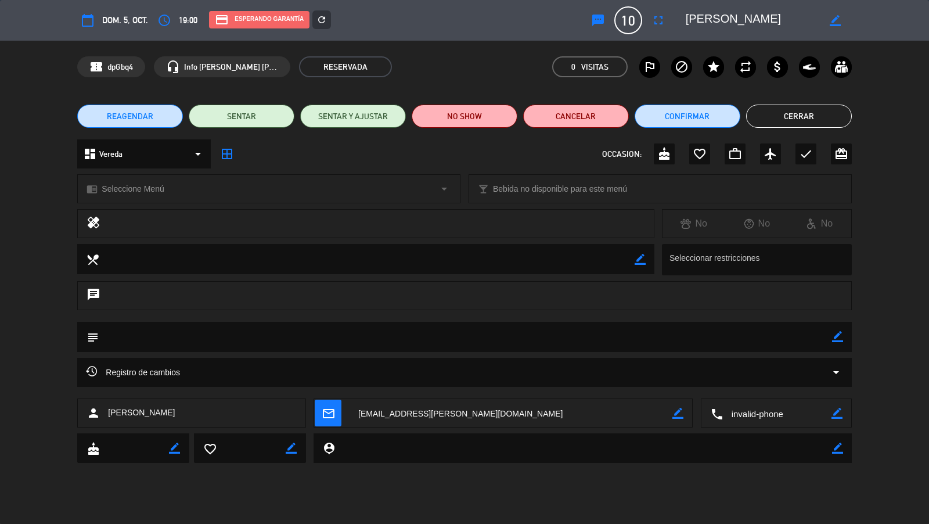
click at [320, 20] on icon "refresh" at bounding box center [321, 20] width 10 height 10
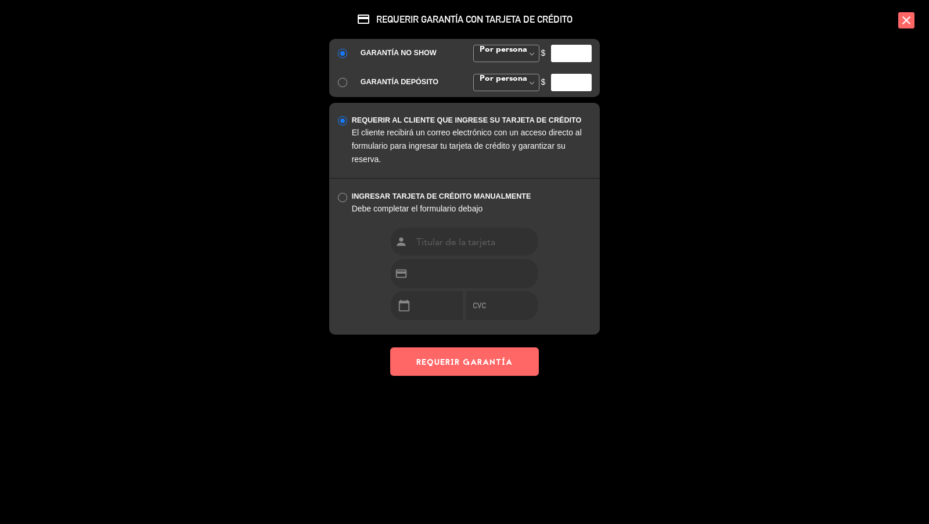
click at [554, 49] on input "number" at bounding box center [571, 53] width 41 height 17
type input "35000"
click at [512, 365] on button "REQUERIR GARANTÍA" at bounding box center [464, 361] width 149 height 28
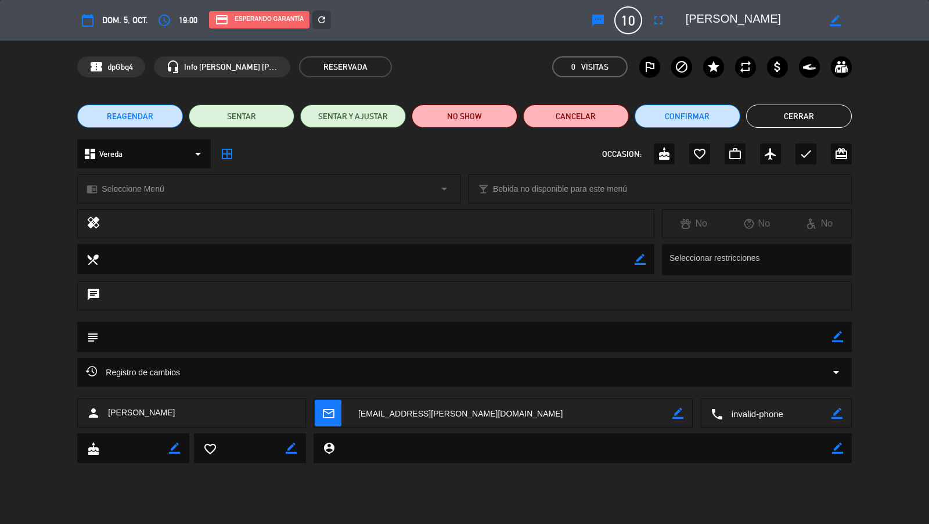
click at [772, 124] on button "Cerrar" at bounding box center [799, 115] width 106 height 23
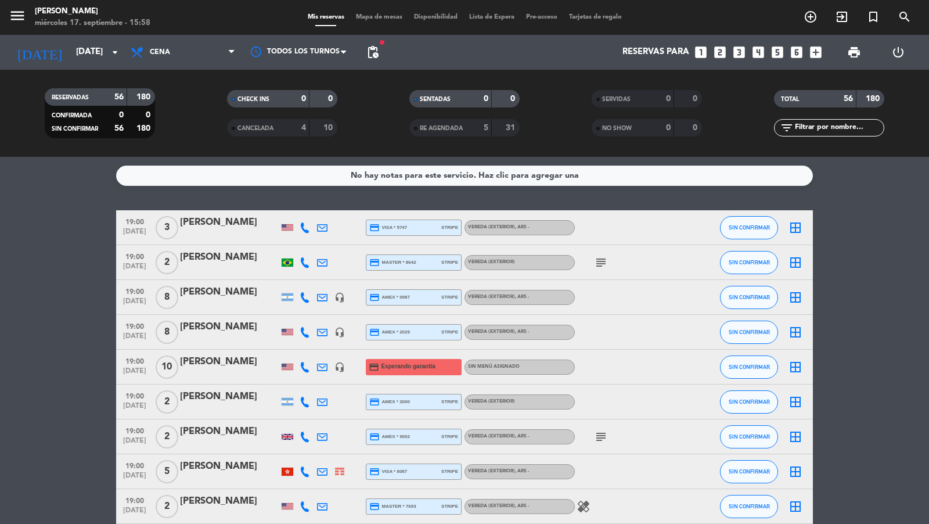
click at [230, 362] on div "[PERSON_NAME]" at bounding box center [229, 361] width 99 height 15
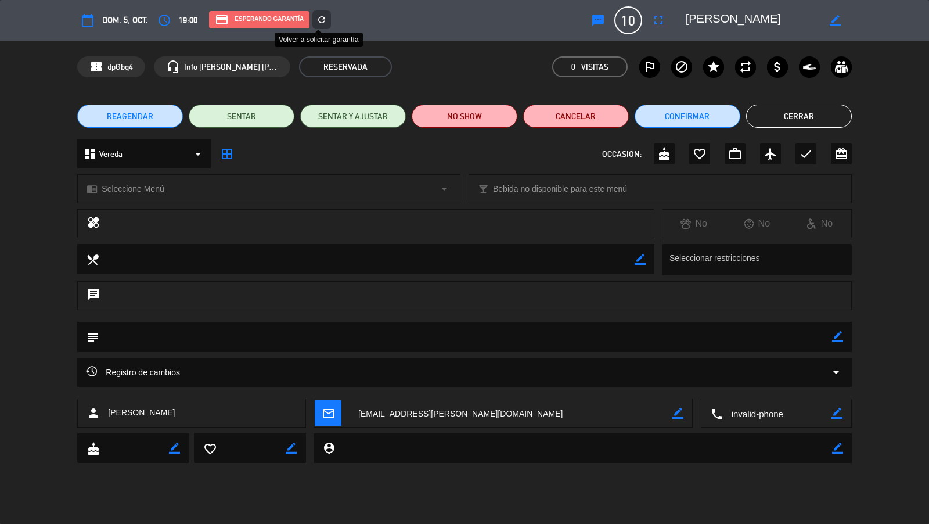
click at [326, 20] on div "refresh" at bounding box center [321, 19] width 19 height 19
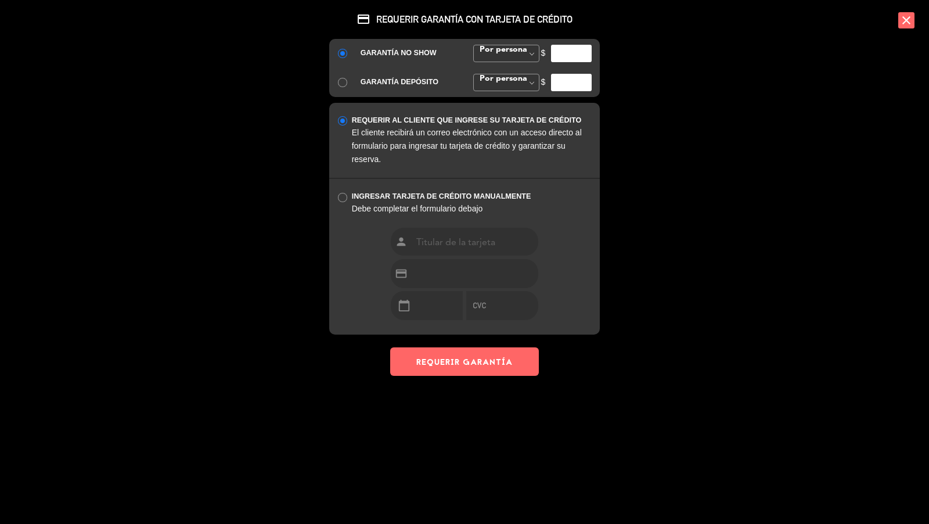
click at [578, 60] on input "number" at bounding box center [571, 53] width 41 height 17
type input "35000"
click at [489, 352] on button "REQUERIR GARANTÍA" at bounding box center [464, 361] width 149 height 28
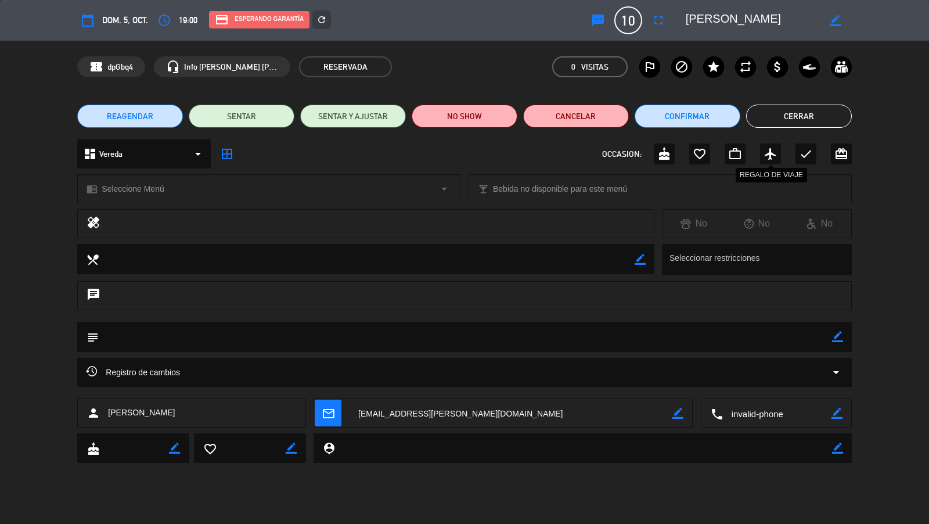
click at [783, 124] on button "Cerrar" at bounding box center [799, 115] width 106 height 23
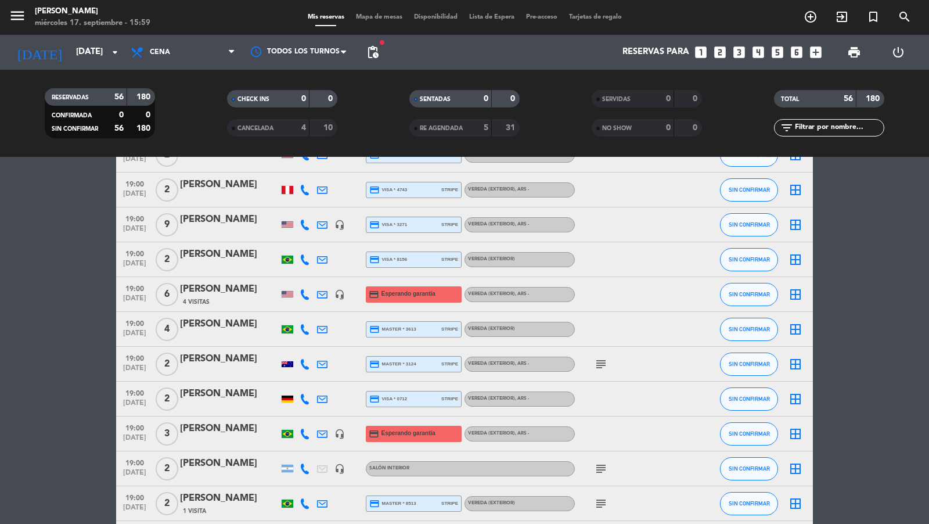
scroll to position [784, 0]
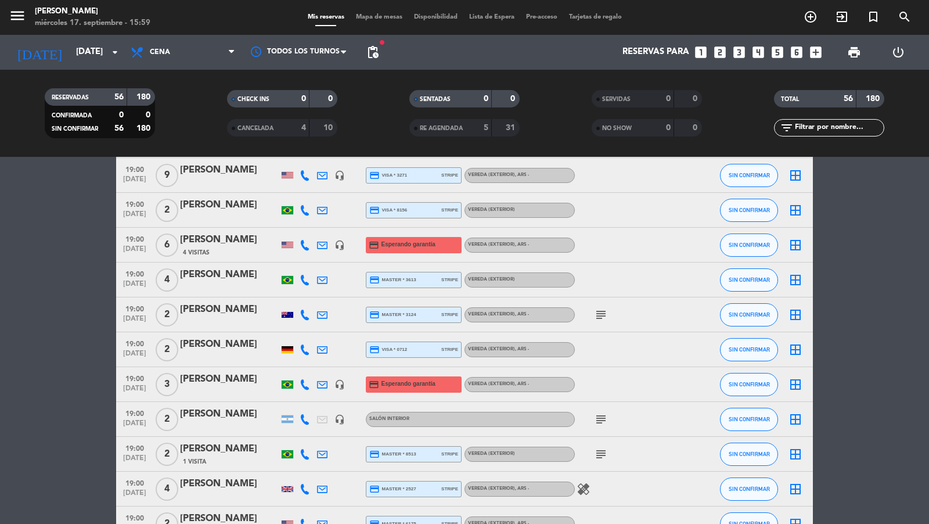
click at [139, 243] on span "19:00" at bounding box center [134, 238] width 29 height 13
click at [208, 243] on div "[PERSON_NAME]" at bounding box center [229, 239] width 99 height 15
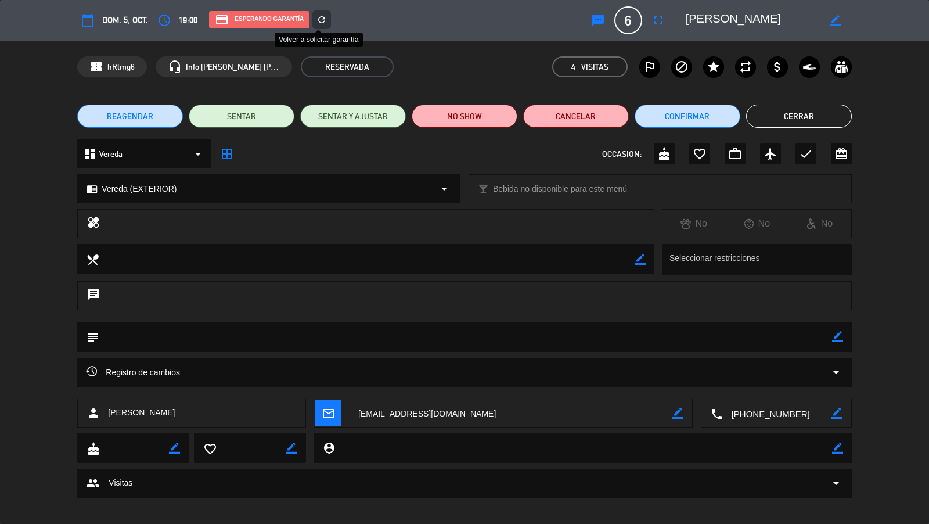
click at [323, 10] on div "refresh" at bounding box center [321, 19] width 19 height 19
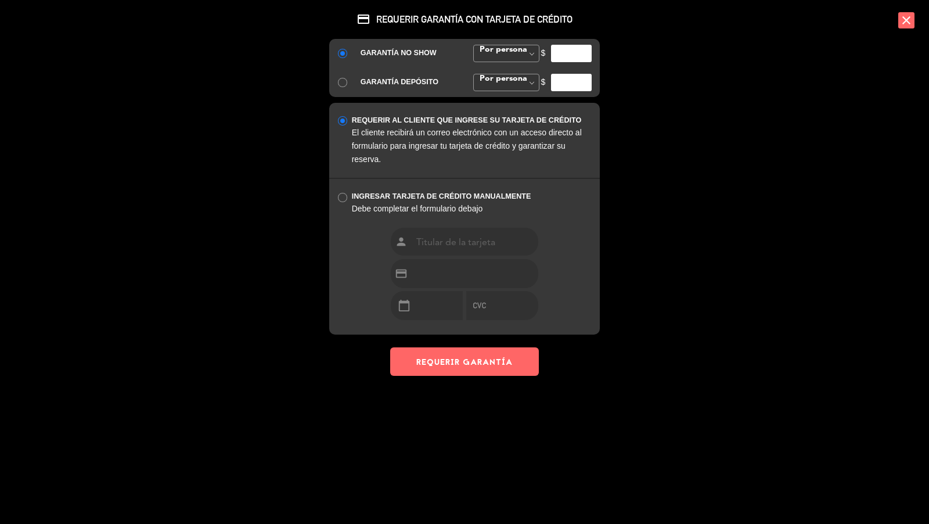
click at [561, 55] on input "number" at bounding box center [571, 53] width 41 height 17
type input "35000"
click at [492, 363] on button "REQUERIR GARANTÍA" at bounding box center [464, 361] width 149 height 28
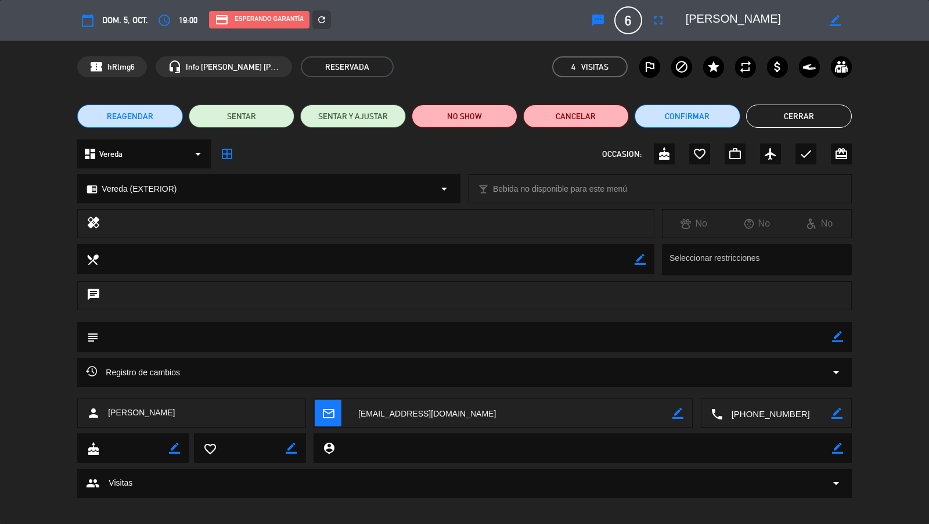
click at [778, 112] on button "Cerrar" at bounding box center [799, 115] width 106 height 23
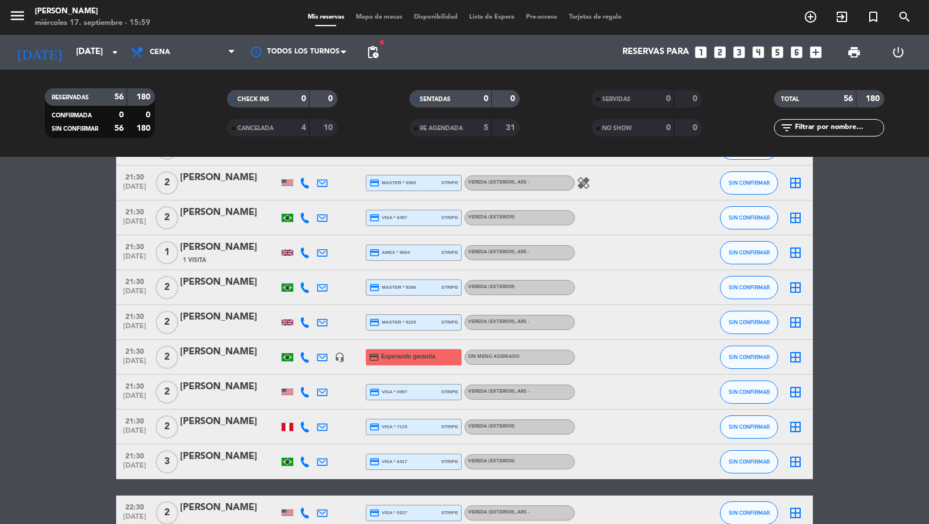
scroll to position [1674, 0]
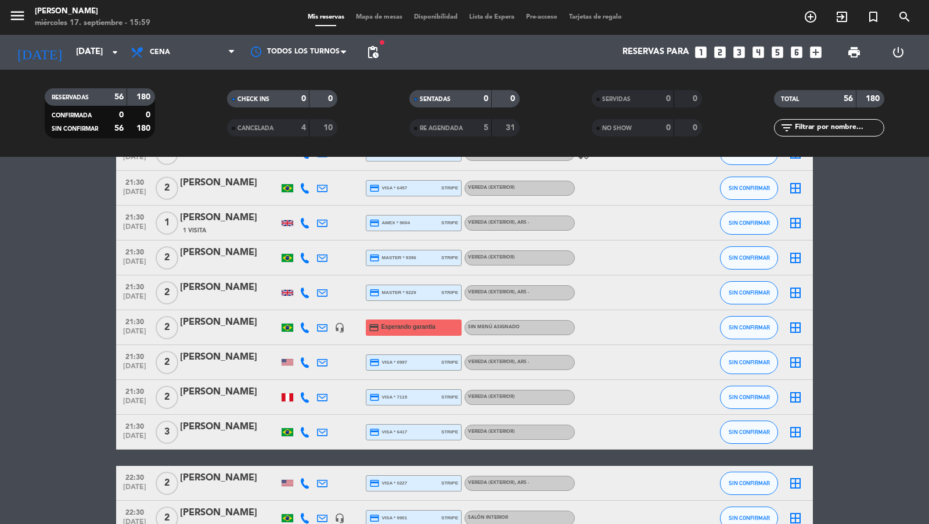
click at [145, 322] on span "21:30" at bounding box center [134, 320] width 29 height 13
click at [215, 324] on div "[PERSON_NAME]" at bounding box center [229, 322] width 99 height 15
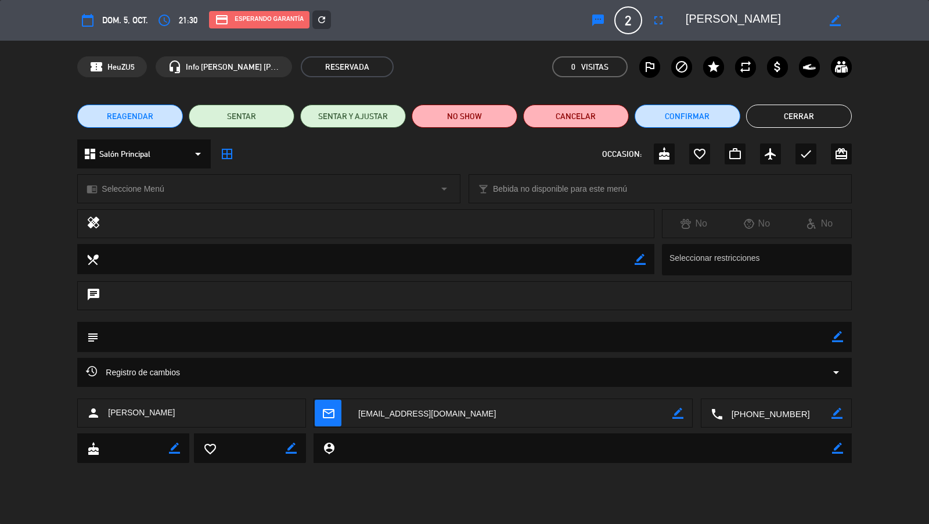
click at [325, 17] on icon "refresh" at bounding box center [321, 20] width 10 height 10
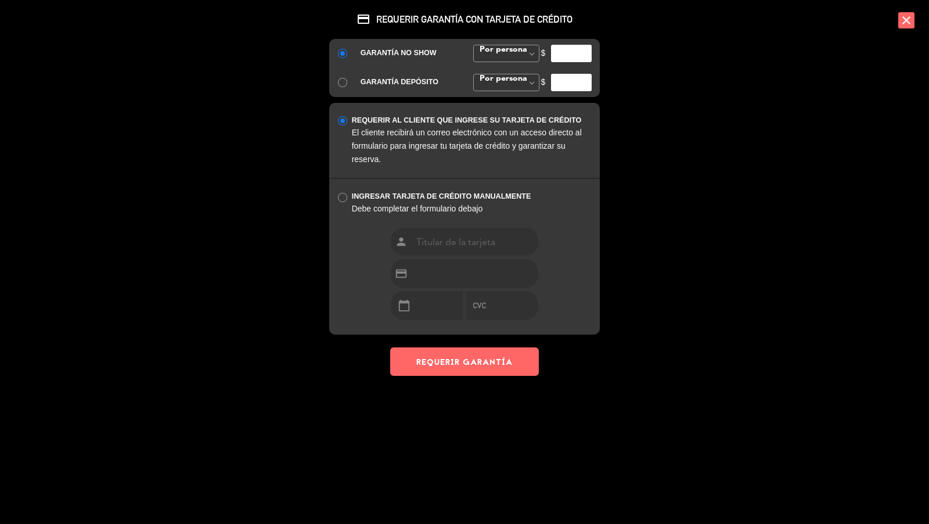
click at [555, 51] on input "number" at bounding box center [571, 53] width 41 height 17
type input "35000"
click at [506, 356] on button "REQUERIR GARANTÍA" at bounding box center [464, 361] width 149 height 28
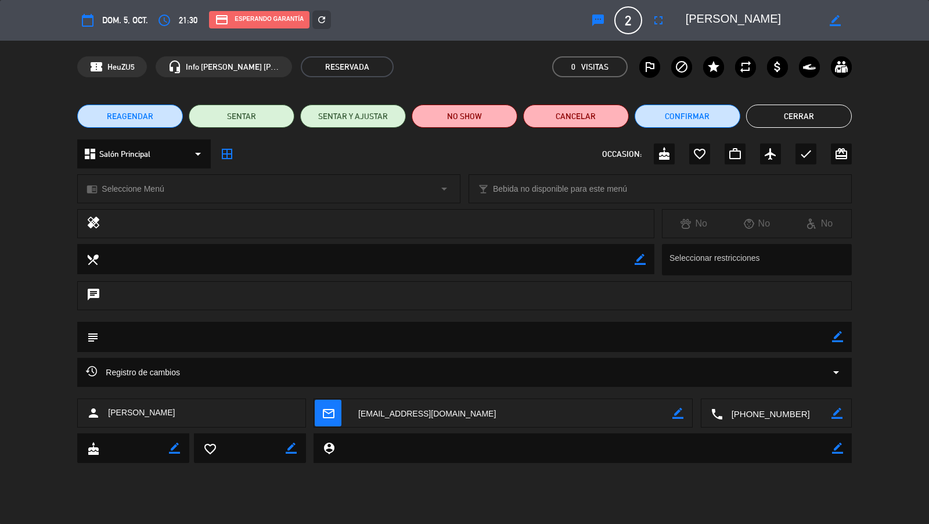
click at [796, 111] on button "Cerrar" at bounding box center [799, 115] width 106 height 23
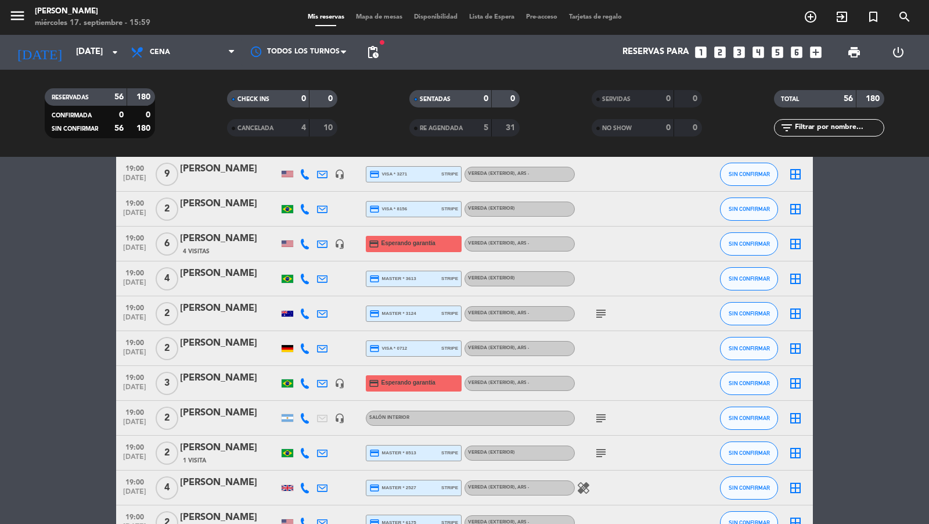
scroll to position [786, 0]
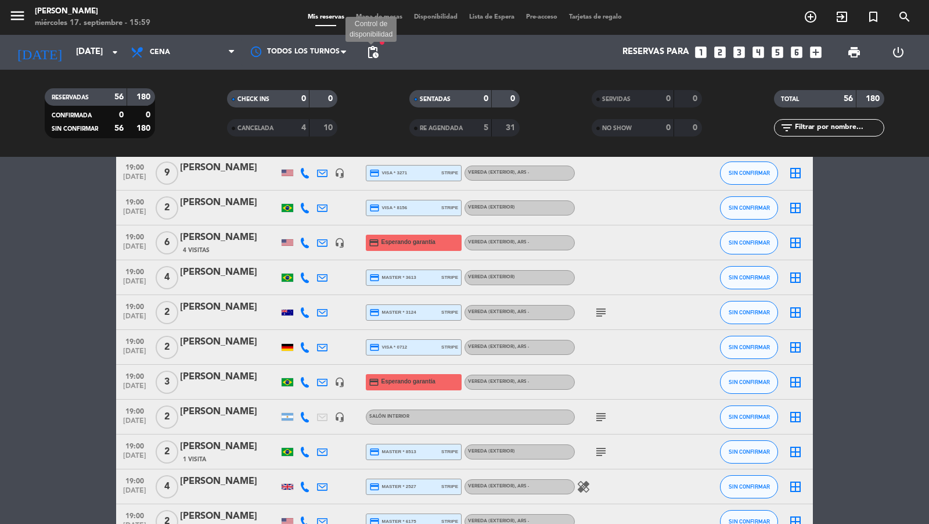
click at [374, 52] on span "pending_actions" at bounding box center [373, 52] width 14 height 14
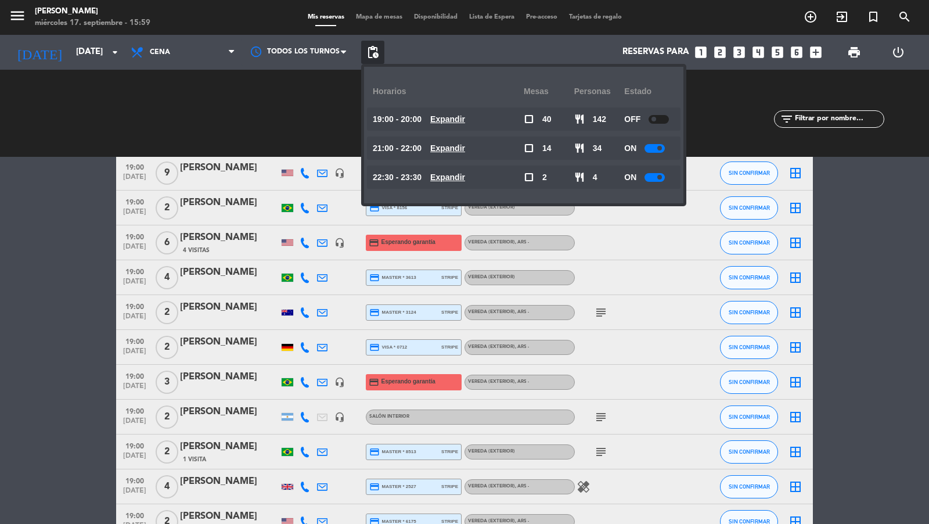
click at [374, 52] on span "pending_actions" at bounding box center [373, 52] width 14 height 14
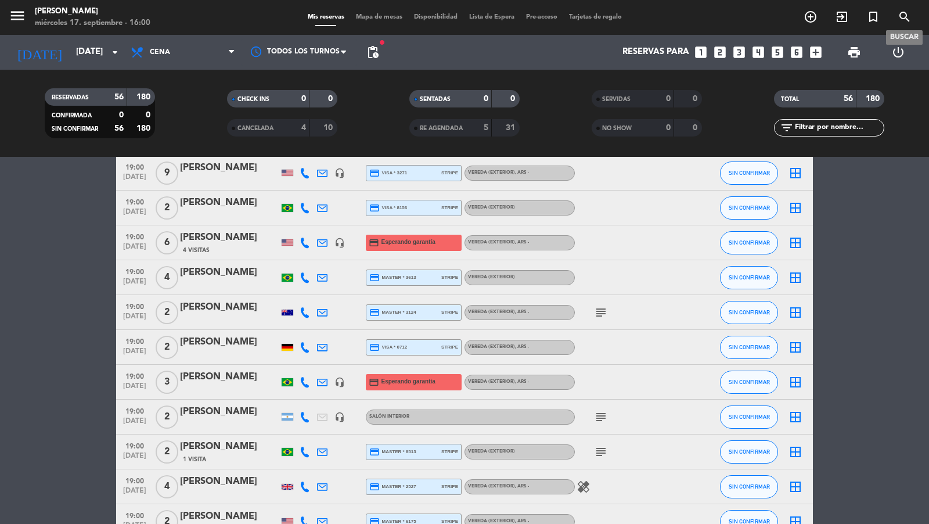
click at [904, 16] on icon "search" at bounding box center [905, 17] width 14 height 14
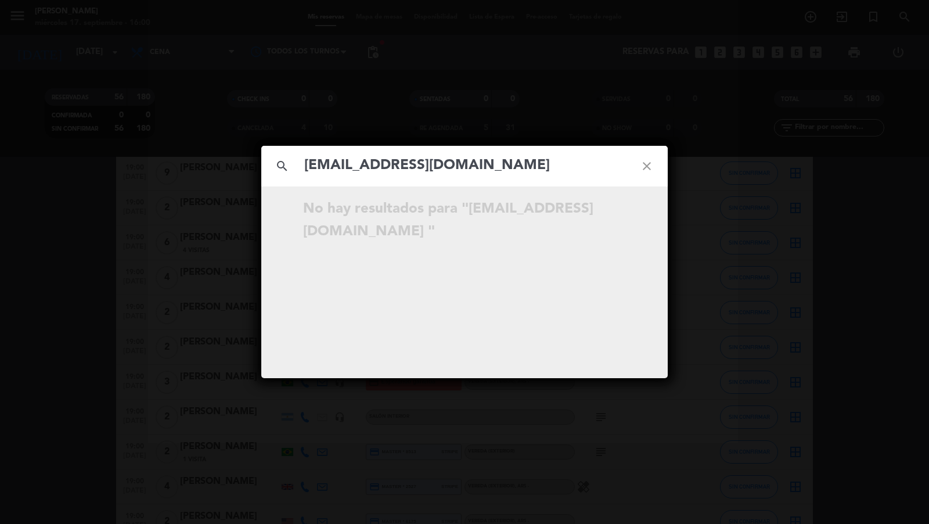
type input "[EMAIL_ADDRESS][DOMAIN_NAME]"
click at [701, 183] on div "search [EMAIL_ADDRESS][DOMAIN_NAME] close No hay resultados para "[EMAIL_ADDRES…" at bounding box center [464, 262] width 929 height 524
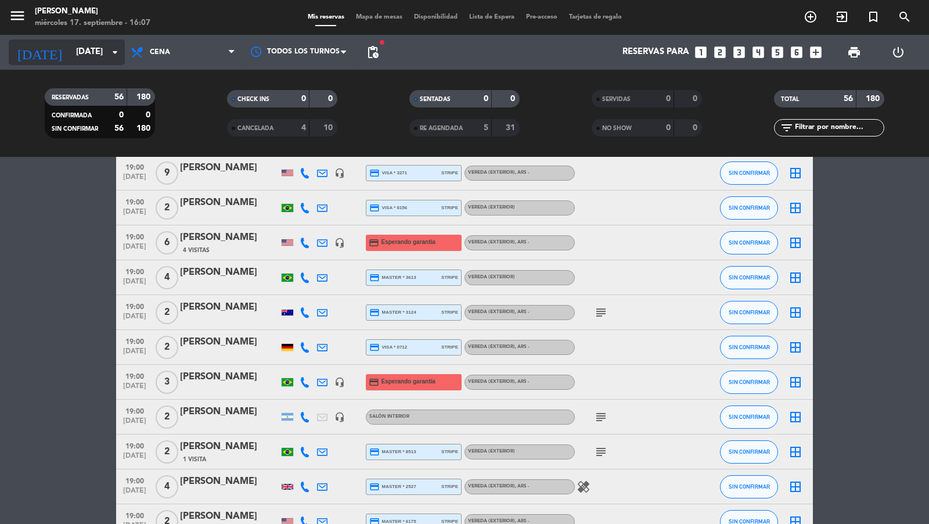
click at [98, 45] on input "[DATE]" at bounding box center [126, 52] width 112 height 22
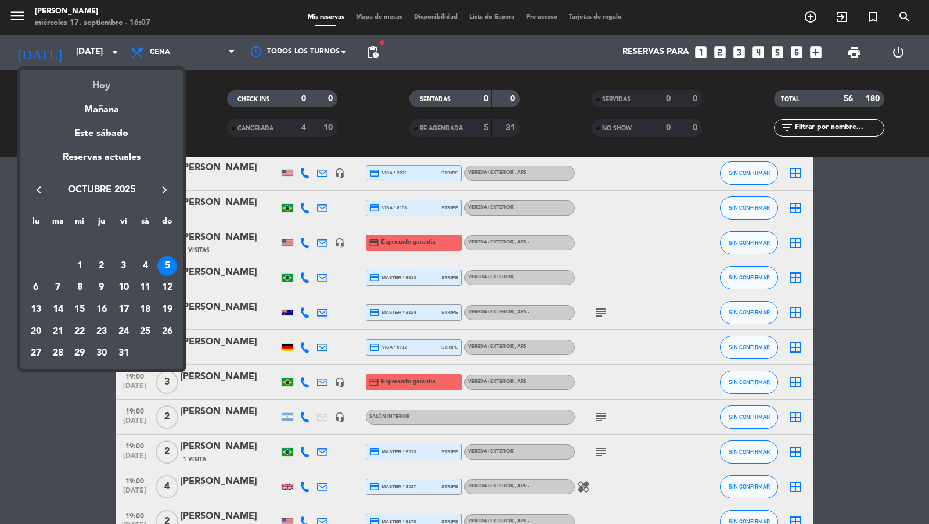
click at [104, 92] on div "Hoy" at bounding box center [101, 82] width 163 height 24
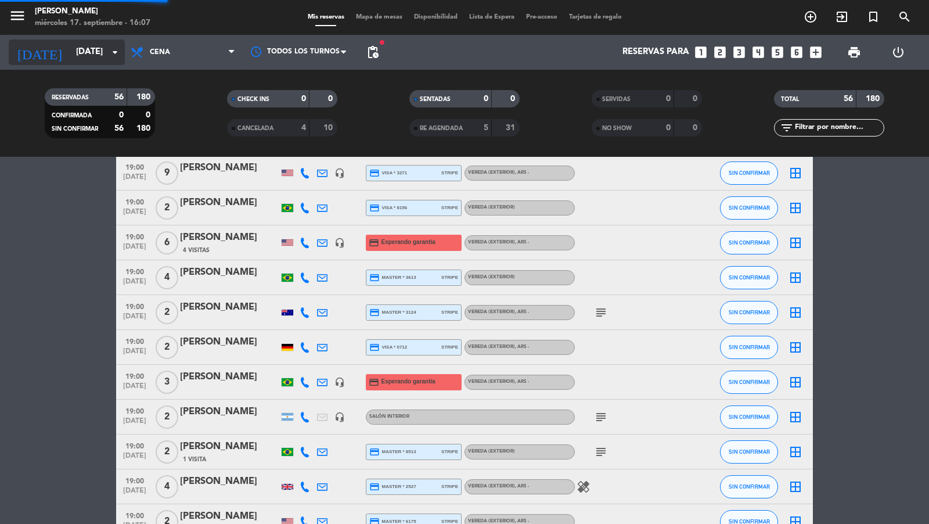
click at [100, 57] on input "[DATE]" at bounding box center [126, 52] width 112 height 22
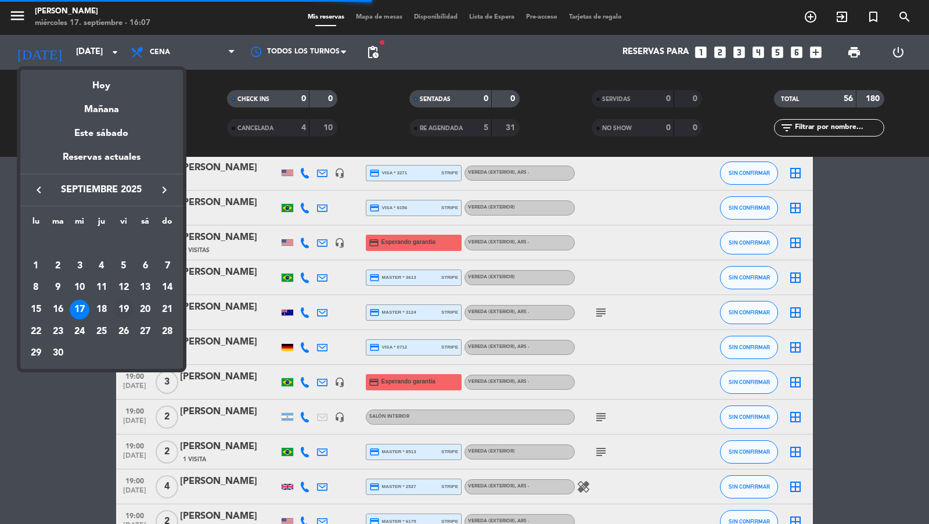
click at [122, 311] on div "19" at bounding box center [124, 310] width 20 height 20
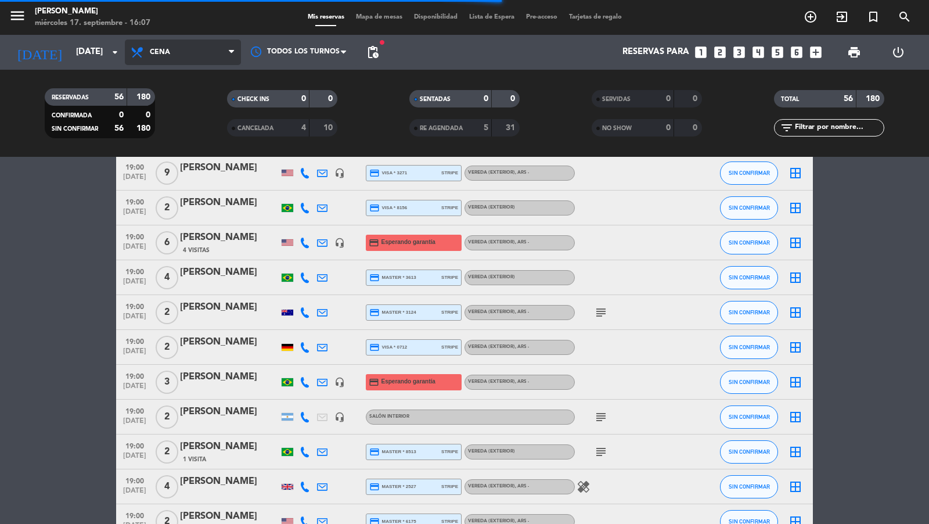
click at [210, 55] on span "Cena" at bounding box center [183, 52] width 116 height 26
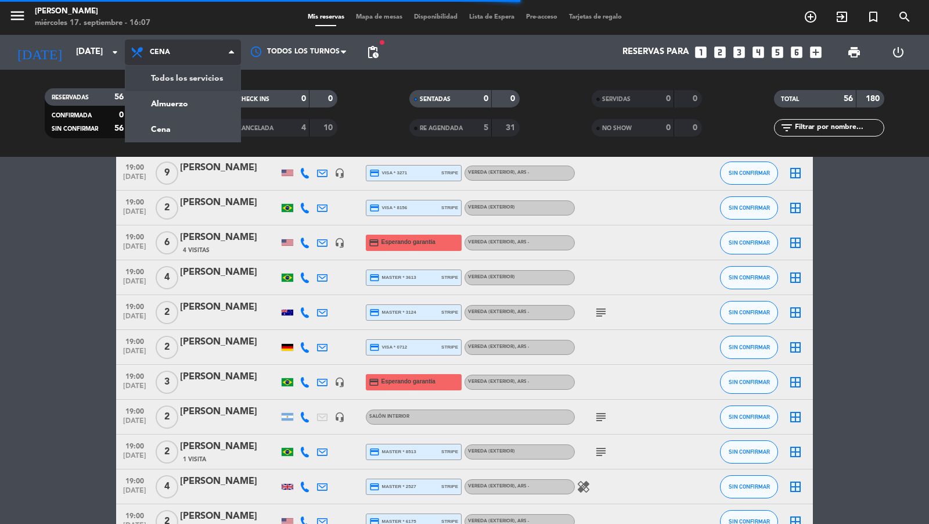
click at [198, 75] on div "menu [PERSON_NAME] miércoles 17. septiembre - 16:07 Mis reservas Mapa de mesas …" at bounding box center [464, 78] width 929 height 157
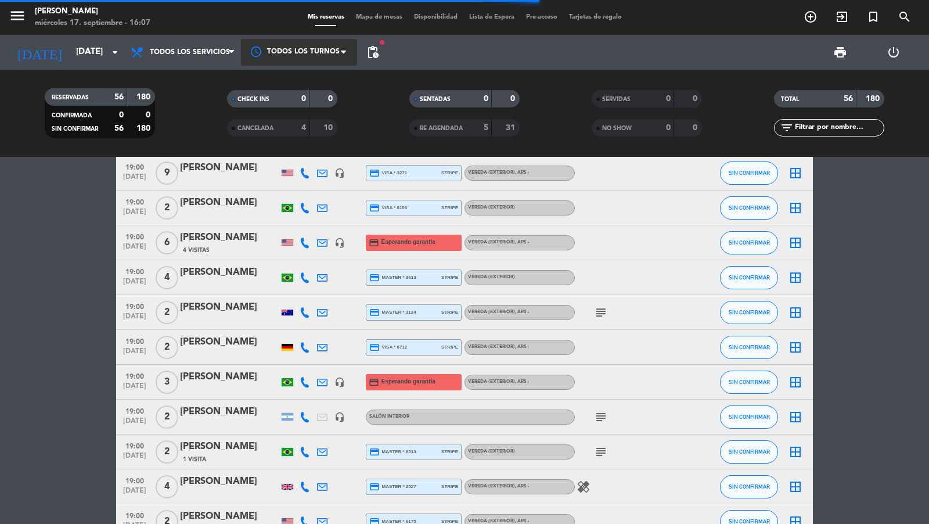
scroll to position [757, 0]
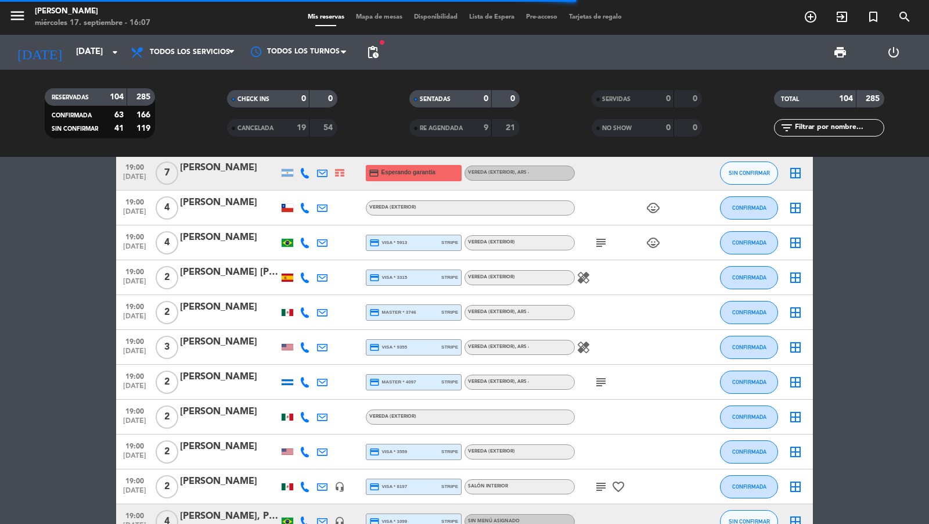
click at [372, 52] on span "pending_actions" at bounding box center [373, 52] width 14 height 14
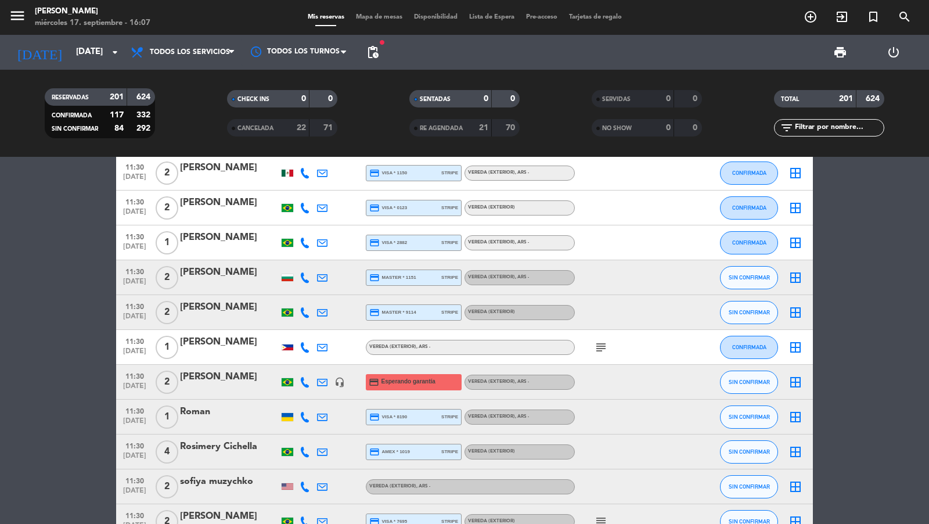
click at [135, 380] on span "11:30" at bounding box center [134, 375] width 29 height 13
click at [134, 382] on span "[DATE]" at bounding box center [134, 388] width 29 height 13
click at [215, 379] on div "[PERSON_NAME]" at bounding box center [229, 376] width 99 height 15
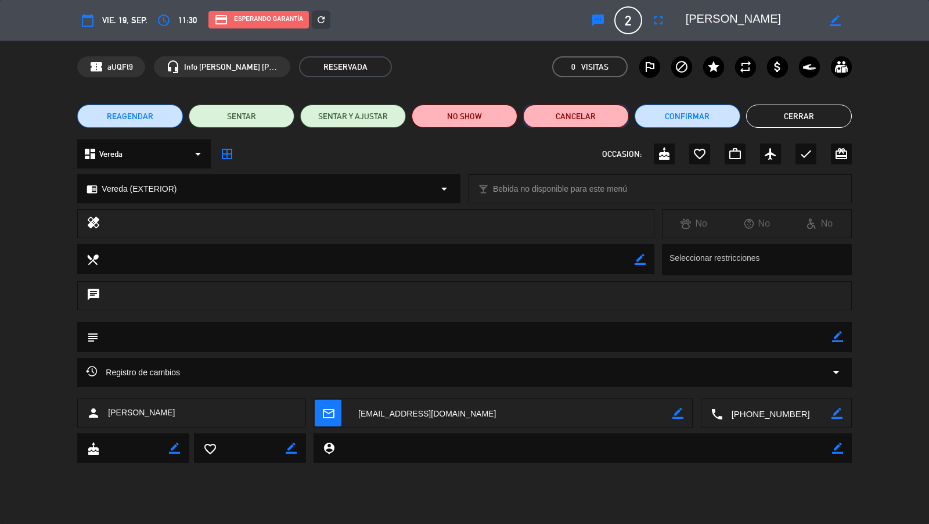
click at [553, 113] on button "Cancelar" at bounding box center [576, 115] width 106 height 23
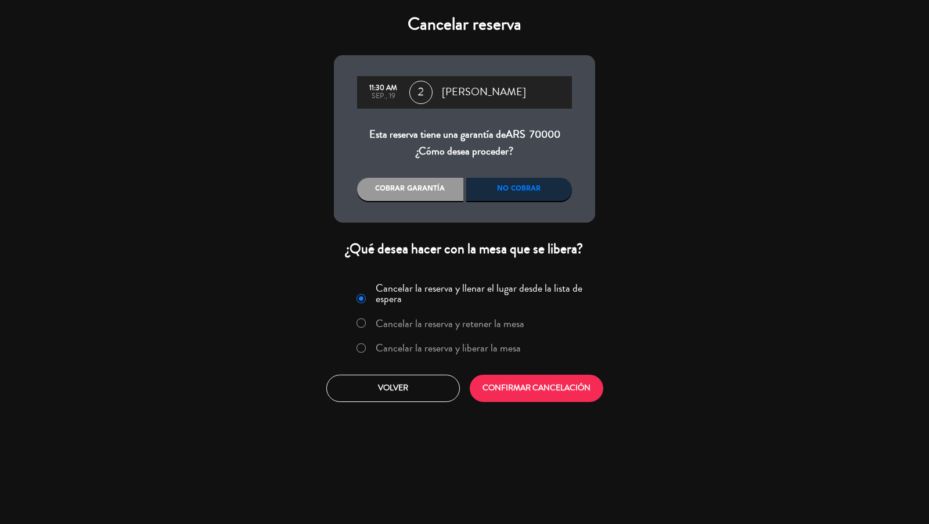
click at [439, 348] on label "Cancelar la reserva y liberar la mesa" at bounding box center [448, 348] width 145 height 10
click at [509, 376] on button "CONFIRMAR CANCELACIÓN" at bounding box center [537, 387] width 134 height 27
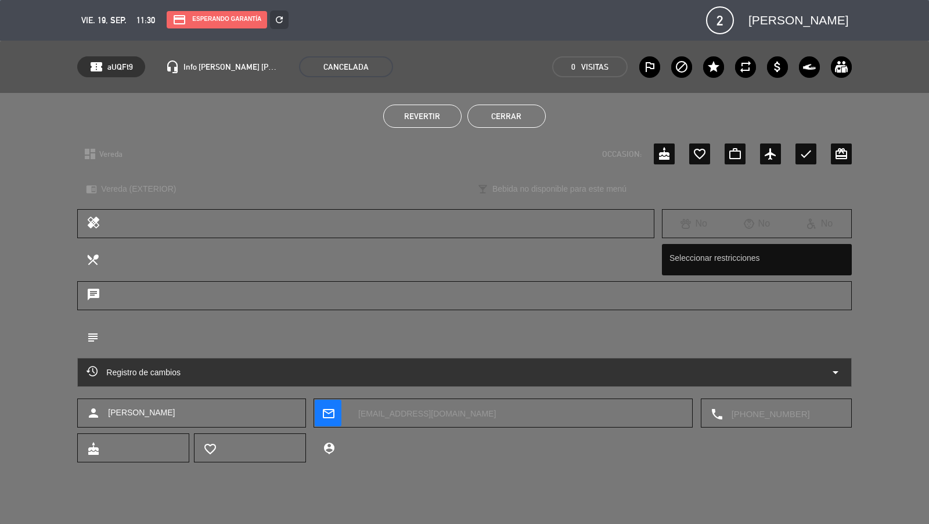
click at [496, 114] on button "Cerrar" at bounding box center [506, 115] width 78 height 23
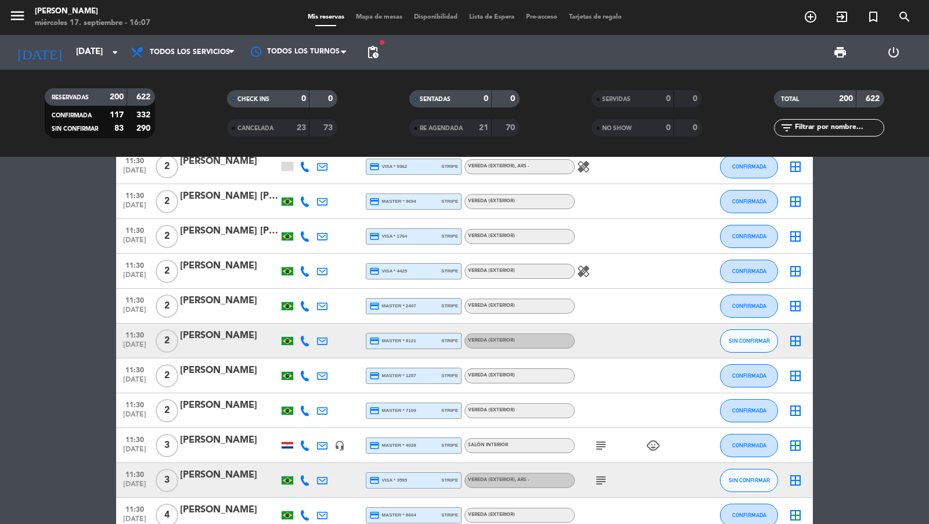
scroll to position [0, 0]
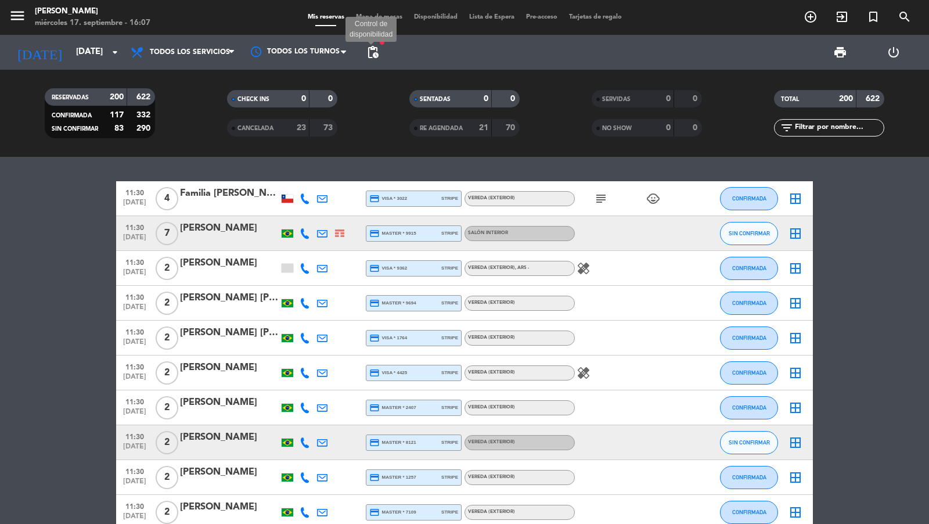
click at [374, 50] on span "pending_actions" at bounding box center [373, 52] width 14 height 14
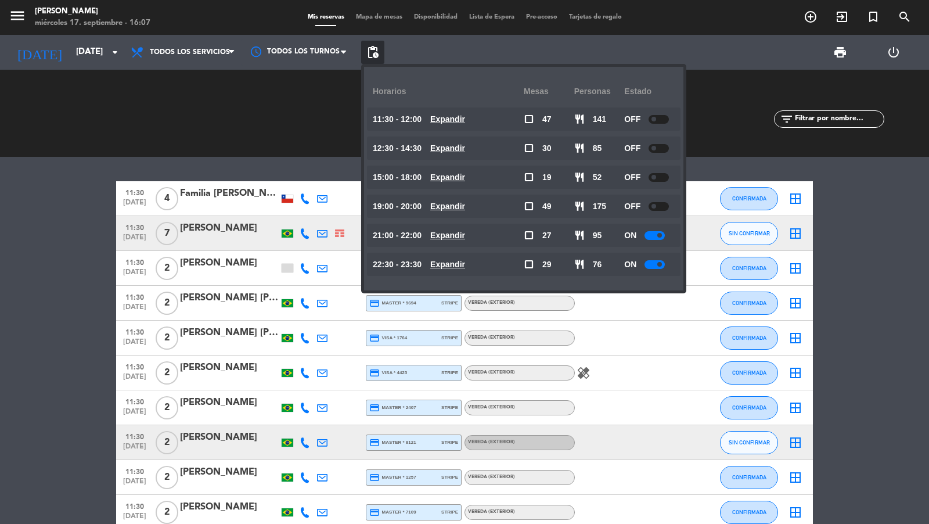
click at [455, 117] on u "Expandir" at bounding box center [447, 118] width 35 height 9
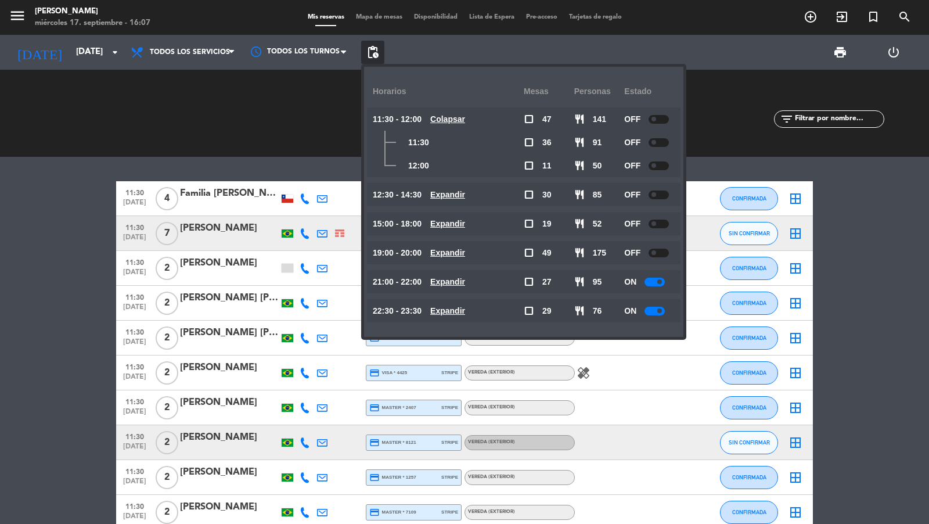
click at [454, 118] on u "Colapsar" at bounding box center [447, 118] width 35 height 9
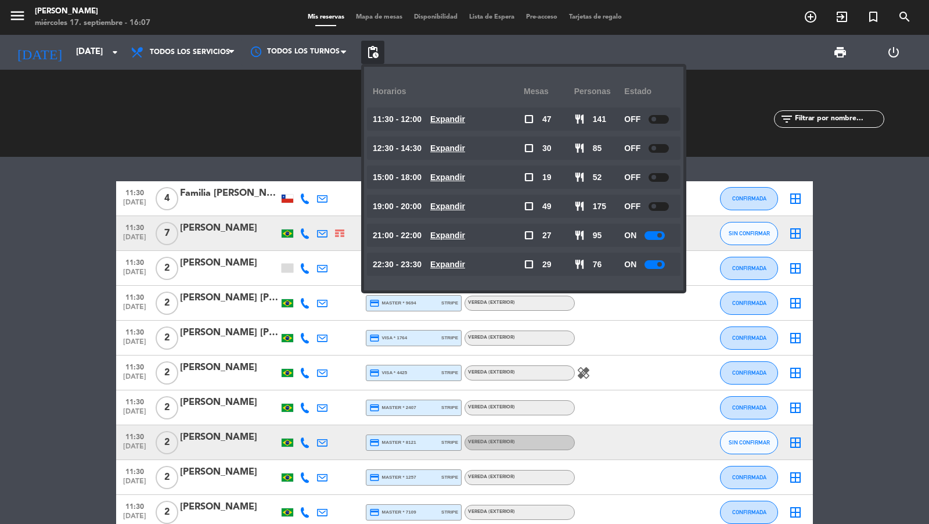
click at [454, 118] on u "Expandir" at bounding box center [447, 118] width 35 height 9
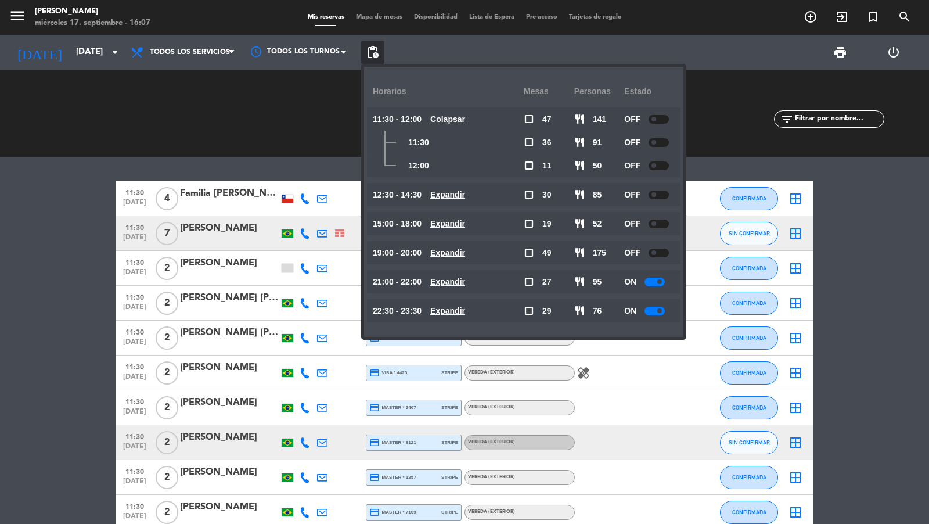
click at [454, 118] on u "Colapsar" at bounding box center [447, 118] width 35 height 9
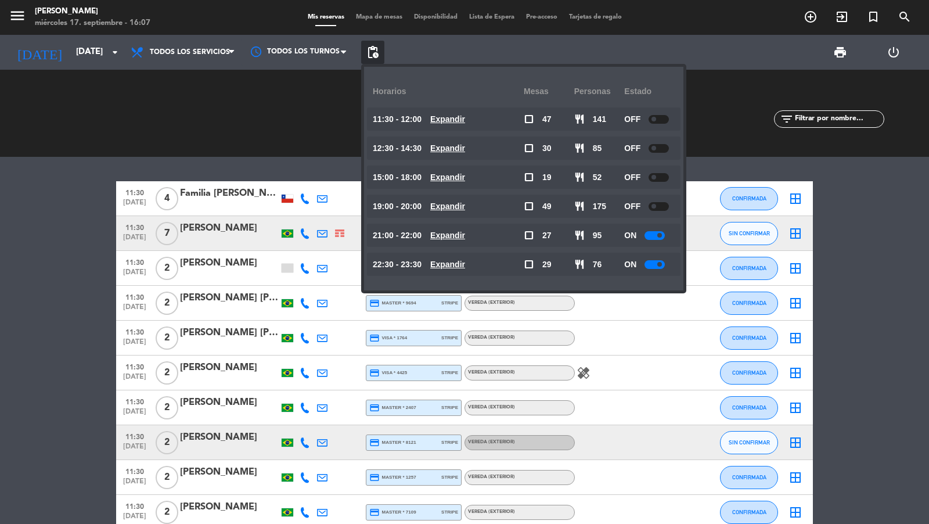
click at [295, 154] on div "RESERVADAS 200 622 CONFIRMADA 117 332 SIN CONFIRMAR 83 290 CHECK INS 0 0 CANCEL…" at bounding box center [464, 113] width 929 height 87
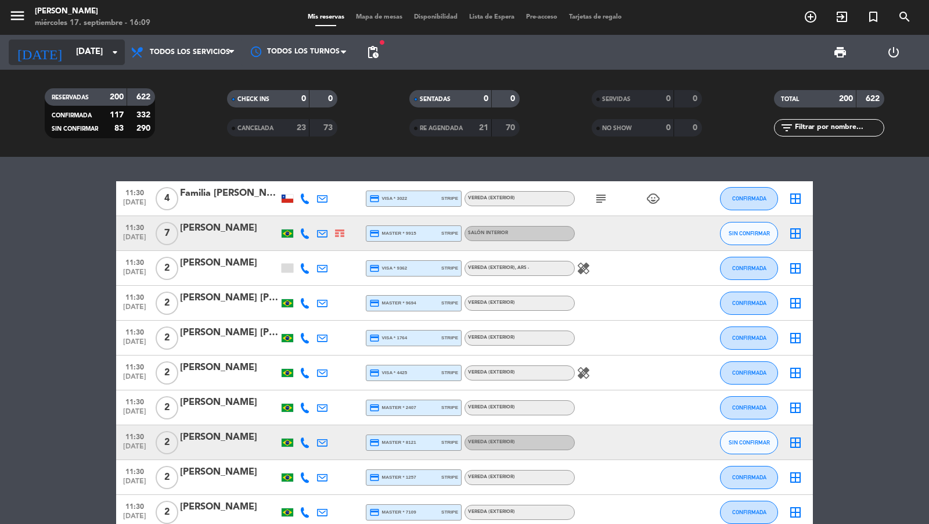
click at [106, 55] on input "[DATE]" at bounding box center [126, 52] width 112 height 22
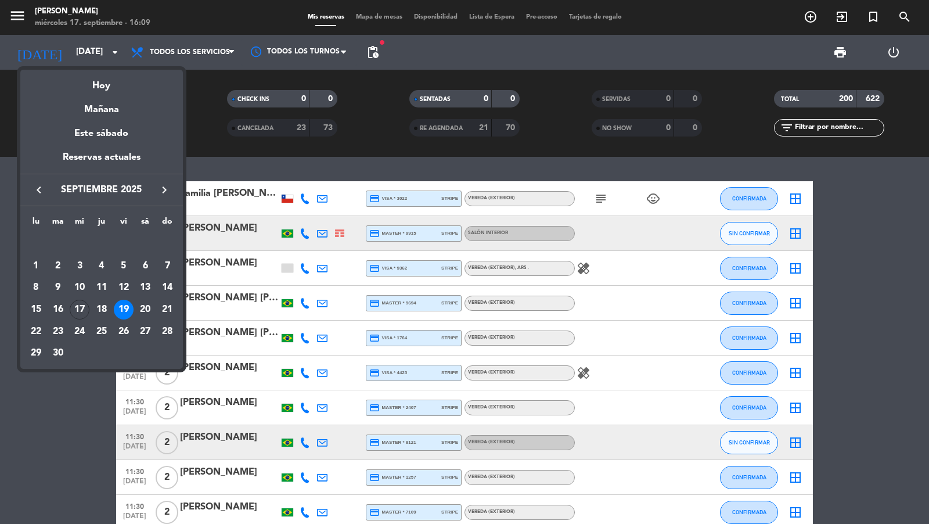
click at [161, 184] on icon "keyboard_arrow_right" at bounding box center [164, 190] width 14 height 14
click at [146, 264] on div "4" at bounding box center [145, 266] width 20 height 20
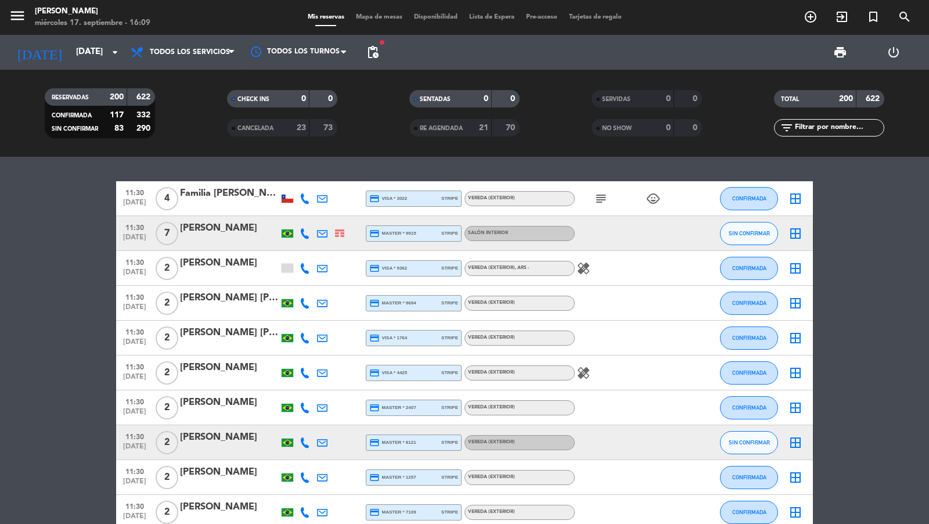
type input "[DATE]"
click at [373, 53] on span "pending_actions" at bounding box center [373, 52] width 14 height 14
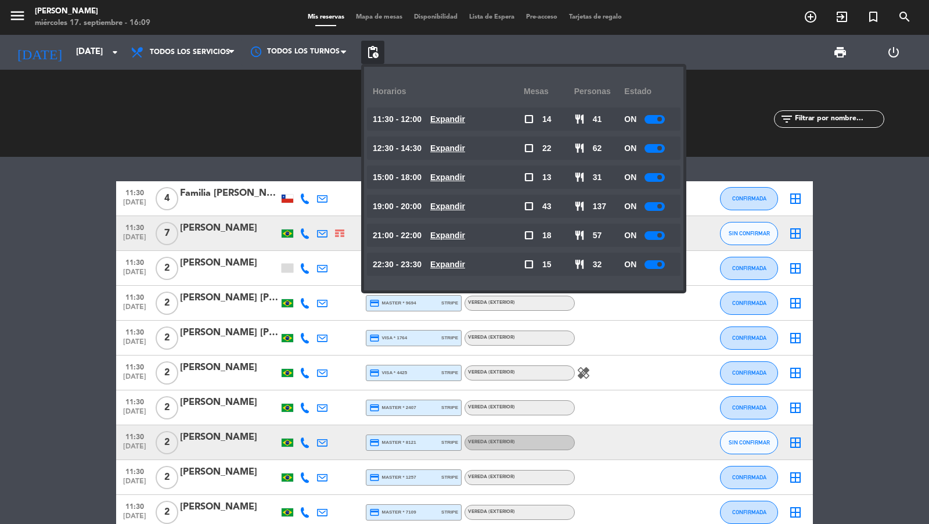
click at [838, 114] on input "text" at bounding box center [839, 119] width 90 height 13
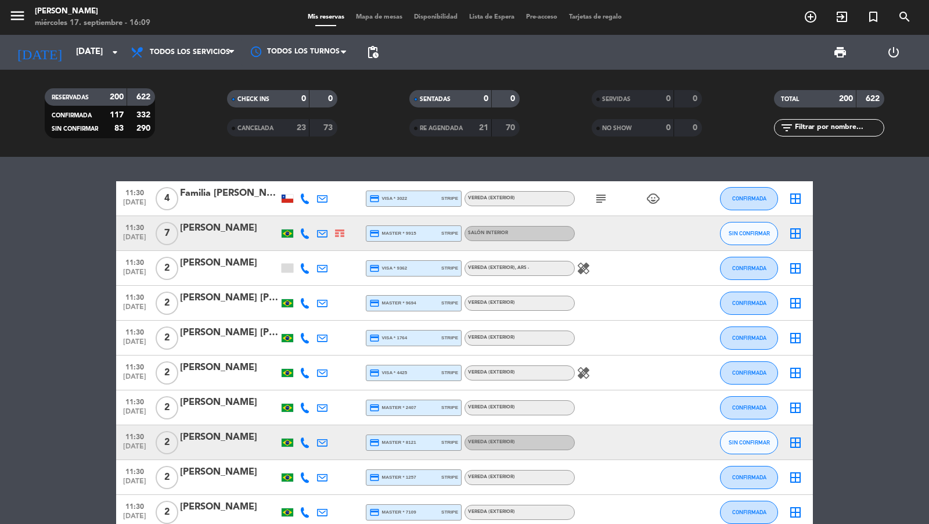
paste input "[PERSON_NAME]"
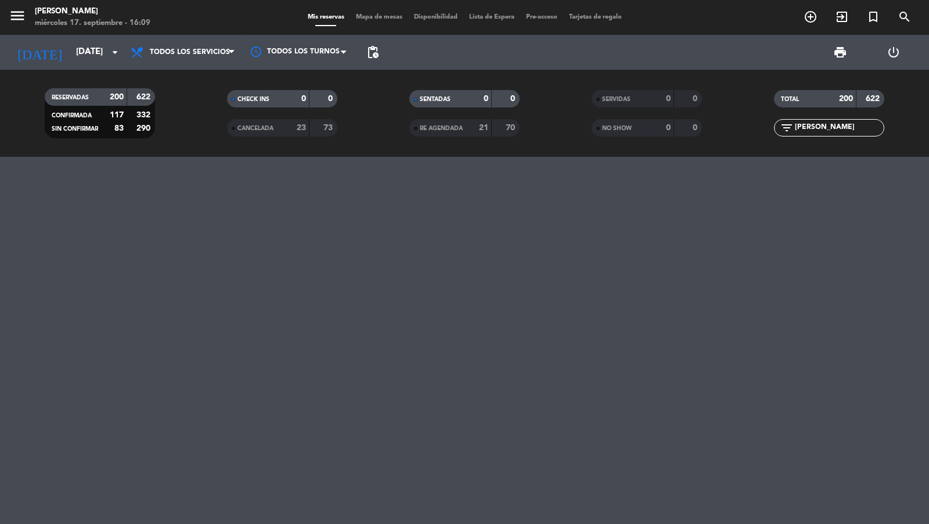
drag, startPoint x: 811, startPoint y: 128, endPoint x: 780, endPoint y: 128, distance: 30.8
click at [780, 128] on div "filter_list [PERSON_NAME]" at bounding box center [829, 127] width 110 height 17
click at [821, 125] on input "dryer" at bounding box center [839, 127] width 90 height 13
type input "dryer"
click at [377, 17] on span "Mapa de mesas" at bounding box center [379, 17] width 58 height 6
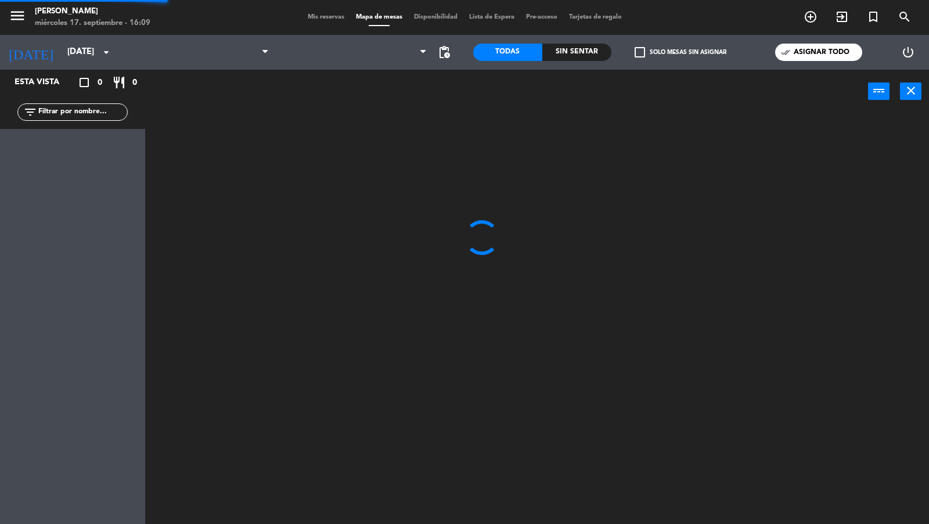
click at [333, 17] on span "Mis reservas" at bounding box center [326, 17] width 48 height 6
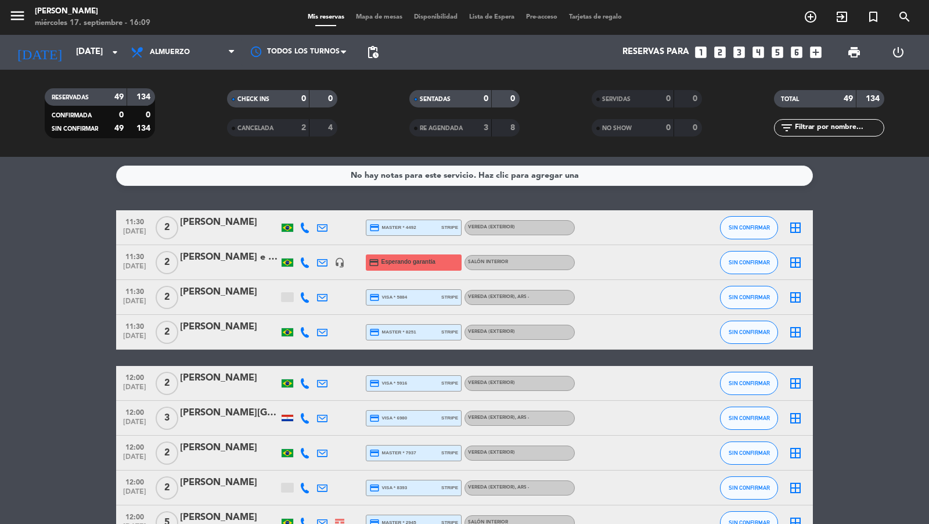
click at [832, 131] on input "text" at bounding box center [839, 127] width 90 height 13
paste input "Dryer"
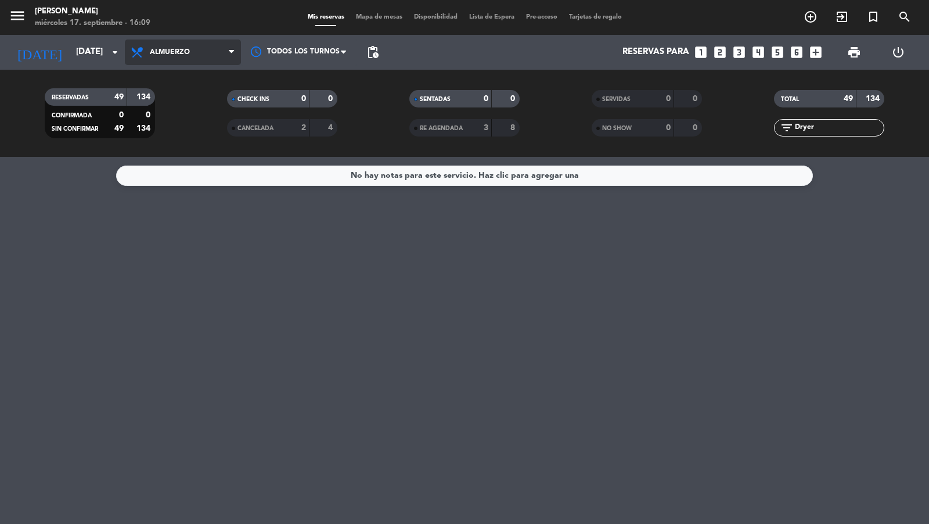
type input "Dryer"
click at [222, 51] on span "Almuerzo" at bounding box center [183, 52] width 116 height 26
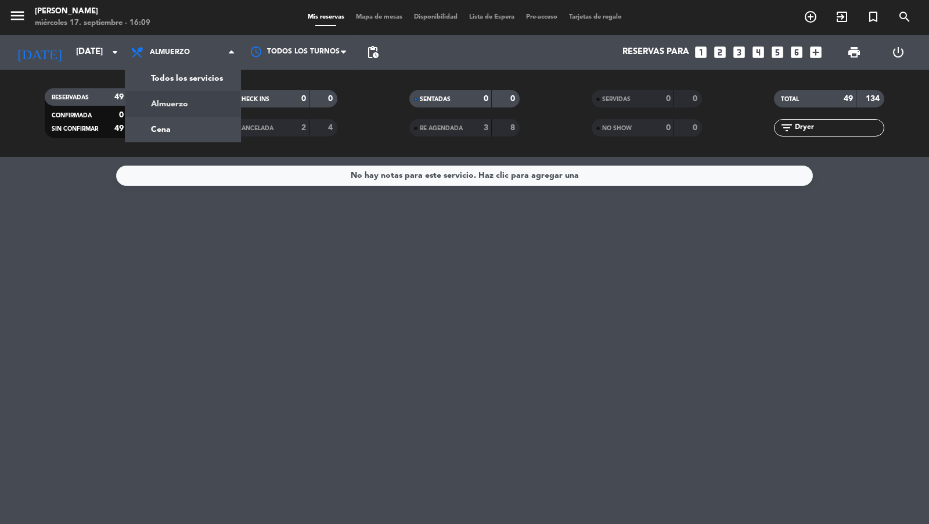
click at [210, 71] on div "menu [PERSON_NAME] miércoles 17. septiembre - 16:09 Mis reservas Mapa de mesas …" at bounding box center [464, 78] width 929 height 157
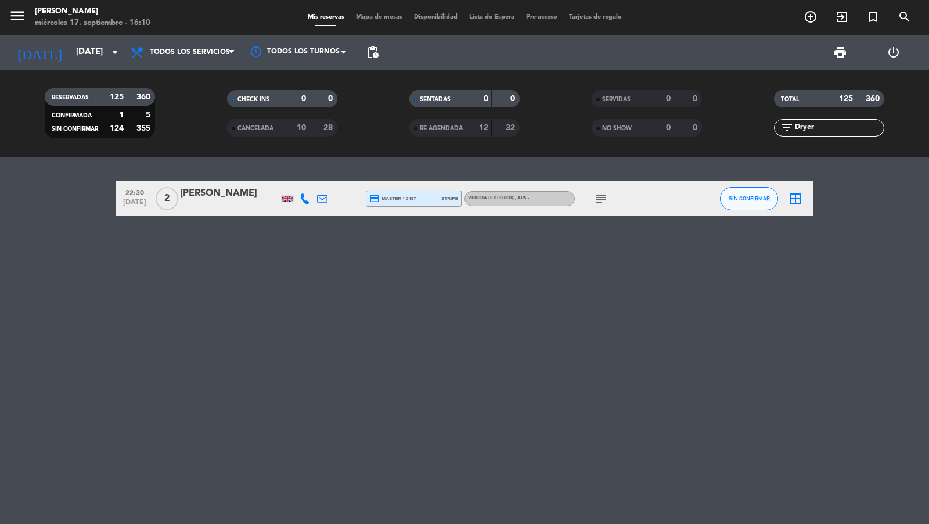
click at [205, 197] on div "[PERSON_NAME]" at bounding box center [229, 193] width 99 height 15
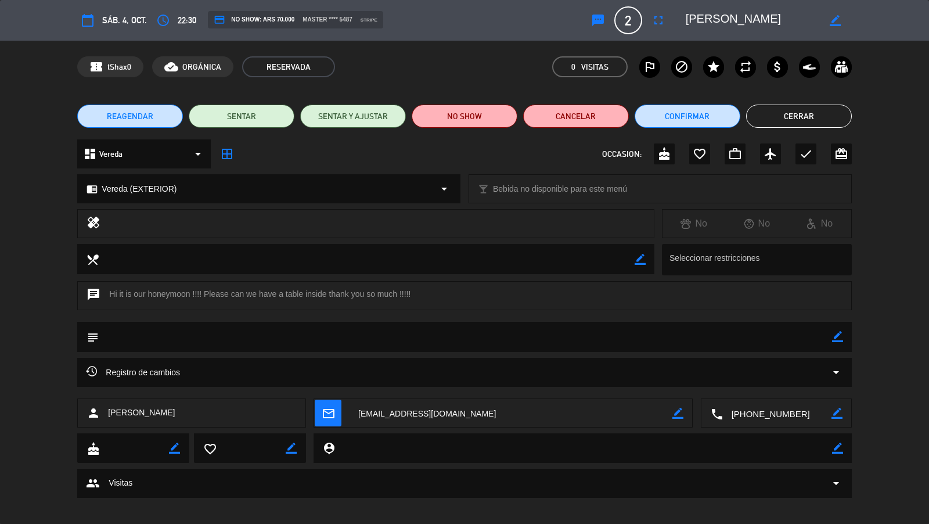
click at [776, 121] on button "Cerrar" at bounding box center [799, 115] width 106 height 23
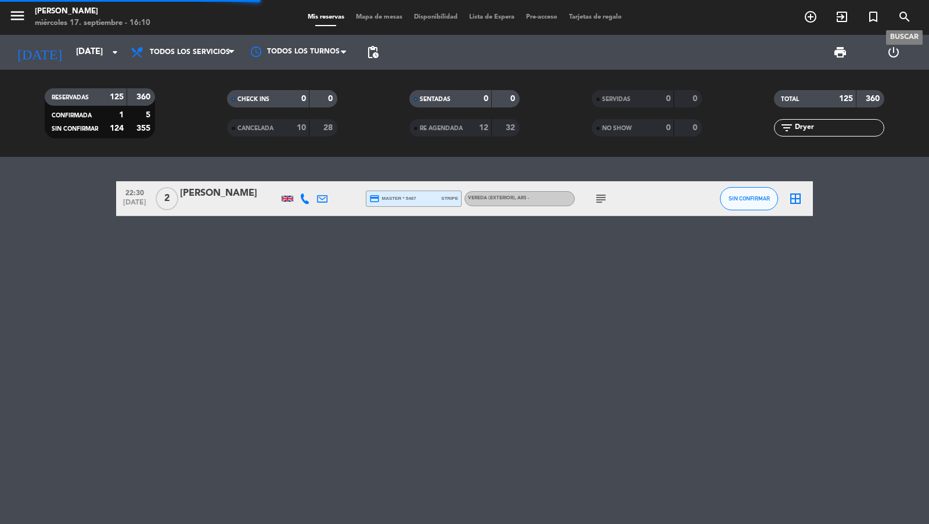
click at [901, 9] on span "search" at bounding box center [904, 17] width 31 height 20
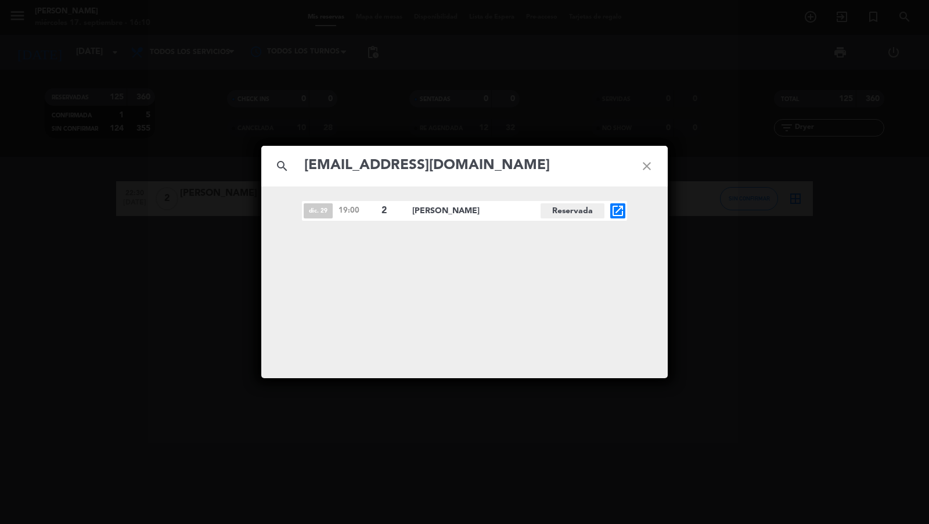
type input "[EMAIL_ADDRESS][DOMAIN_NAME]"
click at [616, 217] on icon "open_in_new" at bounding box center [618, 211] width 14 height 14
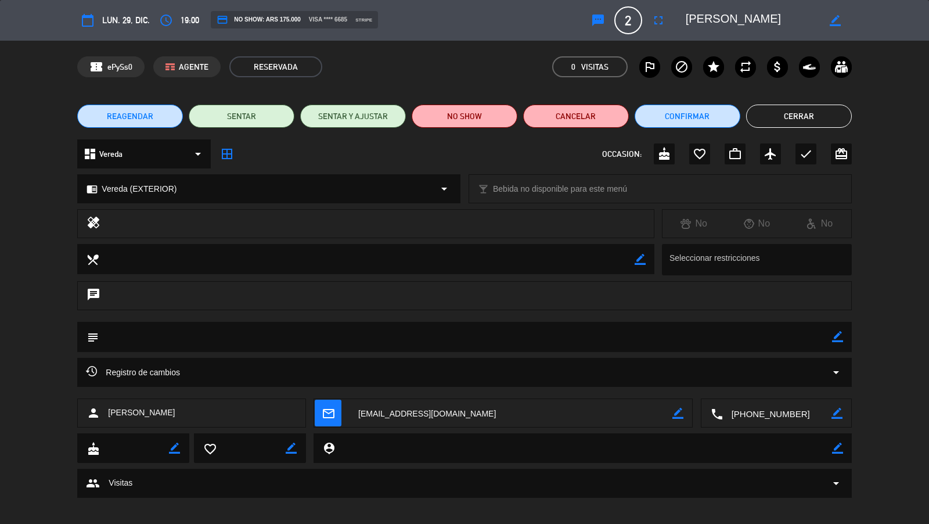
click at [756, 106] on button "Cerrar" at bounding box center [799, 115] width 106 height 23
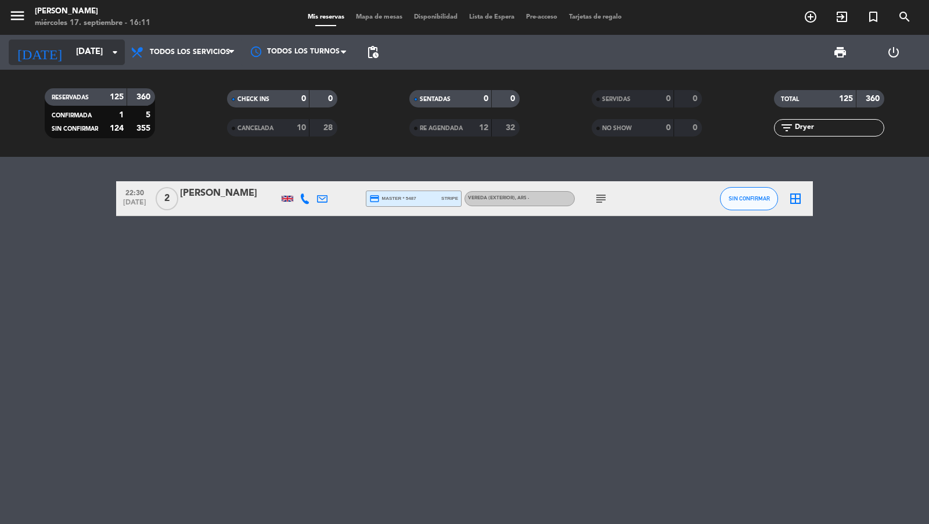
click at [110, 43] on input "[DATE]" at bounding box center [126, 52] width 112 height 22
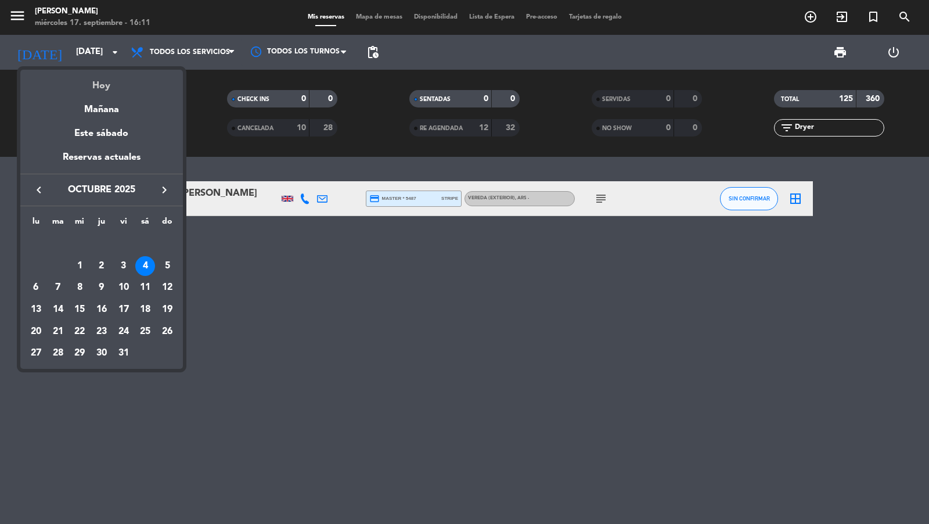
click at [103, 87] on div "Hoy" at bounding box center [101, 82] width 163 height 24
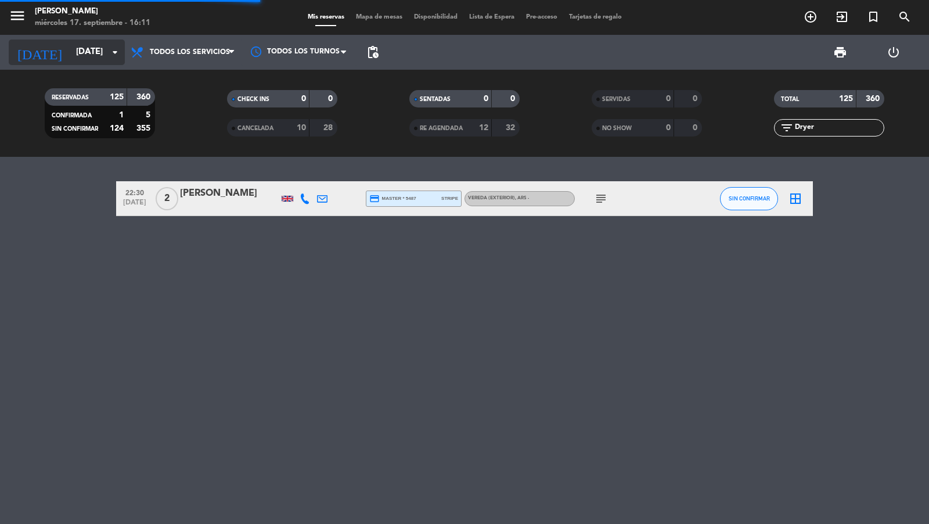
click at [93, 48] on input "[DATE]" at bounding box center [126, 52] width 112 height 22
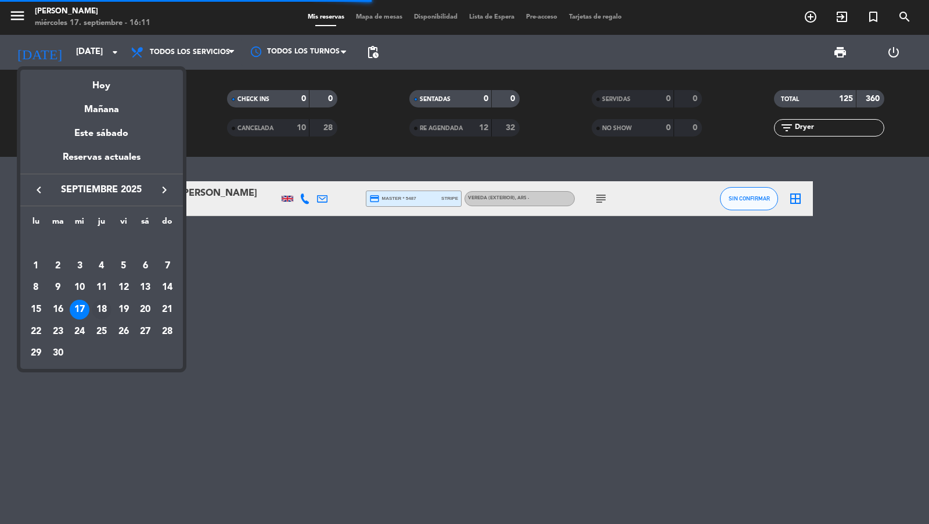
click at [104, 309] on div "18" at bounding box center [102, 310] width 20 height 20
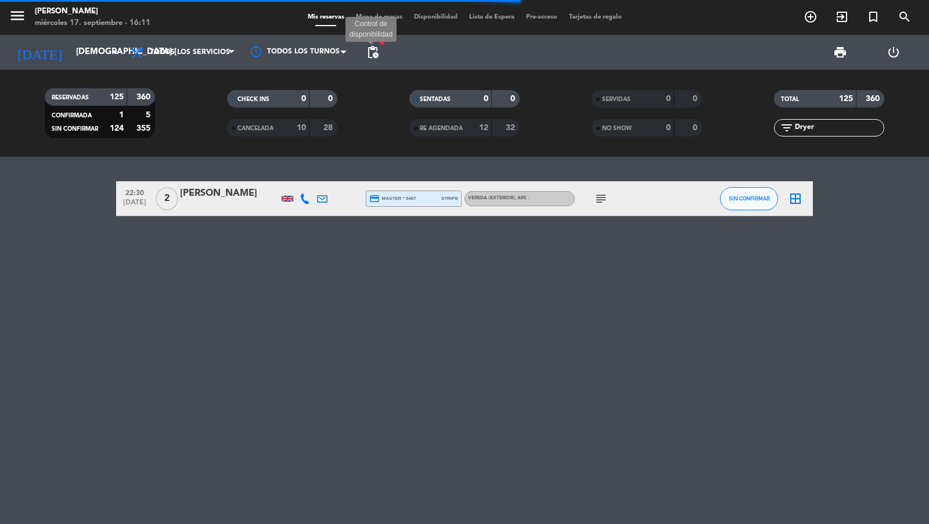
click at [373, 55] on span "pending_actions" at bounding box center [373, 52] width 14 height 14
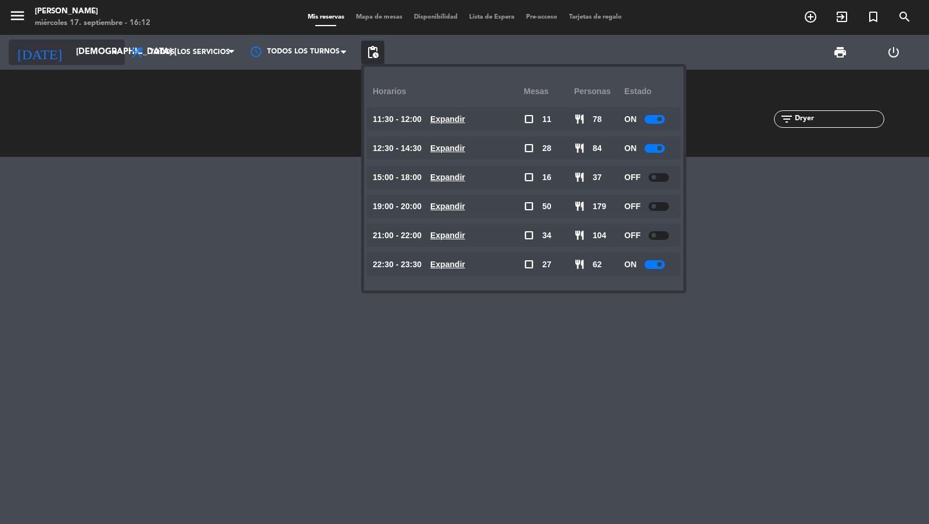
click at [99, 60] on input "[DEMOGRAPHIC_DATA] [DATE]" at bounding box center [126, 52] width 112 height 22
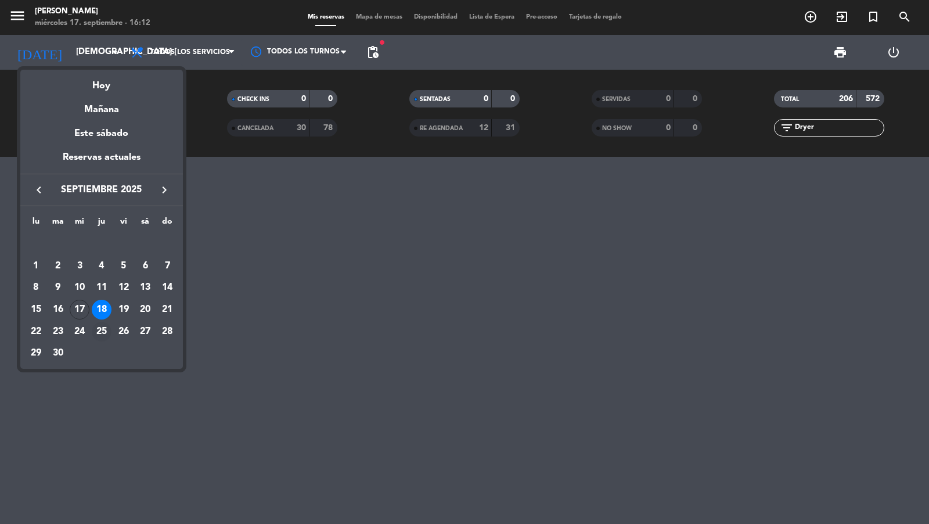
click at [93, 330] on div "25" at bounding box center [102, 332] width 20 height 20
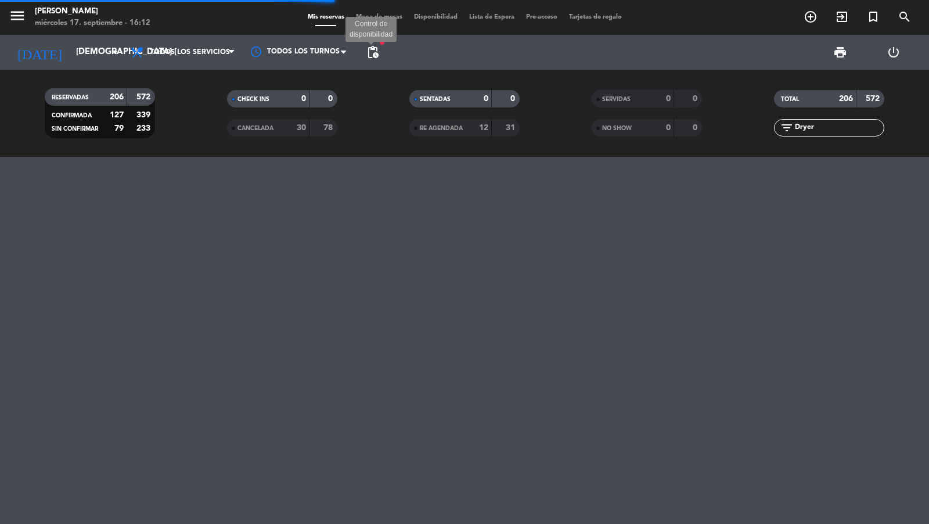
click at [378, 51] on span "pending_actions" at bounding box center [373, 52] width 14 height 14
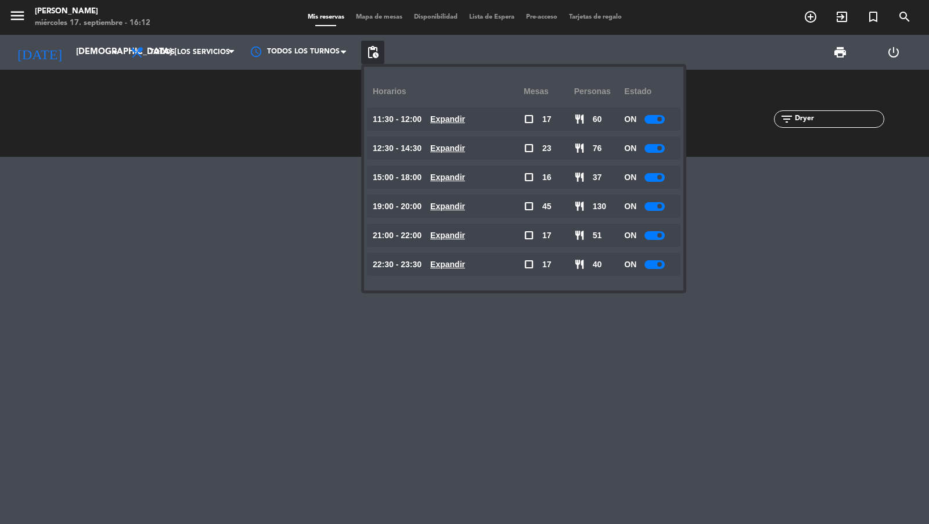
click at [282, 154] on div "RESERVADAS 135 394 CONFIRMADA 1 8 SIN CONFIRMAR 134 386 CHECK INS 0 0 CANCELADA…" at bounding box center [464, 113] width 929 height 87
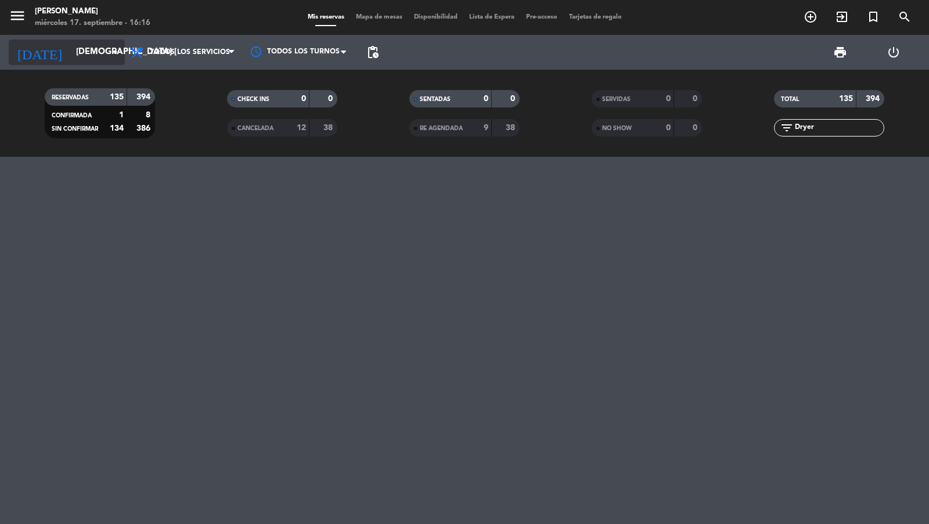
click at [72, 55] on input "[DEMOGRAPHIC_DATA] [DATE]" at bounding box center [126, 52] width 112 height 22
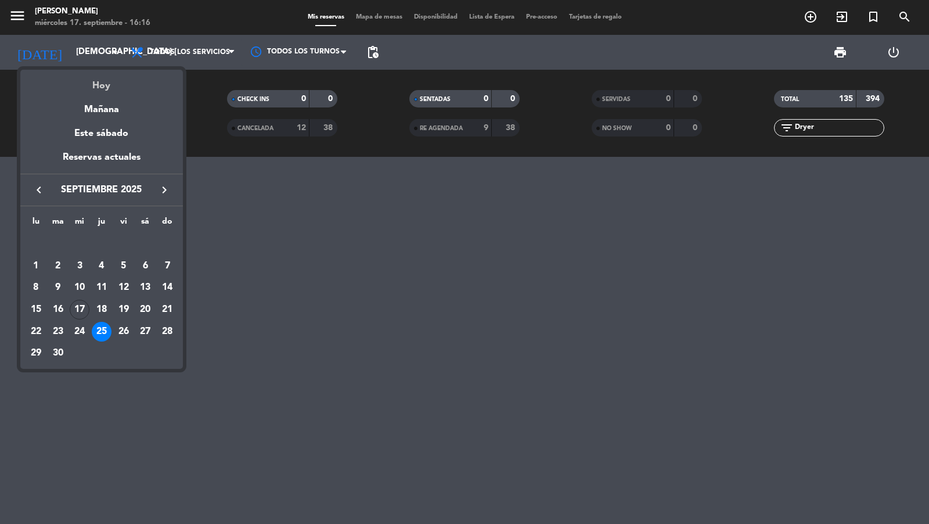
click at [80, 76] on div "Hoy" at bounding box center [101, 82] width 163 height 24
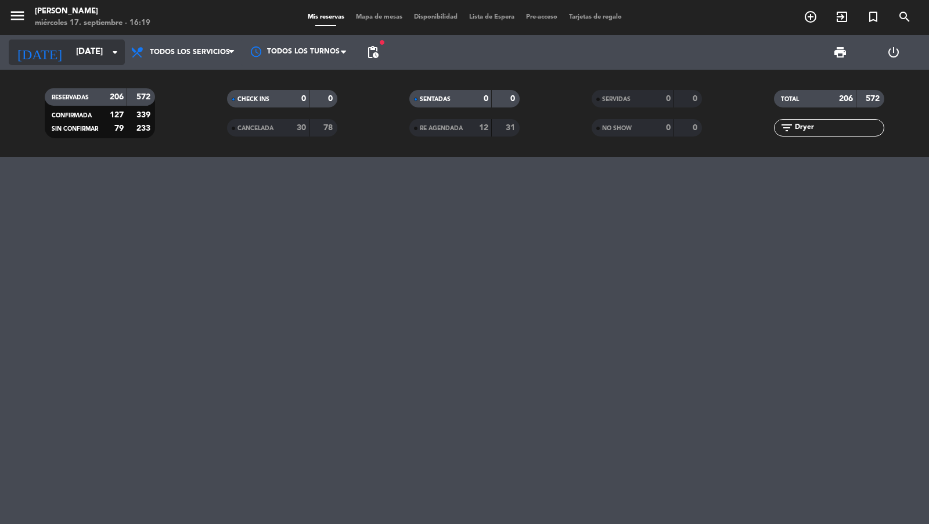
click at [92, 51] on input "[DATE]" at bounding box center [126, 52] width 112 height 22
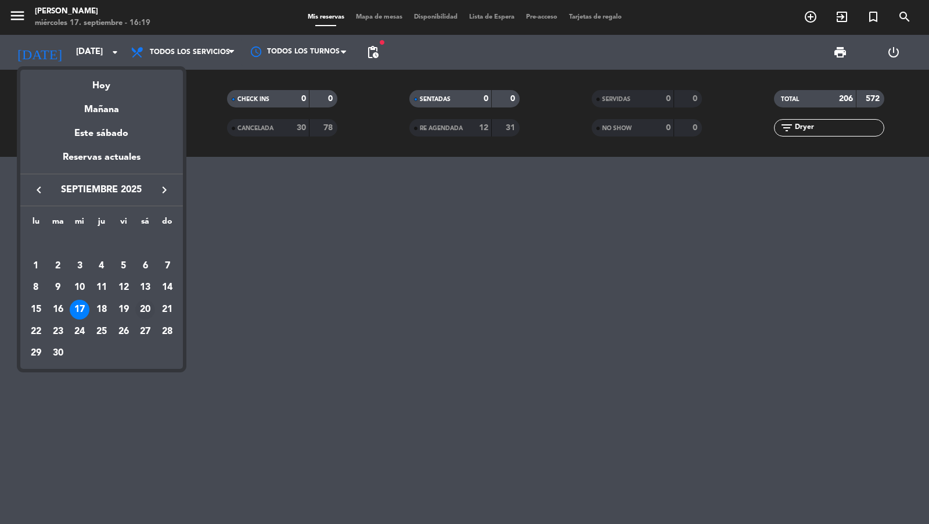
click at [138, 308] on div "20" at bounding box center [145, 310] width 20 height 20
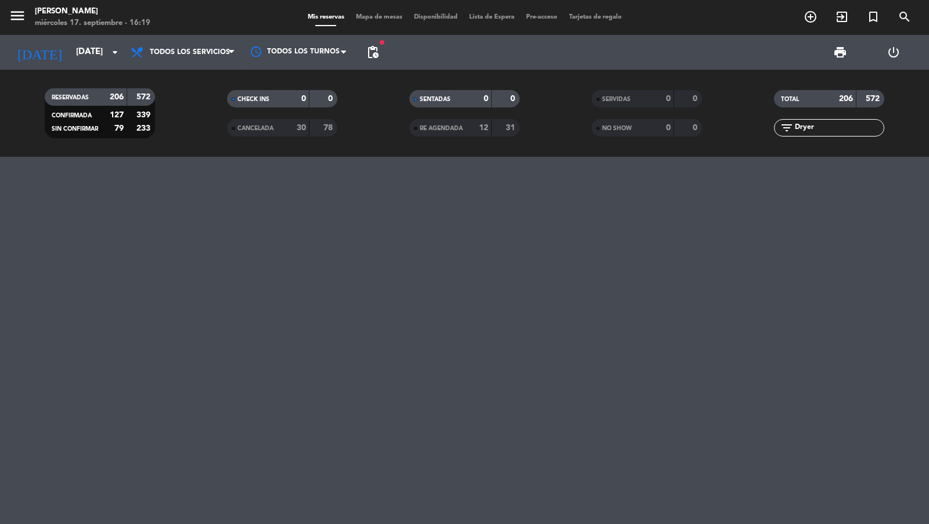
type input "[DATE]"
click at [369, 51] on span "pending_actions" at bounding box center [373, 52] width 14 height 14
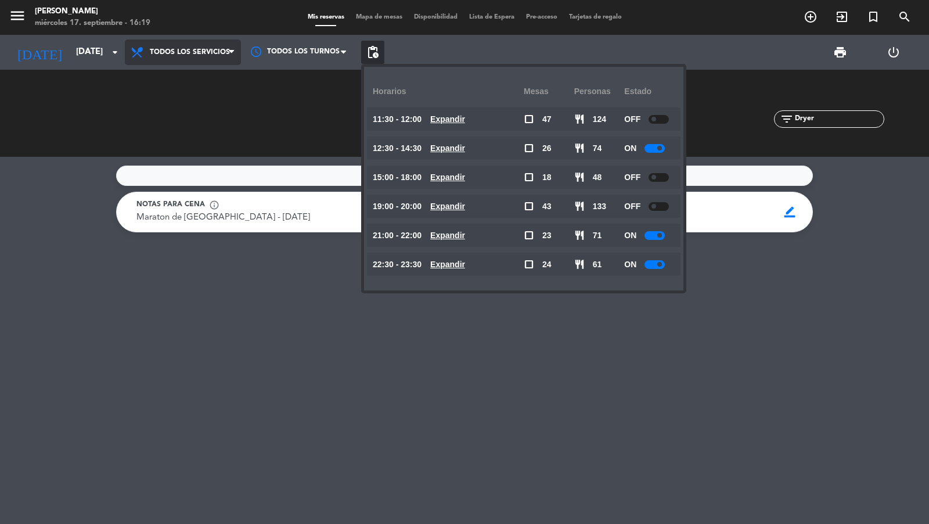
click at [220, 50] on span "Todos los servicios" at bounding box center [190, 52] width 80 height 8
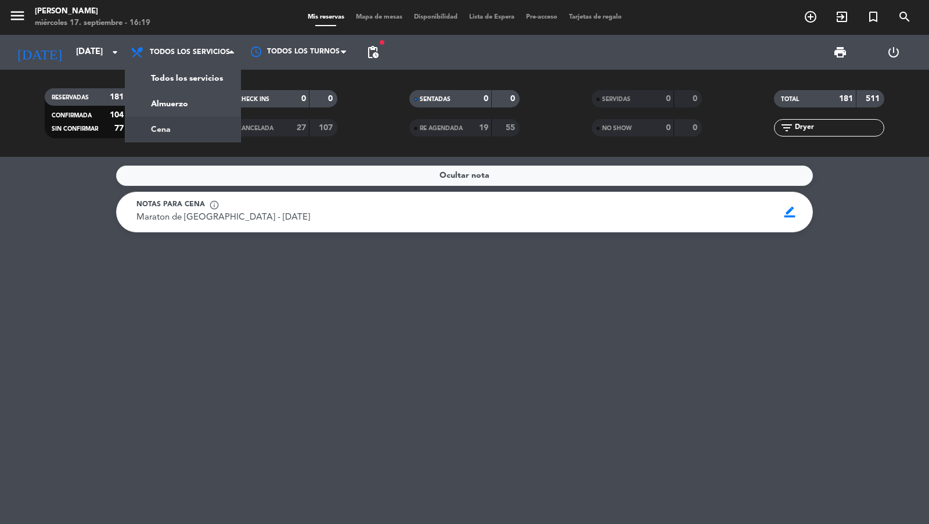
click at [217, 134] on div "menu [PERSON_NAME] miércoles 17. septiembre - 16:19 Mis reservas Mapa de mesas …" at bounding box center [464, 78] width 929 height 157
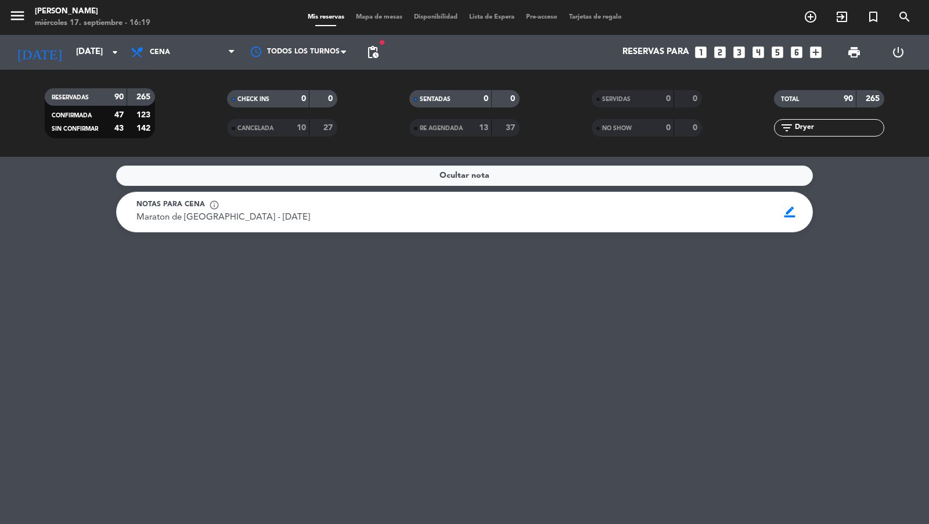
drag, startPoint x: 834, startPoint y: 128, endPoint x: 772, endPoint y: 128, distance: 61.5
click at [772, 128] on div "filter_list Dryer" at bounding box center [829, 127] width 182 height 17
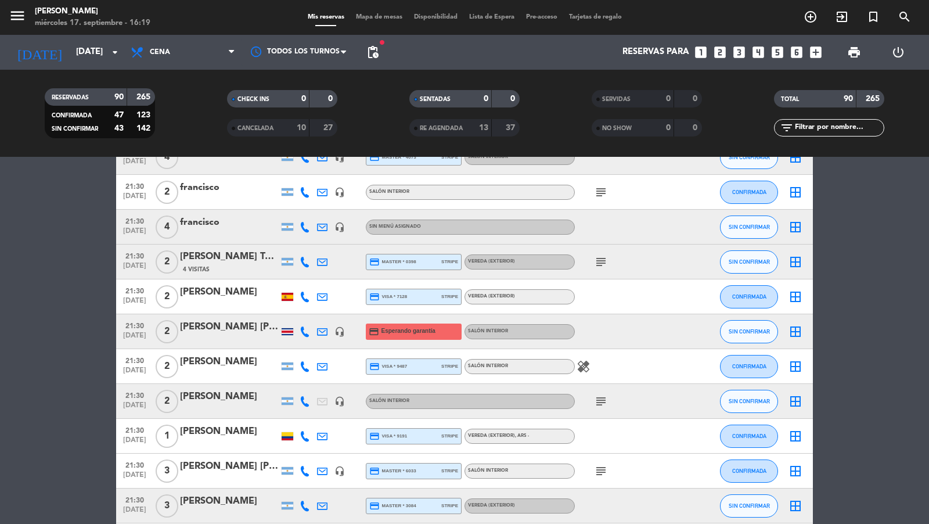
scroll to position [1877, 0]
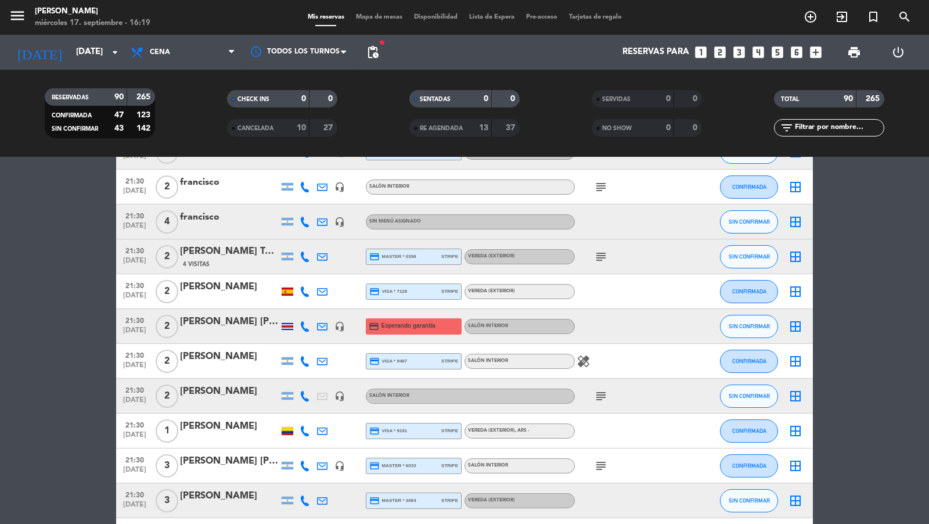
click at [134, 314] on span "21:30" at bounding box center [134, 319] width 29 height 13
click at [261, 319] on div "[PERSON_NAME] [PERSON_NAME]" at bounding box center [229, 321] width 99 height 15
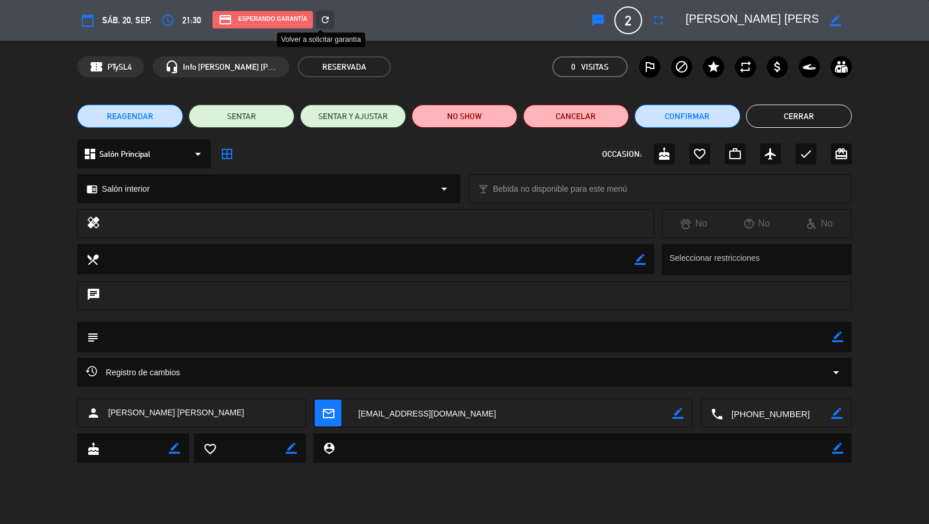
click at [323, 20] on icon "refresh" at bounding box center [325, 20] width 10 height 10
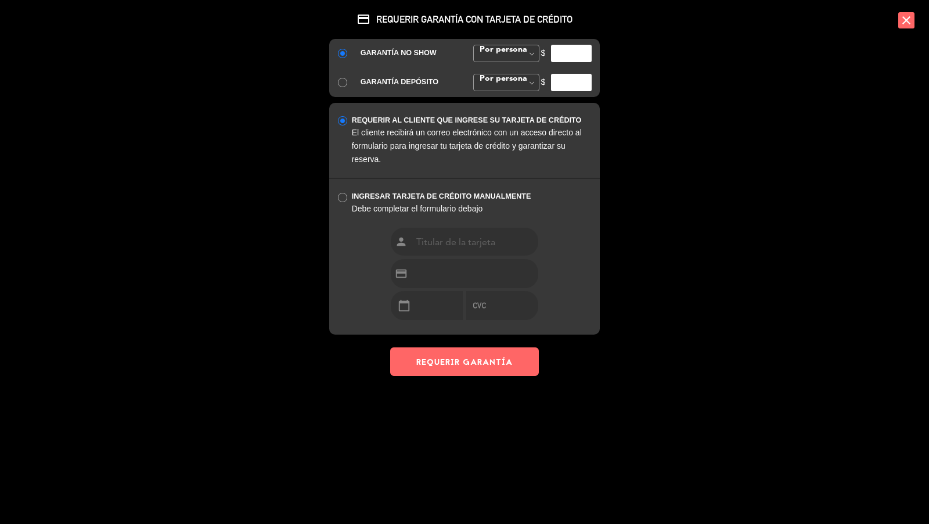
click at [571, 54] on input "number" at bounding box center [571, 53] width 41 height 17
type input "35000"
click at [507, 348] on button "REQUERIR GARANTÍA" at bounding box center [464, 361] width 149 height 28
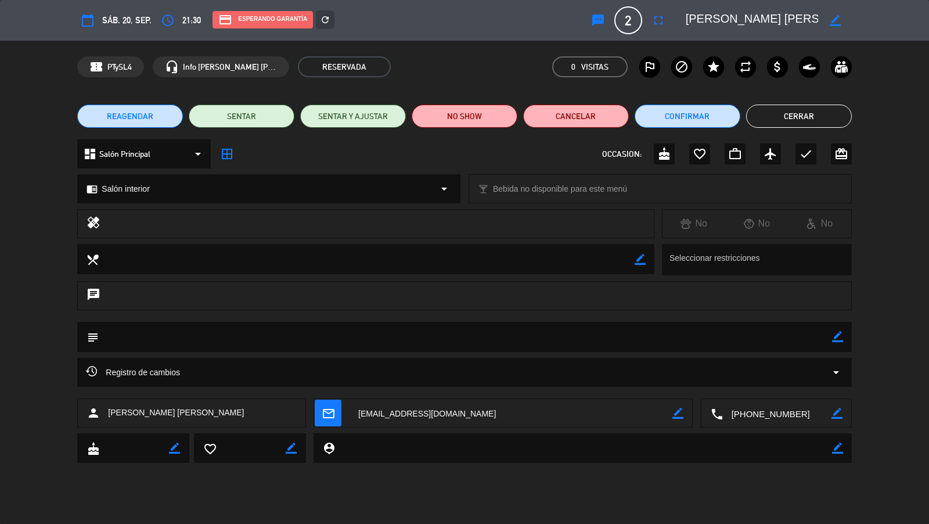
click at [820, 114] on button "Cerrar" at bounding box center [799, 115] width 106 height 23
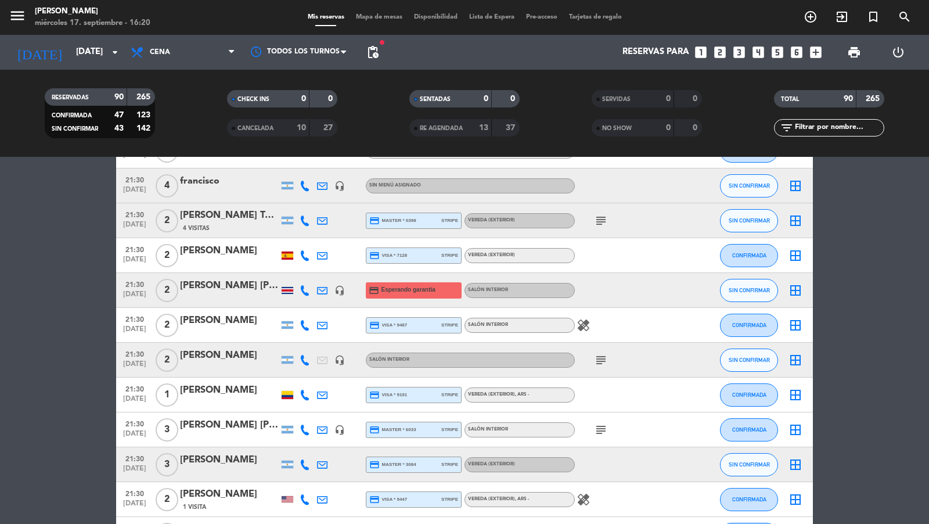
scroll to position [1861, 0]
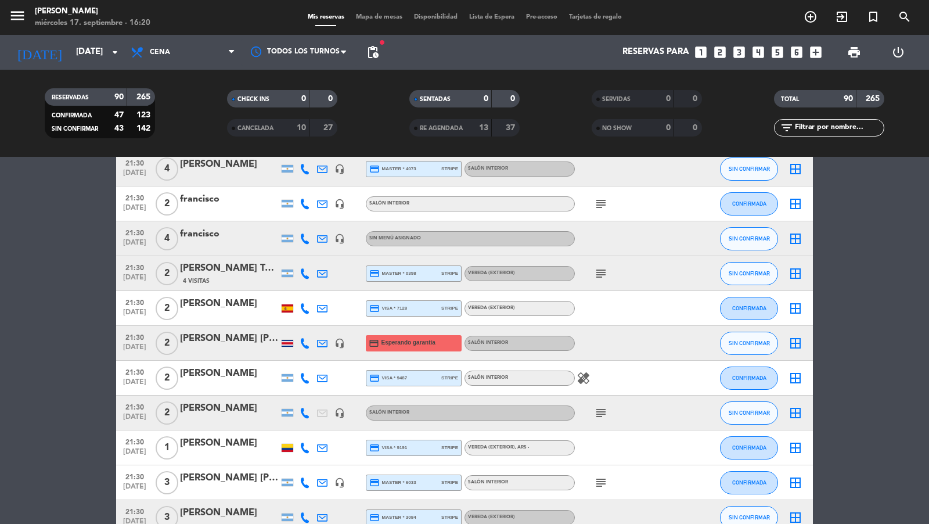
click at [212, 235] on div "francisco" at bounding box center [229, 233] width 99 height 15
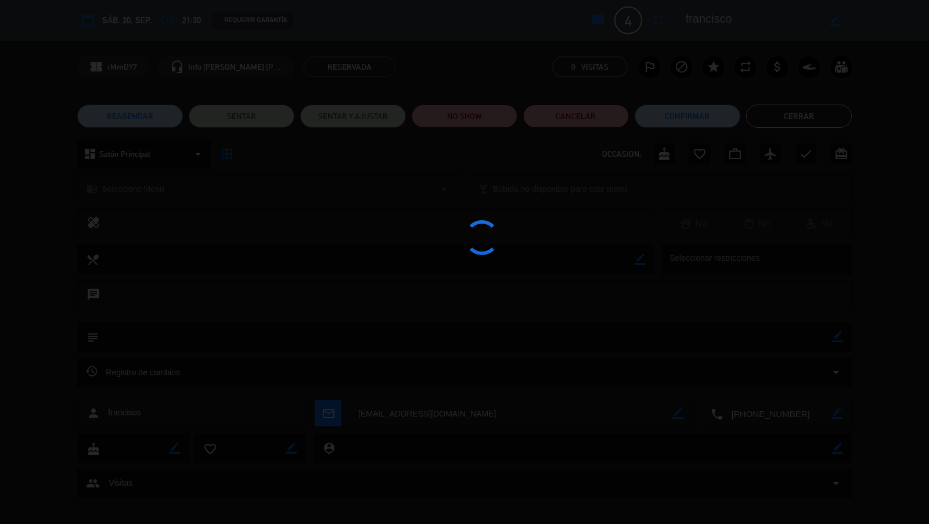
click at [769, 118] on edit-booking-info-modal "calendar_today sáb. 20, sep. access_time 21:30 REQUERIR GARANTÍA sms 4 francisc…" at bounding box center [464, 262] width 929 height 524
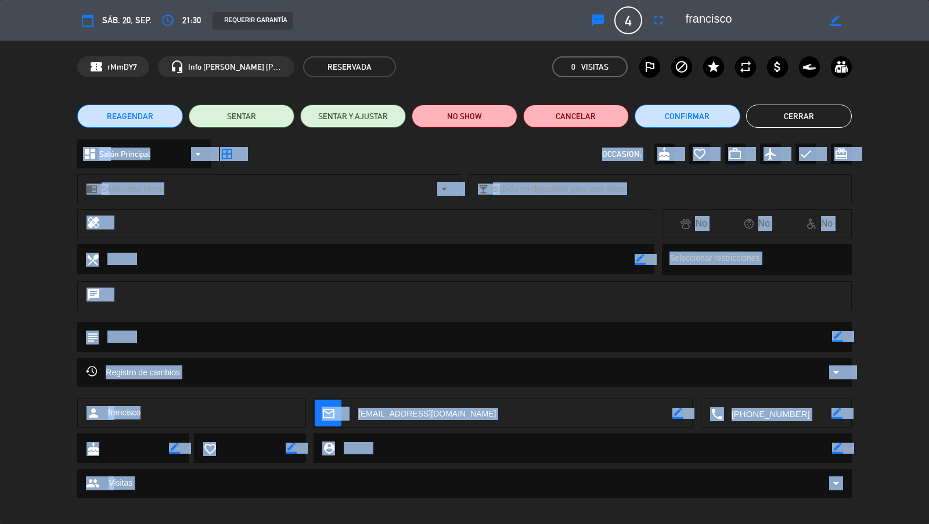
click at [769, 118] on button "Cerrar" at bounding box center [799, 115] width 106 height 23
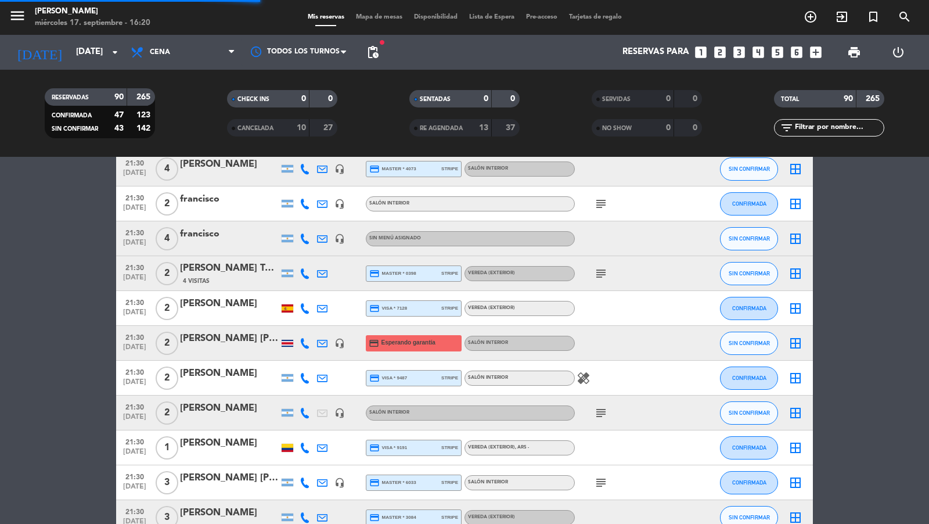
click at [606, 204] on icon "subject" at bounding box center [601, 204] width 14 height 14
click at [605, 204] on icon "subject" at bounding box center [601, 204] width 14 height 14
click at [611, 221] on div at bounding box center [627, 238] width 104 height 34
click at [604, 209] on icon "subject" at bounding box center [601, 204] width 14 height 14
click at [604, 203] on icon "subject" at bounding box center [601, 204] width 14 height 14
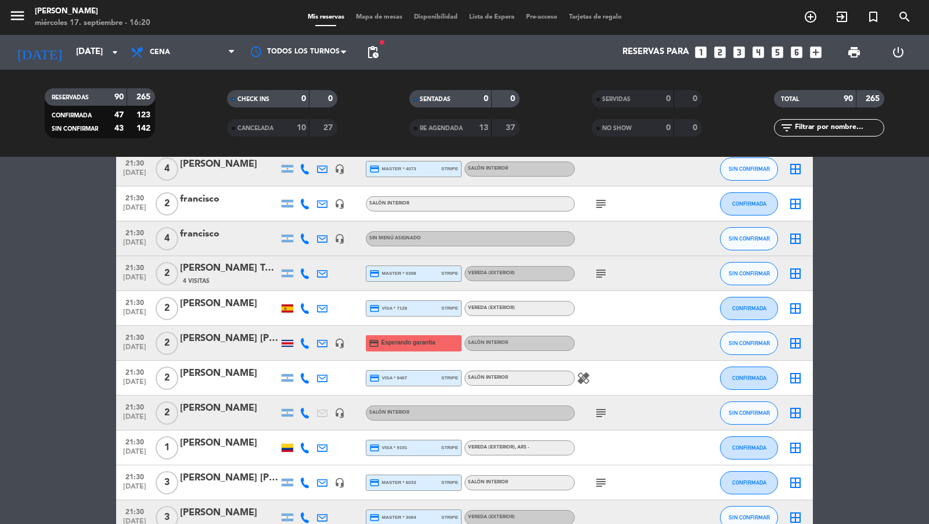
click at [596, 272] on icon "subject" at bounding box center [601, 273] width 14 height 14
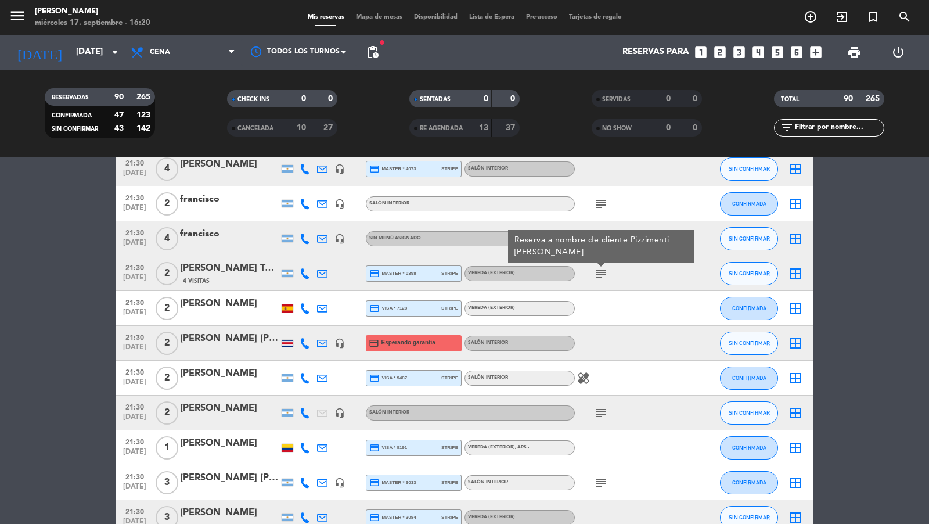
click at [596, 272] on icon "subject" at bounding box center [601, 273] width 14 height 14
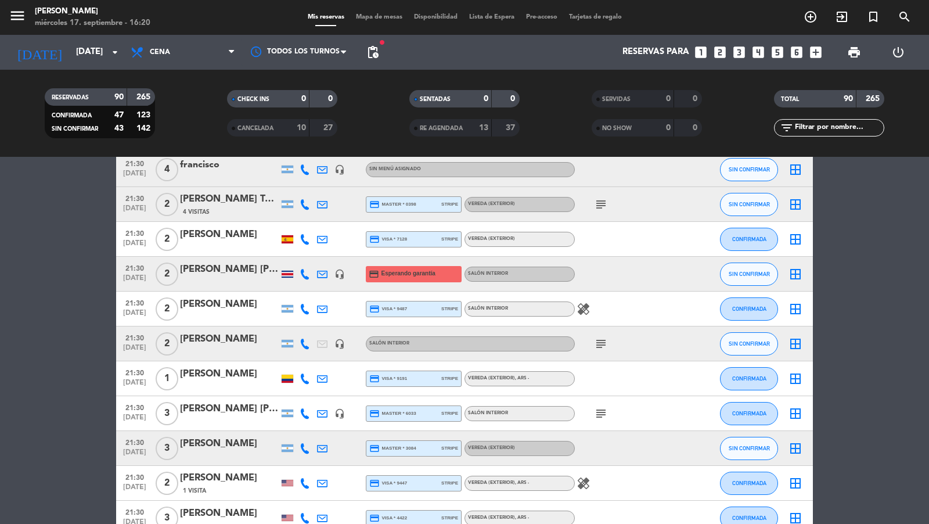
scroll to position [2064, 0]
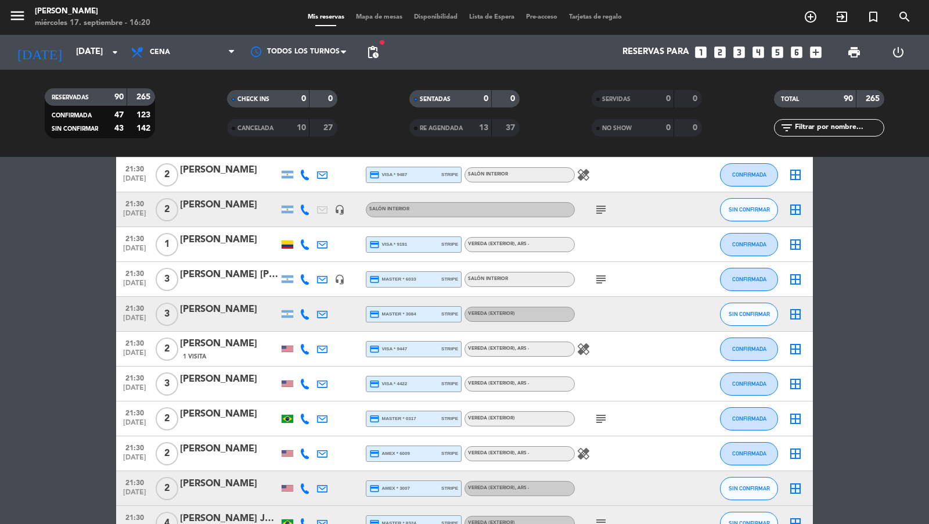
click at [598, 422] on icon "subject" at bounding box center [601, 419] width 14 height 14
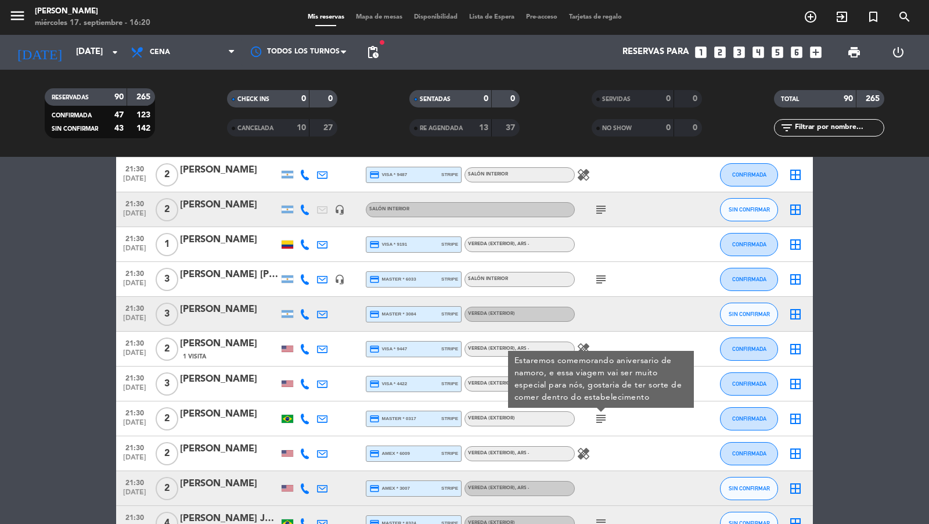
click at [601, 419] on icon "subject" at bounding box center [601, 419] width 14 height 14
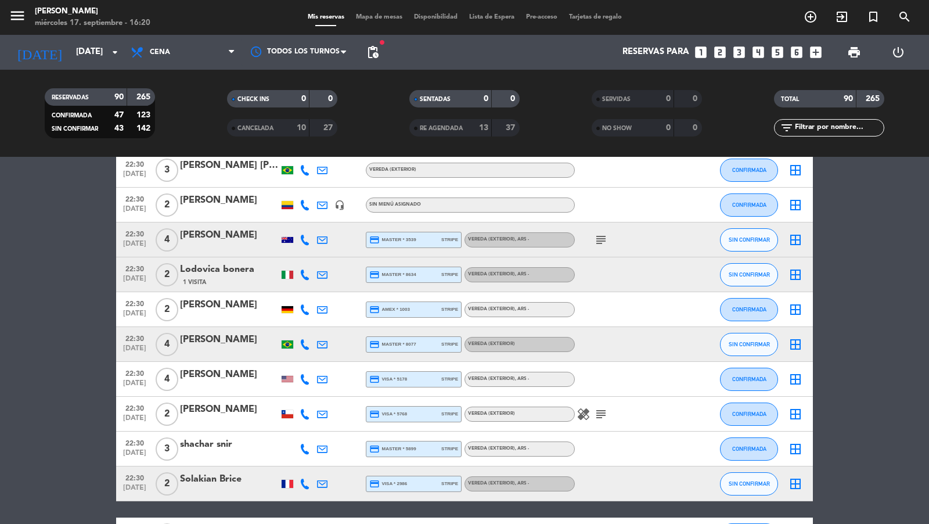
scroll to position [2489, 0]
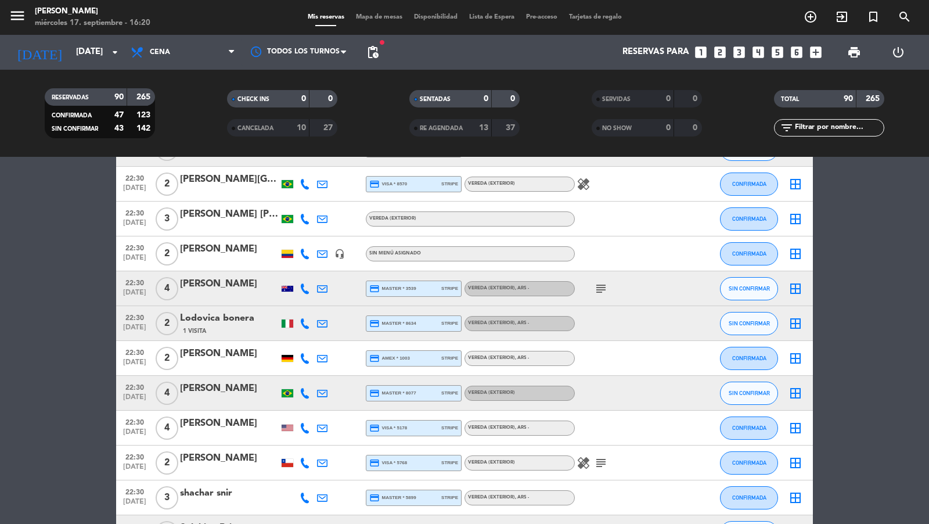
click at [236, 217] on div "[PERSON_NAME] [PERSON_NAME]" at bounding box center [229, 214] width 99 height 15
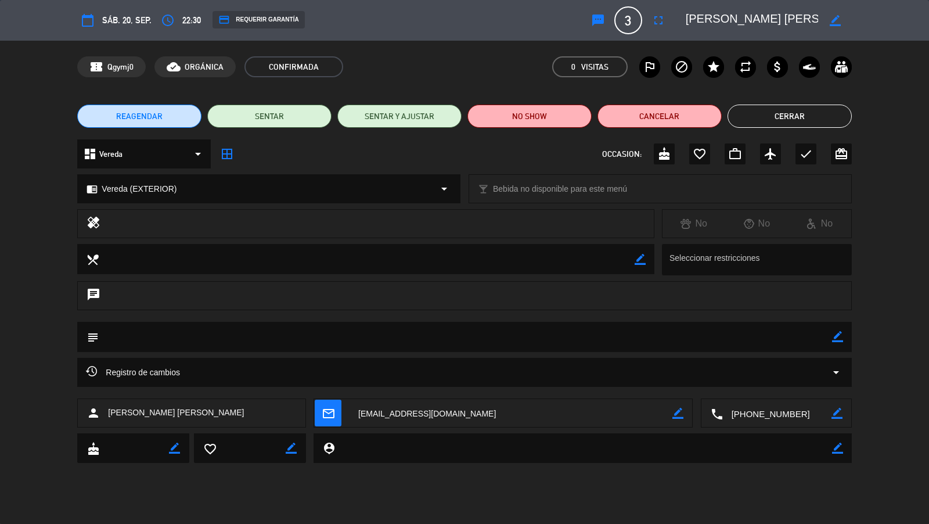
click at [278, 23] on div "credit_card REQUERIR GARANTÍA" at bounding box center [258, 19] width 92 height 17
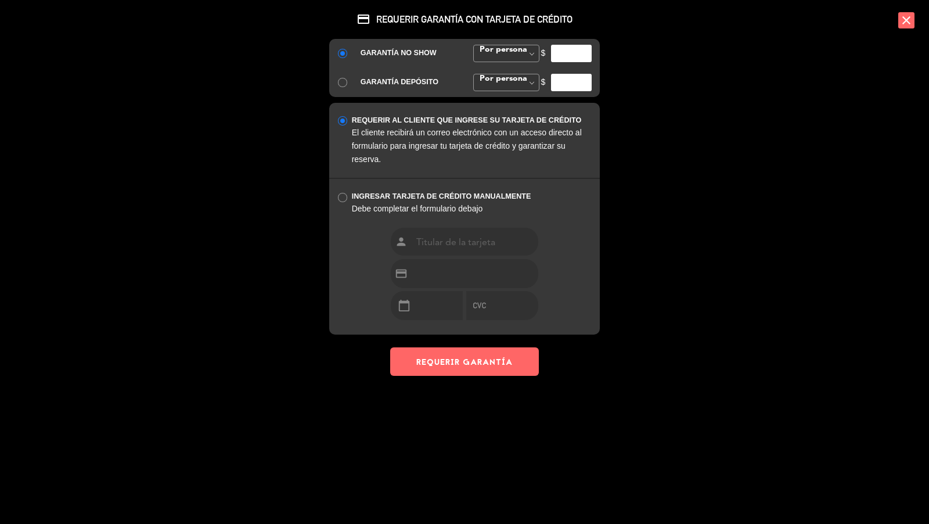
click at [546, 52] on div "$" at bounding box center [566, 53] width 68 height 17
click at [560, 54] on input "number" at bounding box center [571, 53] width 41 height 17
click at [565, 52] on input "35000" at bounding box center [571, 53] width 41 height 17
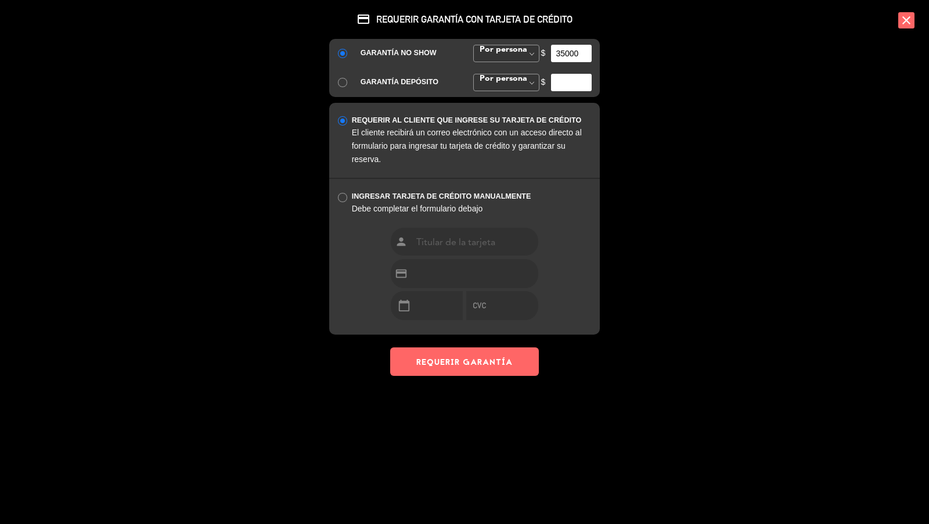
type input "35000"
click at [499, 370] on button "REQUERIR GARANTÍA" at bounding box center [464, 361] width 149 height 28
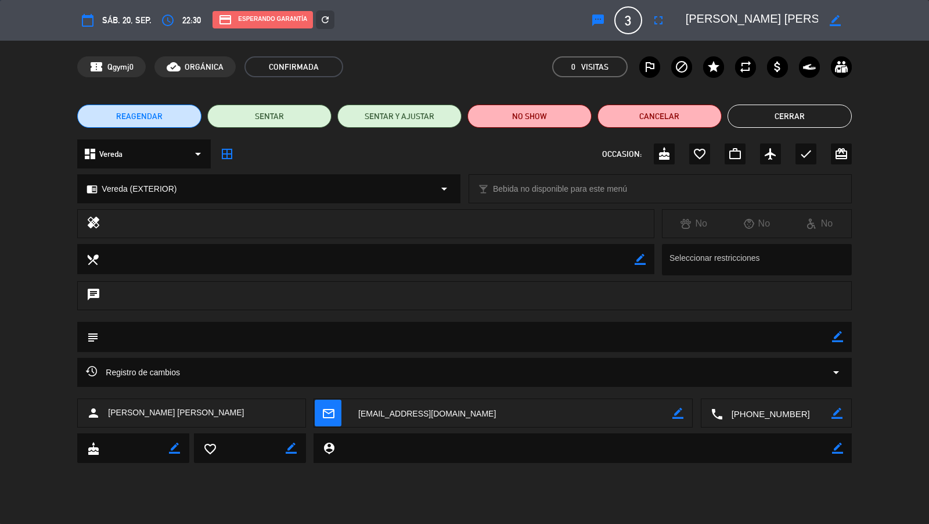
click at [810, 110] on div "credit_card REQUERIR GARANTÍA CON TARJETA DE CRÉDITO GARANTÍA NO SHOW Por perso…" at bounding box center [464, 262] width 929 height 524
click at [803, 115] on button "Cerrar" at bounding box center [789, 115] width 124 height 23
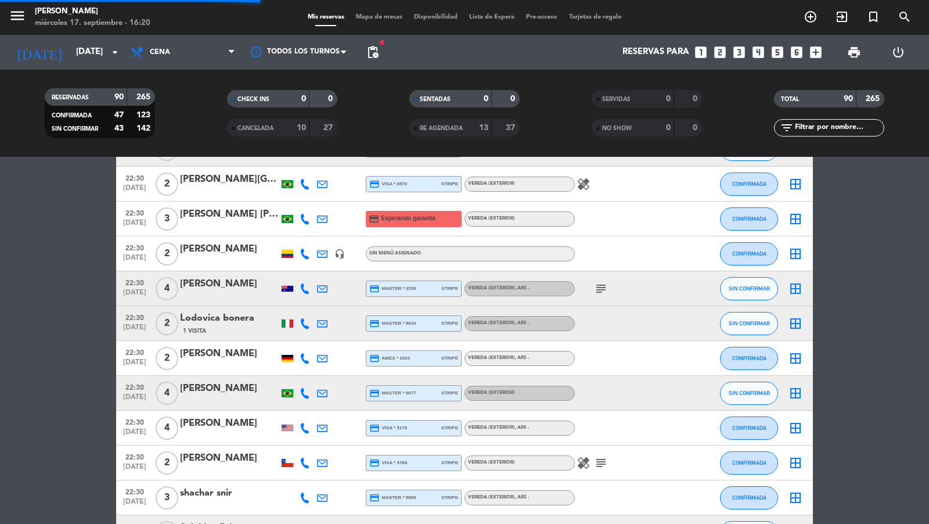
click at [245, 257] on div at bounding box center [229, 261] width 99 height 9
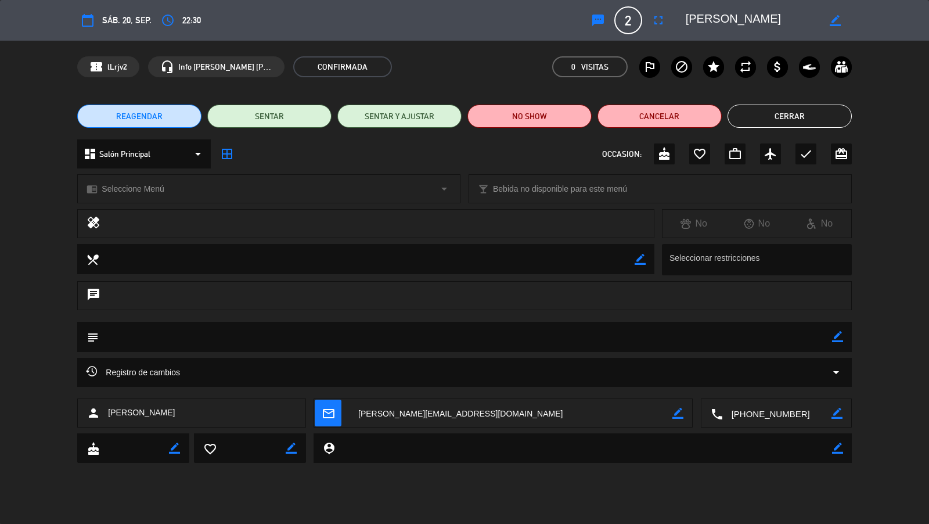
click at [180, 185] on div "chrome_reader_mode Seleccione Menú arrow_drop_down" at bounding box center [269, 189] width 382 height 28
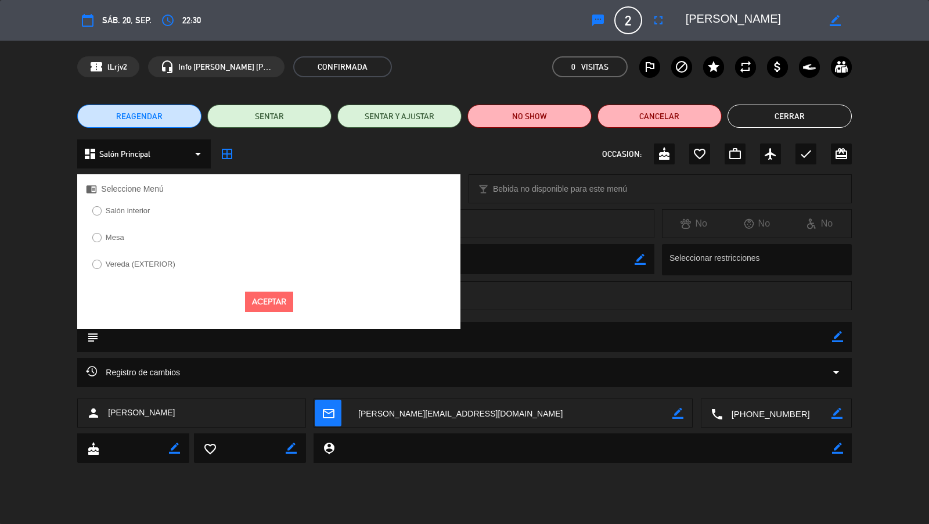
click at [129, 209] on label "Salón interior" at bounding box center [128, 211] width 45 height 8
drag, startPoint x: 282, startPoint y: 293, endPoint x: 296, endPoint y: 292, distance: 13.9
click at [282, 293] on button "Aceptar" at bounding box center [269, 301] width 48 height 20
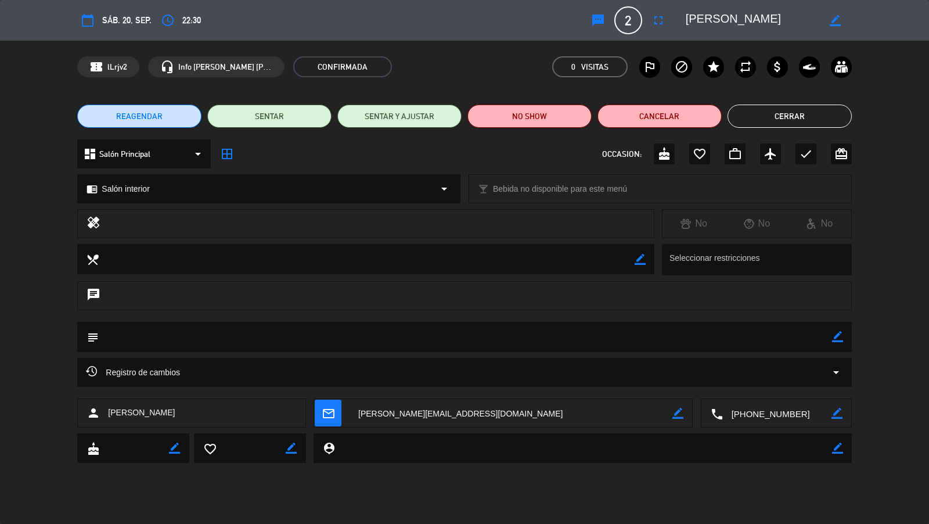
click at [767, 114] on button "Cerrar" at bounding box center [789, 115] width 124 height 23
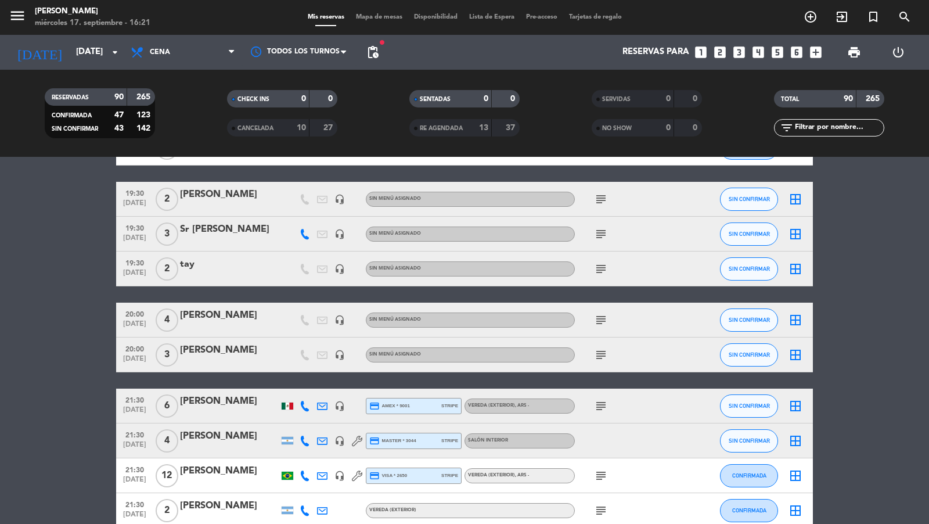
scroll to position [1062, 0]
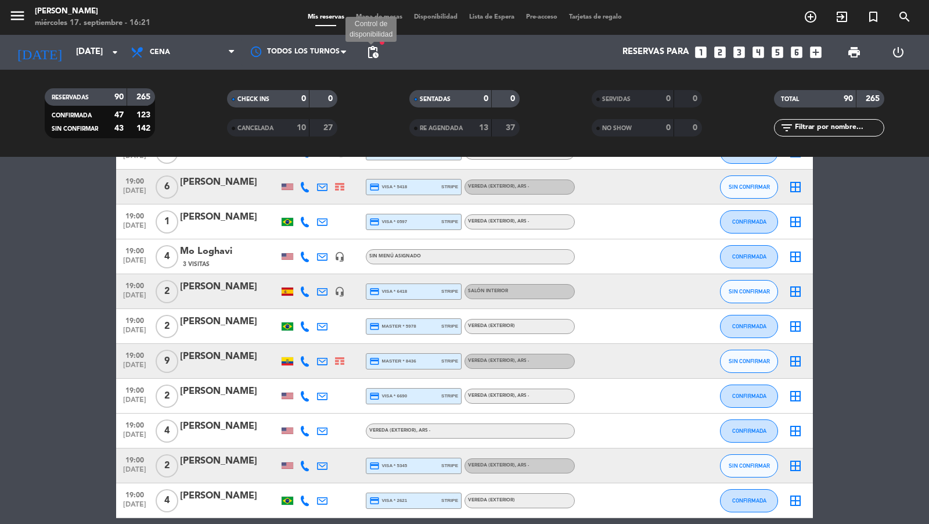
click at [373, 55] on span "pending_actions" at bounding box center [373, 52] width 14 height 14
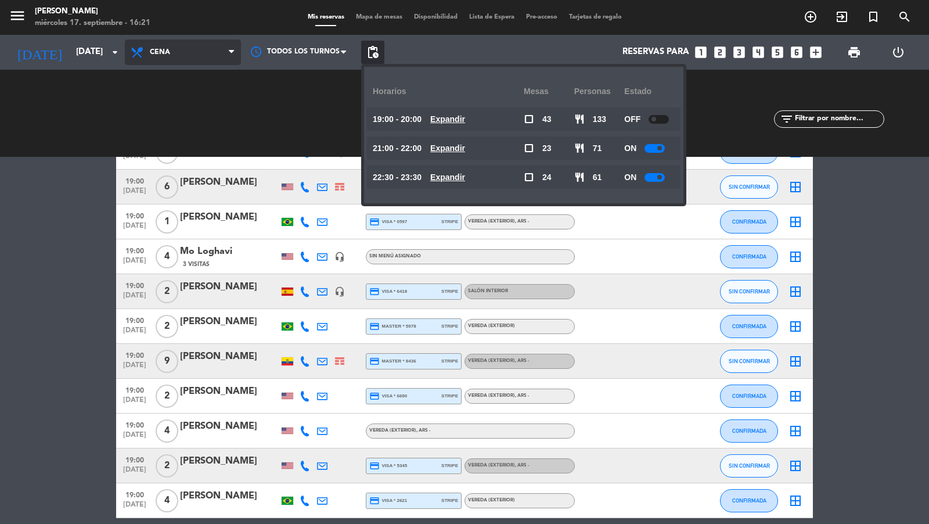
click at [184, 55] on span "Cena" at bounding box center [183, 52] width 116 height 26
click at [183, 68] on div "Todos los servicios Almuerzo Cena Cena Todos los servicios Almuerzo Cena" at bounding box center [183, 52] width 116 height 35
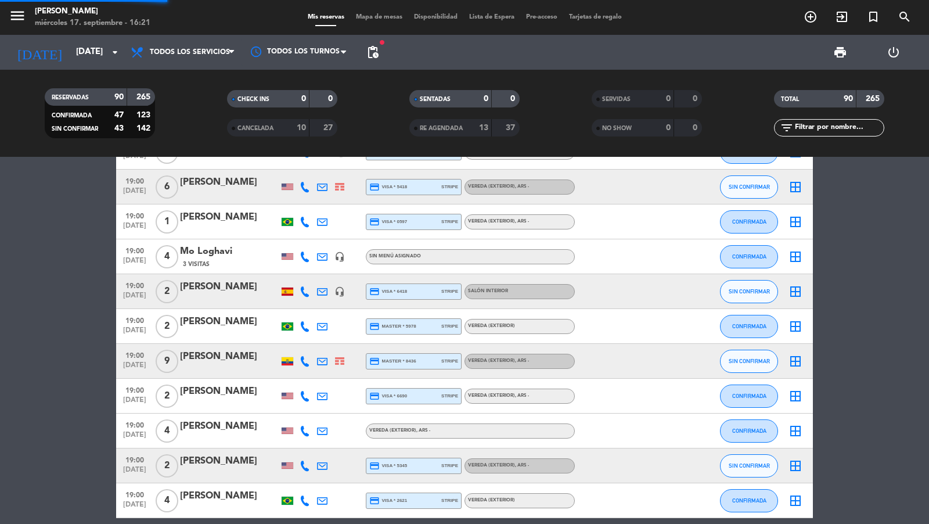
click at [380, 44] on span "fiber_manual_record" at bounding box center [382, 42] width 7 height 7
click at [374, 49] on span "pending_actions" at bounding box center [373, 52] width 14 height 14
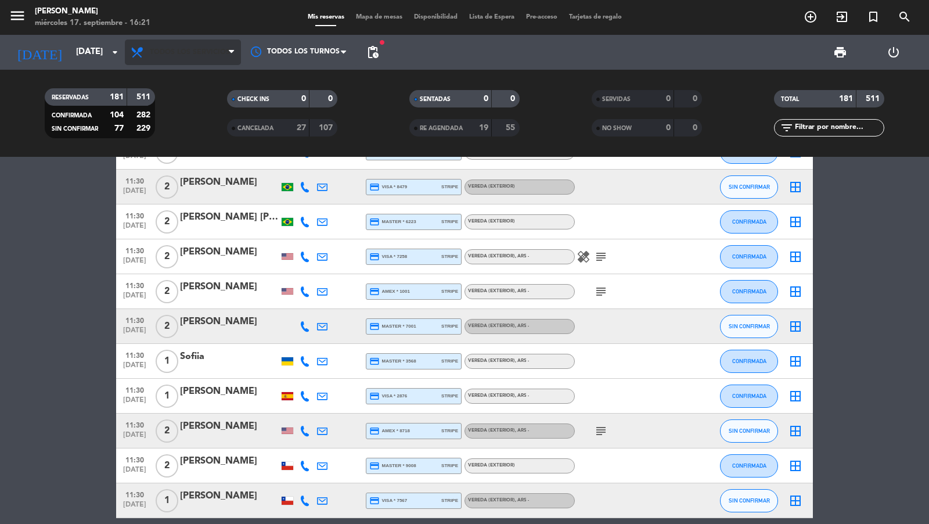
click at [232, 52] on icon at bounding box center [231, 52] width 5 height 9
click at [190, 125] on div "menu [PERSON_NAME] miércoles 17. septiembre - 16:21 Mis reservas Mapa de mesas …" at bounding box center [464, 78] width 929 height 157
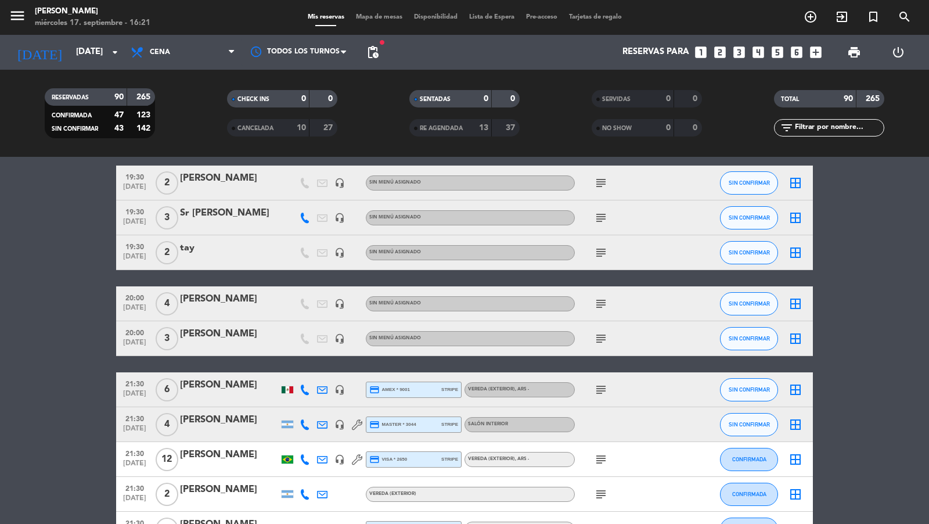
scroll to position [1433, 0]
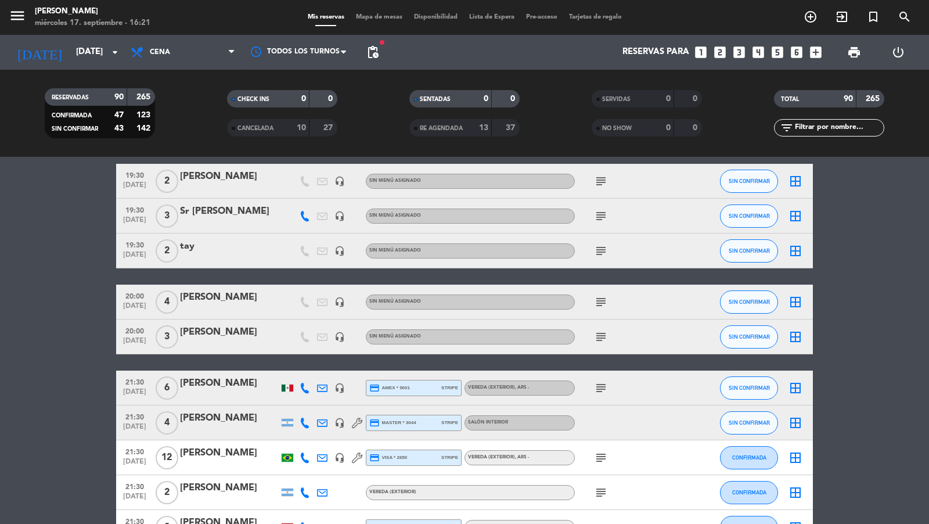
click at [596, 452] on icon "subject" at bounding box center [601, 457] width 14 height 14
click at [376, 52] on span "pending_actions" at bounding box center [373, 52] width 14 height 14
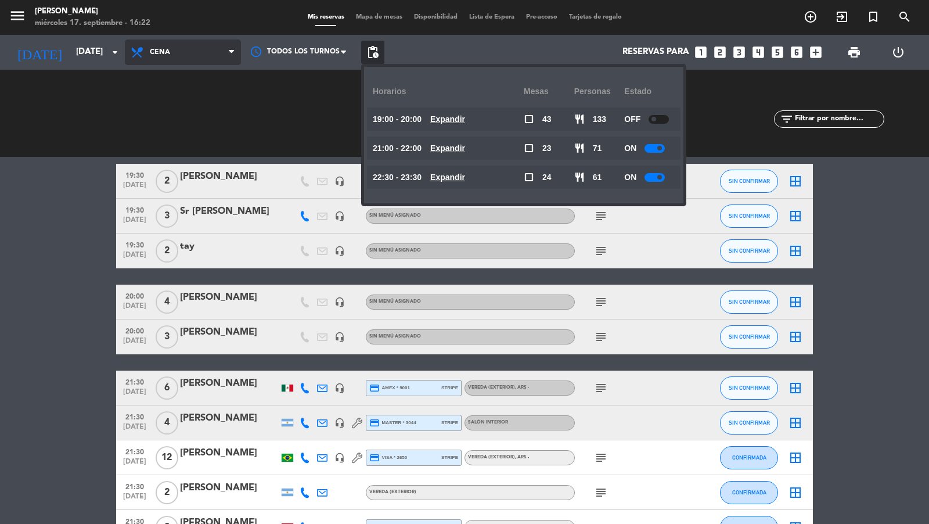
click at [208, 51] on span "Cena" at bounding box center [183, 52] width 116 height 26
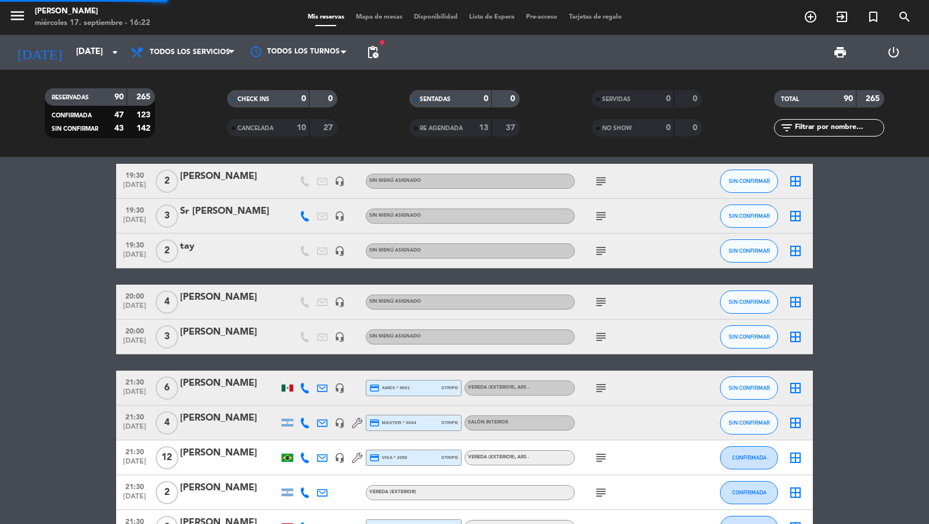
click at [204, 82] on div "menu [PERSON_NAME] miércoles 17. septiembre - 16:22 Mis reservas Mapa de mesas …" at bounding box center [464, 78] width 929 height 157
click at [368, 61] on span "pending_actions" at bounding box center [372, 52] width 23 height 23
click at [373, 51] on span "pending_actions" at bounding box center [373, 52] width 14 height 14
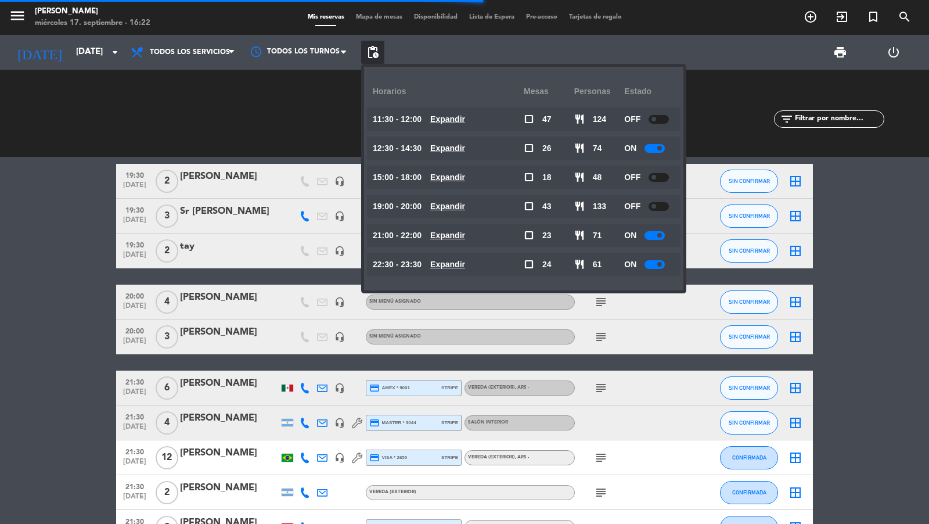
click at [451, 122] on u "Expandir" at bounding box center [447, 118] width 35 height 9
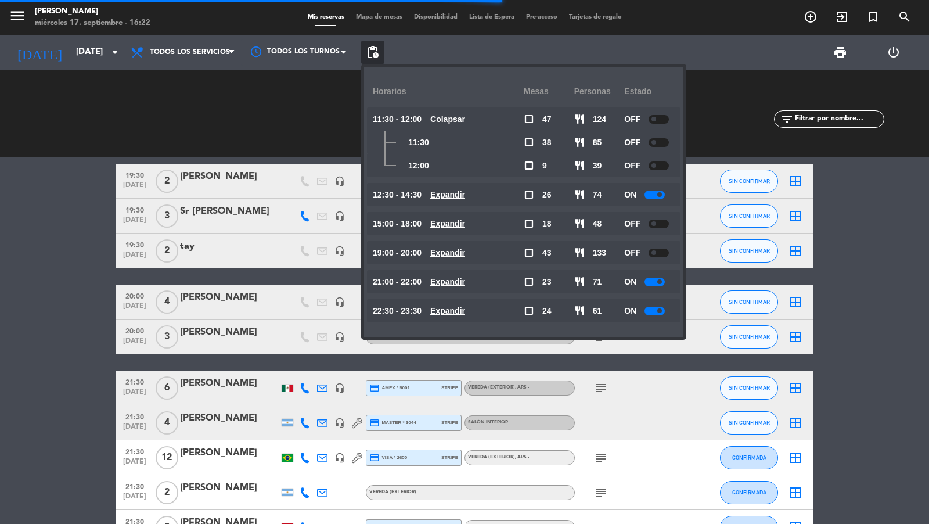
click at [452, 121] on u "Colapsar" at bounding box center [447, 118] width 35 height 9
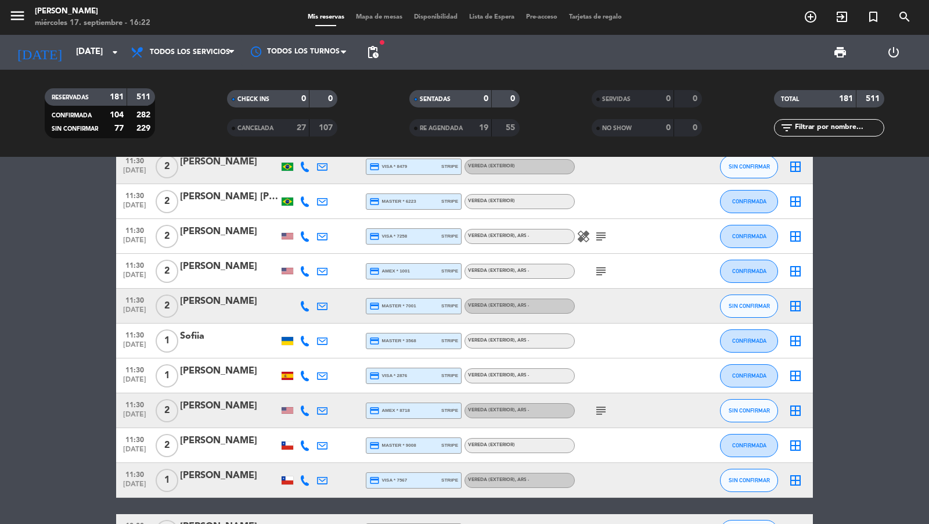
scroll to position [1171, 0]
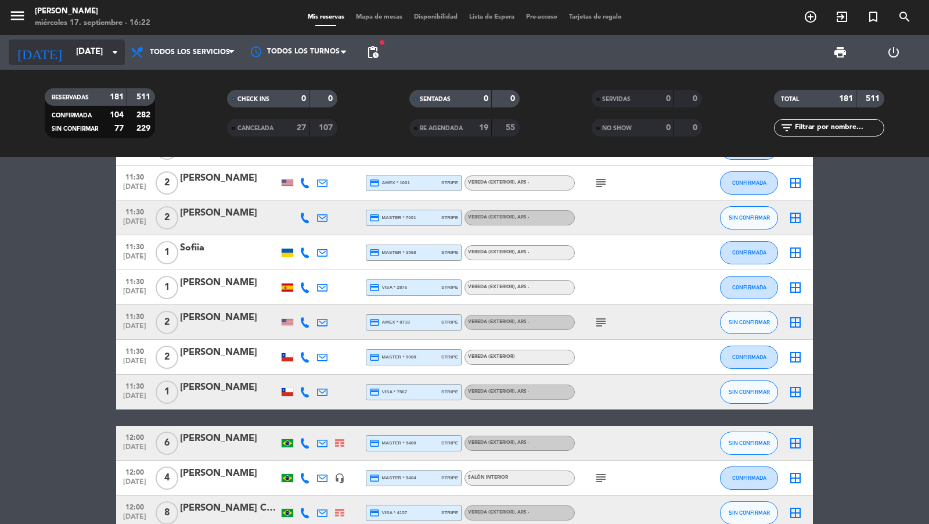
click at [99, 49] on input "[DATE]" at bounding box center [126, 52] width 112 height 22
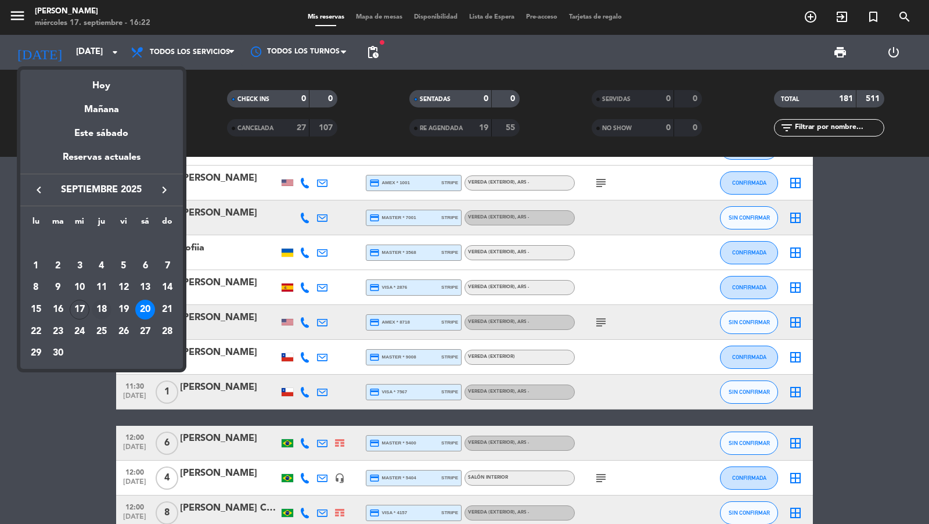
click at [107, 305] on div "18" at bounding box center [102, 310] width 20 height 20
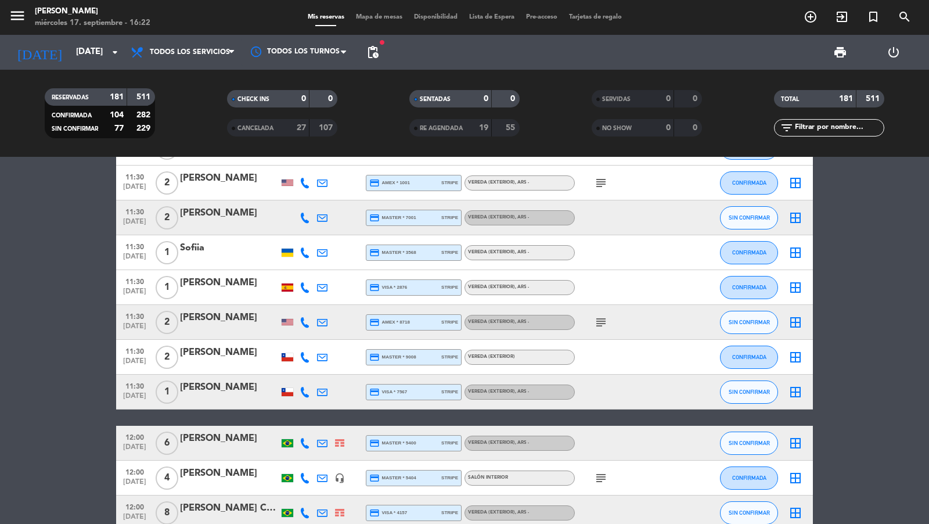
type input "[DEMOGRAPHIC_DATA] [DATE]"
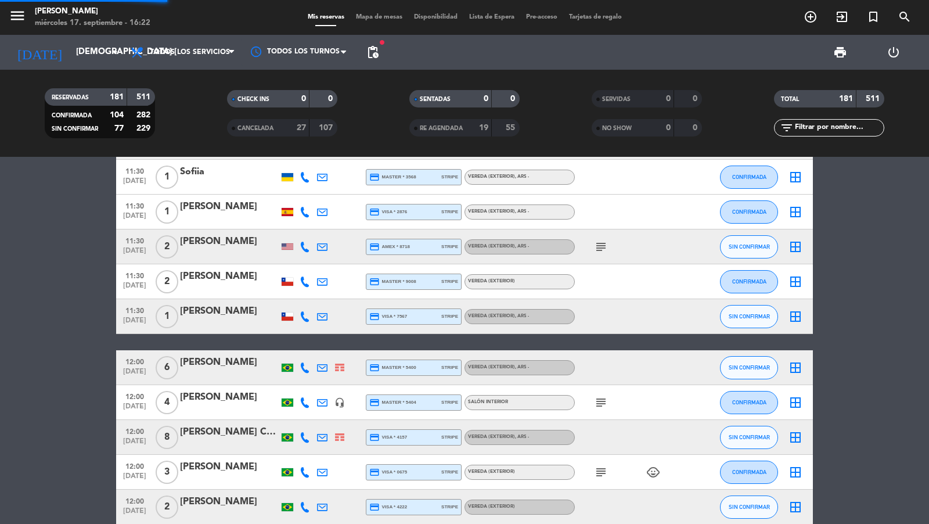
scroll to position [1096, 0]
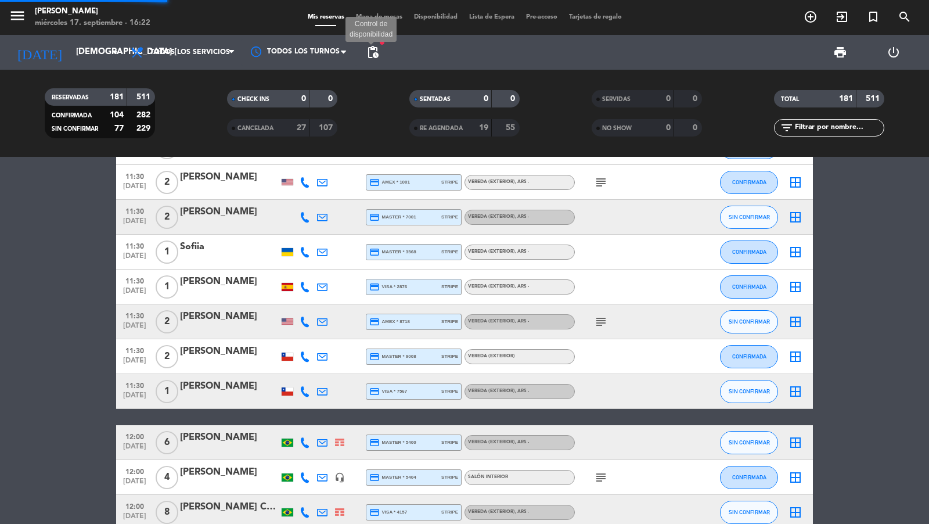
click at [370, 52] on span "pending_actions" at bounding box center [373, 52] width 14 height 14
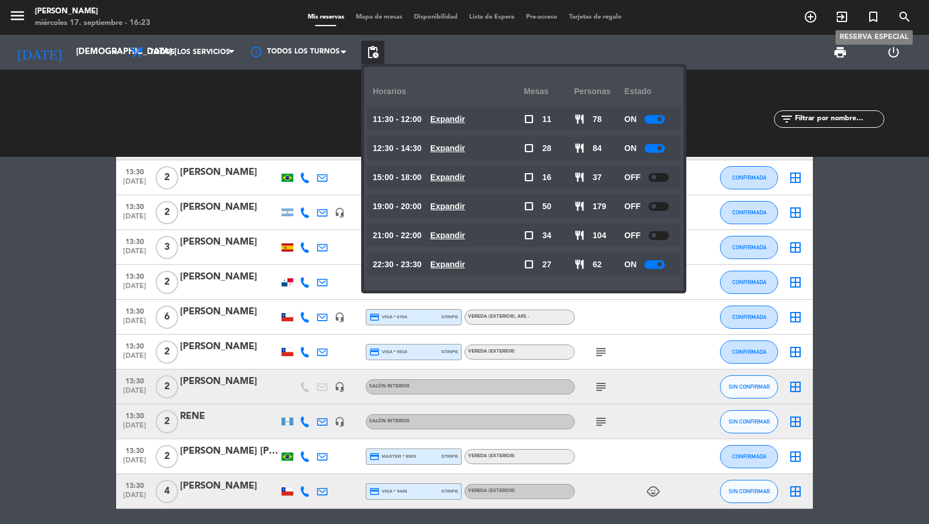
click at [905, 19] on icon "search" at bounding box center [905, 17] width 14 height 14
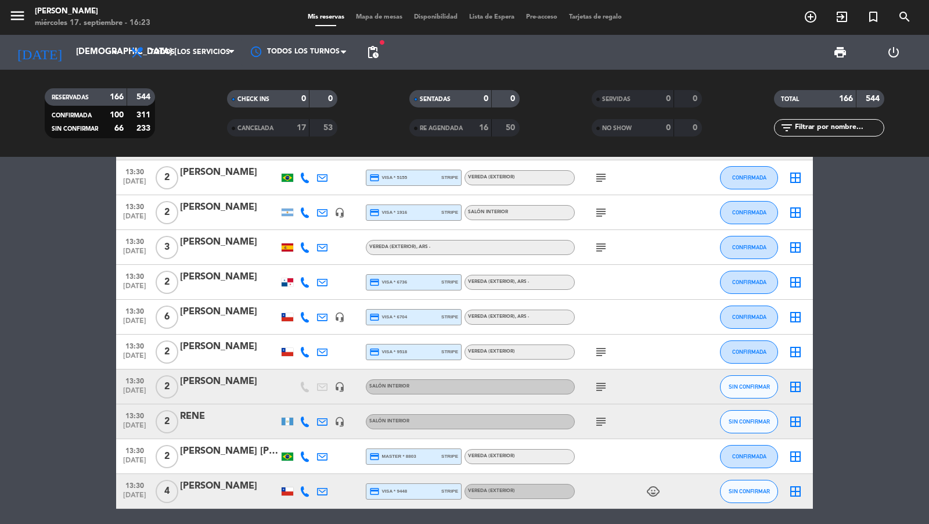
click at [905, 19] on div "search close Ingrese arriba un Nombre, Teléfono, o Email." at bounding box center [464, 262] width 929 height 524
click at [905, 19] on icon "search" at bounding box center [905, 17] width 14 height 14
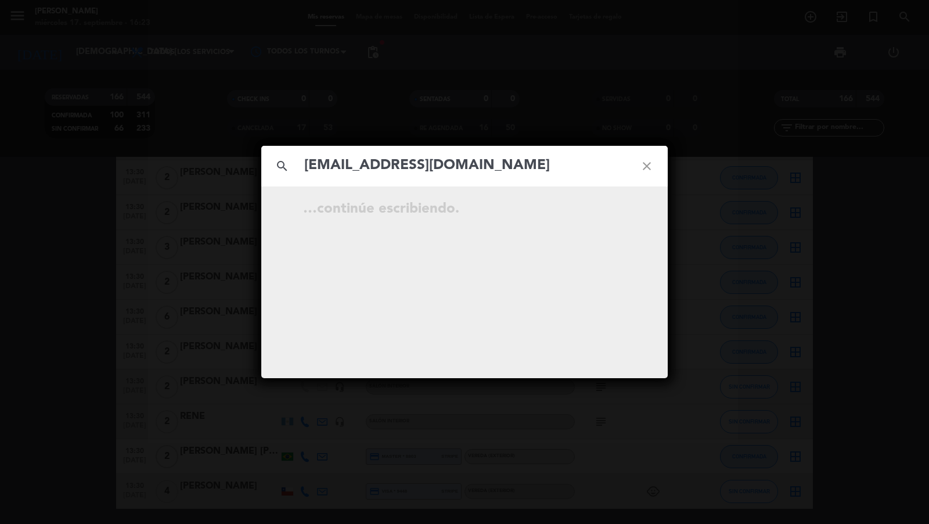
type input "[EMAIL_ADDRESS][DOMAIN_NAME]"
click at [365, 94] on div "search [EMAIL_ADDRESS][DOMAIN_NAME] close No hay resultados para "[EMAIL_ADDRES…" at bounding box center [464, 262] width 929 height 524
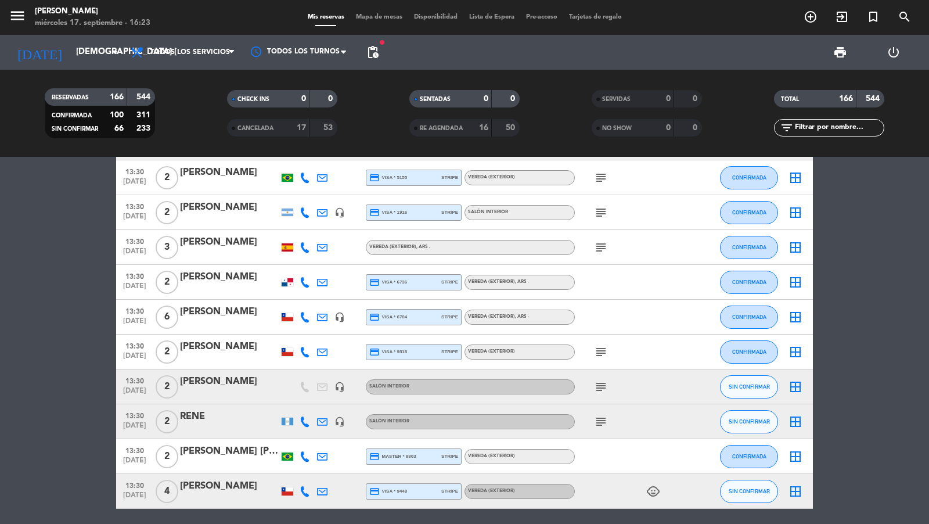
click at [91, 55] on div "search [EMAIL_ADDRESS][DOMAIN_NAME] close No hay resultados para "[EMAIL_ADDRES…" at bounding box center [464, 262] width 929 height 524
click at [116, 56] on icon "arrow_drop_down" at bounding box center [115, 52] width 14 height 14
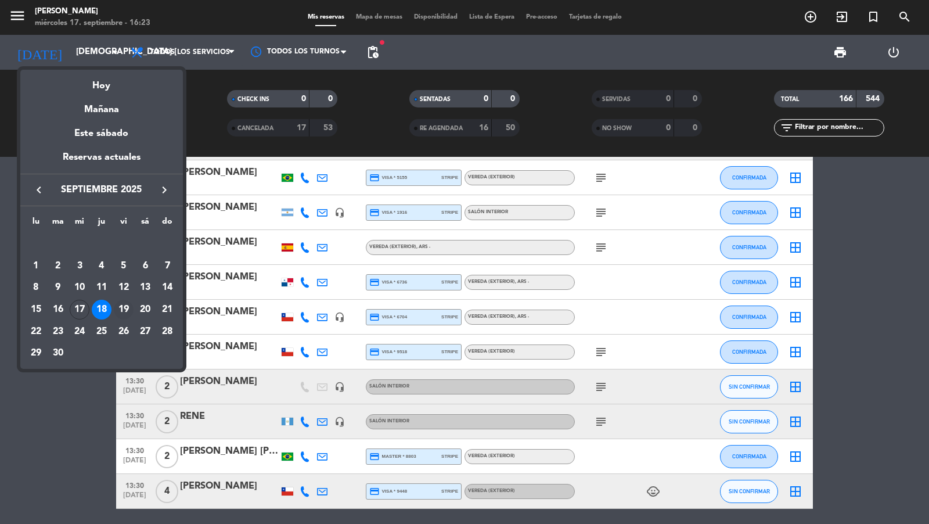
click at [129, 315] on div "19" at bounding box center [124, 310] width 20 height 20
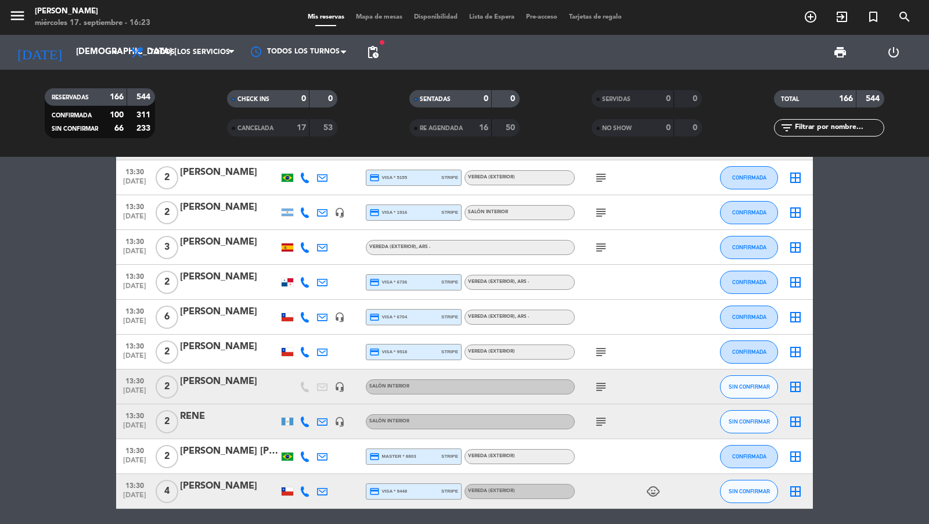
type input "[DATE]"
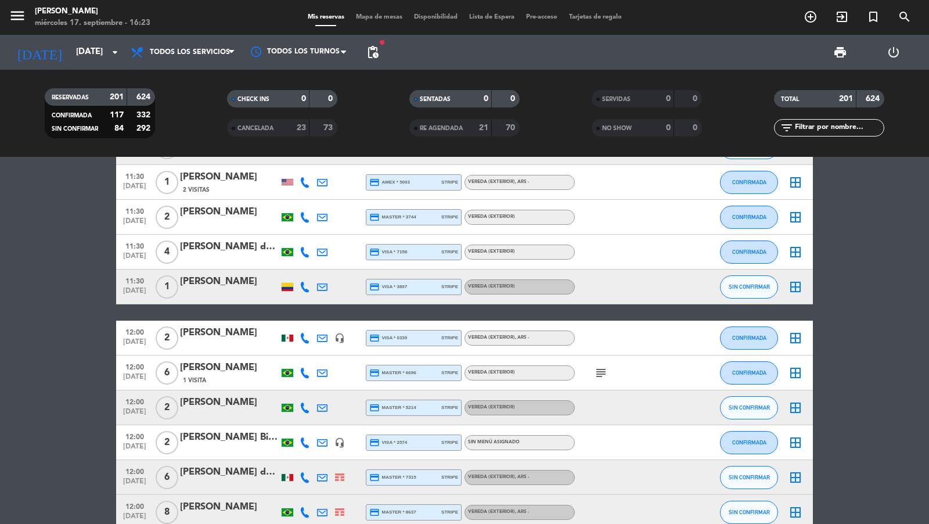
click at [824, 129] on input "text" at bounding box center [839, 127] width 90 height 13
paste input "Suaya"
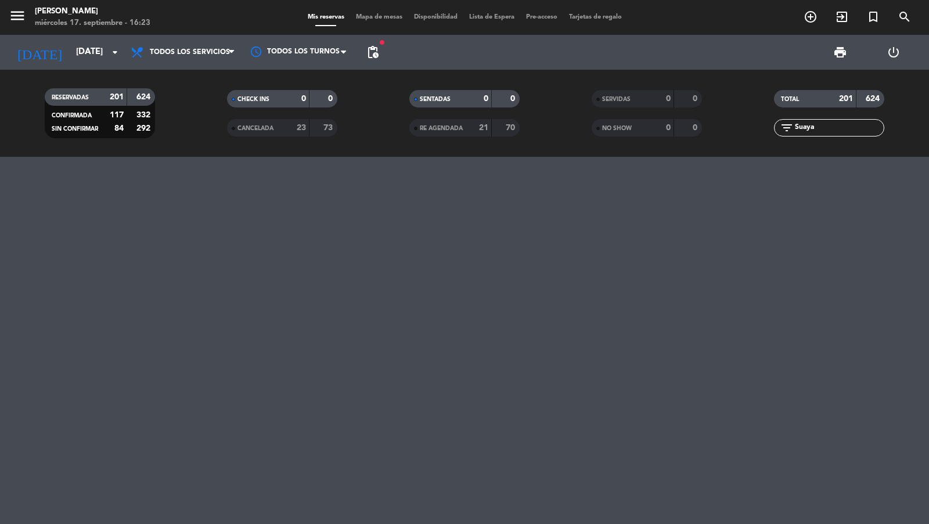
scroll to position [0, 0]
type input "Suaya"
click at [228, 55] on span "Todos los servicios" at bounding box center [183, 52] width 116 height 26
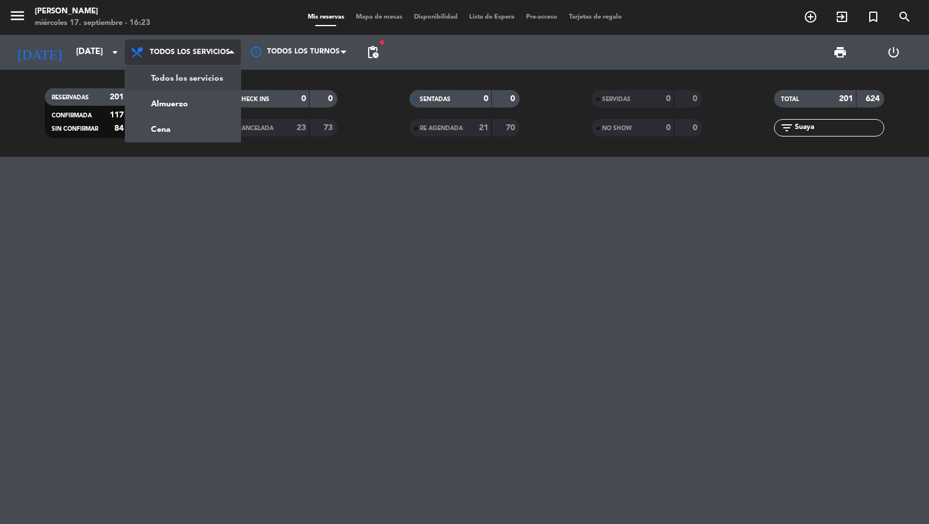
click at [228, 55] on span "Todos los servicios" at bounding box center [183, 52] width 116 height 26
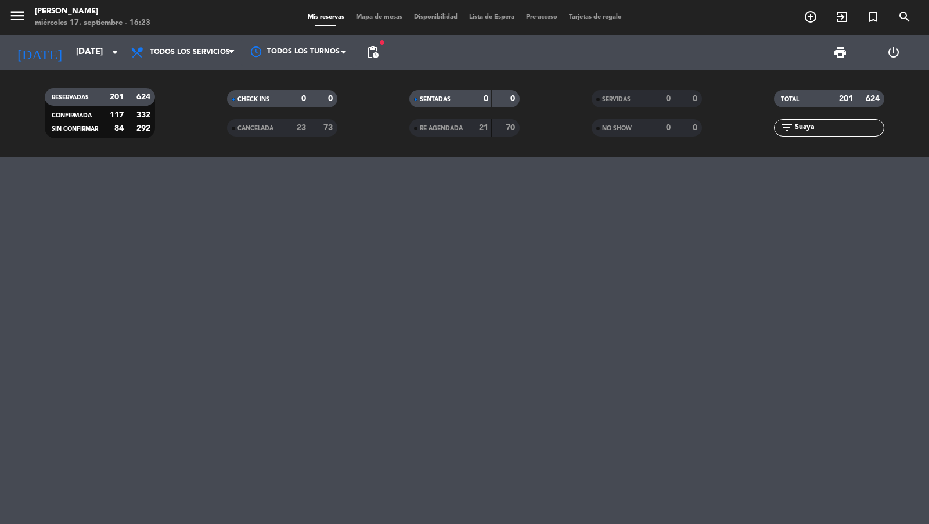
click at [255, 122] on div "CANCELADA" at bounding box center [256, 127] width 53 height 13
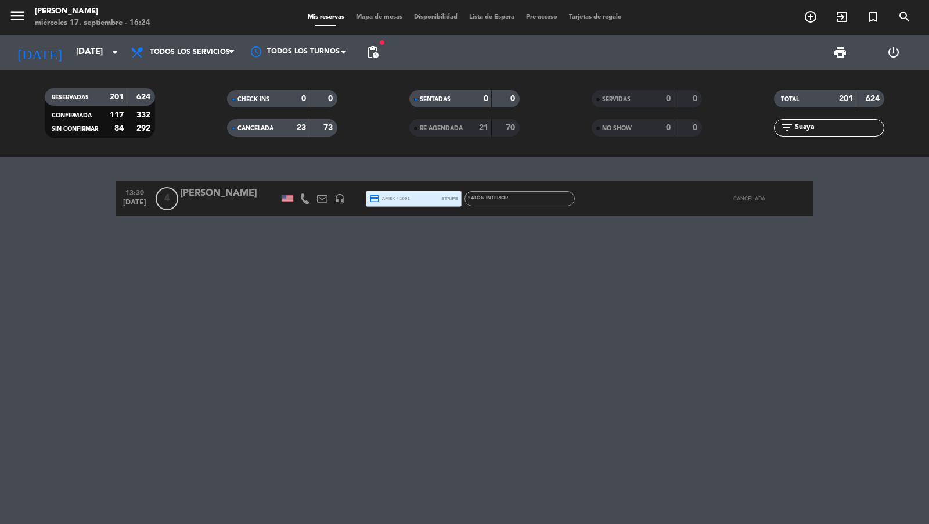
drag, startPoint x: 787, startPoint y: 127, endPoint x: 780, endPoint y: 127, distance: 7.5
click at [780, 127] on div "filter_list Suaya" at bounding box center [829, 127] width 110 height 17
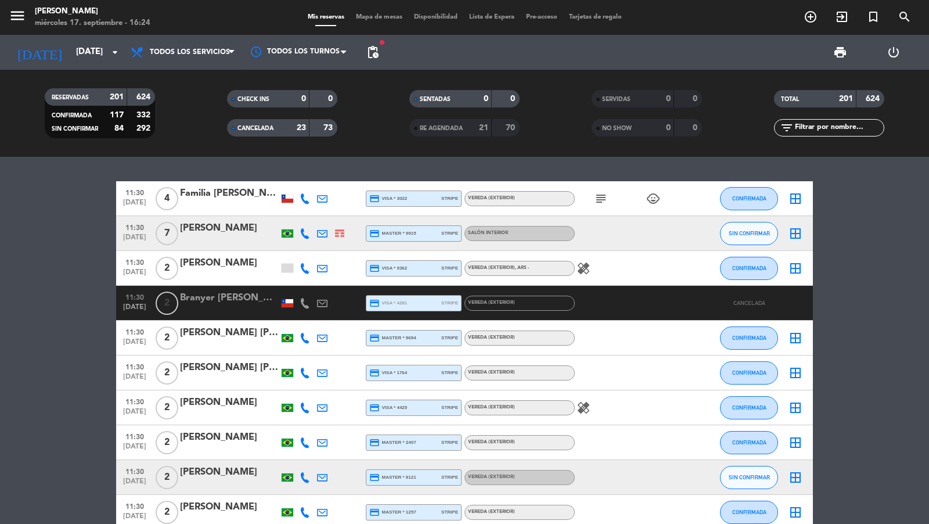
click at [283, 126] on div "23" at bounding box center [294, 127] width 23 height 13
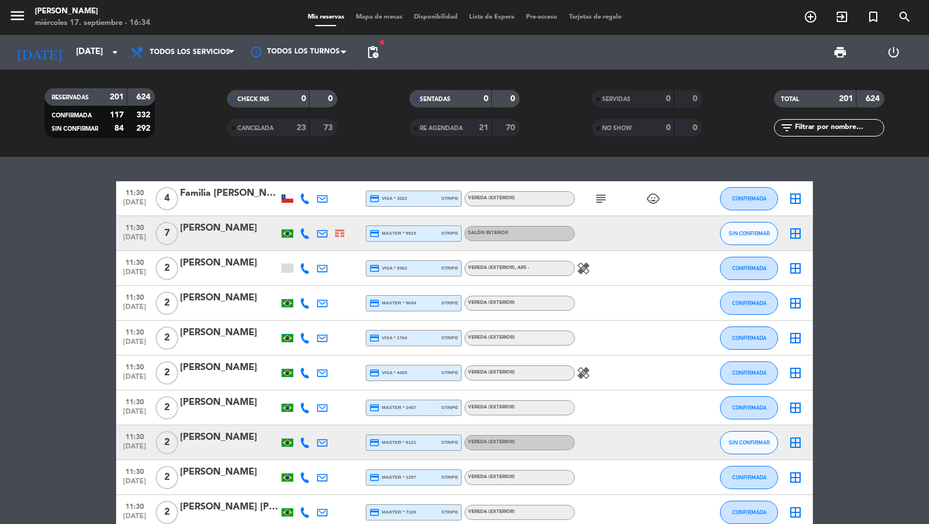
click at [14, 14] on icon "menu" at bounding box center [17, 15] width 17 height 17
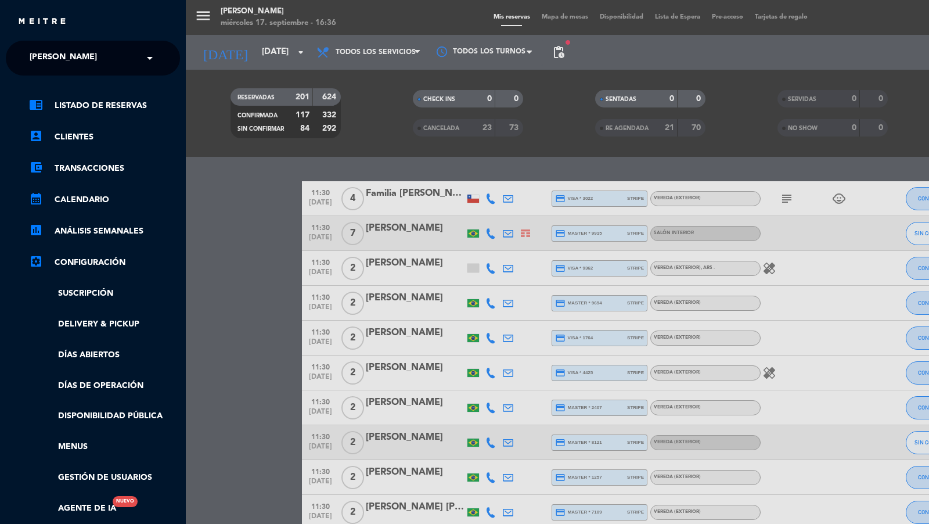
click at [75, 59] on div "× [PERSON_NAME]" at bounding box center [69, 58] width 89 height 24
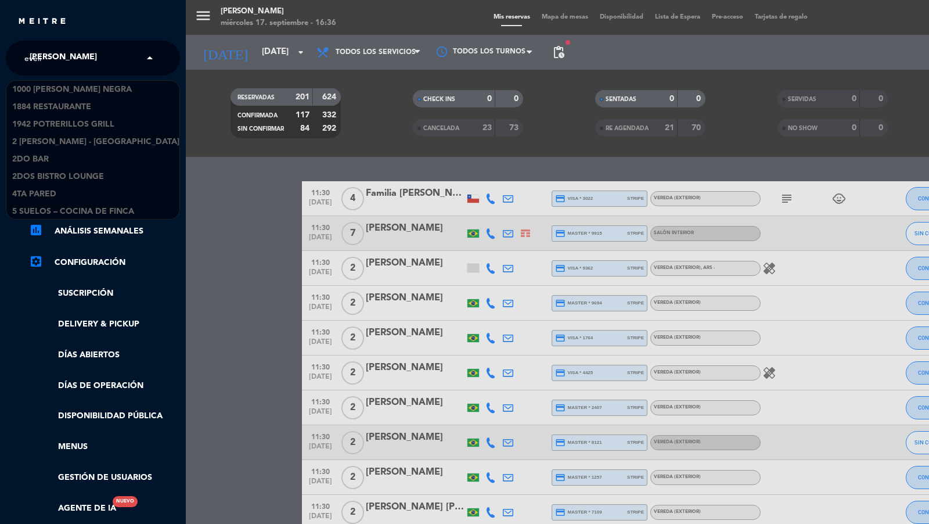
type input "[PERSON_NAME]"
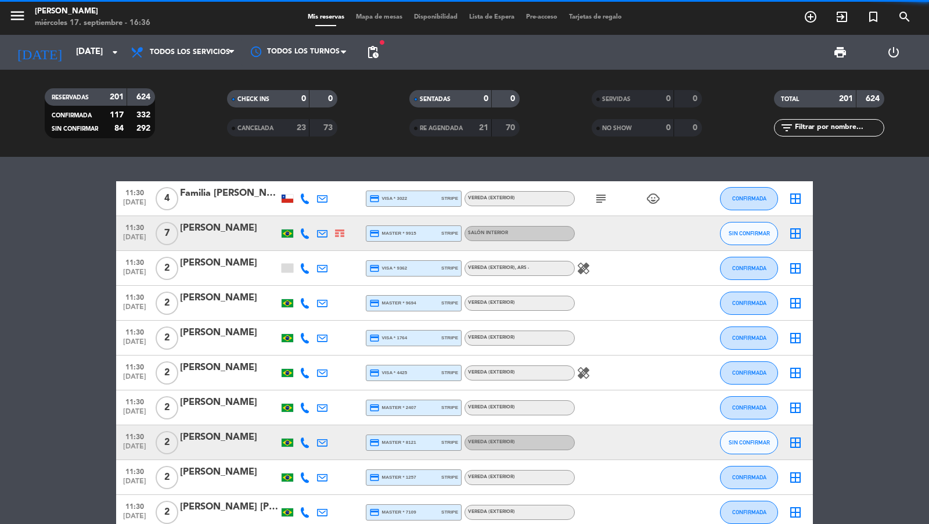
click at [815, 127] on input "text" at bounding box center [839, 127] width 90 height 13
paste input "arbaizagoitia"
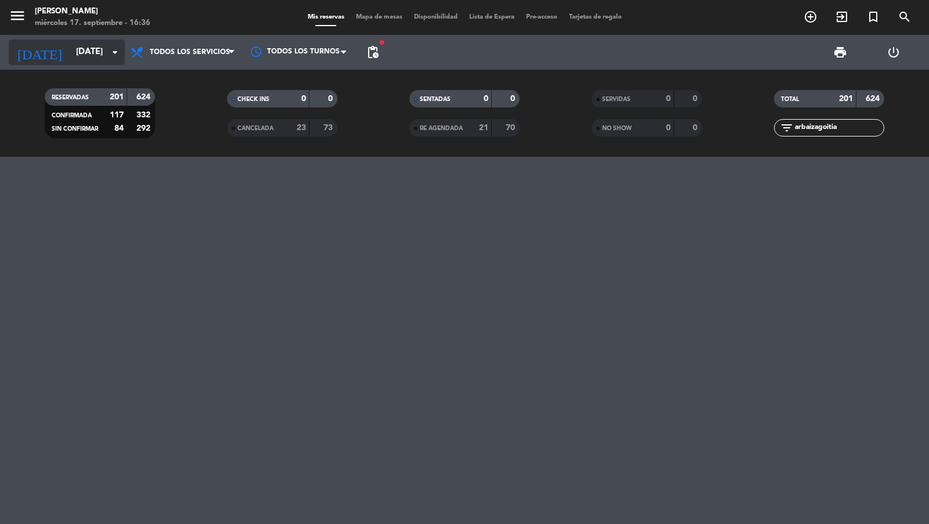
type input "arbaizagoitia"
click at [106, 59] on input "[DATE]" at bounding box center [126, 52] width 112 height 22
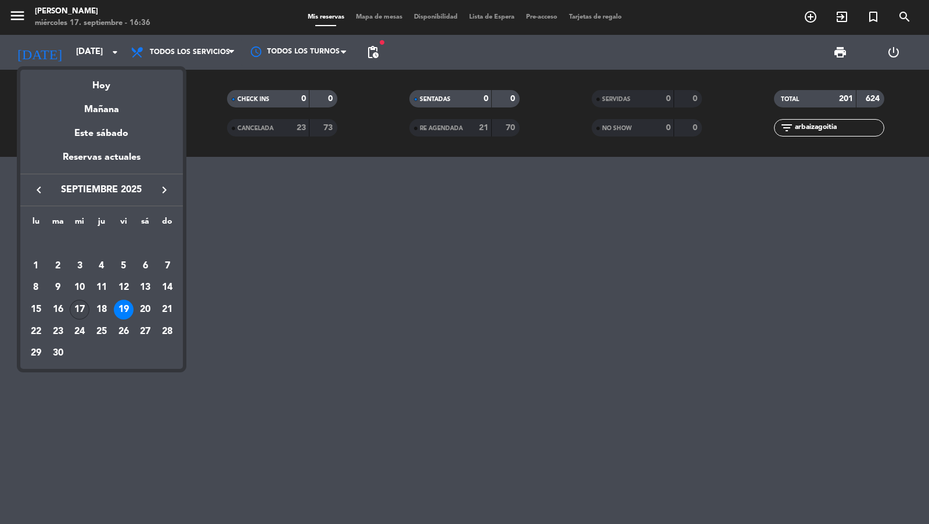
click at [80, 307] on div "17" at bounding box center [80, 310] width 20 height 20
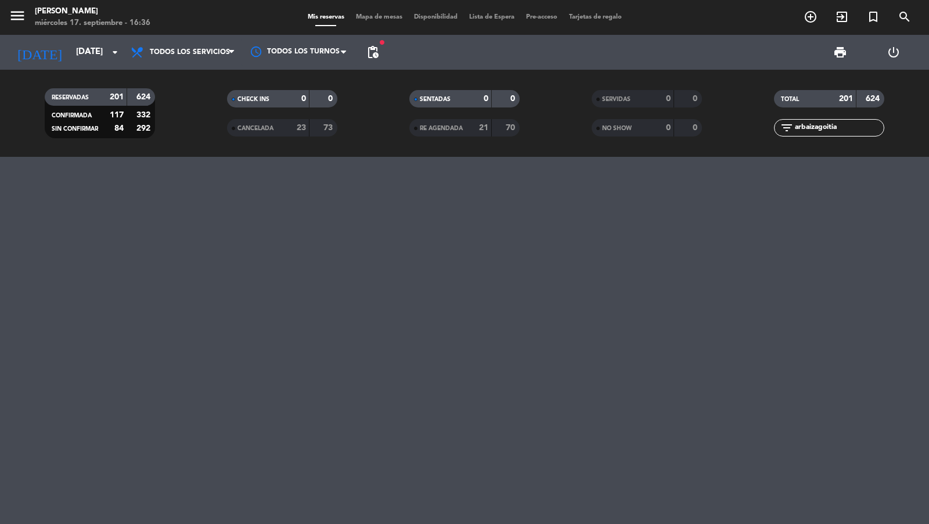
type input "[DATE]"
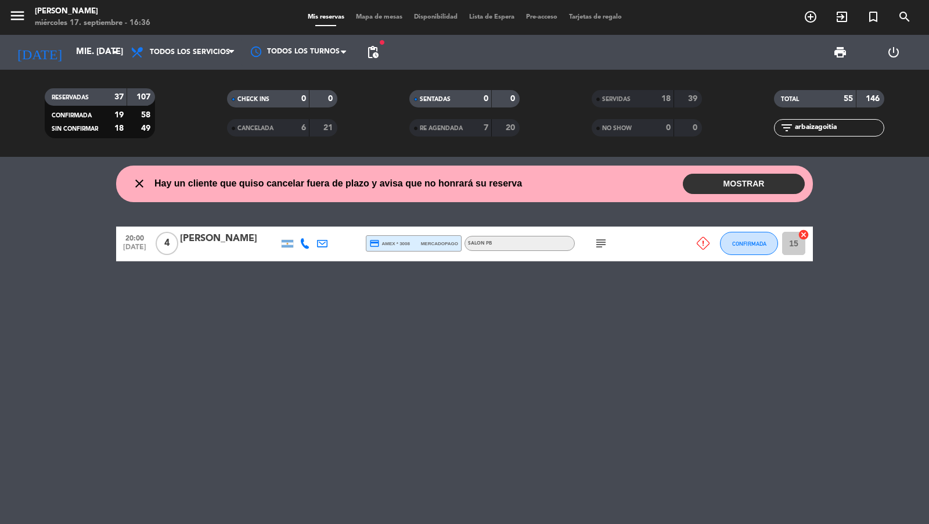
click at [233, 242] on div "[PERSON_NAME]" at bounding box center [229, 238] width 99 height 15
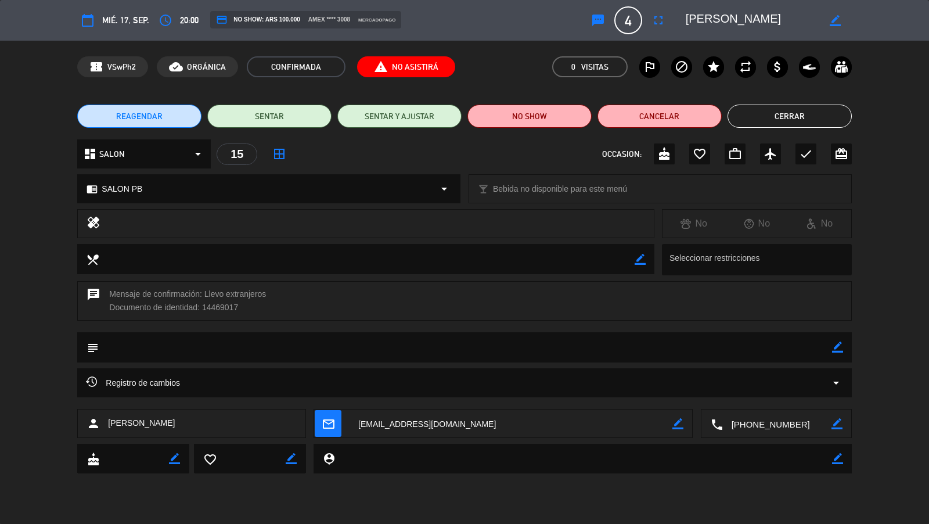
click at [161, 113] on span "REAGENDAR" at bounding box center [139, 116] width 46 height 12
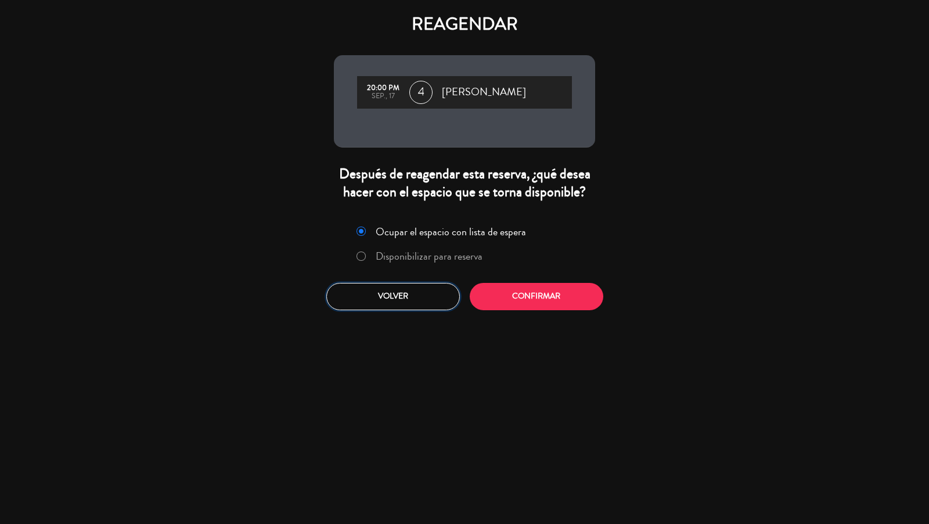
click at [386, 286] on button "Volver" at bounding box center [393, 296] width 134 height 27
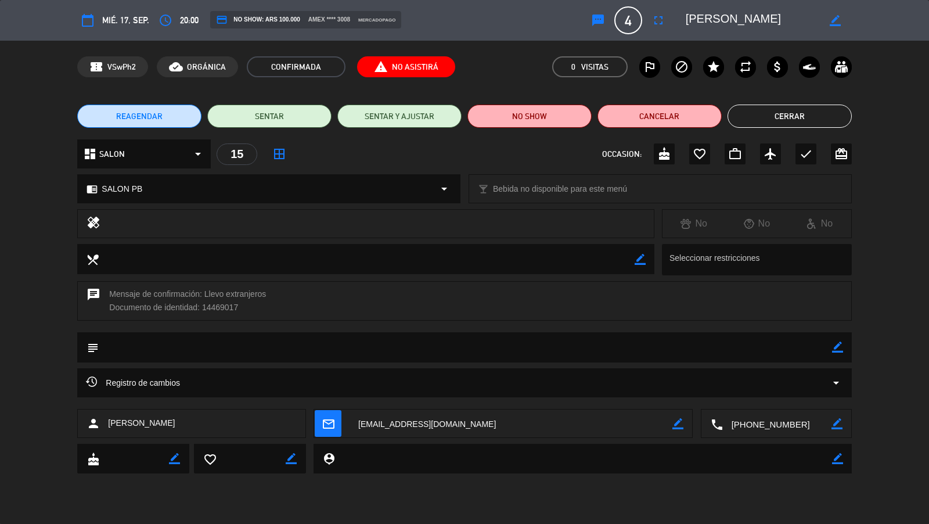
click at [158, 118] on span "REAGENDAR" at bounding box center [139, 116] width 46 height 12
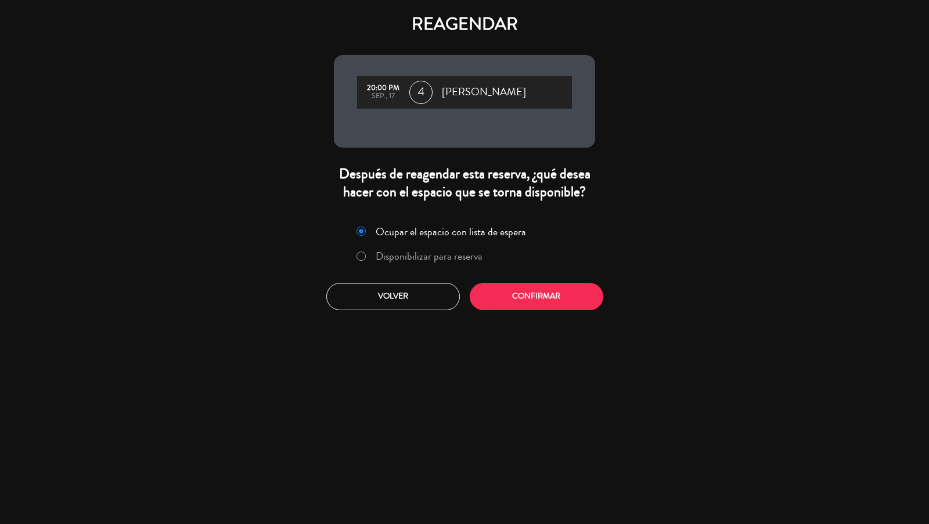
click at [435, 259] on label "Disponibilizar para reserva" at bounding box center [429, 256] width 107 height 10
click at [510, 290] on button "Confirmar" at bounding box center [537, 296] width 134 height 27
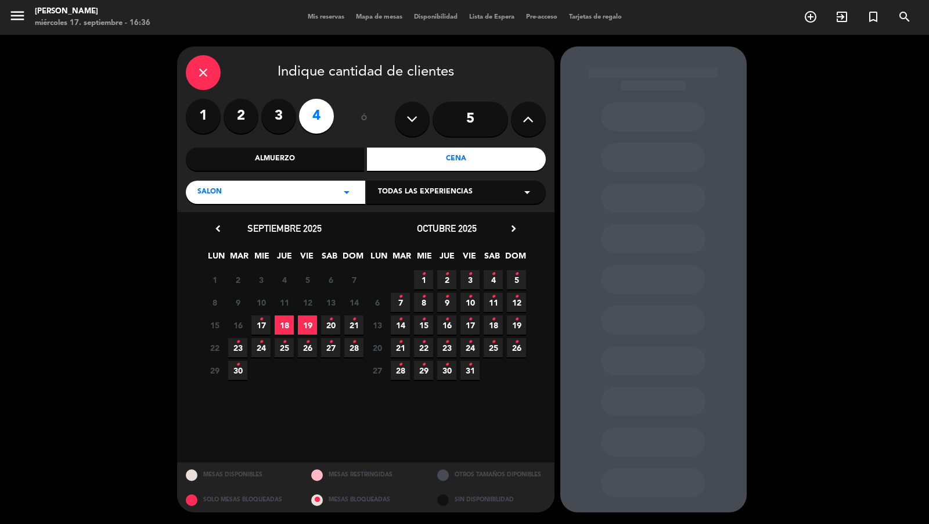
click at [280, 353] on span "25 •" at bounding box center [284, 347] width 19 height 19
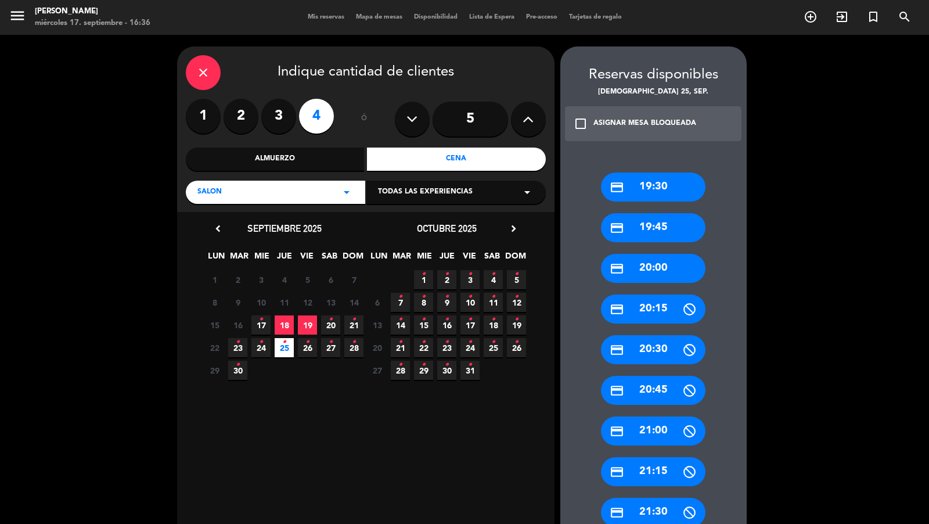
click at [662, 266] on div "credit_card 20:00" at bounding box center [653, 268] width 104 height 29
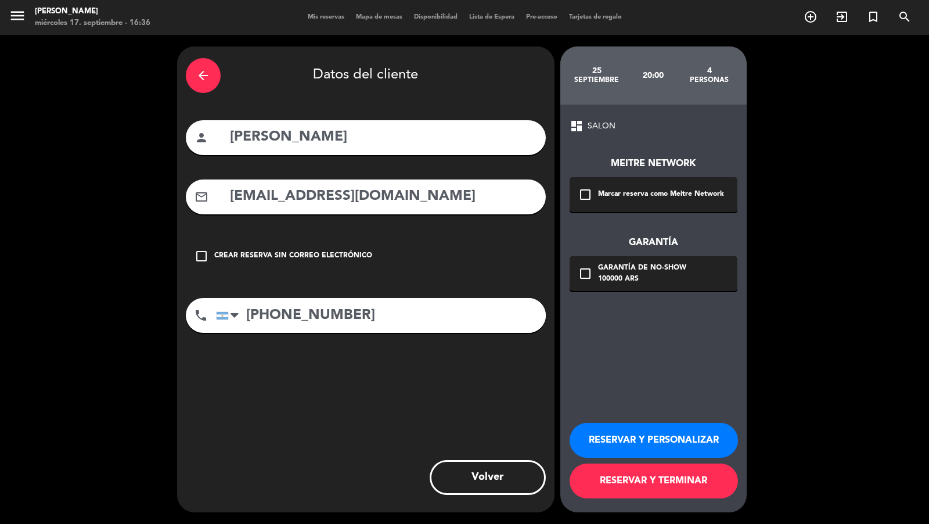
click at [641, 195] on div "Marcar reserva como Meitre Network" at bounding box center [661, 195] width 126 height 12
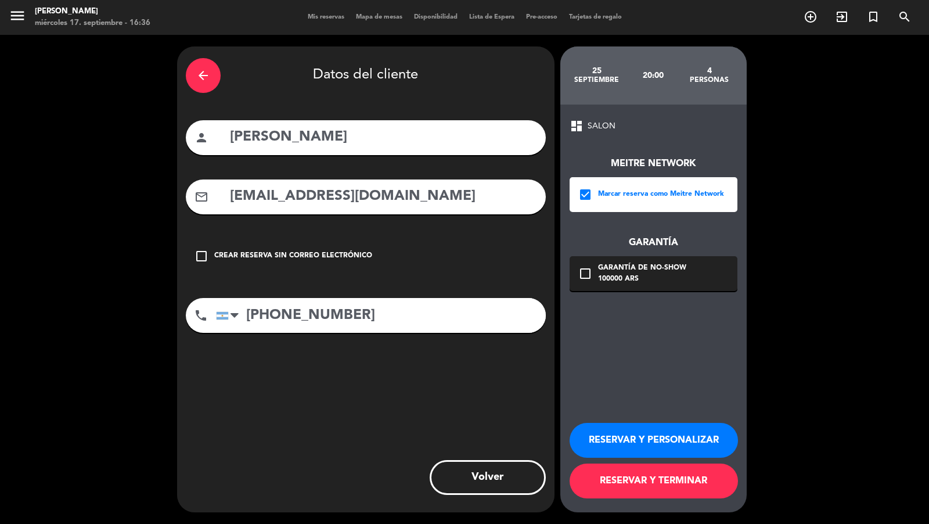
drag, startPoint x: 641, startPoint y: 480, endPoint x: 645, endPoint y: 451, distance: 29.3
click at [641, 478] on button "RESERVAR Y TERMINAR" at bounding box center [654, 480] width 168 height 35
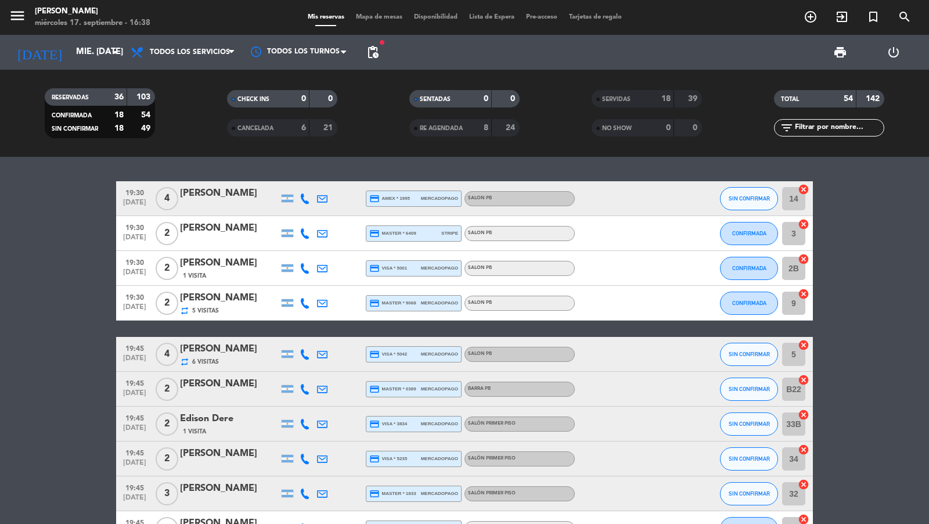
click at [21, 16] on icon "menu" at bounding box center [17, 15] width 17 height 17
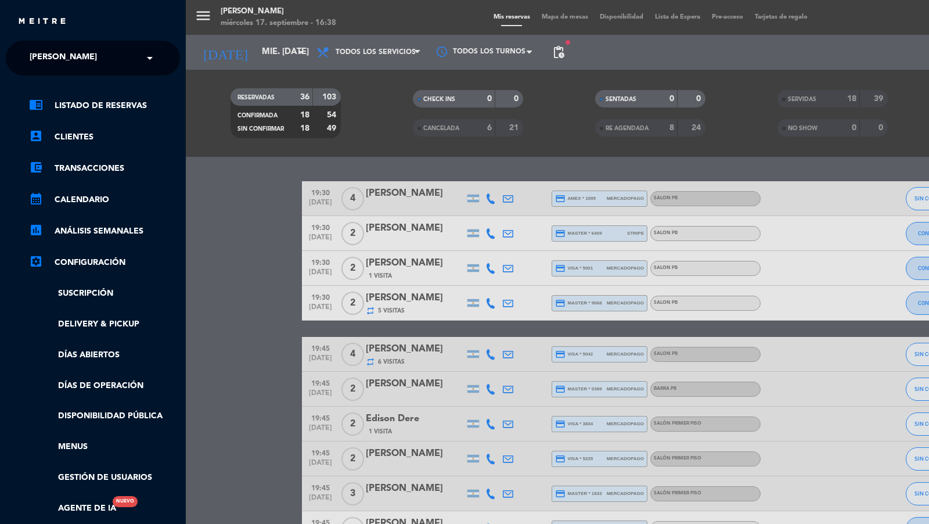
click at [80, 60] on input "text" at bounding box center [94, 59] width 142 height 26
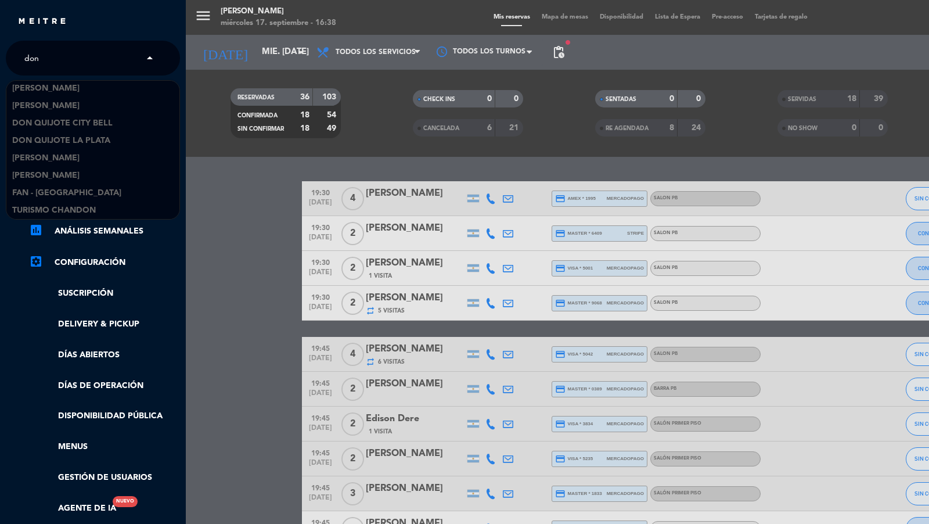
scroll to position [18, 0]
type input "don j"
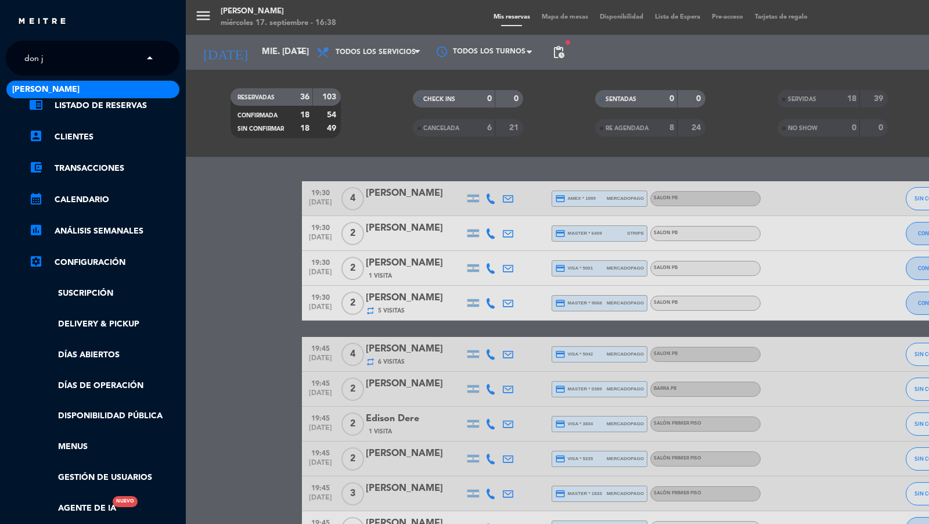
scroll to position [0, 0]
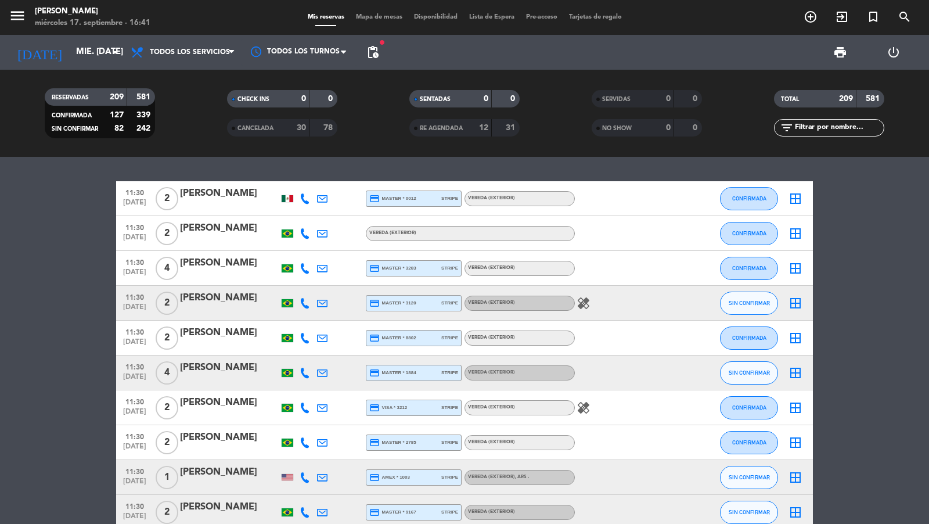
click at [81, 49] on input "[DATE]" at bounding box center [126, 52] width 112 height 22
click at [92, 53] on input "mié. [DATE]" at bounding box center [126, 52] width 112 height 22
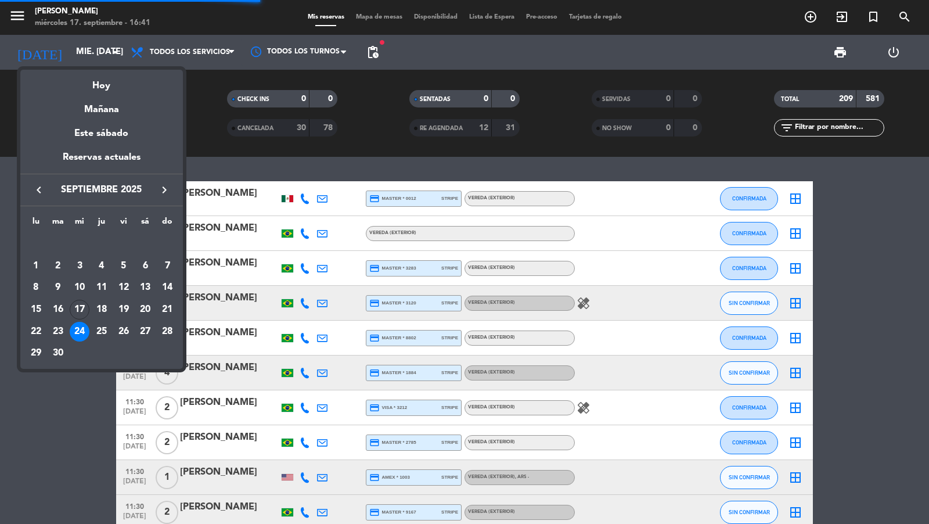
click at [164, 193] on icon "keyboard_arrow_right" at bounding box center [164, 190] width 14 height 14
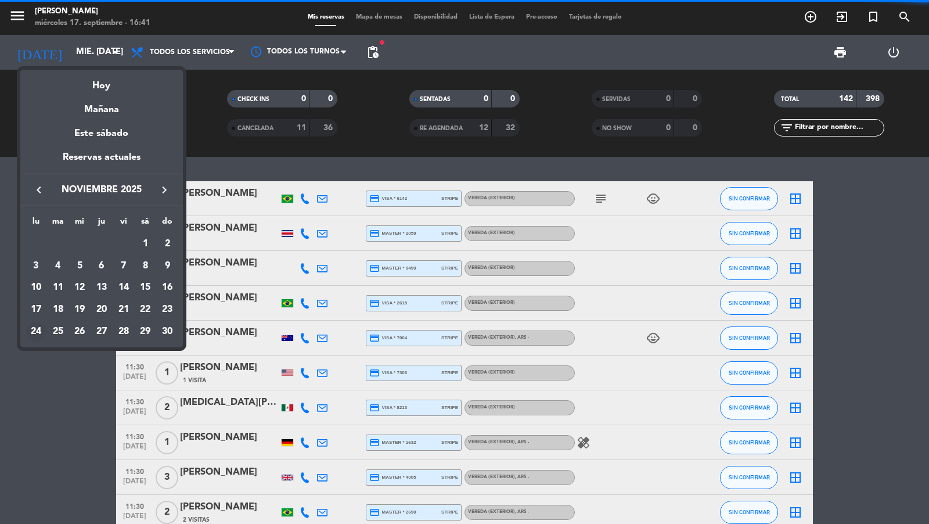
click at [37, 329] on div "24" at bounding box center [36, 332] width 20 height 20
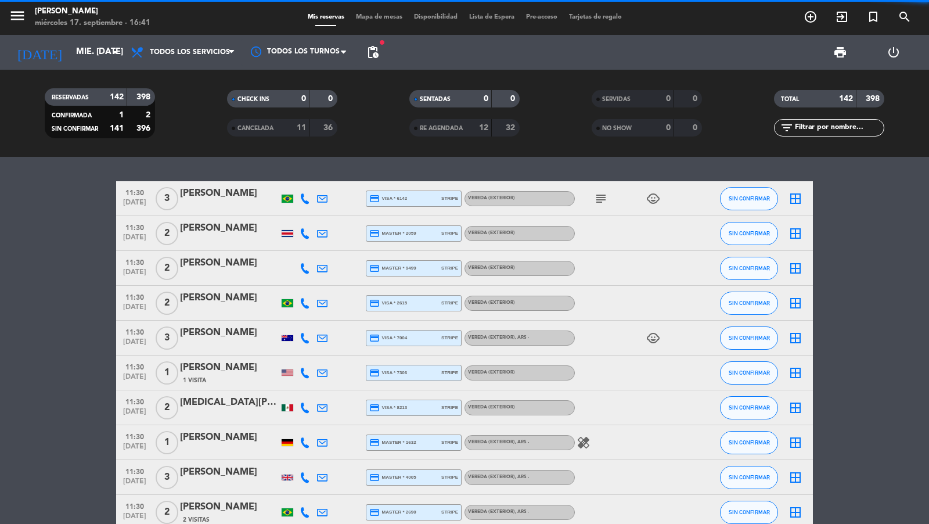
type input "lun. 24 nov."
click at [374, 53] on span "pending_actions" at bounding box center [373, 52] width 14 height 14
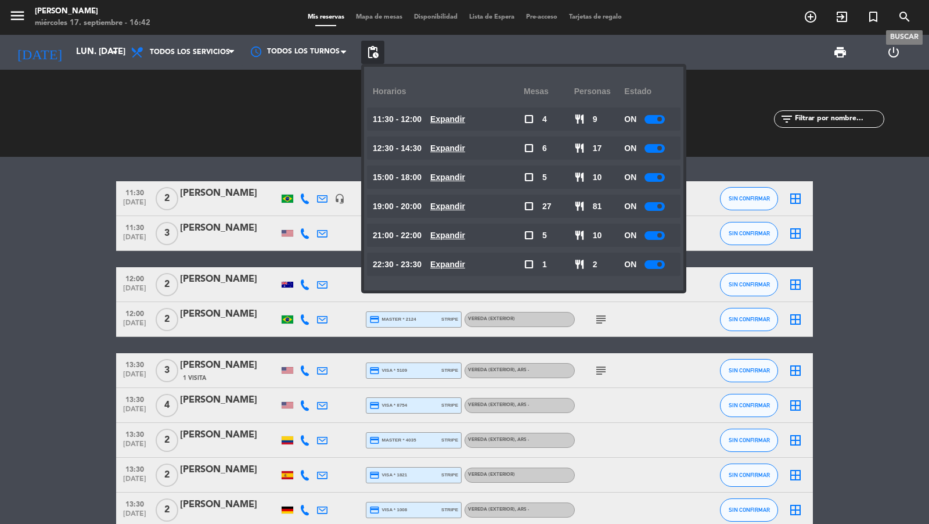
click at [906, 20] on icon "search" at bounding box center [905, 17] width 14 height 14
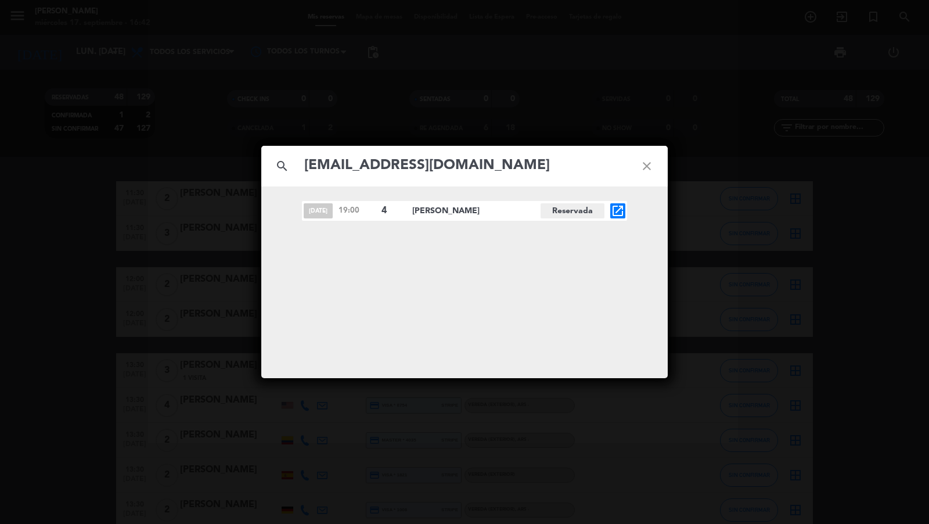
type input "srowen@gmail.com"
click at [619, 204] on icon "open_in_new" at bounding box center [618, 211] width 14 height 14
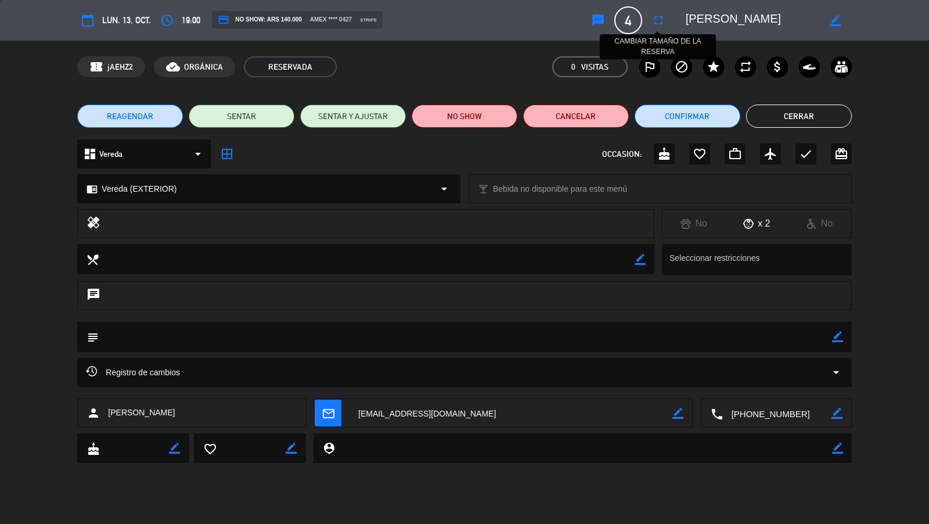
click at [654, 21] on icon "fullscreen" at bounding box center [658, 20] width 14 height 14
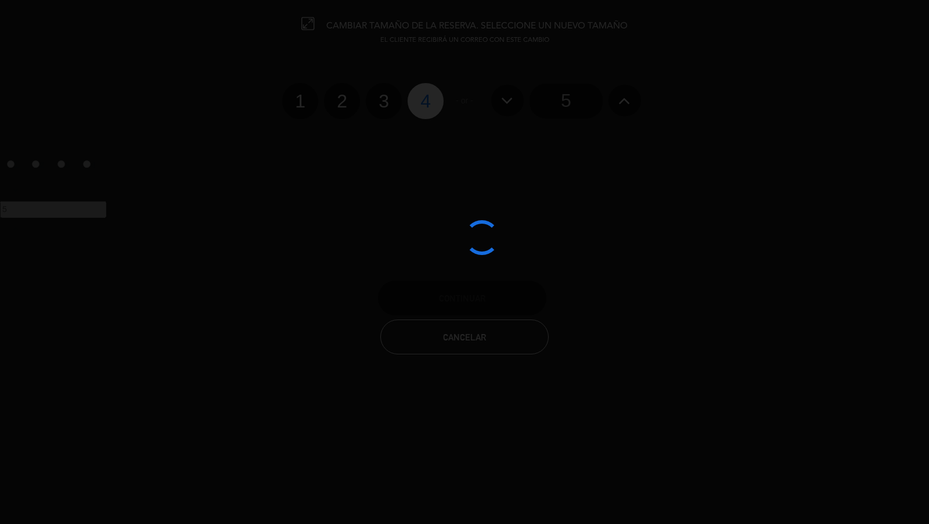
click at [636, 104] on div at bounding box center [464, 262] width 929 height 524
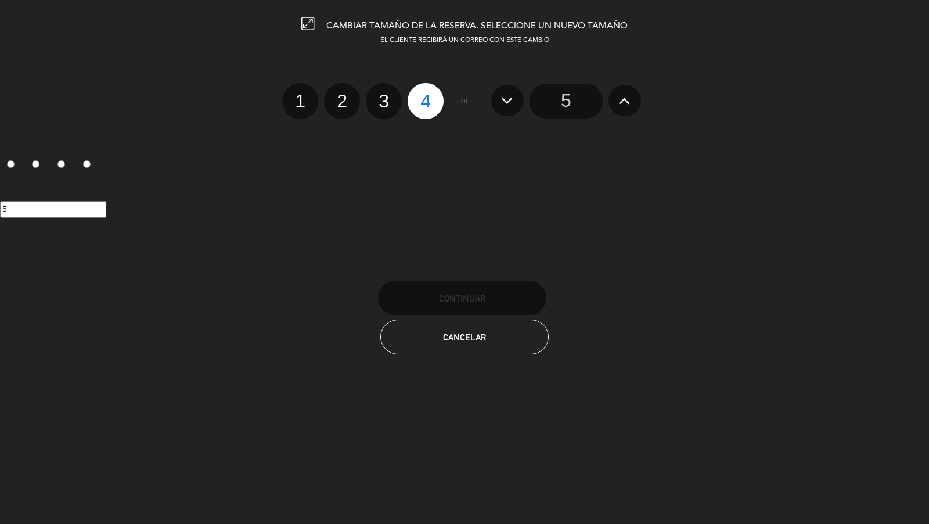
click at [626, 104] on icon at bounding box center [624, 100] width 12 height 19
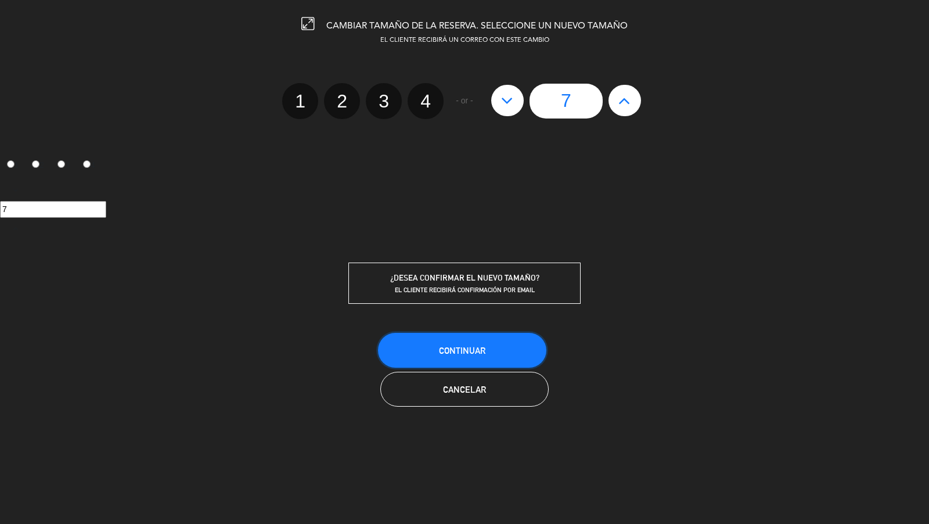
click at [499, 336] on button "Continuar" at bounding box center [462, 350] width 168 height 35
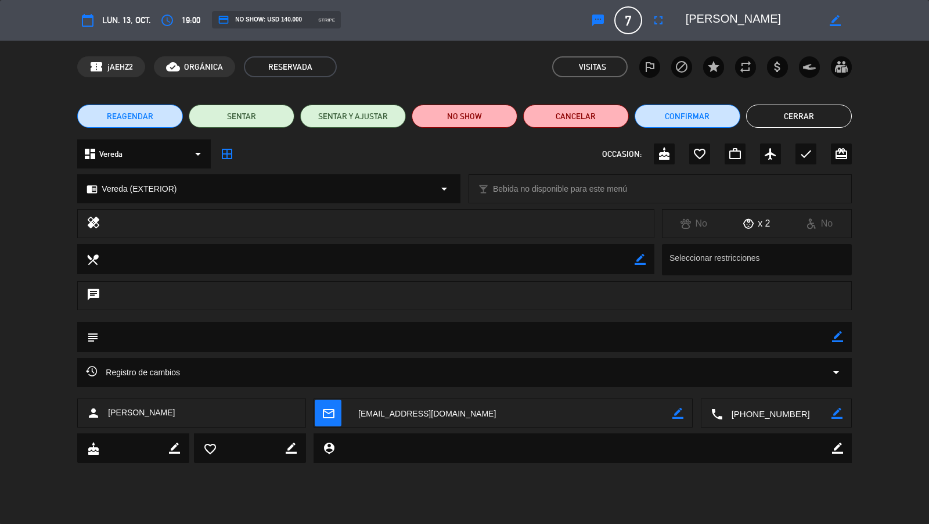
click at [770, 119] on button "Cerrar" at bounding box center [799, 115] width 106 height 23
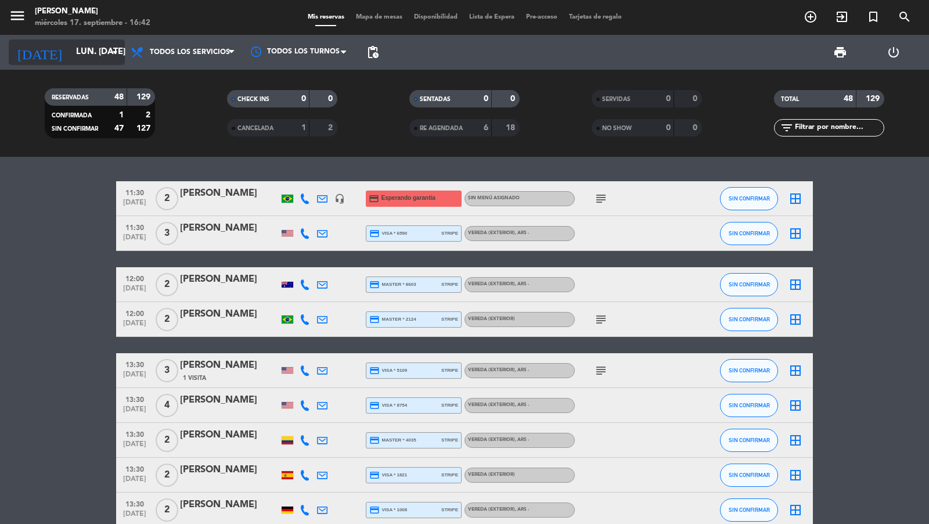
click at [98, 50] on input "lun. 24 nov." at bounding box center [126, 52] width 112 height 22
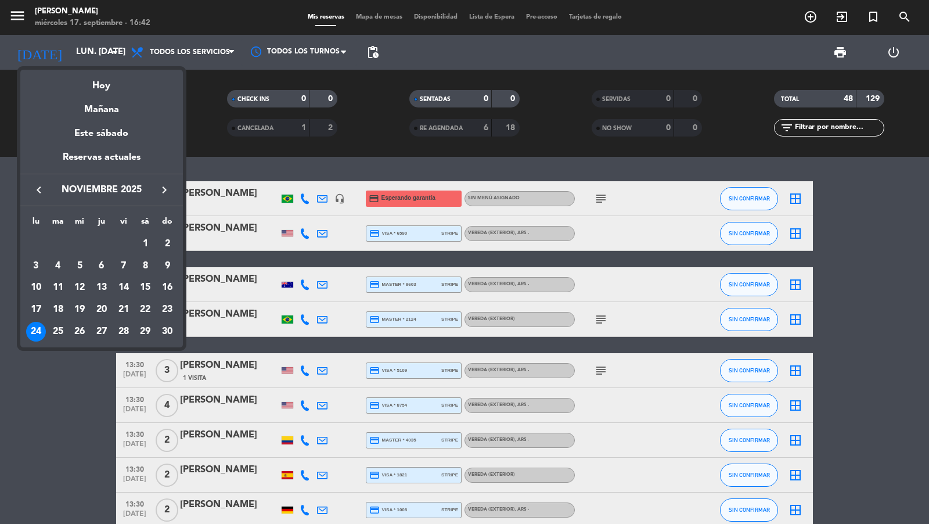
click at [161, 185] on icon "keyboard_arrow_right" at bounding box center [164, 190] width 14 height 14
click at [41, 192] on icon "keyboard_arrow_left" at bounding box center [39, 190] width 14 height 14
click at [41, 191] on icon "keyboard_arrow_left" at bounding box center [39, 190] width 14 height 14
click at [77, 330] on div "22" at bounding box center [80, 332] width 20 height 20
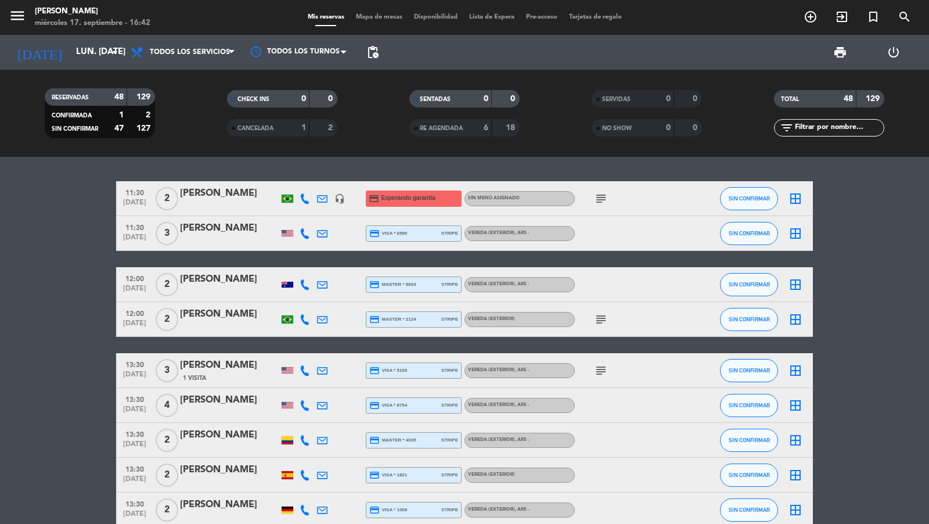
type input "mié. 22 oct."
click at [372, 49] on span "pending_actions" at bounding box center [373, 52] width 14 height 14
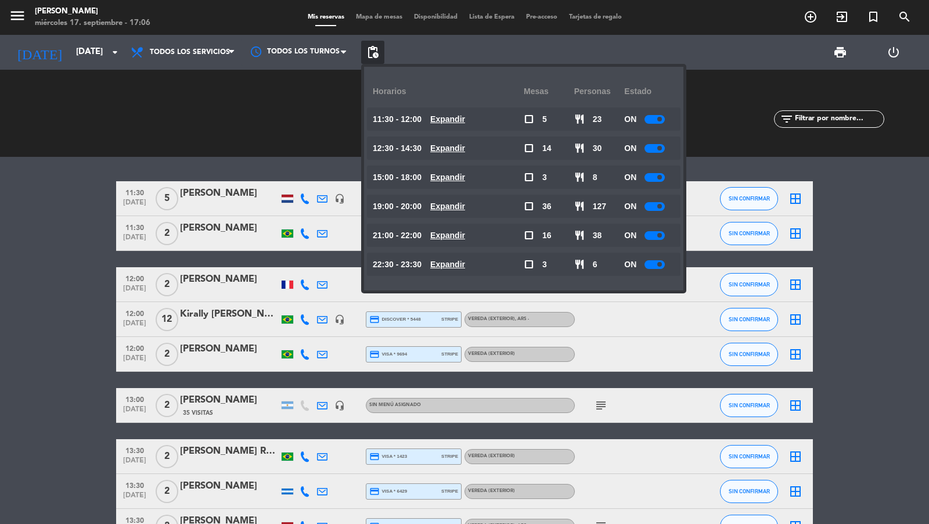
click at [900, 21] on icon "search" at bounding box center [905, 17] width 14 height 14
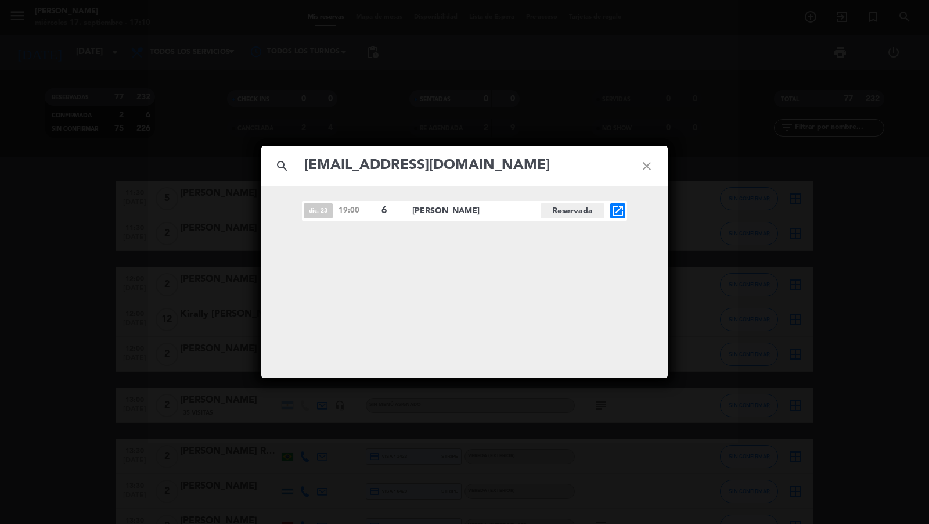
type input "wandabrown4457@gmail.com"
click at [618, 212] on icon "open_in_new" at bounding box center [618, 211] width 14 height 14
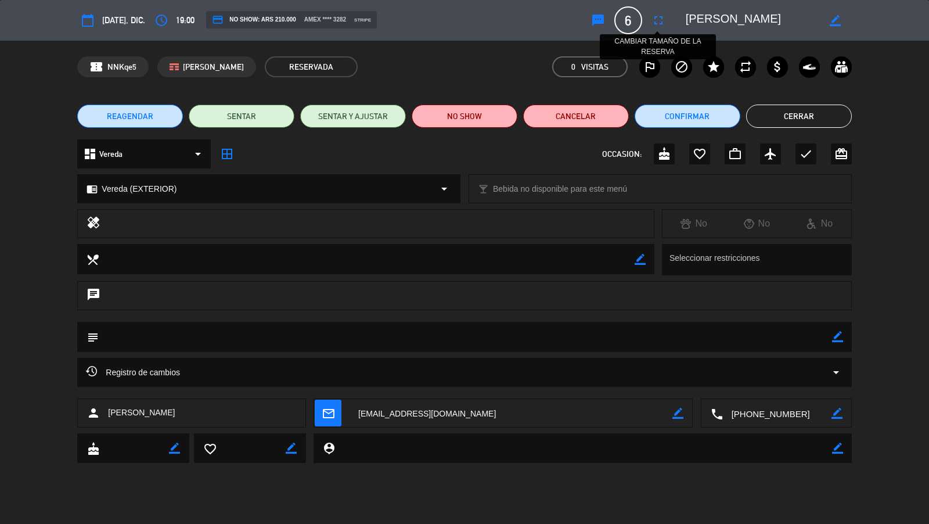
click at [660, 19] on icon "fullscreen" at bounding box center [658, 20] width 14 height 14
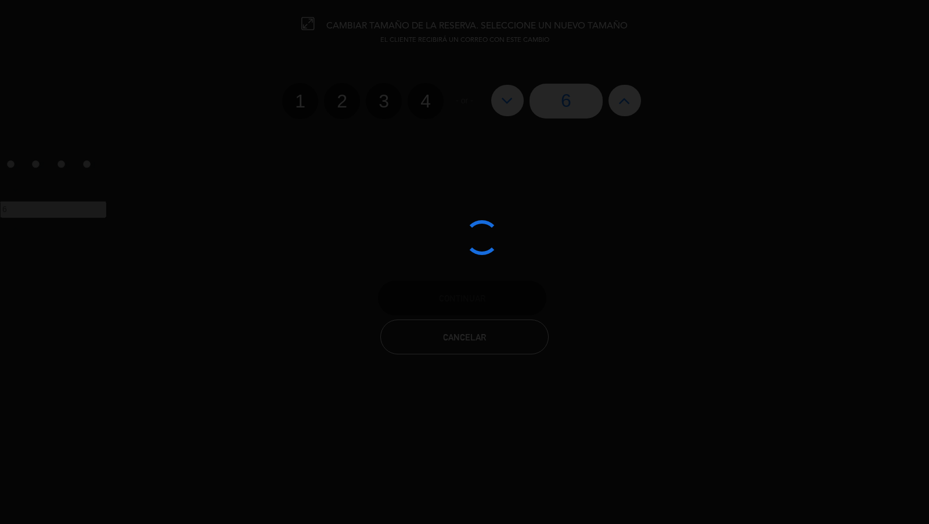
click at [633, 106] on button at bounding box center [624, 100] width 33 height 31
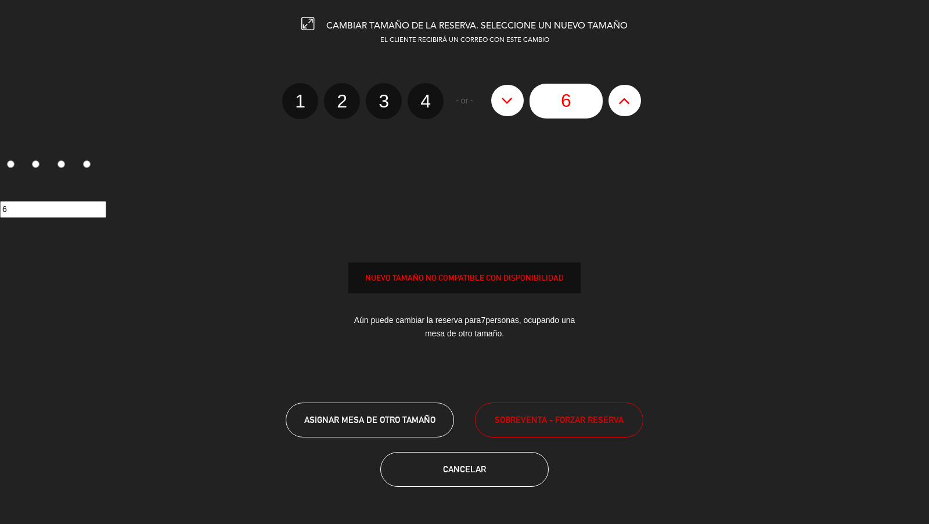
type input "7"
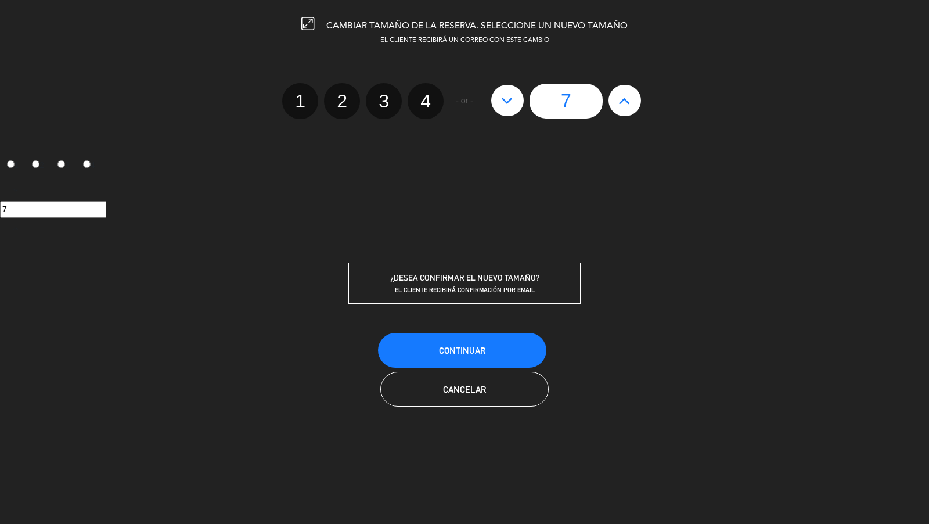
click at [521, 347] on button "Continuar" at bounding box center [462, 350] width 168 height 35
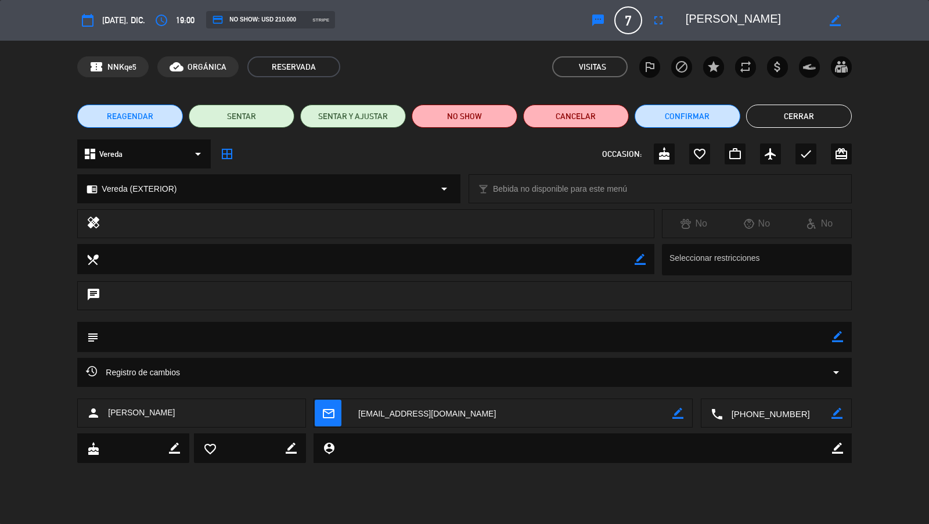
click at [784, 125] on button "Cerrar" at bounding box center [799, 115] width 106 height 23
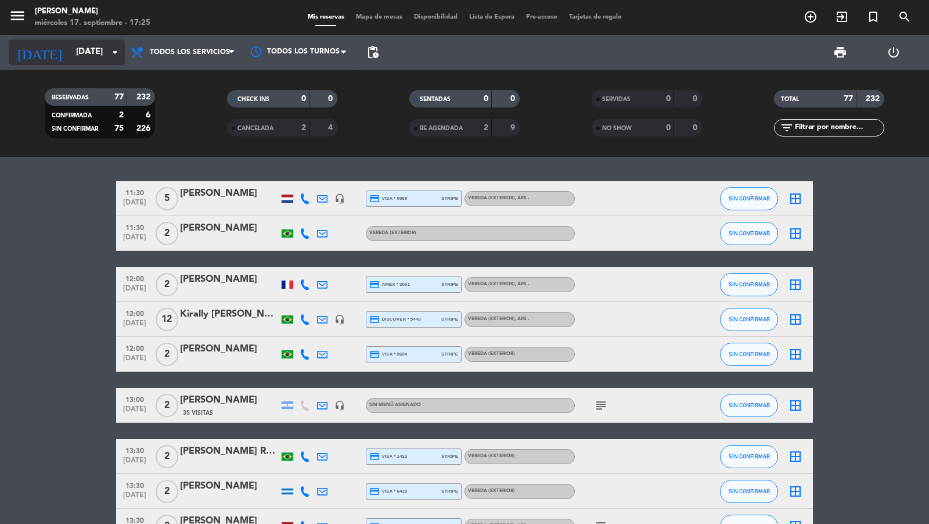
click at [118, 53] on icon "arrow_drop_down" at bounding box center [115, 52] width 14 height 14
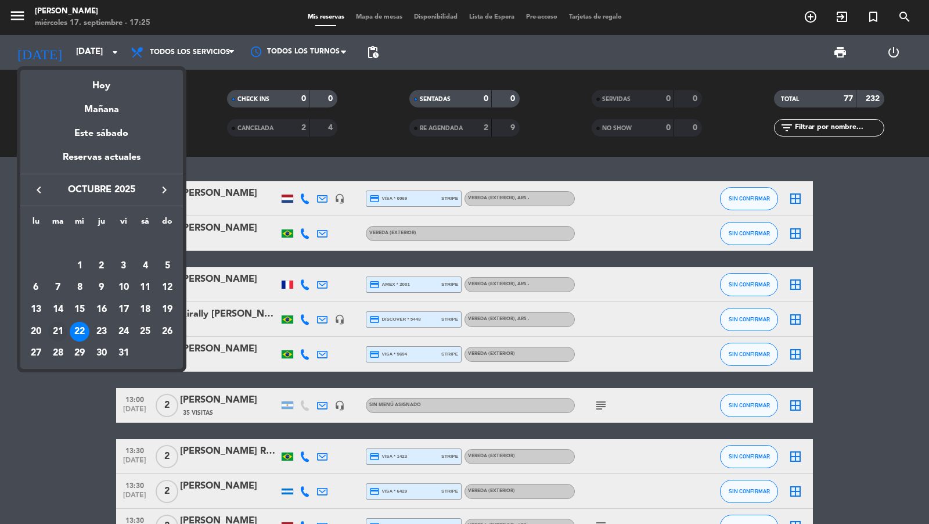
click at [48, 326] on td "21" at bounding box center [58, 331] width 22 height 22
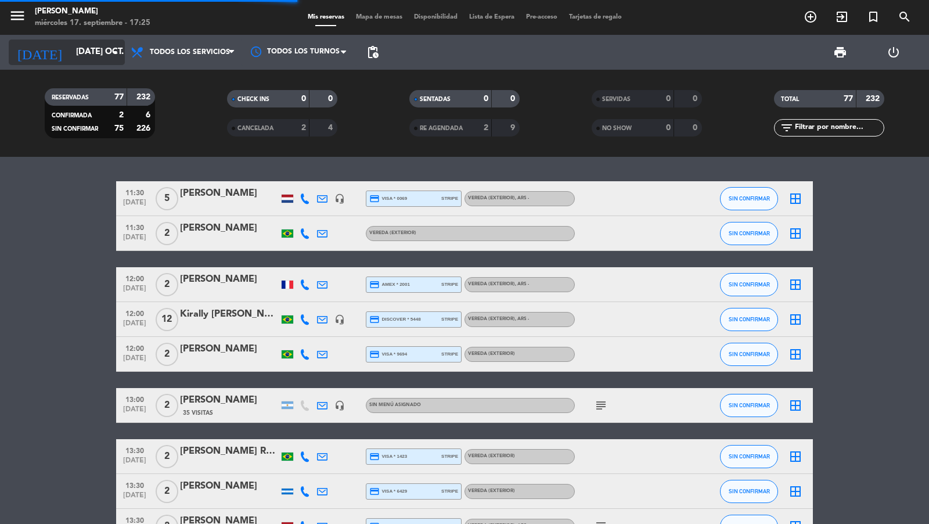
click at [104, 53] on input "mar. 21 oct." at bounding box center [126, 52] width 112 height 22
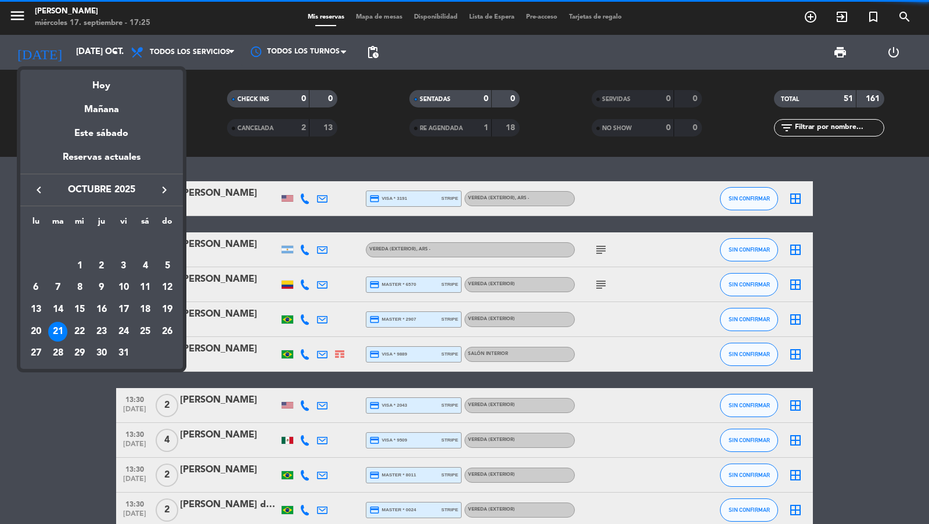
drag, startPoint x: 37, startPoint y: 335, endPoint x: 70, endPoint y: 304, distance: 45.2
click at [37, 334] on div "20" at bounding box center [36, 332] width 20 height 20
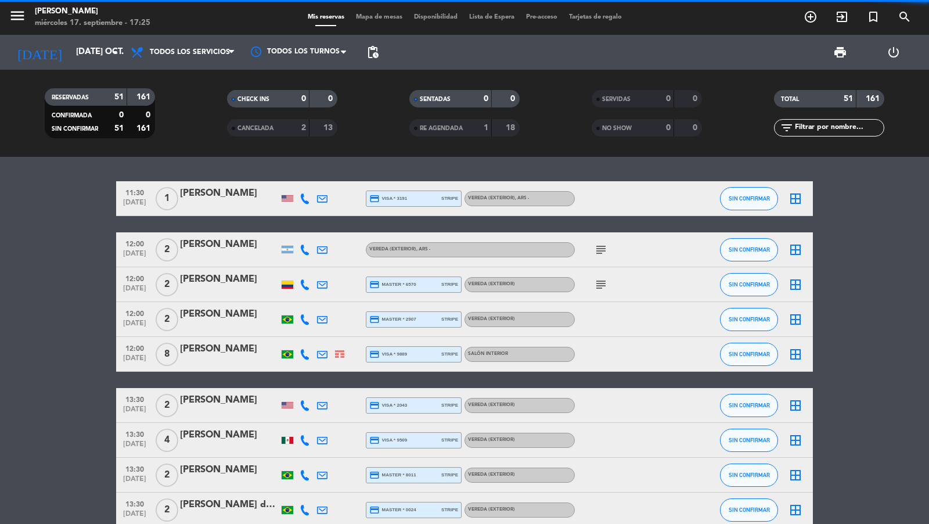
type input "lun. 20 oct."
click at [372, 58] on span "pending_actions" at bounding box center [373, 52] width 14 height 14
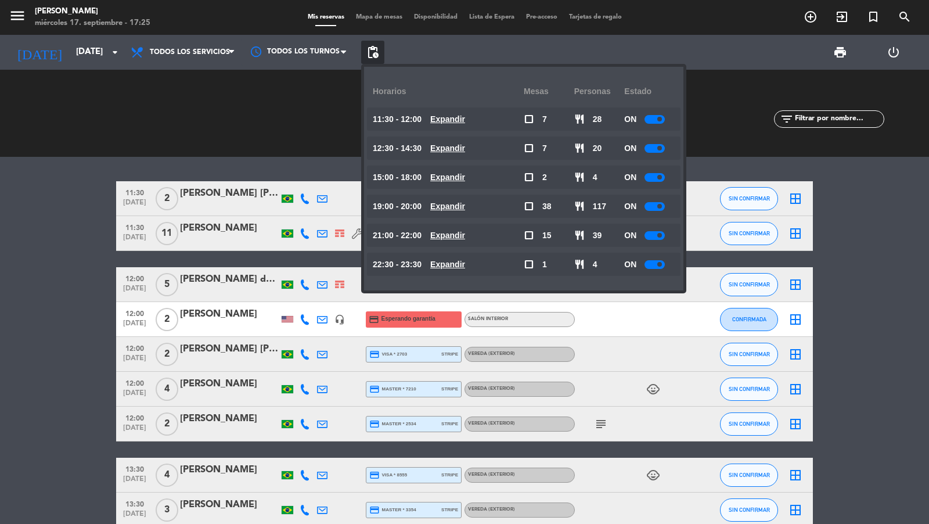
click at [311, 156] on div "RESERVADAS 70 212 CONFIRMADA 1 2 SIN CONFIRMAR 69 210 CHECK INS 0 0 CANCELADA 4…" at bounding box center [464, 113] width 929 height 87
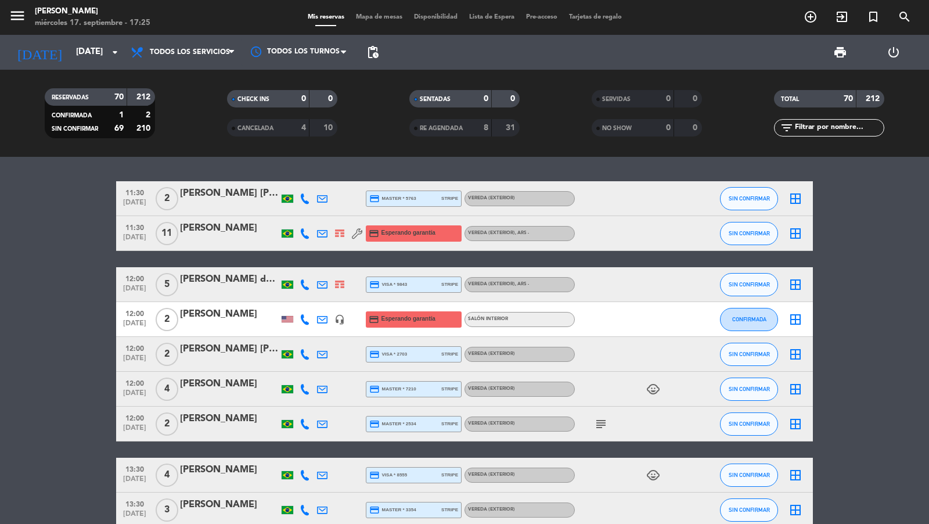
click at [135, 241] on span "oct. 20" at bounding box center [134, 239] width 29 height 13
click at [206, 231] on div "Edjane Lima" at bounding box center [229, 228] width 99 height 15
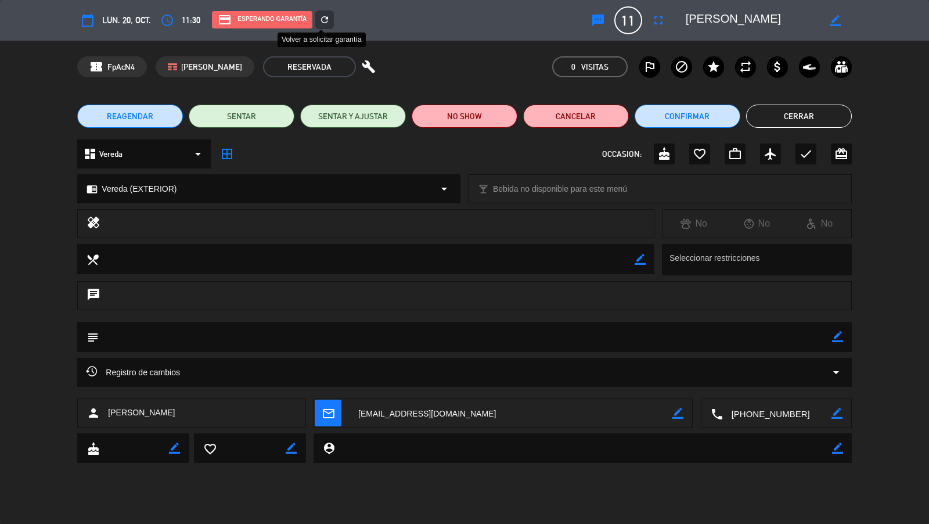
click at [326, 19] on icon "refresh" at bounding box center [324, 20] width 10 height 10
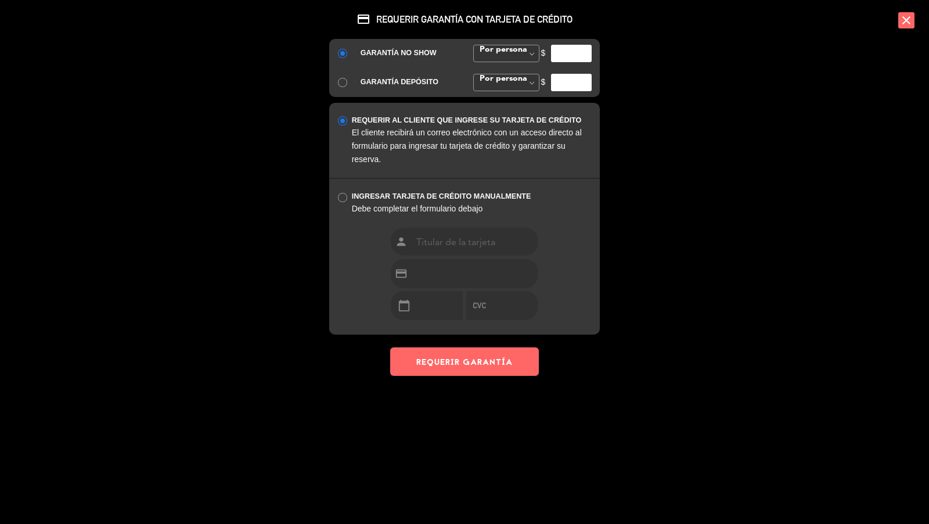
click at [569, 53] on input "number" at bounding box center [571, 53] width 41 height 17
type input "35000"
click at [518, 364] on button "REQUERIR GARANTÍA" at bounding box center [464, 361] width 149 height 28
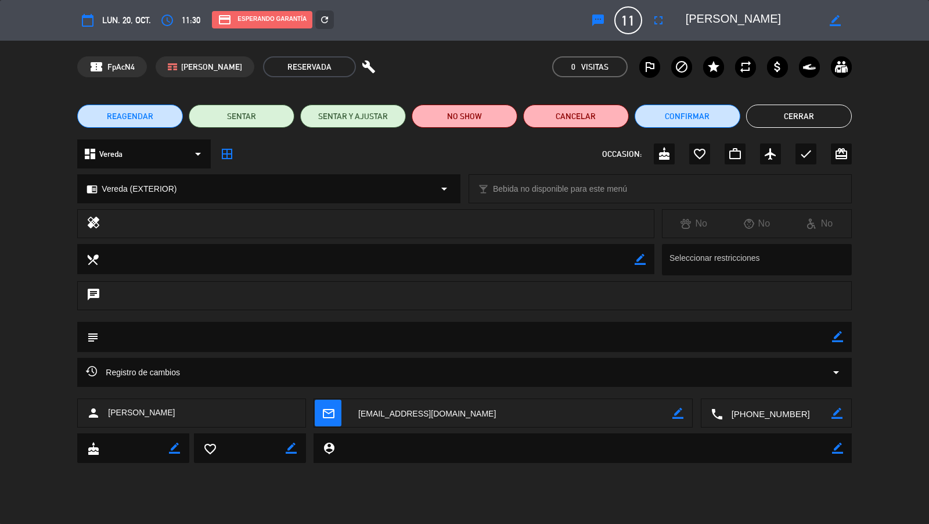
click at [795, 113] on button "Cerrar" at bounding box center [799, 115] width 106 height 23
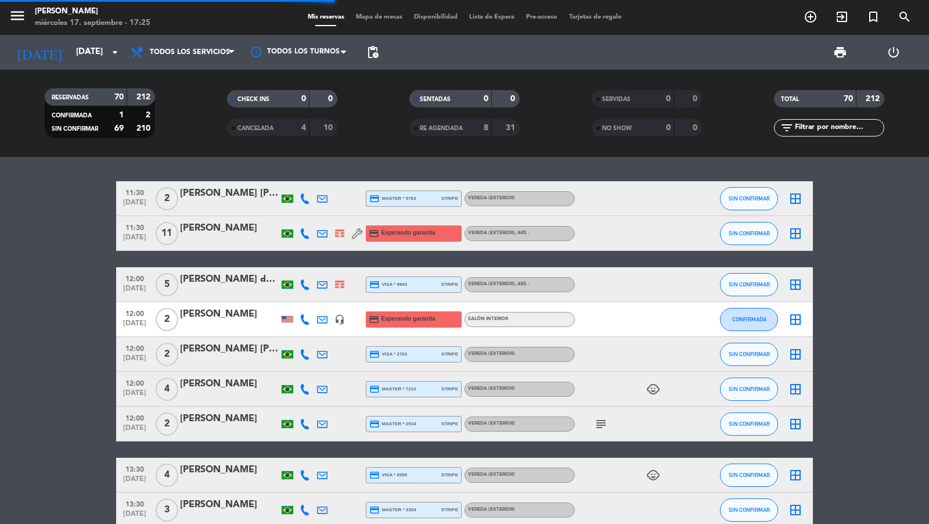
click at [145, 319] on span "oct. 20" at bounding box center [134, 325] width 29 height 13
click at [369, 36] on div "pending_actions" at bounding box center [372, 52] width 23 height 35
click at [369, 49] on span "pending_actions" at bounding box center [373, 52] width 14 height 14
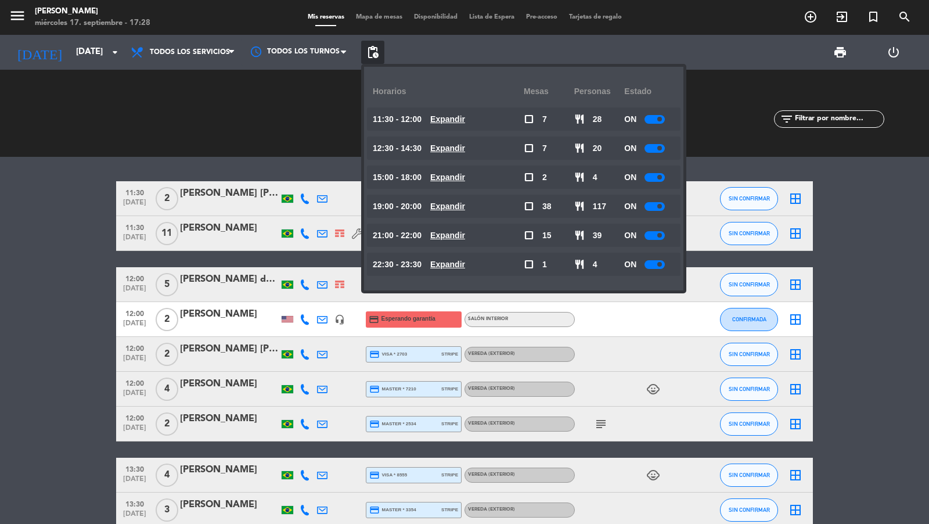
click at [203, 118] on div "CHECK INS 0 0" at bounding box center [282, 113] width 182 height 12
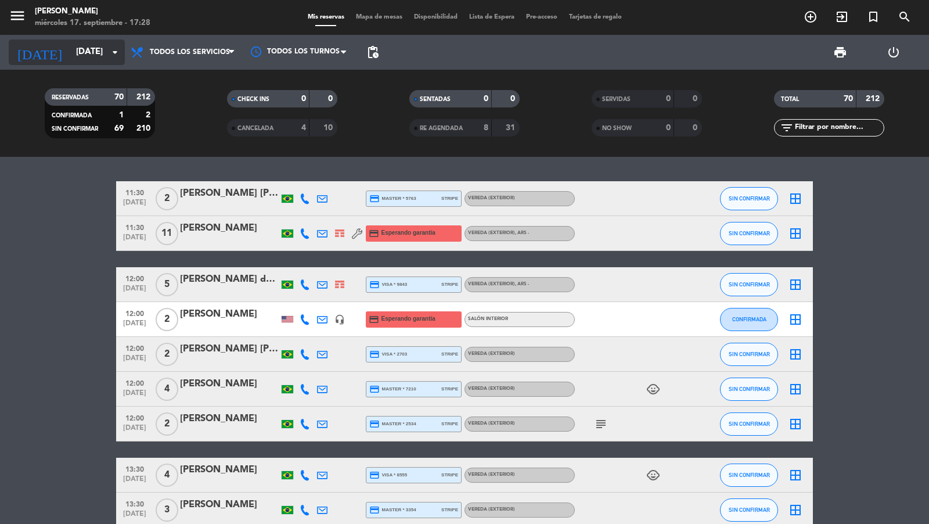
click at [109, 52] on icon "arrow_drop_down" at bounding box center [115, 52] width 14 height 14
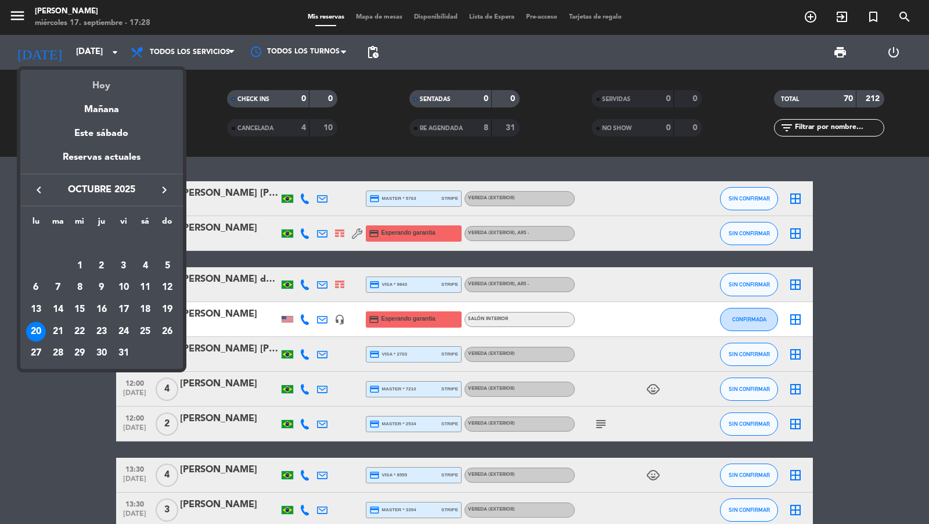
click at [113, 85] on div "Hoy" at bounding box center [101, 82] width 163 height 24
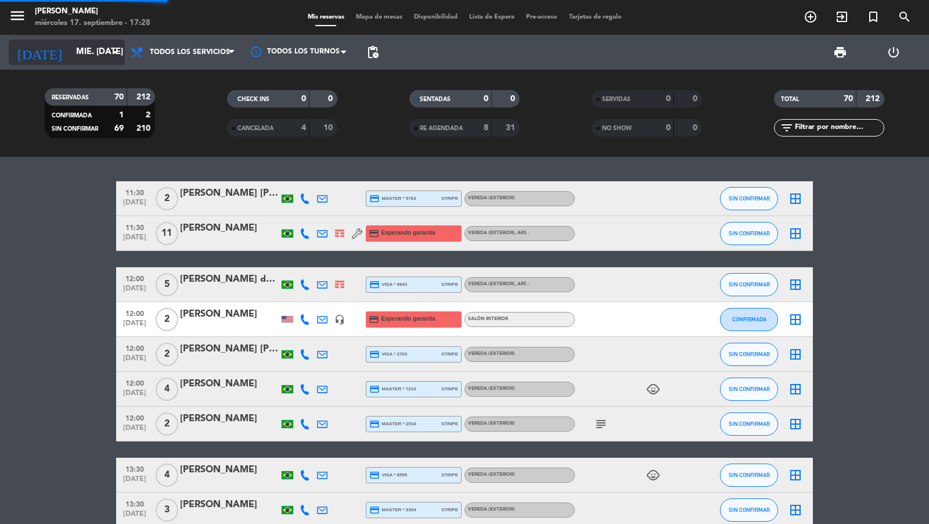
click at [108, 57] on icon "arrow_drop_down" at bounding box center [115, 52] width 14 height 14
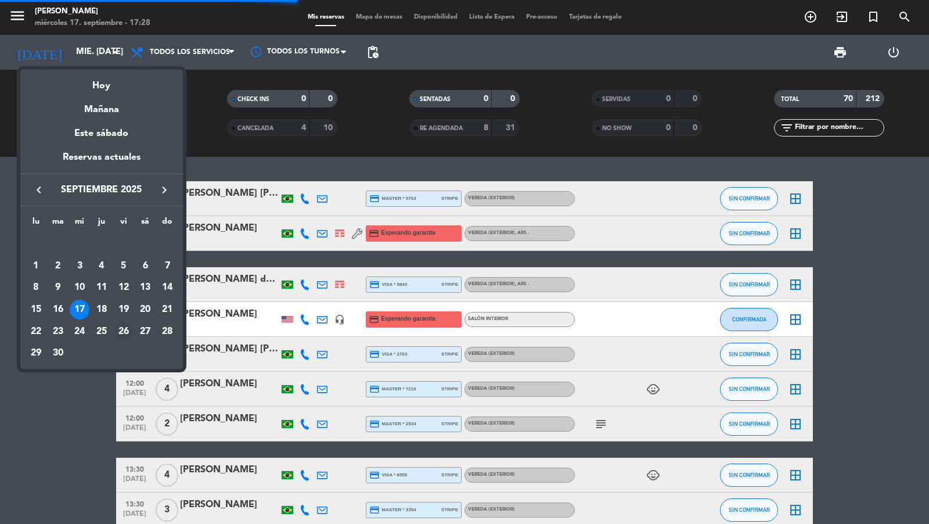
click at [127, 331] on div "26" at bounding box center [124, 332] width 20 height 20
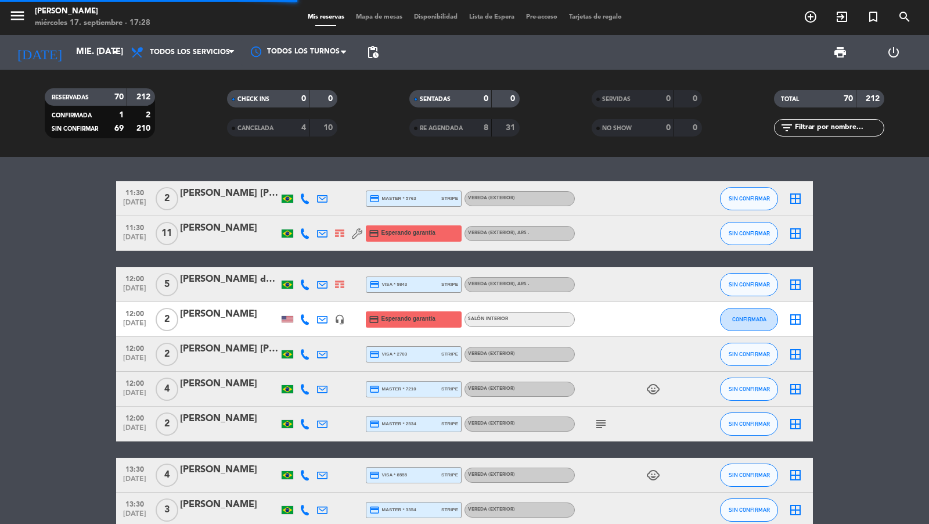
type input "vie. 26 sep."
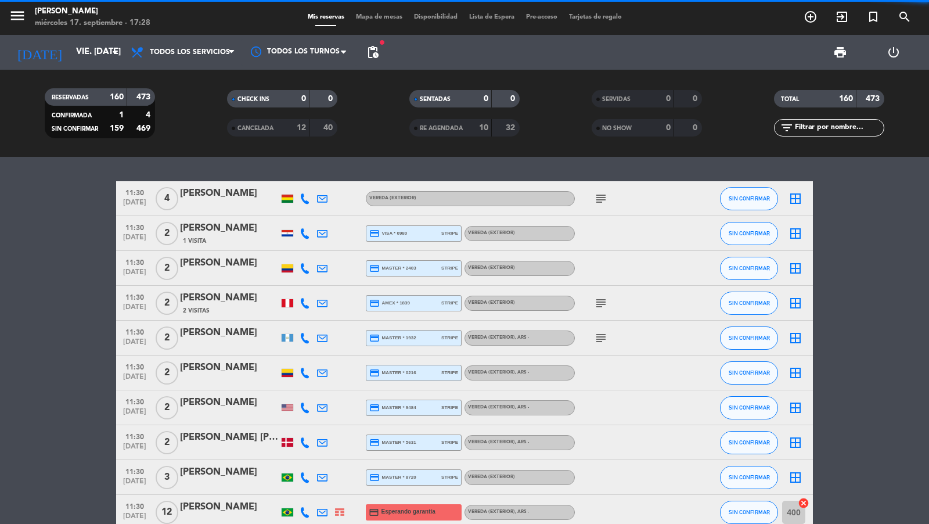
click at [376, 60] on span "pending_actions" at bounding box center [372, 52] width 23 height 23
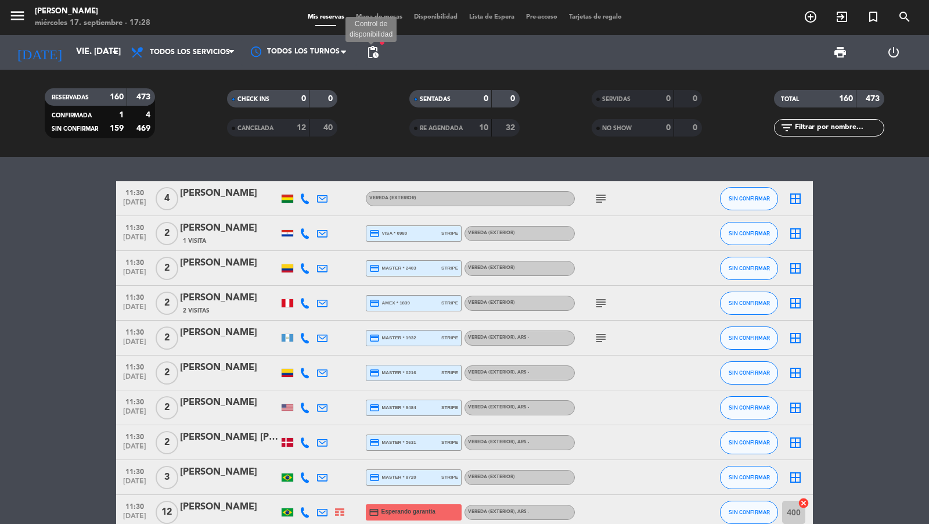
click at [375, 56] on span "pending_actions" at bounding box center [373, 52] width 14 height 14
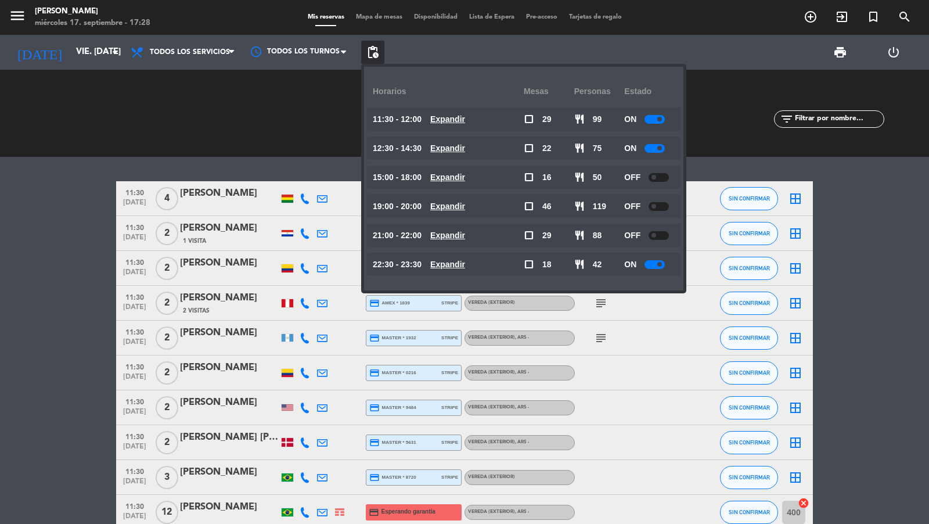
click at [456, 120] on u "Expandir" at bounding box center [447, 118] width 35 height 9
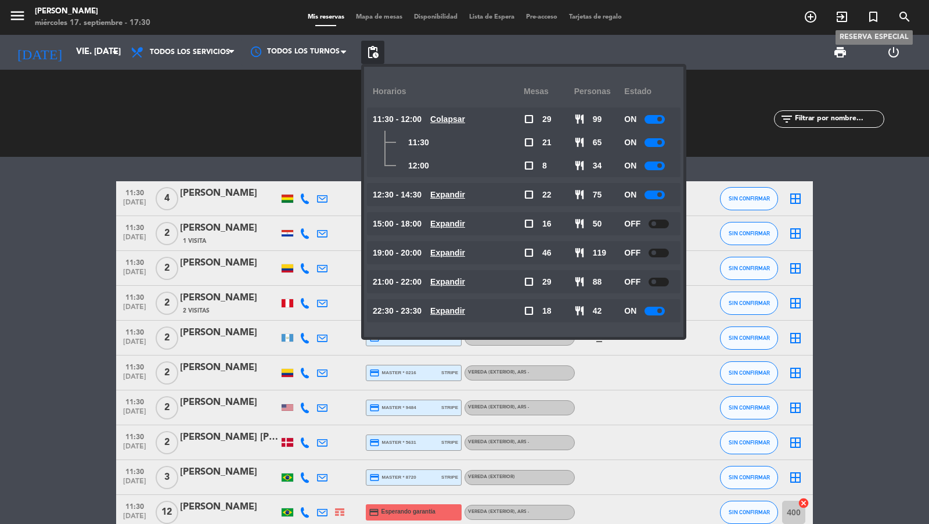
click at [899, 20] on icon "search" at bounding box center [905, 17] width 14 height 14
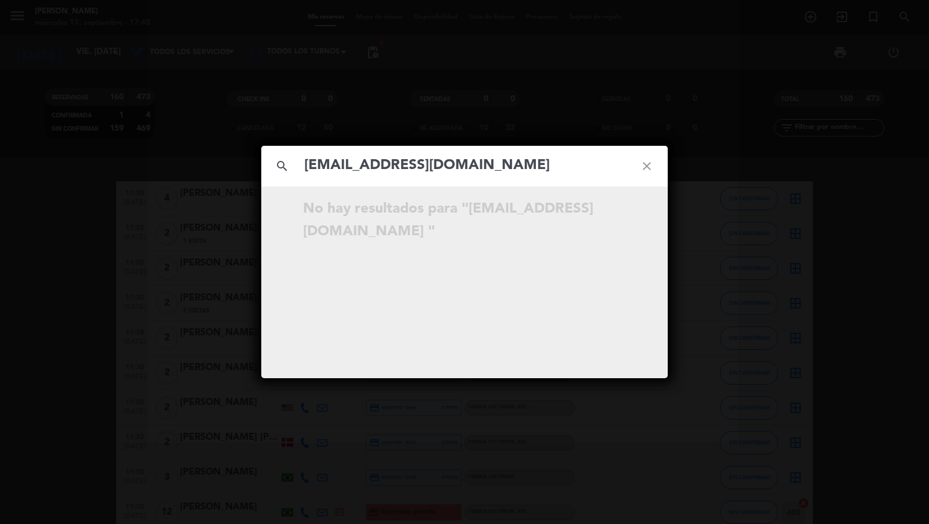
type input "silvanaberruchi@hotmail.com"
click at [185, 299] on div "search silvanaberruchi@hotmail.com close No hay resultados para "silvanaberruch…" at bounding box center [464, 262] width 929 height 524
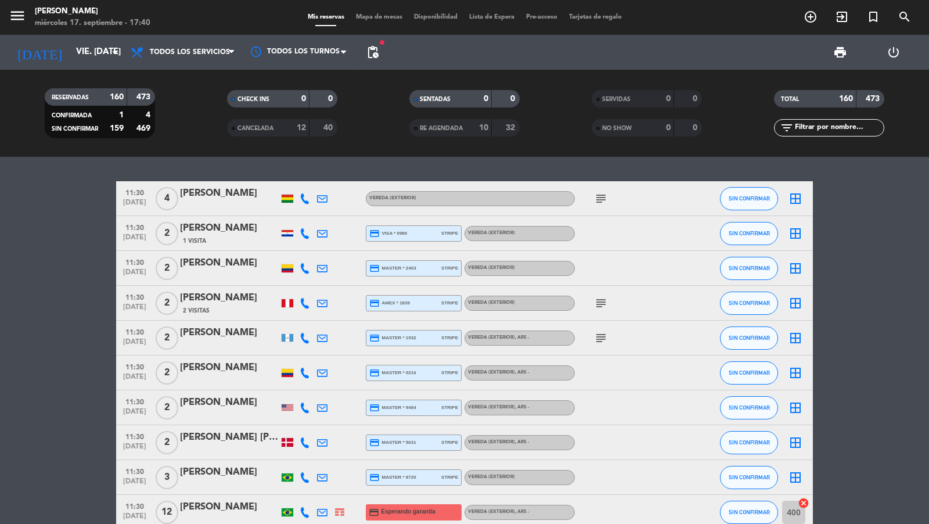
click at [904, 17] on icon "search" at bounding box center [905, 17] width 14 height 14
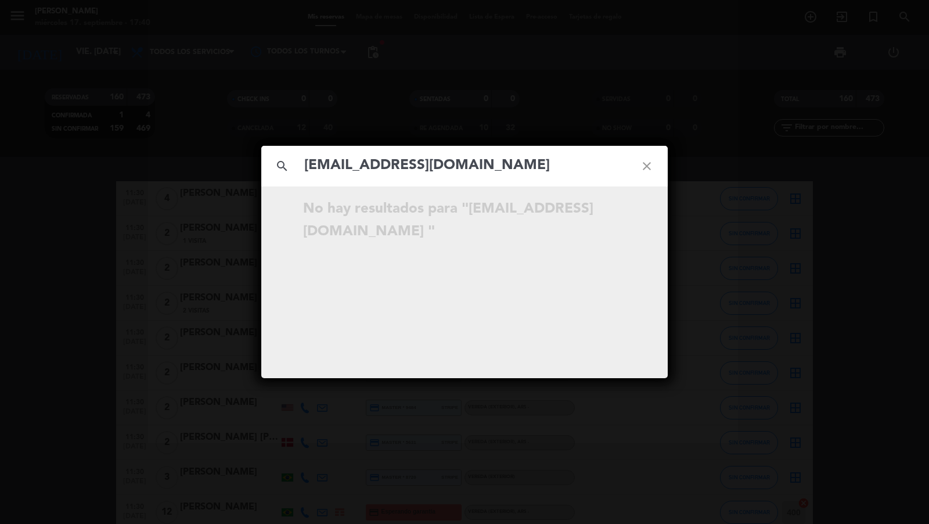
type input "silvanaberruchi@hotmail.com"
click at [479, 104] on div "search silvanaberruchi@hotmail.com close No hay resultados para "silvanaberruch…" at bounding box center [464, 262] width 929 height 524
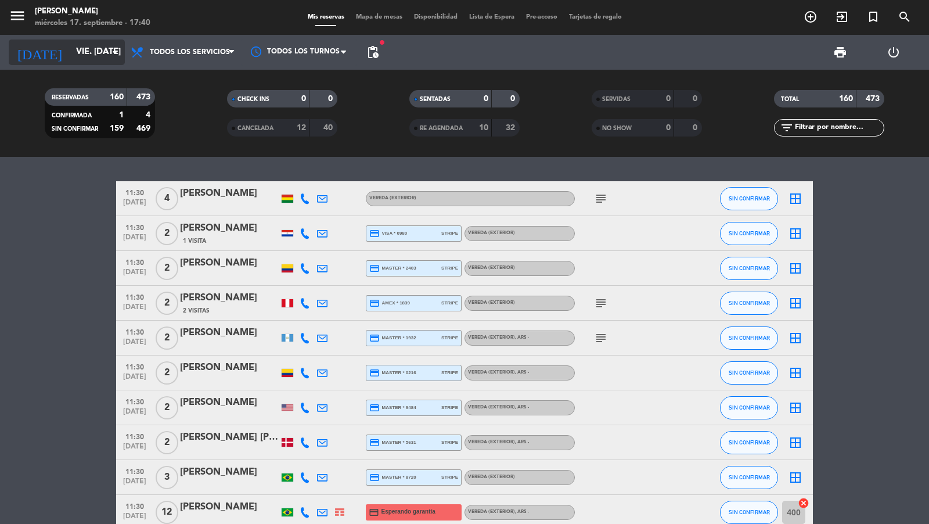
click at [108, 52] on icon "arrow_drop_down" at bounding box center [115, 52] width 14 height 14
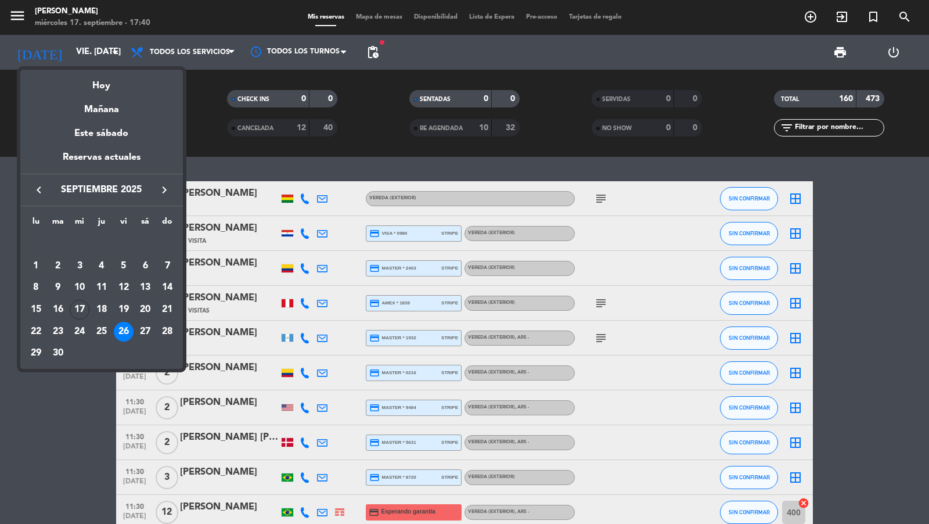
click at [105, 88] on div "Hoy" at bounding box center [101, 82] width 163 height 24
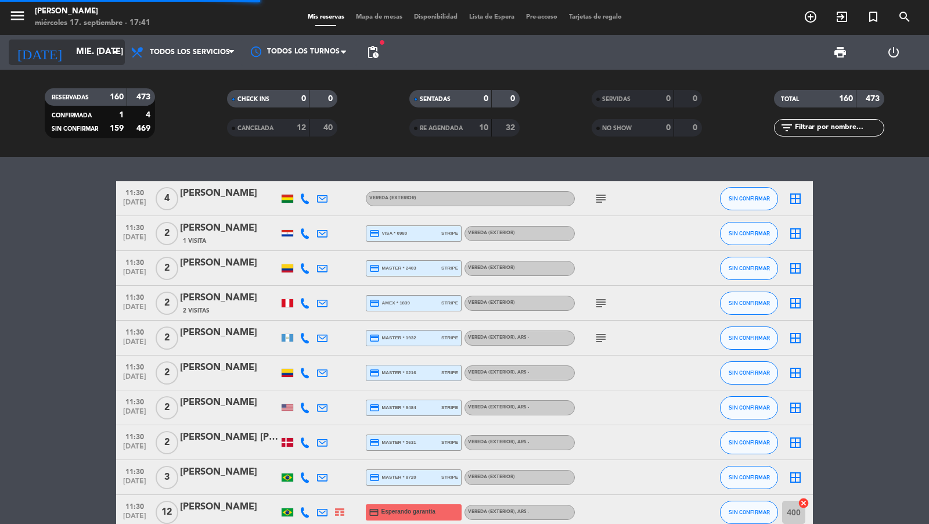
click at [121, 56] on div "today mié. 17 sep. arrow_drop_down" at bounding box center [67, 52] width 116 height 26
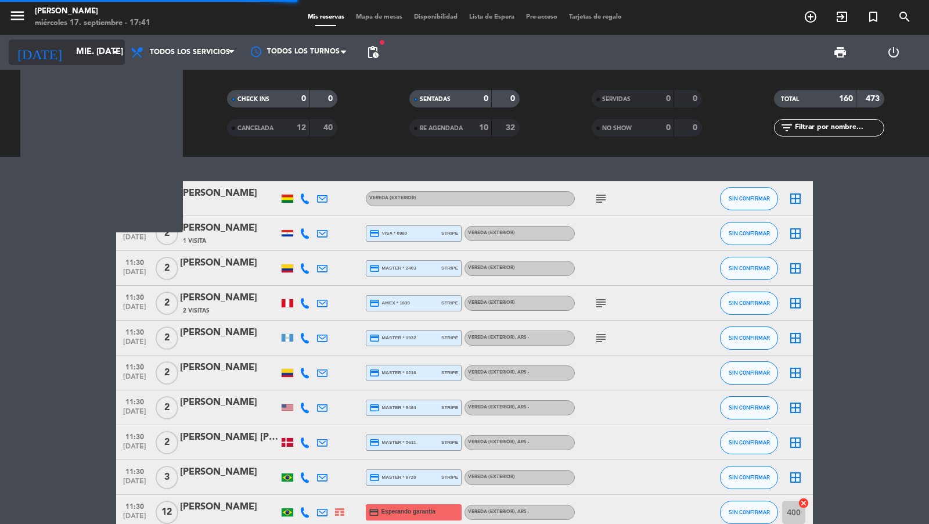
click at [109, 50] on icon "arrow_drop_down" at bounding box center [115, 52] width 14 height 14
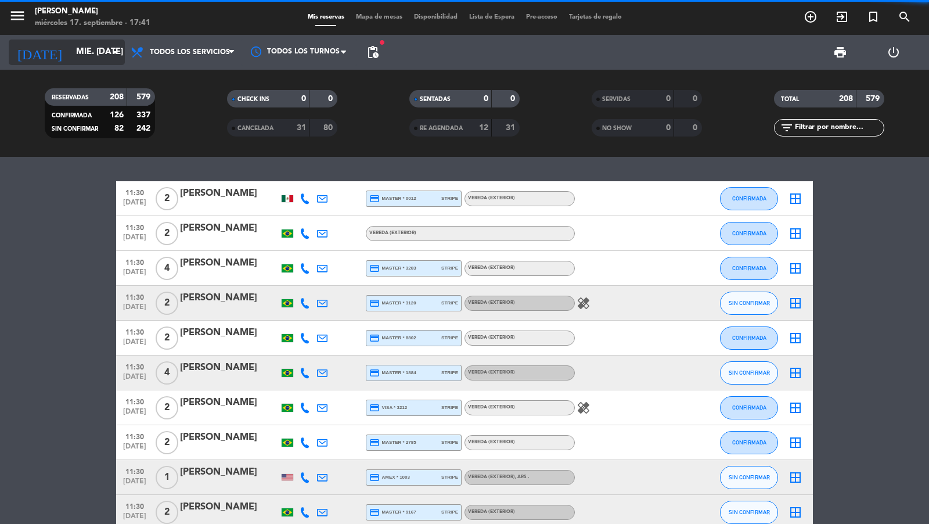
click at [109, 59] on input "[DATE]" at bounding box center [126, 52] width 112 height 22
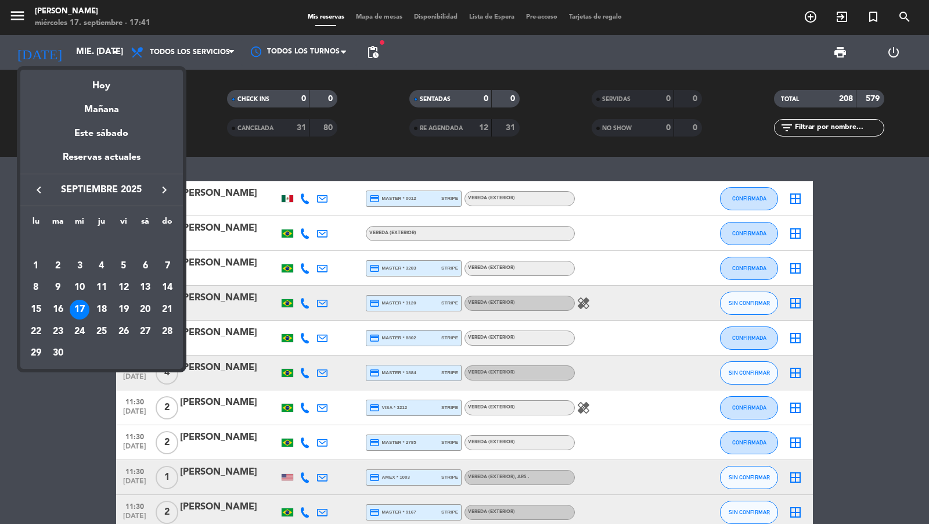
click at [105, 306] on div "18" at bounding box center [102, 310] width 20 height 20
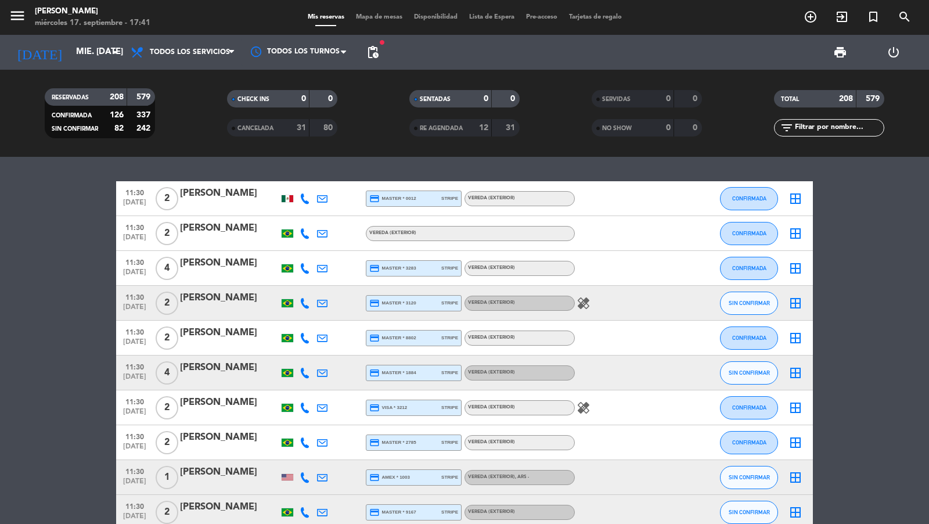
type input "[DEMOGRAPHIC_DATA] [DATE]"
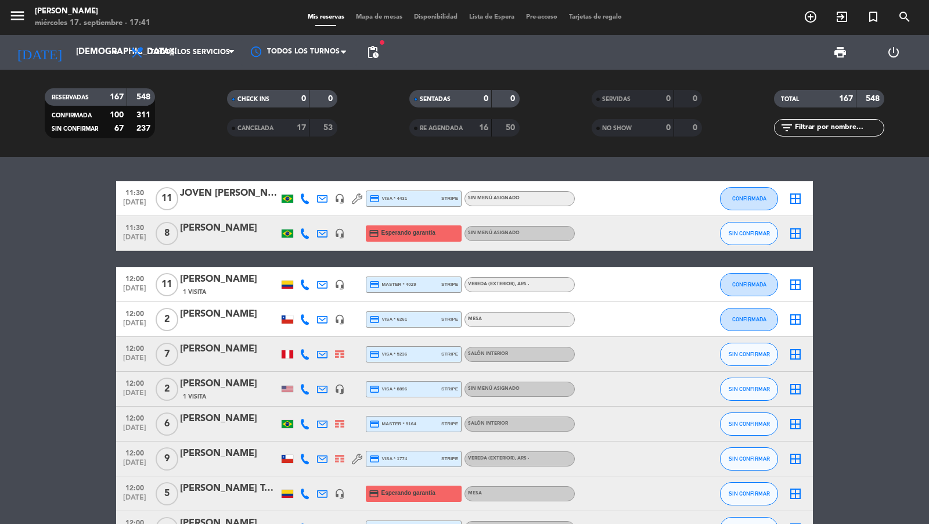
click at [842, 129] on input "text" at bounding box center [839, 127] width 90 height 13
paste input "Berruchi"
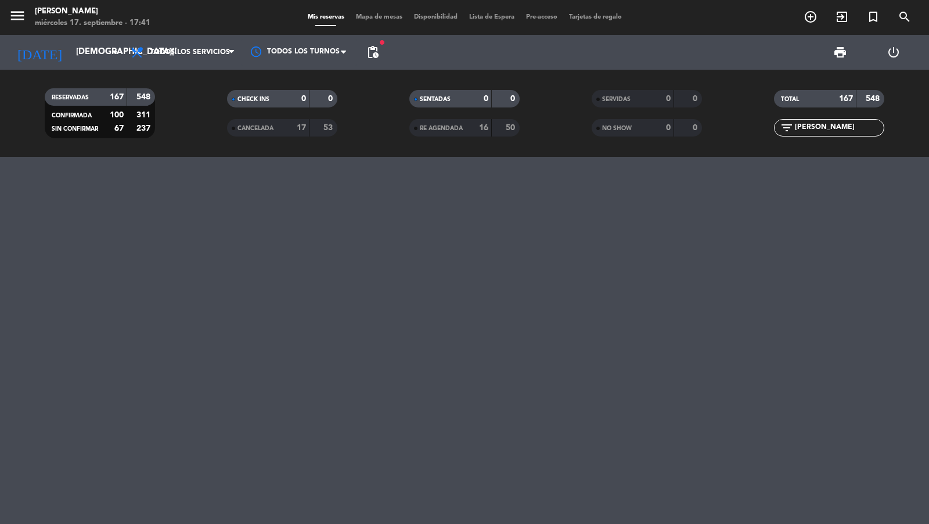
type input "Berruchi"
click at [239, 47] on span at bounding box center [235, 52] width 12 height 11
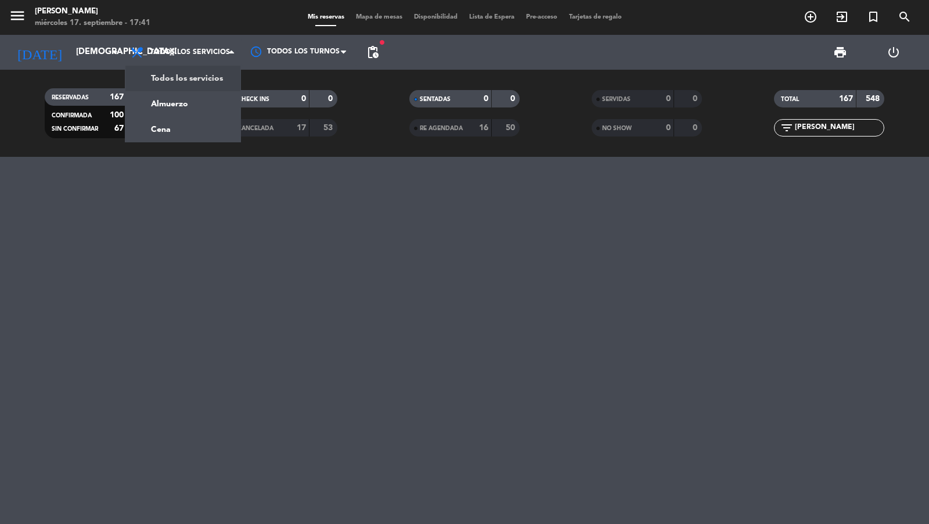
drag, startPoint x: 114, startPoint y: 171, endPoint x: 124, endPoint y: 171, distance: 9.9
click at [114, 171] on div at bounding box center [464, 340] width 929 height 367
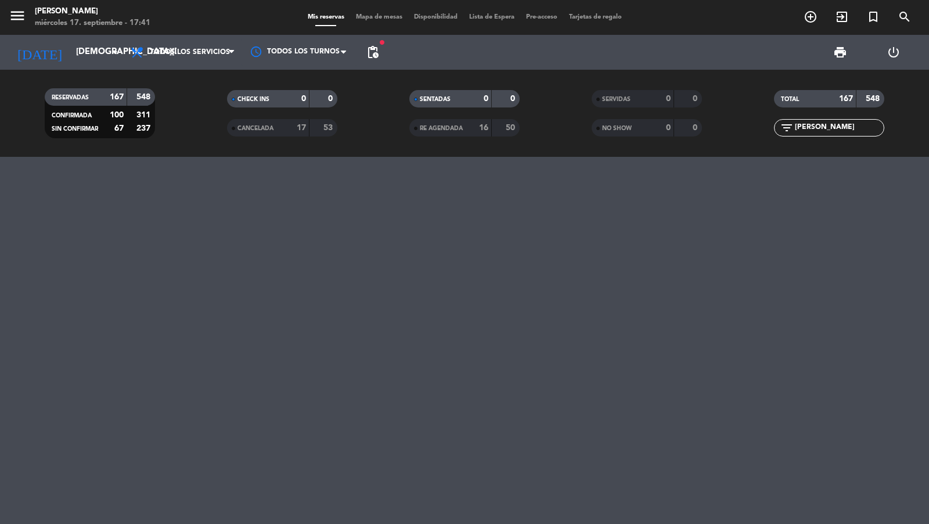
drag, startPoint x: 822, startPoint y: 131, endPoint x: 784, endPoint y: 128, distance: 37.8
click at [785, 128] on div "filter_list Berruchi" at bounding box center [829, 127] width 110 height 17
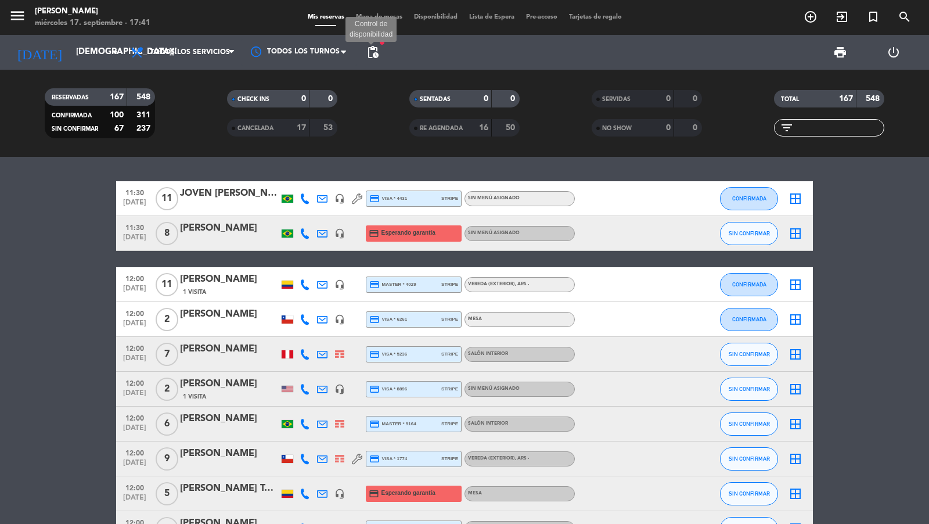
click at [366, 51] on span "pending_actions" at bounding box center [373, 52] width 14 height 14
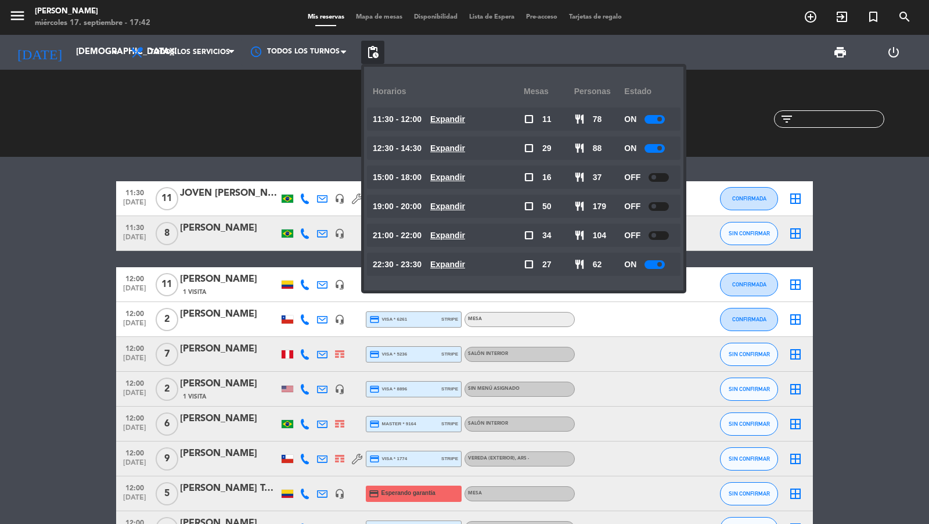
click at [228, 112] on div "CHECK INS 0 0" at bounding box center [282, 113] width 182 height 12
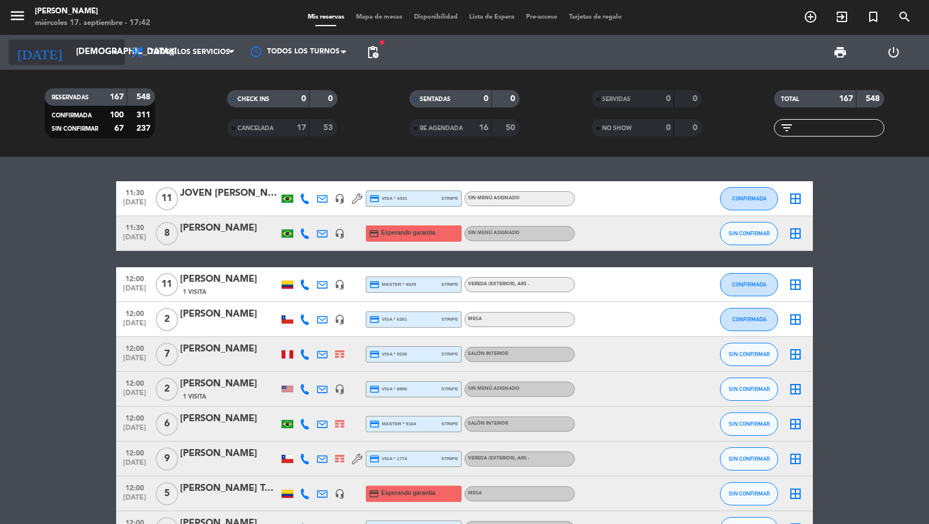
click at [99, 56] on input "[DEMOGRAPHIC_DATA] [DATE]" at bounding box center [126, 52] width 112 height 22
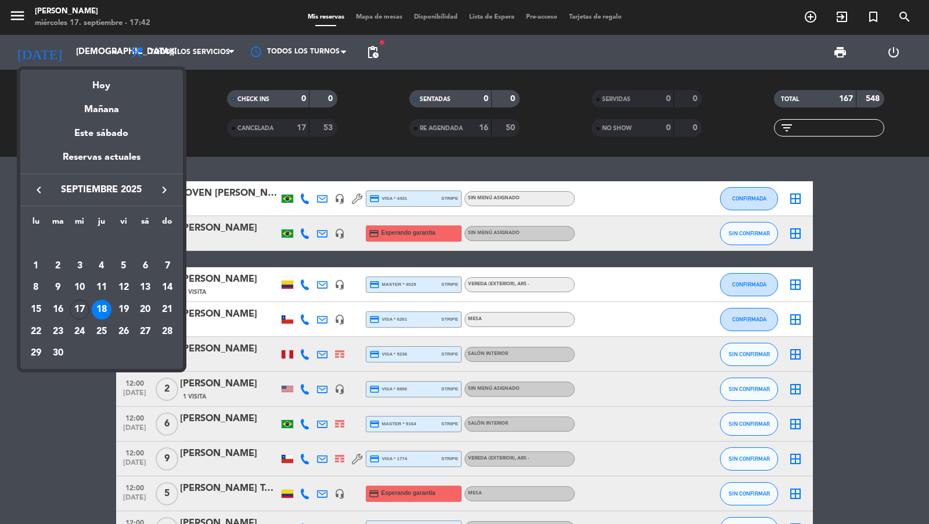
click at [168, 192] on icon "keyboard_arrow_right" at bounding box center [164, 190] width 14 height 14
click at [125, 351] on div "31" at bounding box center [124, 353] width 20 height 20
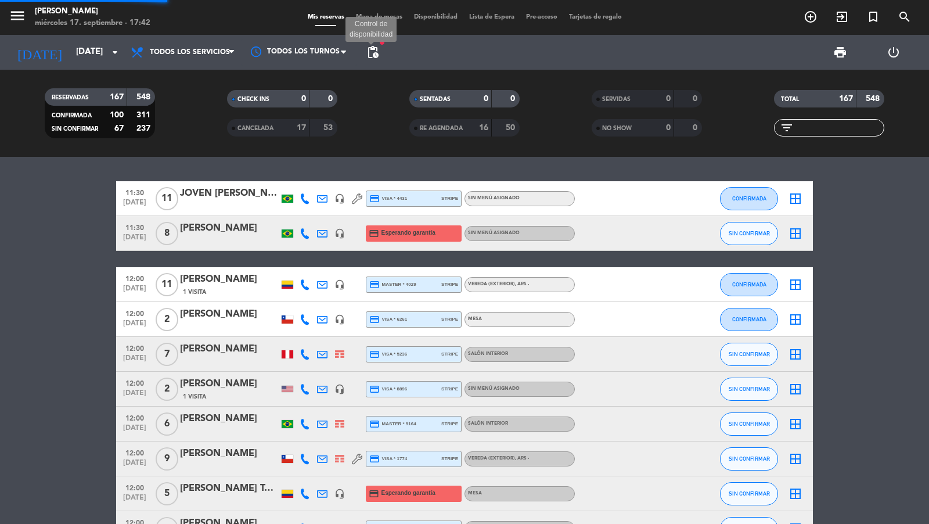
click at [373, 48] on span "pending_actions" at bounding box center [373, 52] width 14 height 14
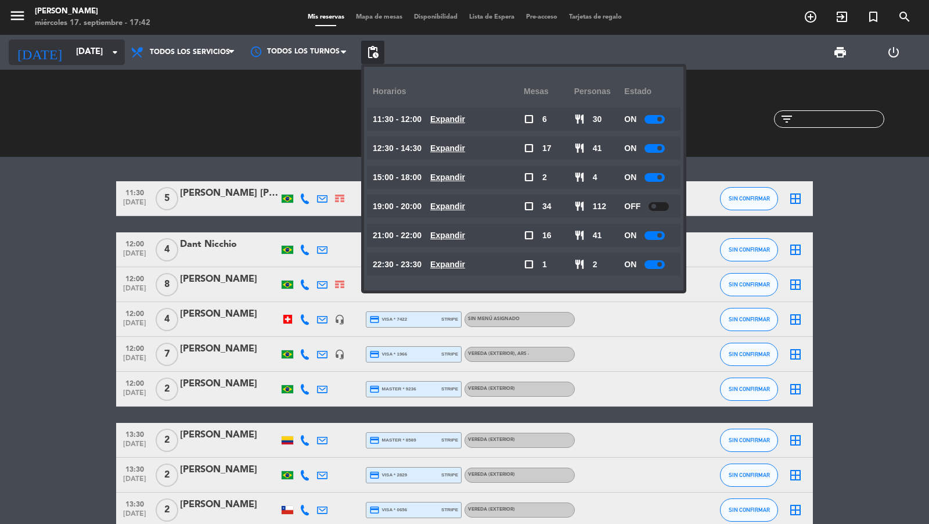
click at [82, 40] on div "today vie. 31 oct. arrow_drop_down" at bounding box center [67, 52] width 116 height 26
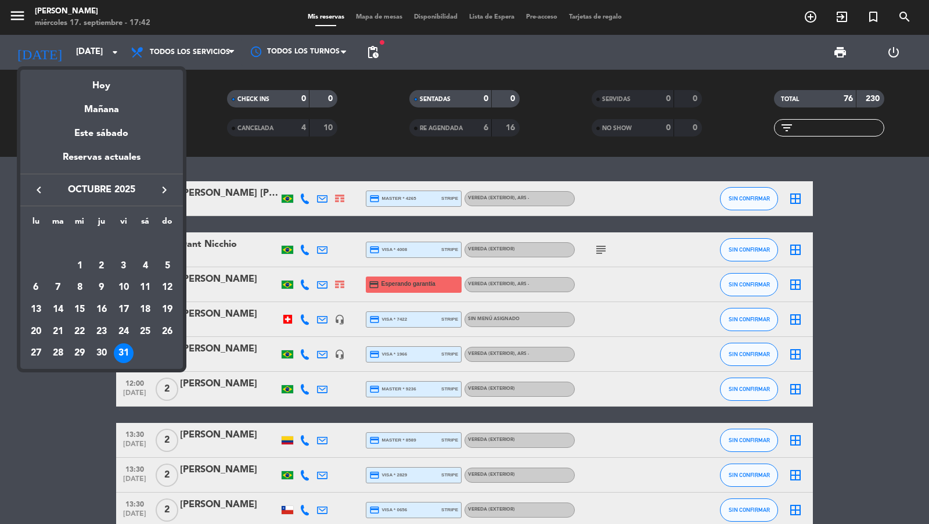
click at [121, 301] on div "17" at bounding box center [124, 310] width 20 height 20
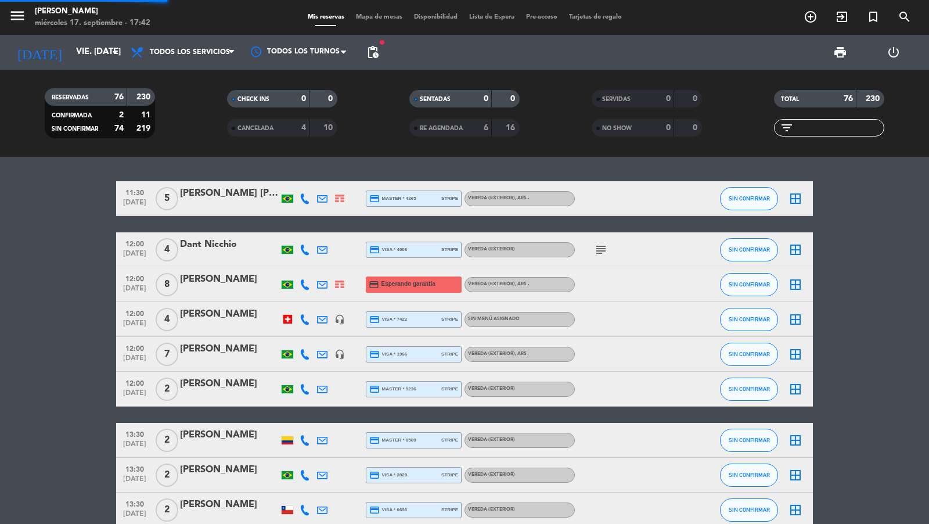
click at [373, 52] on span "pending_actions" at bounding box center [373, 52] width 14 height 14
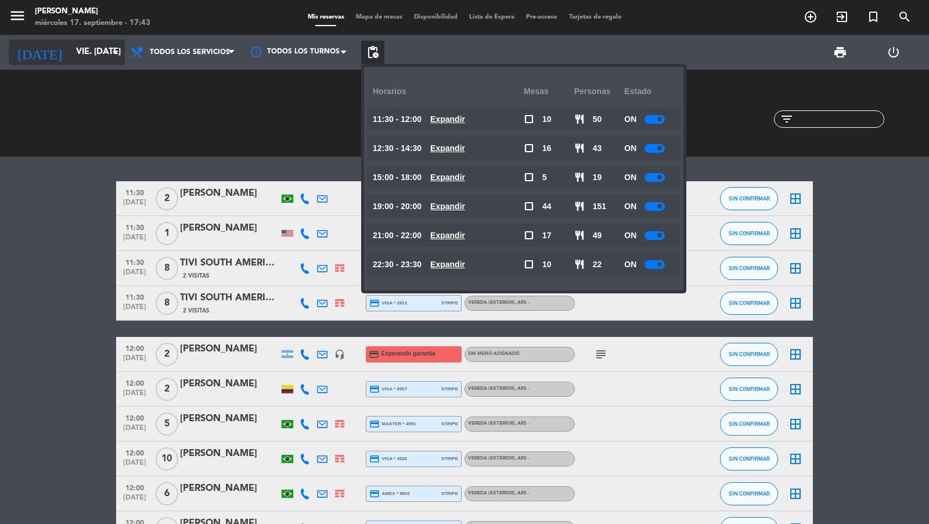
click at [92, 44] on input "vie. 17 oct." at bounding box center [126, 52] width 112 height 22
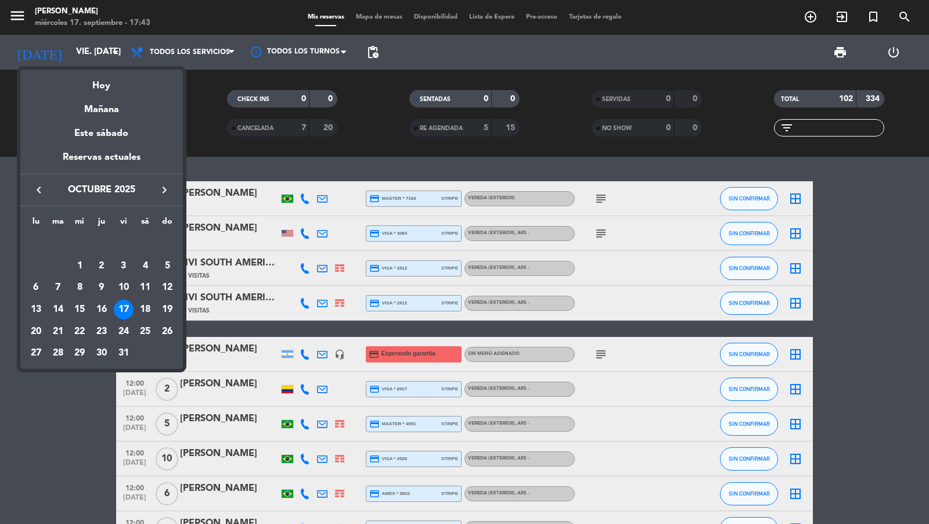
click at [42, 192] on icon "keyboard_arrow_left" at bounding box center [39, 190] width 14 height 14
click at [38, 327] on div "22" at bounding box center [36, 332] width 20 height 20
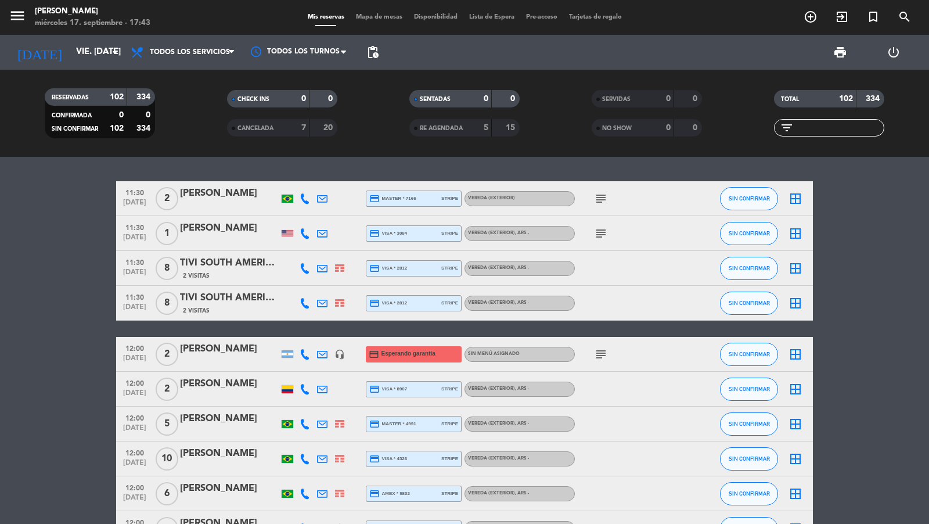
type input "lun. 22 sep."
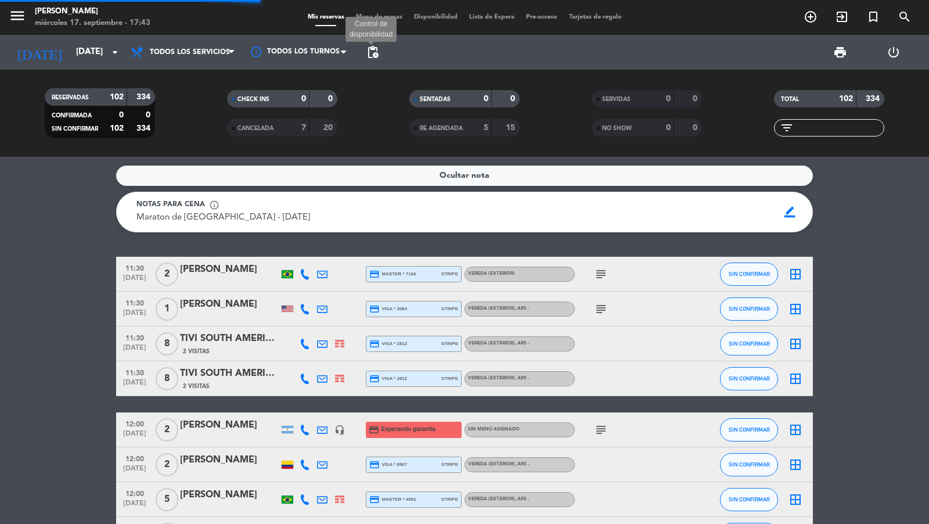
click at [373, 49] on span "pending_actions" at bounding box center [373, 52] width 14 height 14
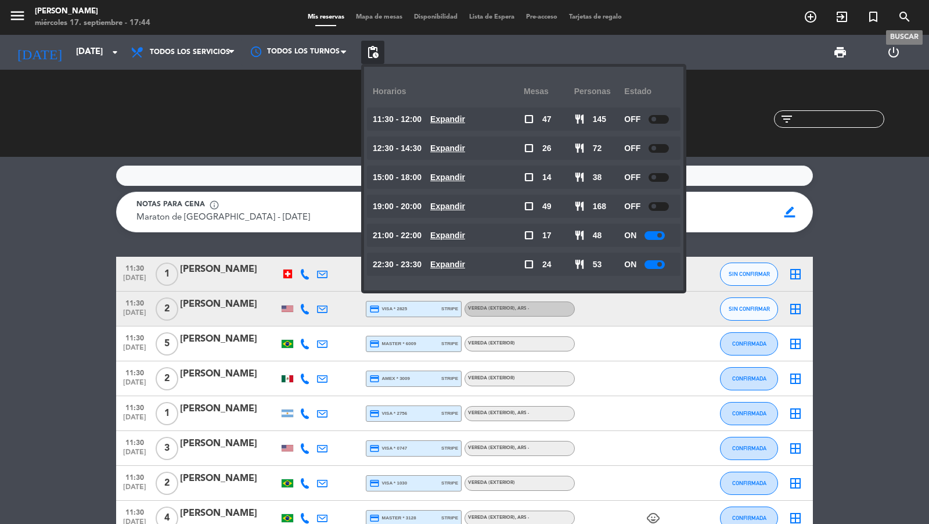
click at [906, 19] on icon "search" at bounding box center [905, 17] width 14 height 14
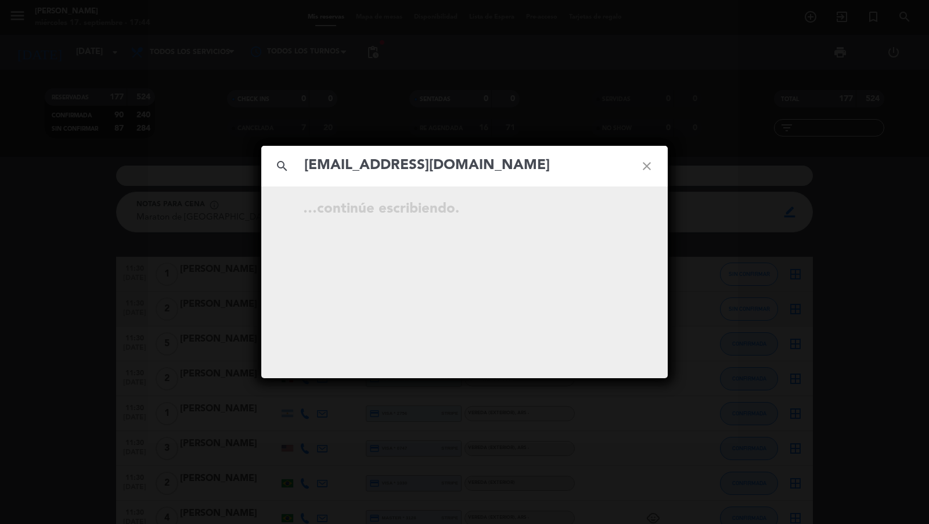
type input "larifortes@hotmail.com"
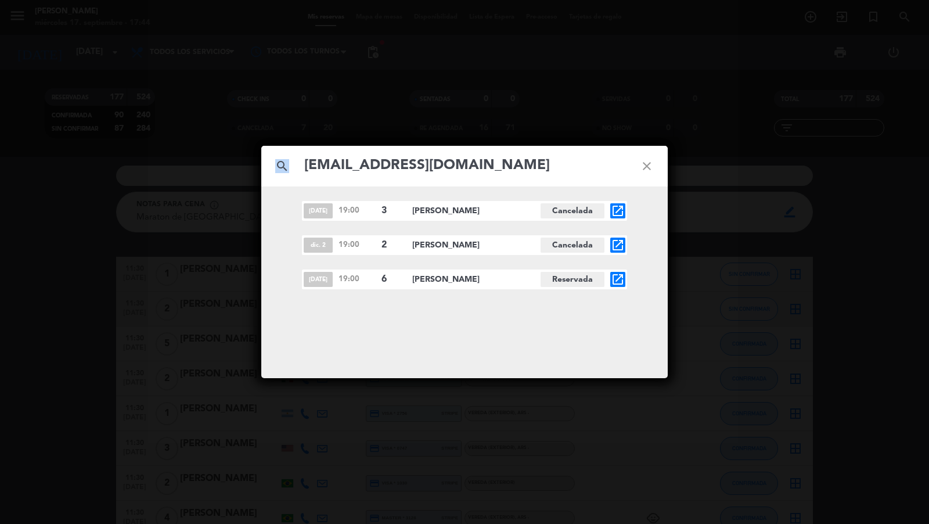
click at [178, 167] on div "search larifortes@hotmail.com close nov. 28 19:00 3 Larissa Fortes Cancelada op…" at bounding box center [464, 262] width 929 height 524
click at [89, 103] on div "search larifortes@hotmail.com close nov. 28 19:00 3 Larissa Fortes Cancelada op…" at bounding box center [464, 262] width 929 height 524
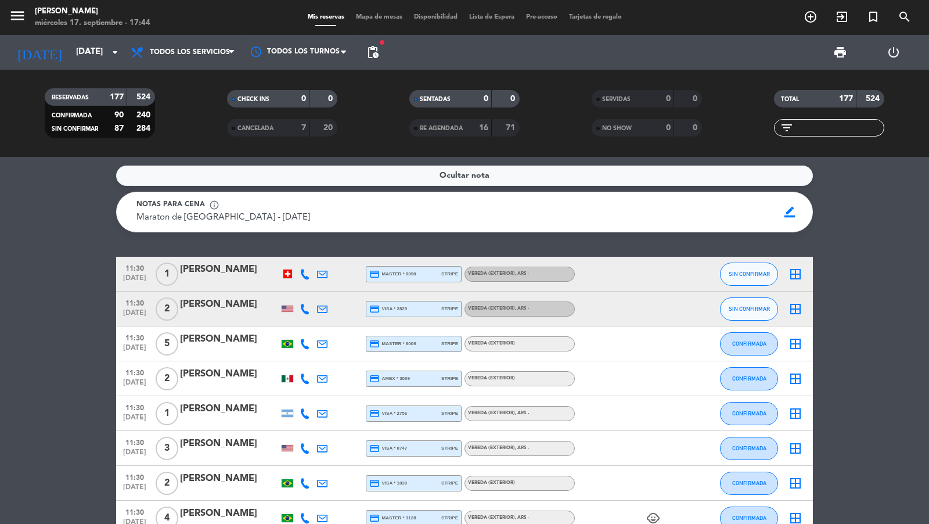
click at [92, 57] on div "search larifortes@hotmail.com close nov. 28 19:00 3 Larissa Fortes Cancelada op…" at bounding box center [464, 262] width 929 height 524
click at [104, 56] on input "lun. 22 sep." at bounding box center [126, 52] width 112 height 22
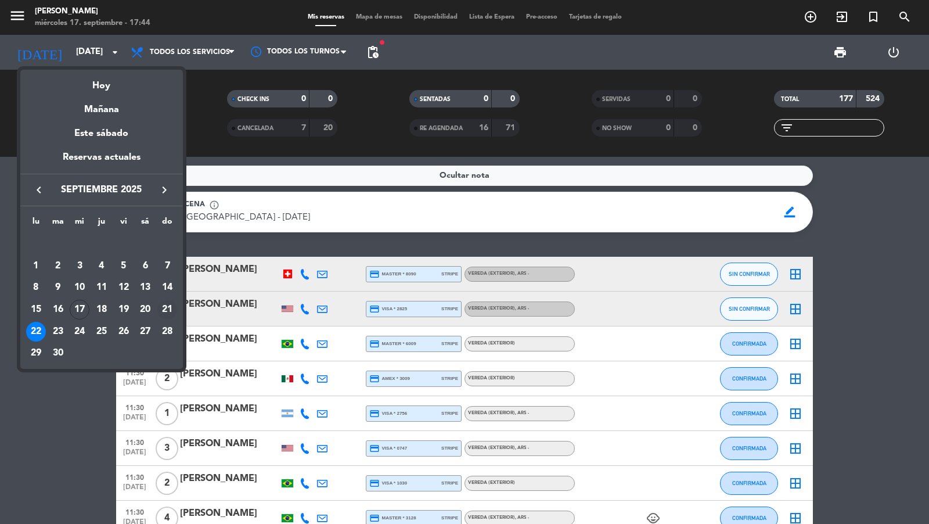
click at [176, 309] on div "21" at bounding box center [167, 310] width 20 height 20
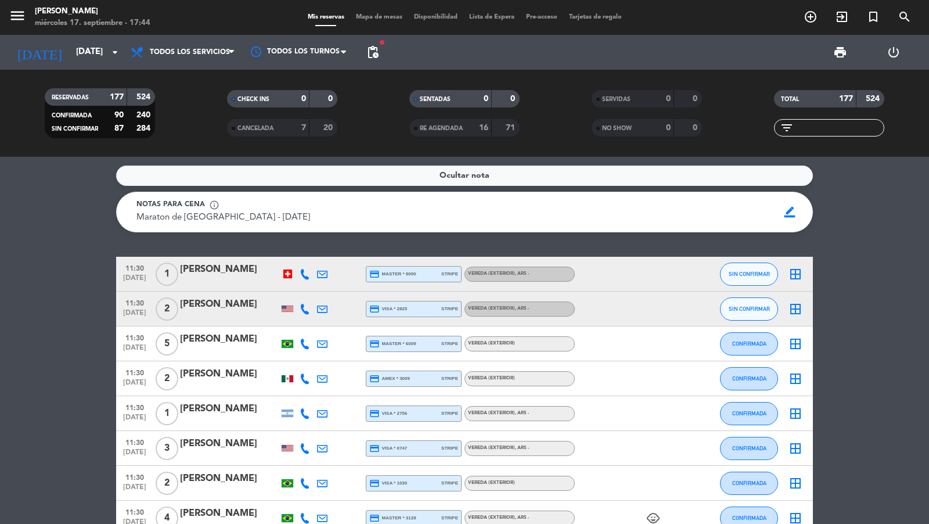
type input "dom. 21 sep."
click at [370, 50] on span "pending_actions" at bounding box center [373, 52] width 14 height 14
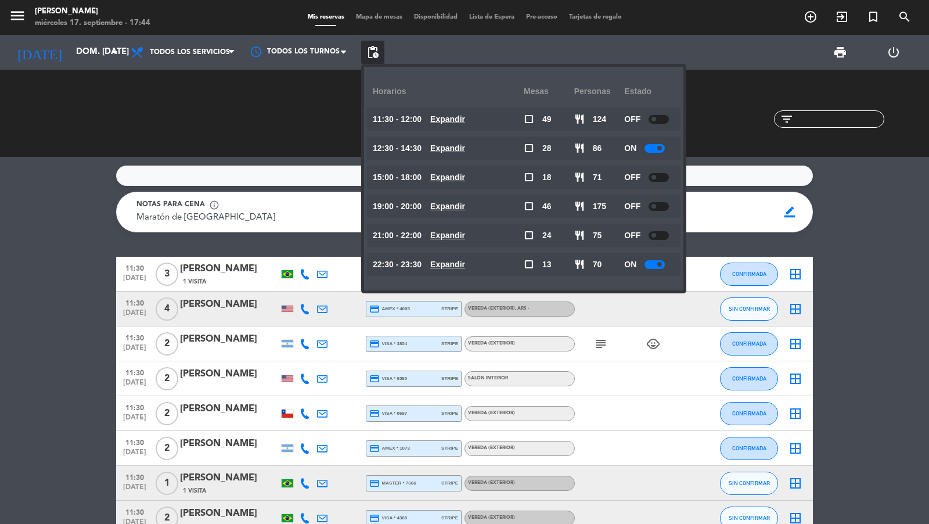
click at [912, 15] on span "search" at bounding box center [904, 17] width 31 height 20
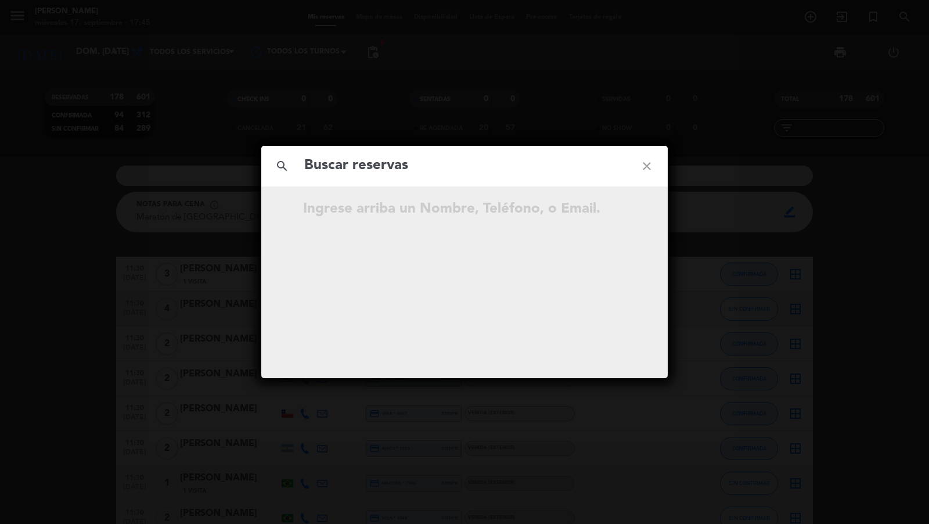
click at [476, 168] on input "text" at bounding box center [464, 166] width 323 height 24
paste input "mirtaperales@hotmail.com"
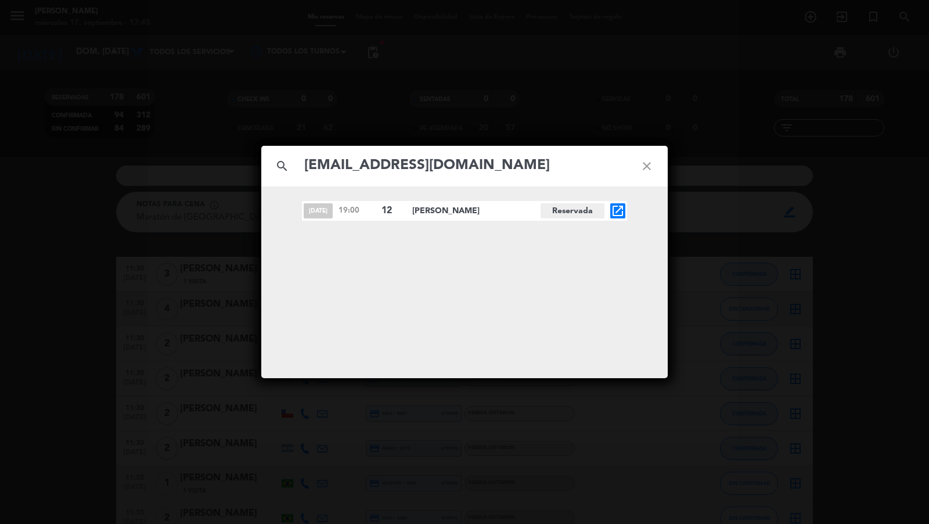
type input "mirtaperales@hotmail.com"
click at [612, 208] on icon "open_in_new" at bounding box center [618, 211] width 14 height 14
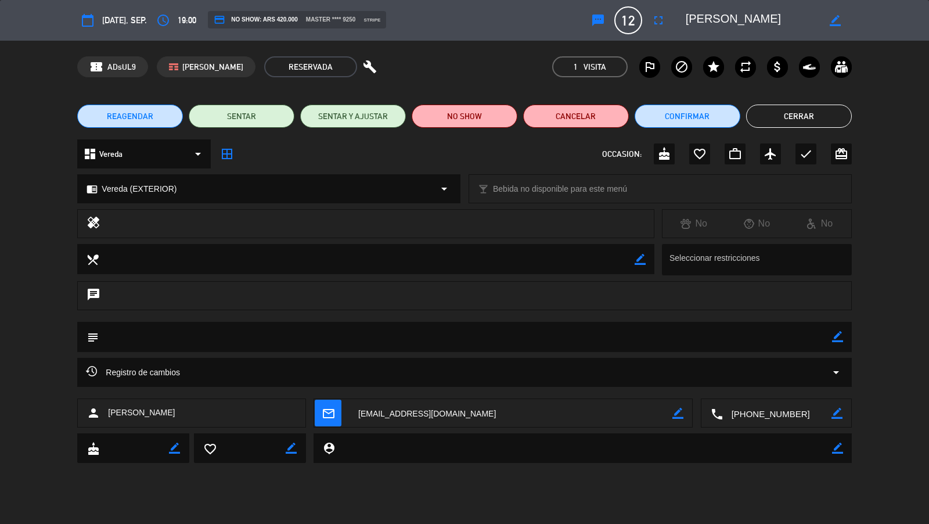
click at [656, 20] on icon "fullscreen" at bounding box center [658, 20] width 14 height 14
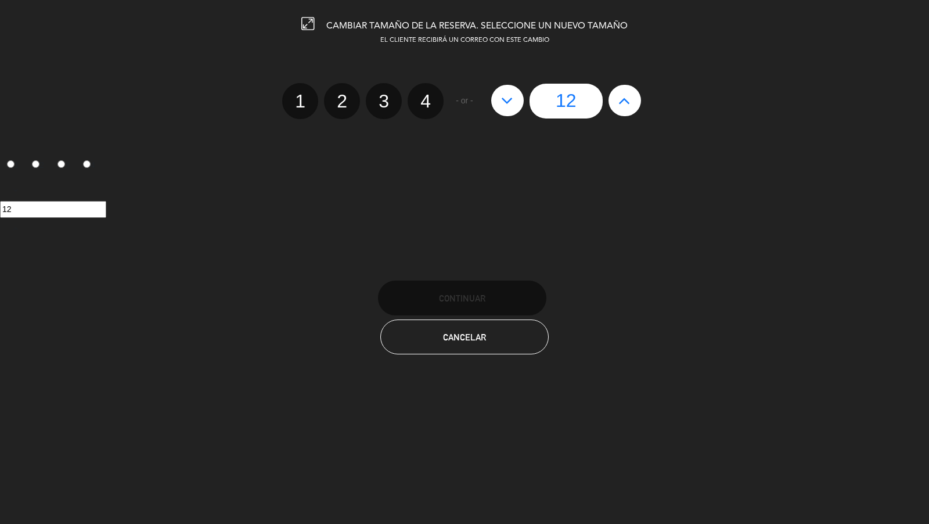
click at [509, 99] on icon at bounding box center [507, 100] width 12 height 19
type input "11"
click at [509, 99] on icon at bounding box center [507, 100] width 12 height 19
type input "10"
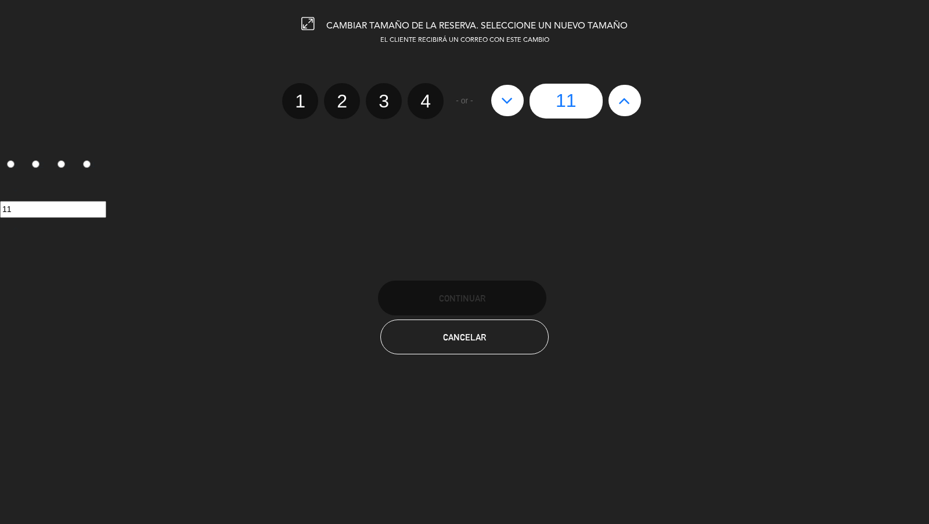
type input "10"
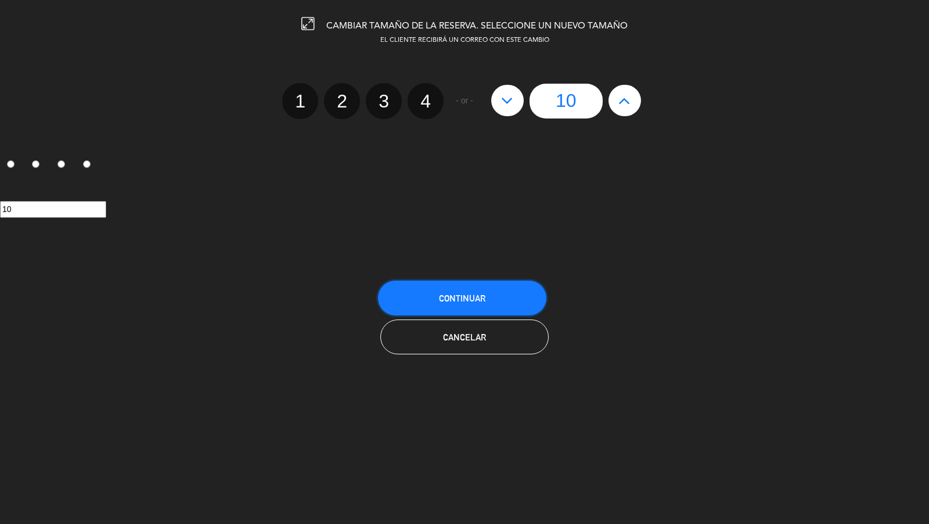
click at [499, 292] on button "Continuar" at bounding box center [462, 297] width 168 height 35
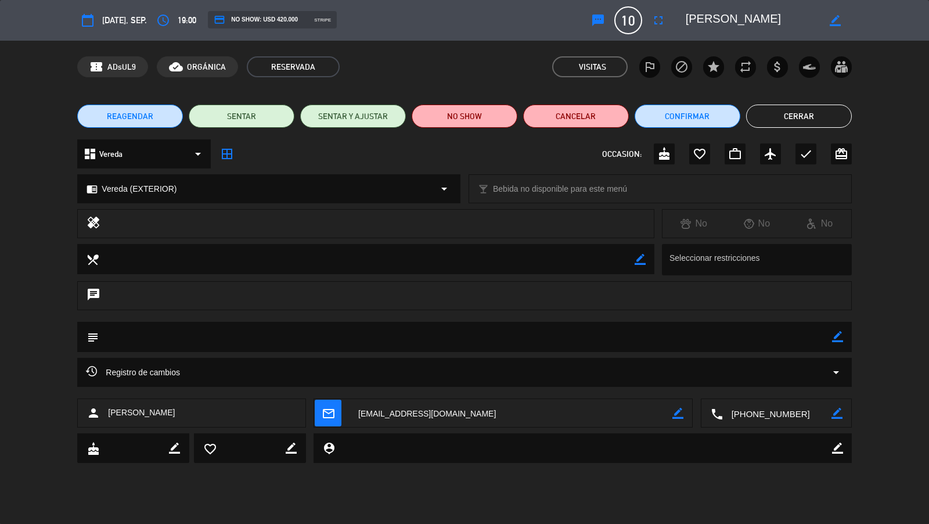
click at [788, 117] on button "Cerrar" at bounding box center [799, 115] width 106 height 23
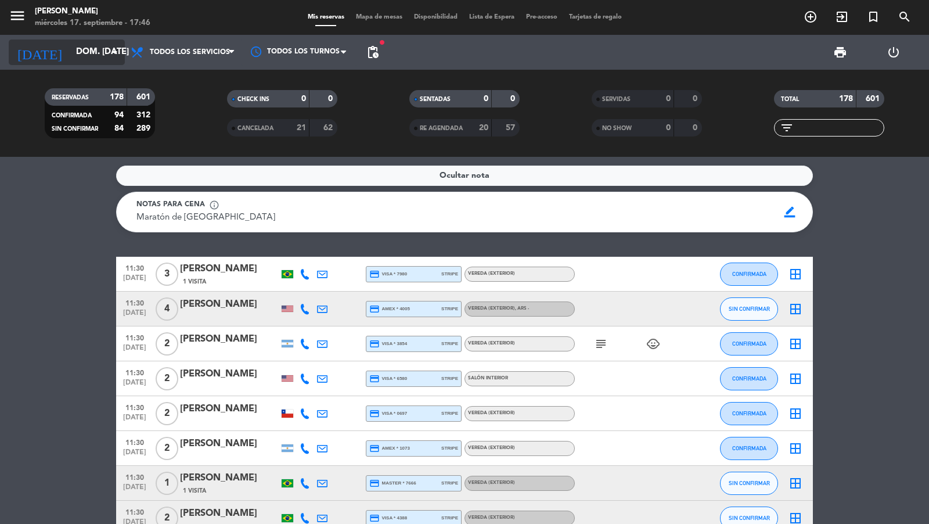
click at [117, 49] on icon "arrow_drop_down" at bounding box center [115, 52] width 14 height 14
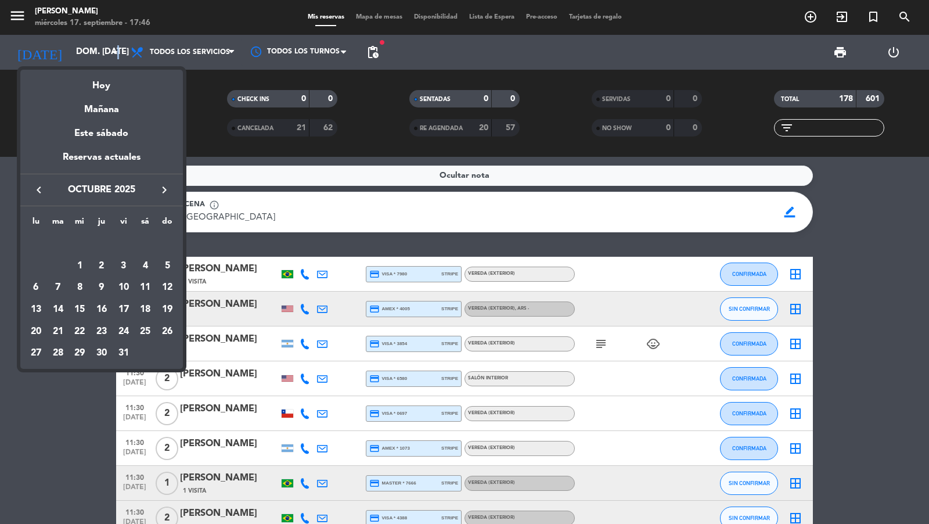
click at [143, 260] on div "4" at bounding box center [145, 266] width 20 height 20
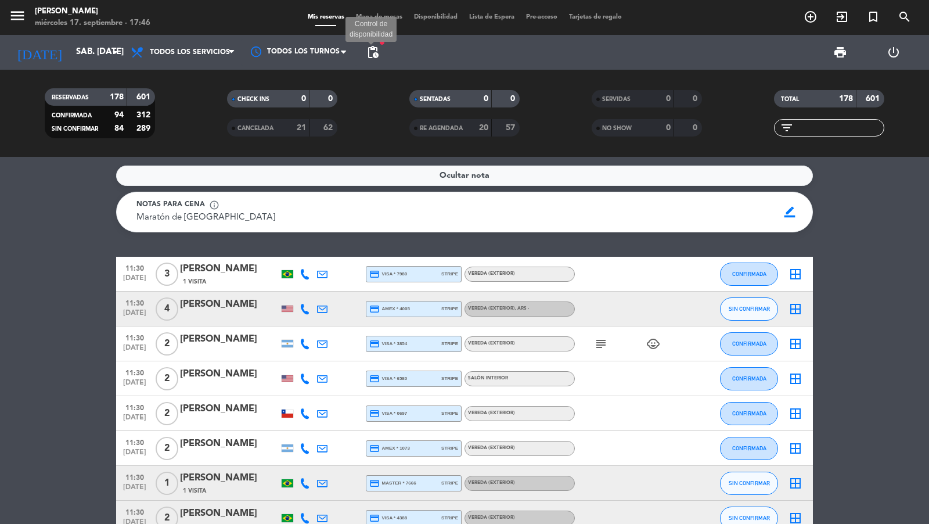
click at [377, 53] on span "pending_actions" at bounding box center [373, 52] width 14 height 14
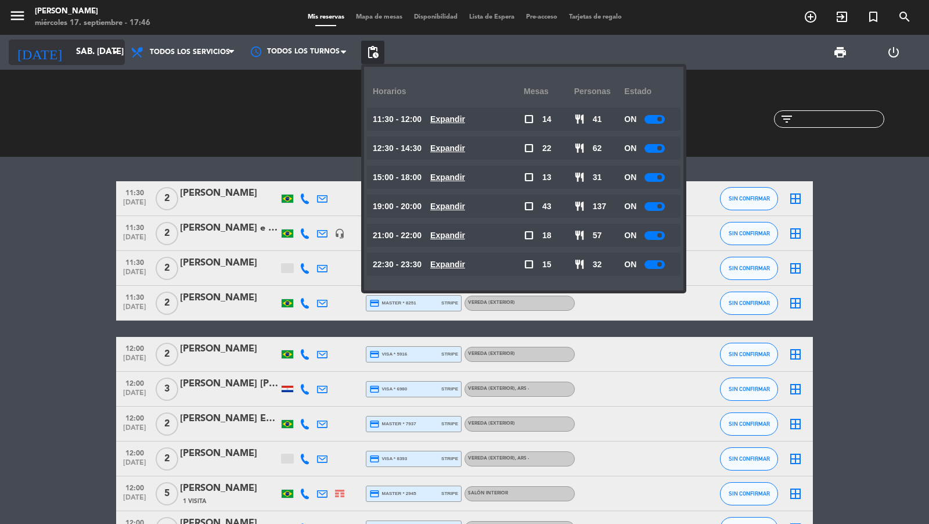
click at [111, 57] on icon "arrow_drop_down" at bounding box center [115, 52] width 14 height 14
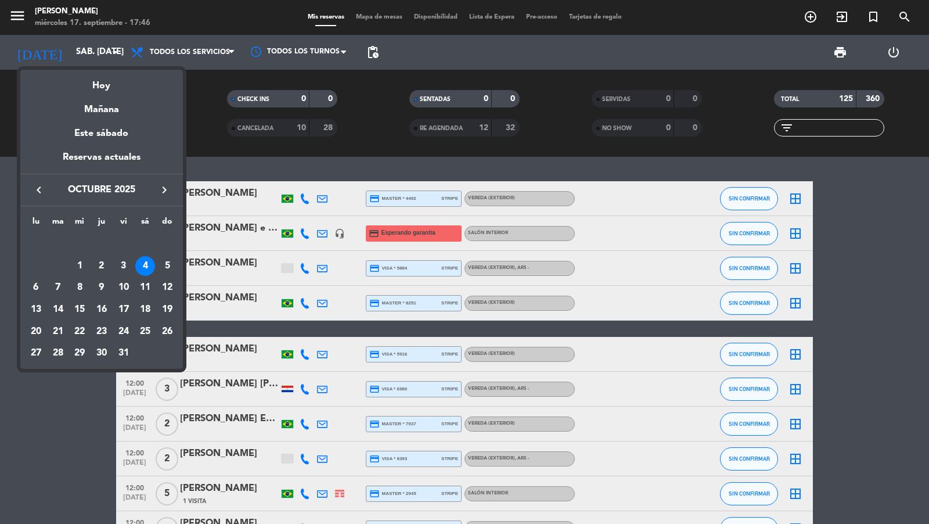
click at [148, 285] on div "11" at bounding box center [145, 287] width 20 height 20
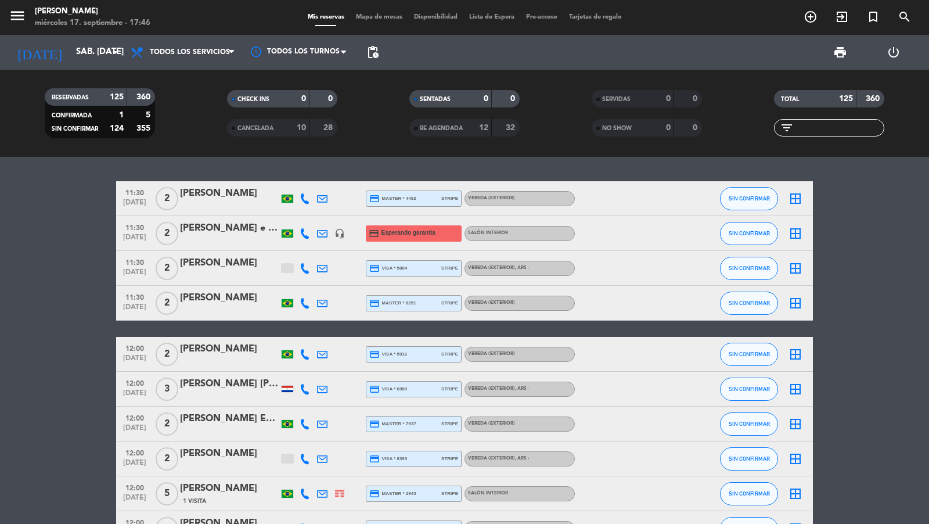
type input "sáb. 11 oct."
click at [374, 52] on span "pending_actions" at bounding box center [373, 52] width 14 height 14
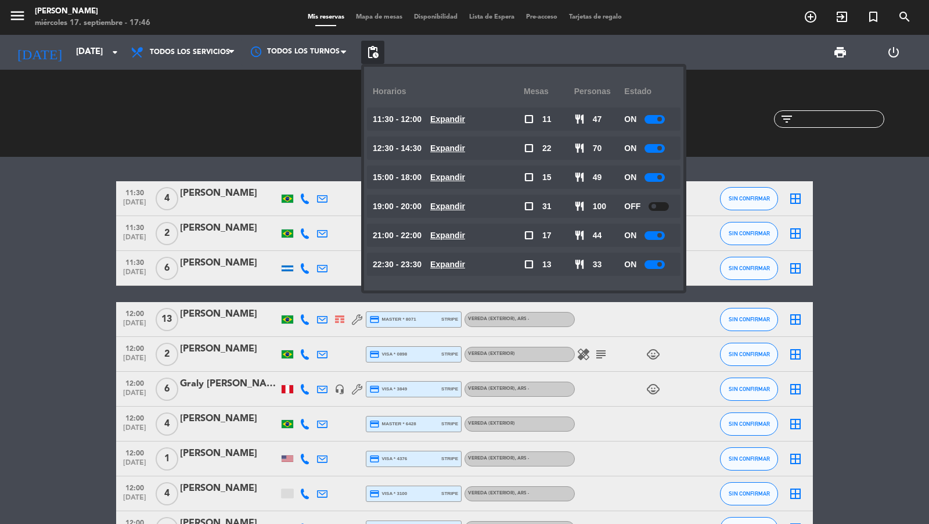
click at [899, 27] on div "menu Don Julio miércoles 17. septiembre - 17:46 Mis reservas Mapa de mesas Disp…" at bounding box center [464, 17] width 929 height 35
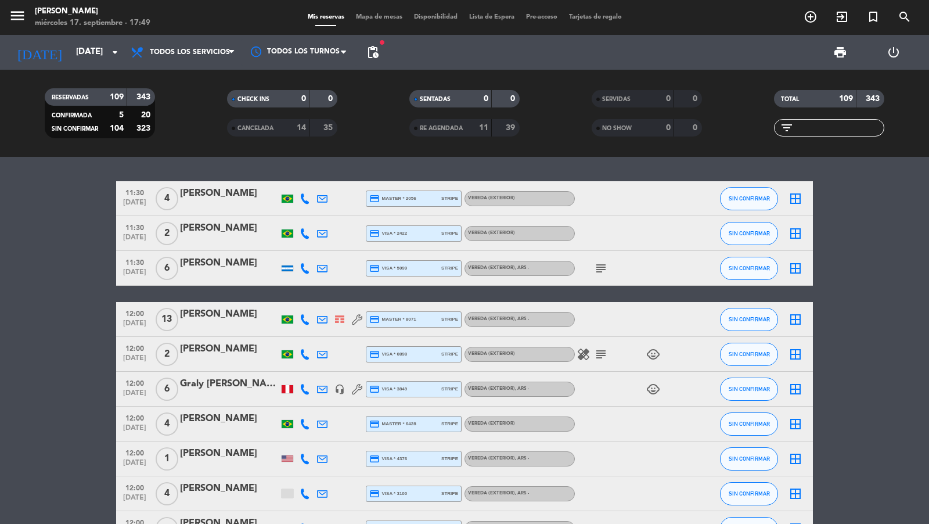
click at [902, 19] on icon "search" at bounding box center [905, 17] width 14 height 14
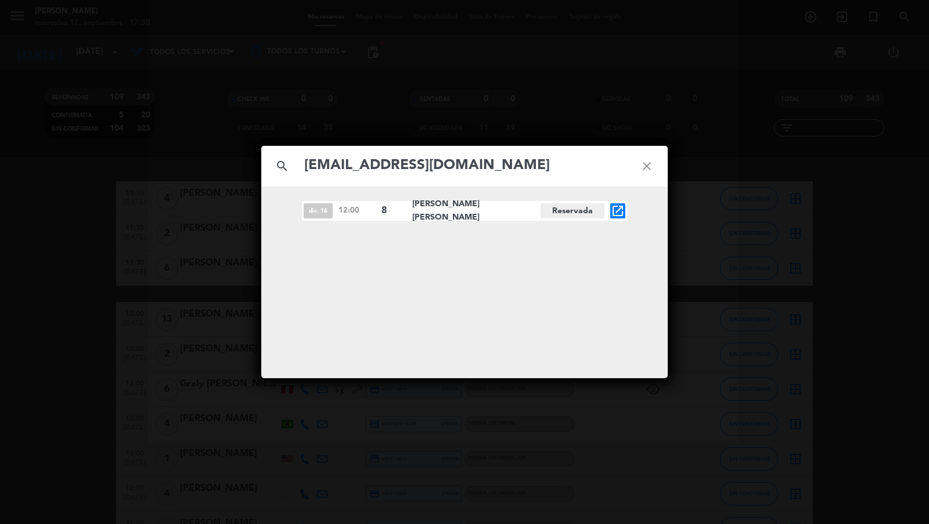
type input "ben@bourgeoisproductions.com"
click at [619, 211] on icon "open_in_new" at bounding box center [618, 211] width 14 height 14
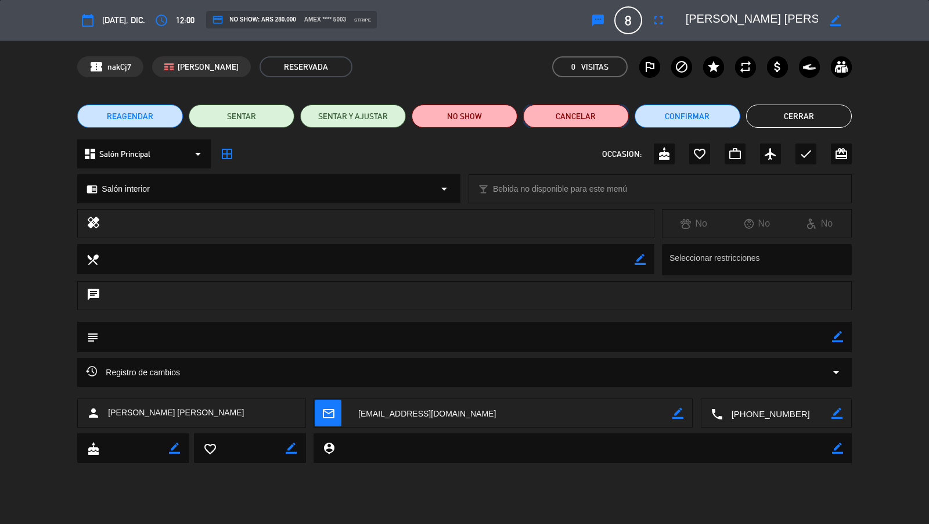
click at [561, 118] on button "Cancelar" at bounding box center [576, 115] width 106 height 23
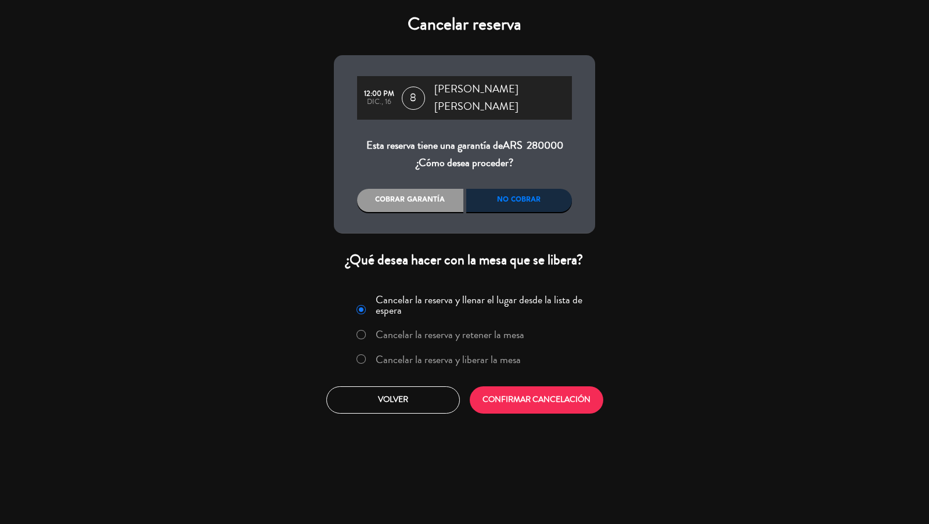
click at [452, 354] on label "Cancelar la reserva y liberar la mesa" at bounding box center [448, 359] width 145 height 10
click at [531, 395] on button "CONFIRMAR CANCELACIÓN" at bounding box center [537, 399] width 134 height 27
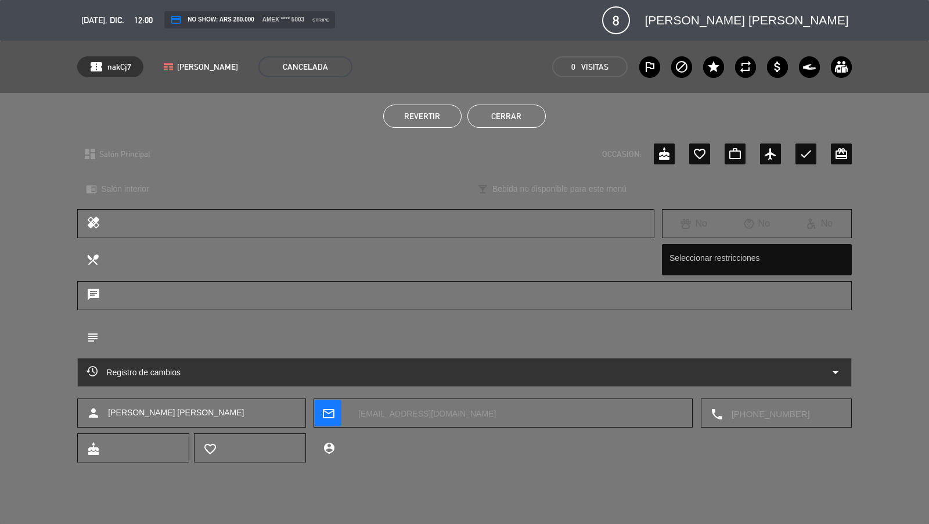
click at [773, 118] on ul "Revertir Cerrar" at bounding box center [464, 115] width 774 height 23
drag, startPoint x: 529, startPoint y: 112, endPoint x: 823, endPoint y: 66, distance: 297.4
click at [528, 112] on button "Cerrar" at bounding box center [506, 115] width 78 height 23
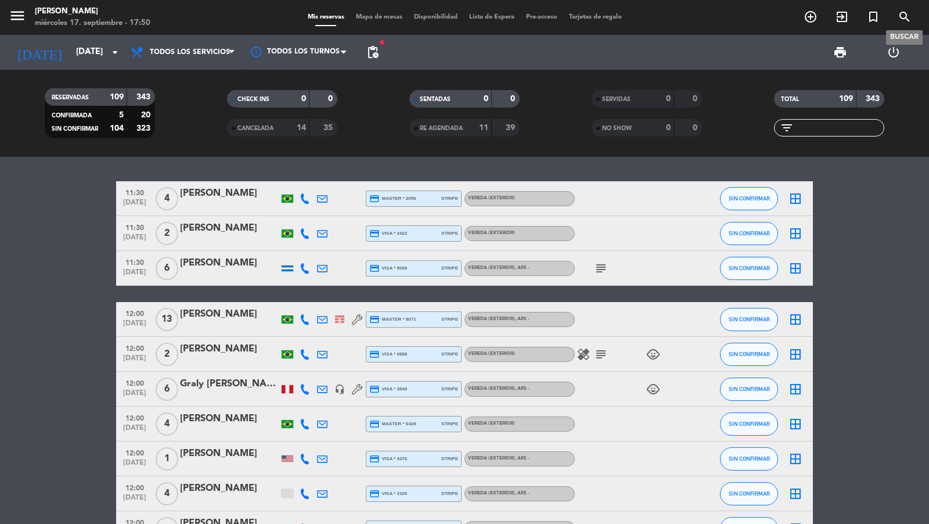
click at [906, 16] on icon "search" at bounding box center [905, 17] width 14 height 14
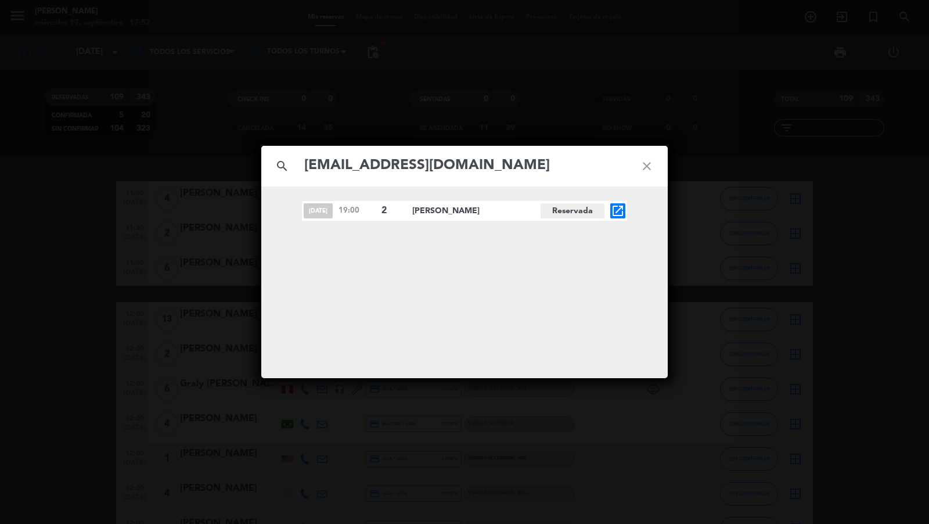
type input "dcummings219@outlook.com"
click at [619, 211] on icon "open_in_new" at bounding box center [618, 211] width 14 height 14
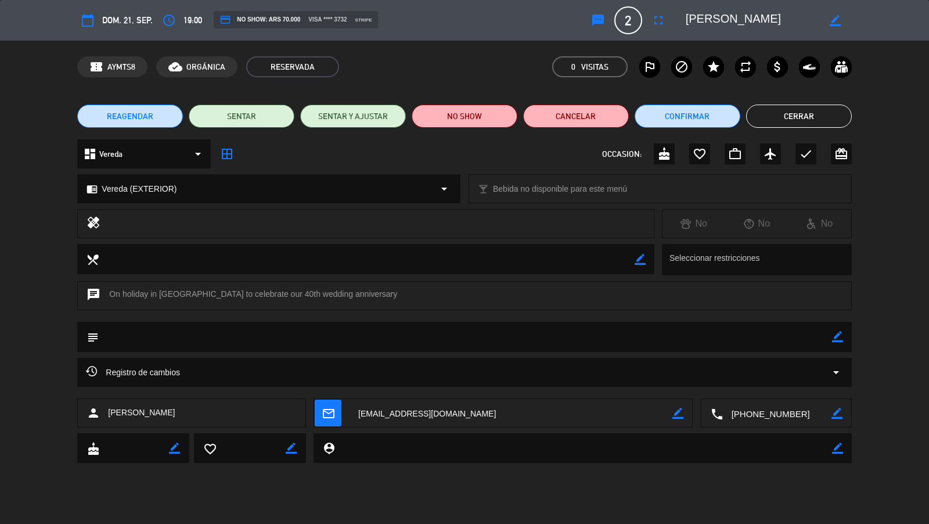
click at [791, 117] on button "Cerrar" at bounding box center [799, 115] width 106 height 23
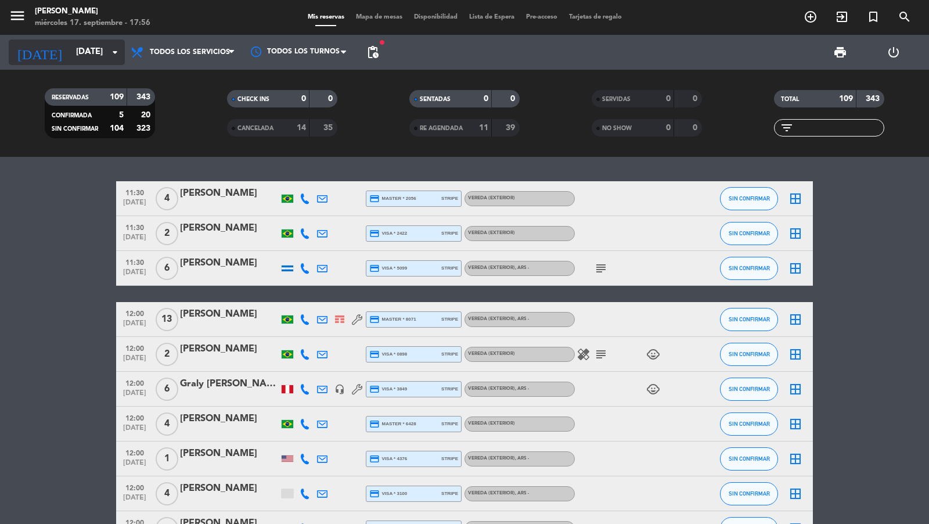
click at [110, 54] on icon "arrow_drop_down" at bounding box center [115, 52] width 14 height 14
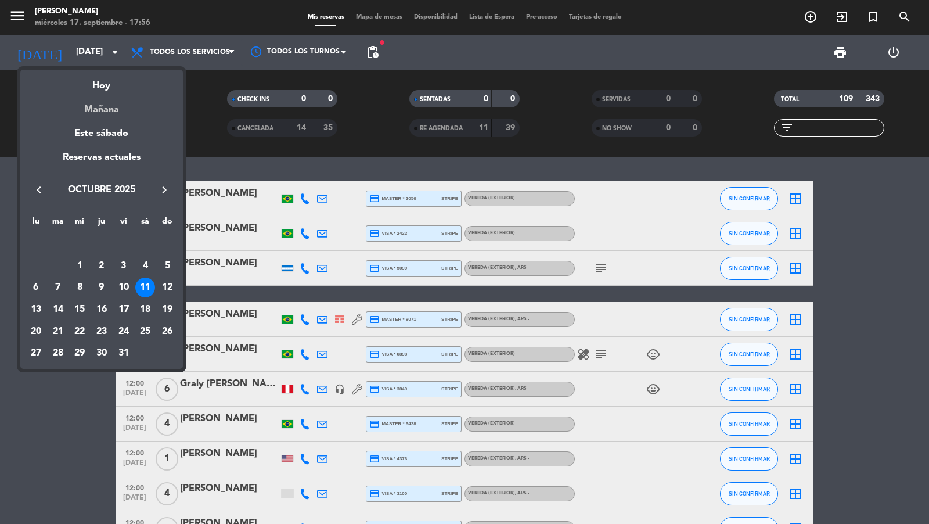
click at [116, 105] on div "Mañana" at bounding box center [101, 105] width 163 height 24
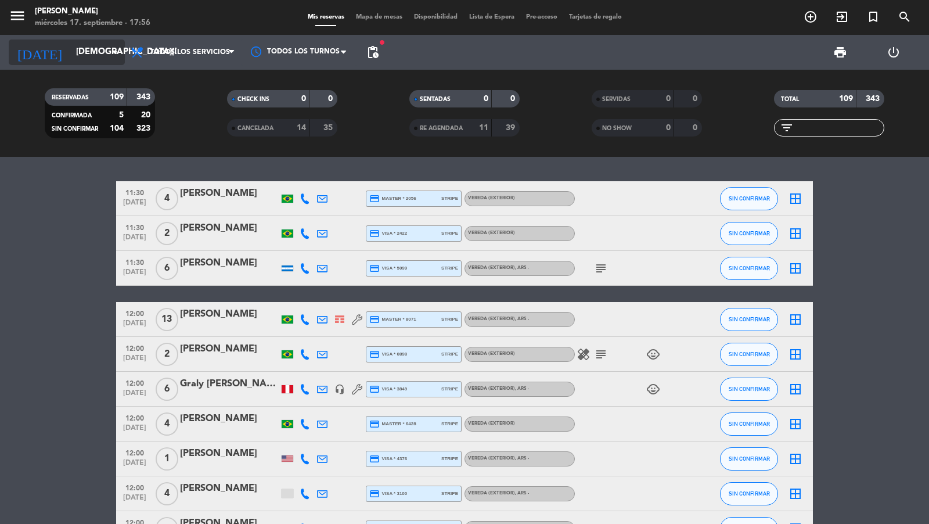
click at [83, 53] on input "[DEMOGRAPHIC_DATA] [DATE]" at bounding box center [126, 52] width 112 height 22
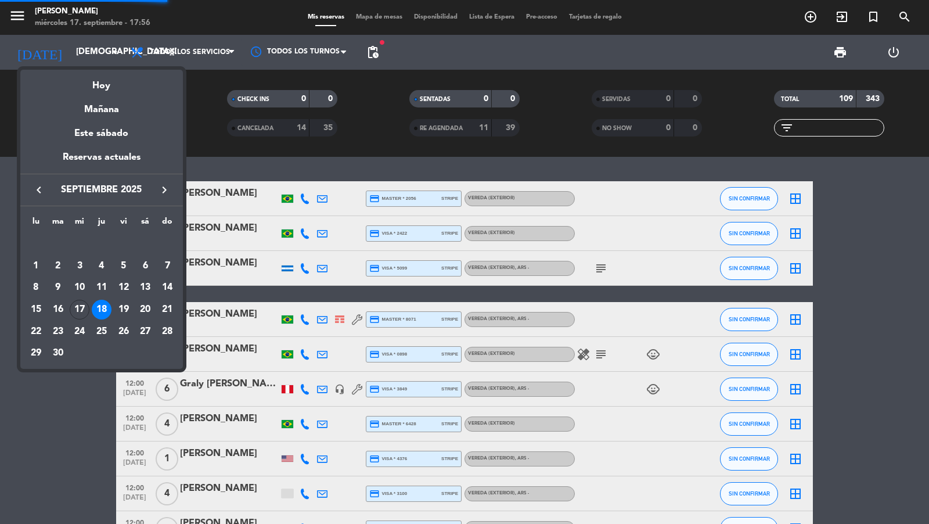
click at [127, 312] on div "19" at bounding box center [124, 310] width 20 height 20
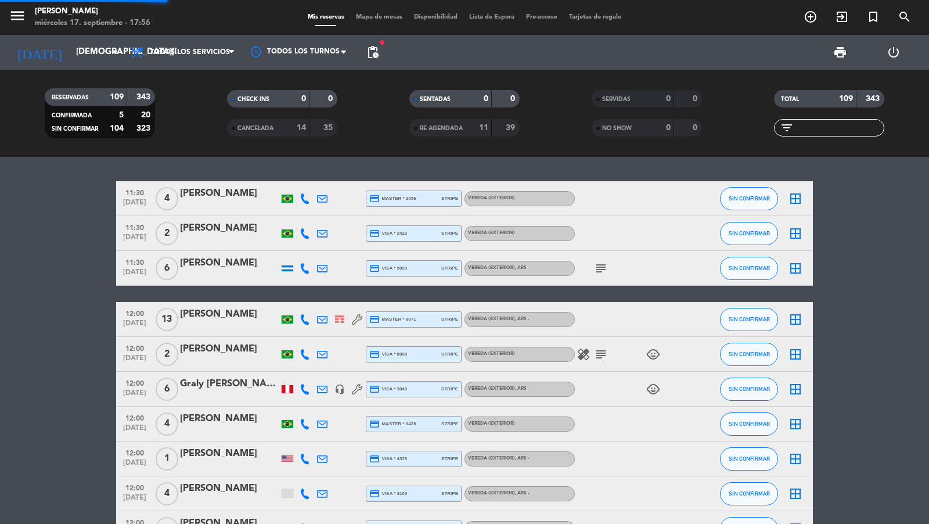
type input "[DATE]"
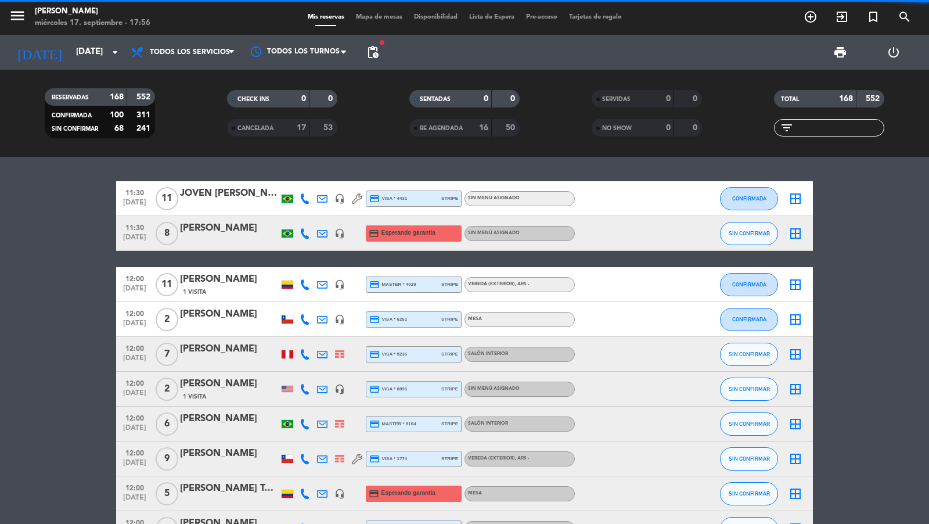
click at [379, 52] on span "pending_actions" at bounding box center [373, 52] width 14 height 14
